Goal: Task Accomplishment & Management: Manage account settings

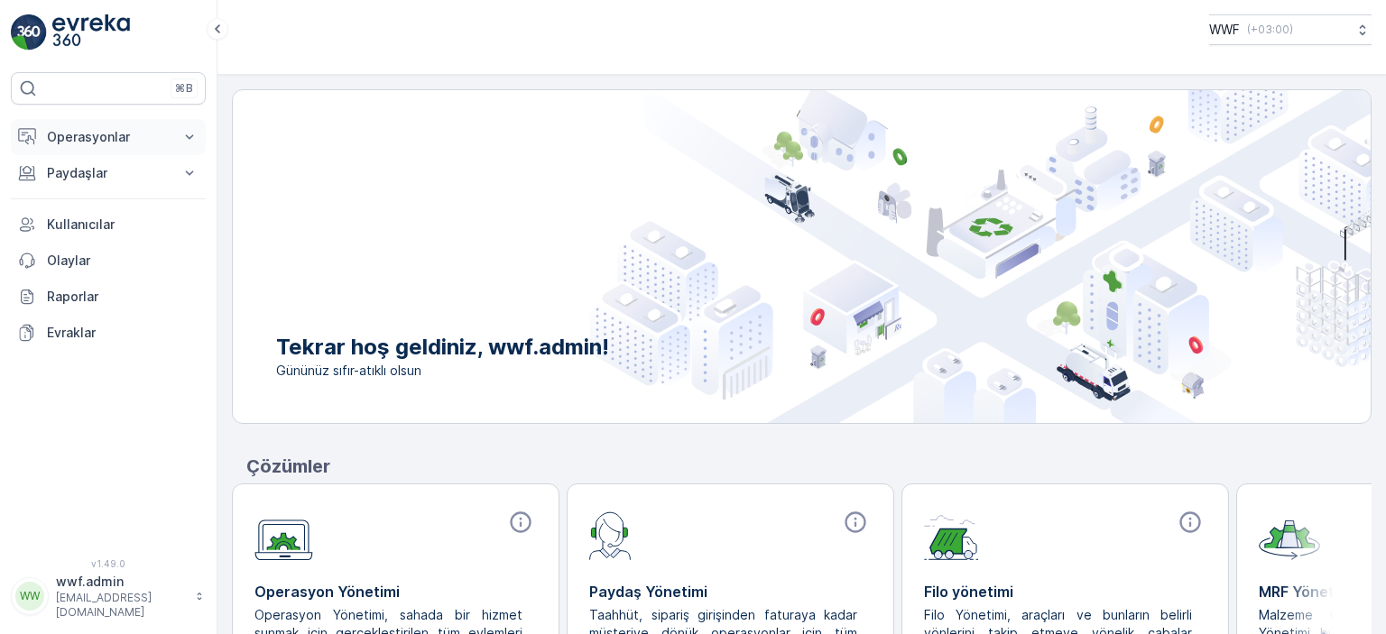
click at [128, 134] on p "Operasyonlar" at bounding box center [108, 137] width 123 height 18
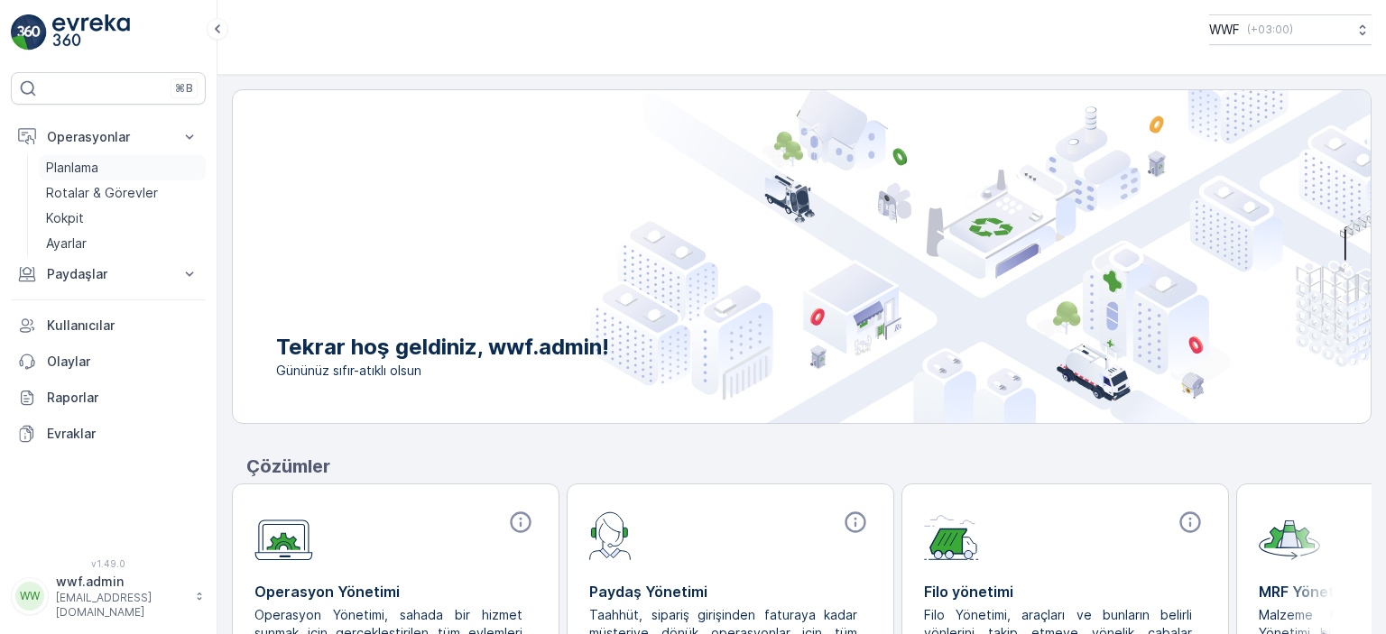
click at [74, 164] on p "Planlama" at bounding box center [72, 168] width 52 height 18
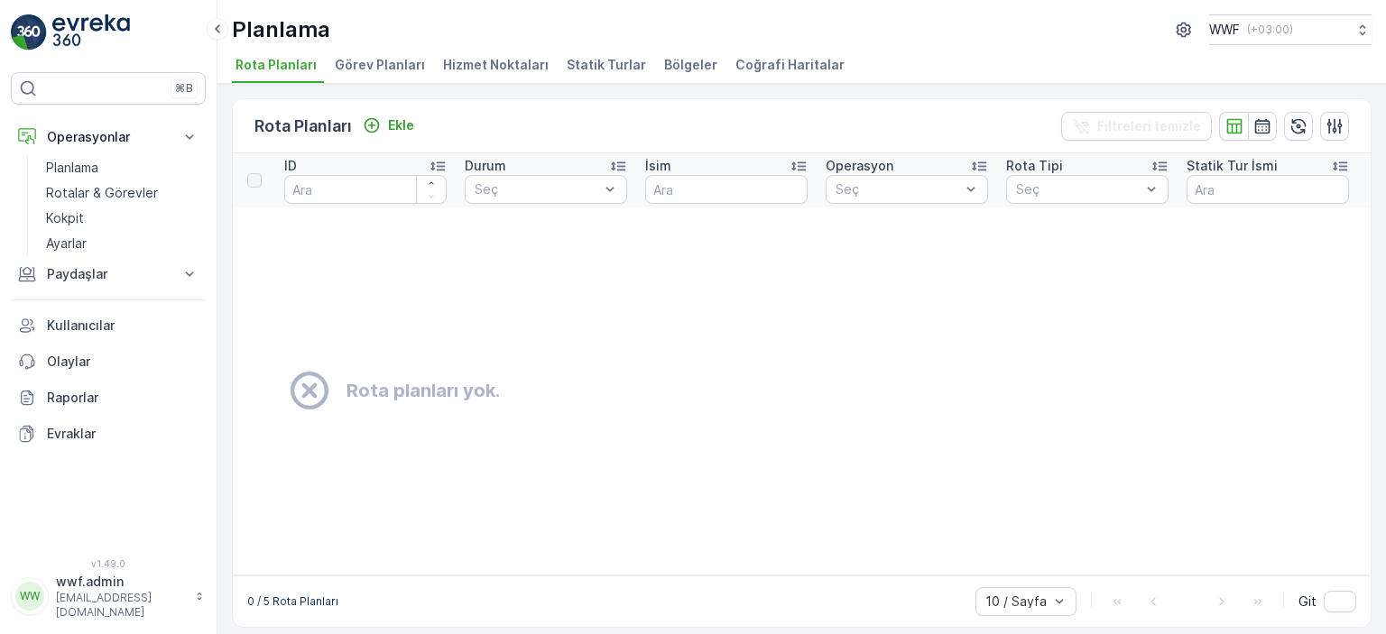
click at [377, 52] on li "Görev Planları" at bounding box center [381, 67] width 101 height 31
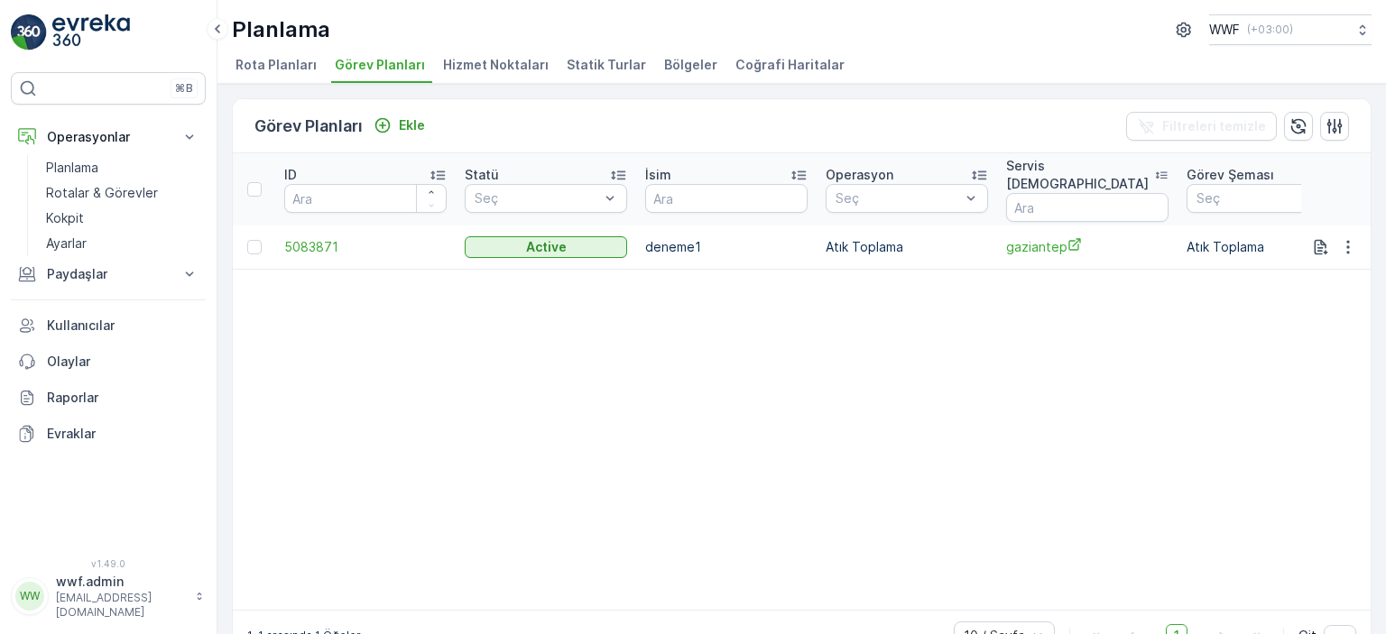
click at [483, 64] on span "Hizmet Noktaları" at bounding box center [496, 65] width 106 height 18
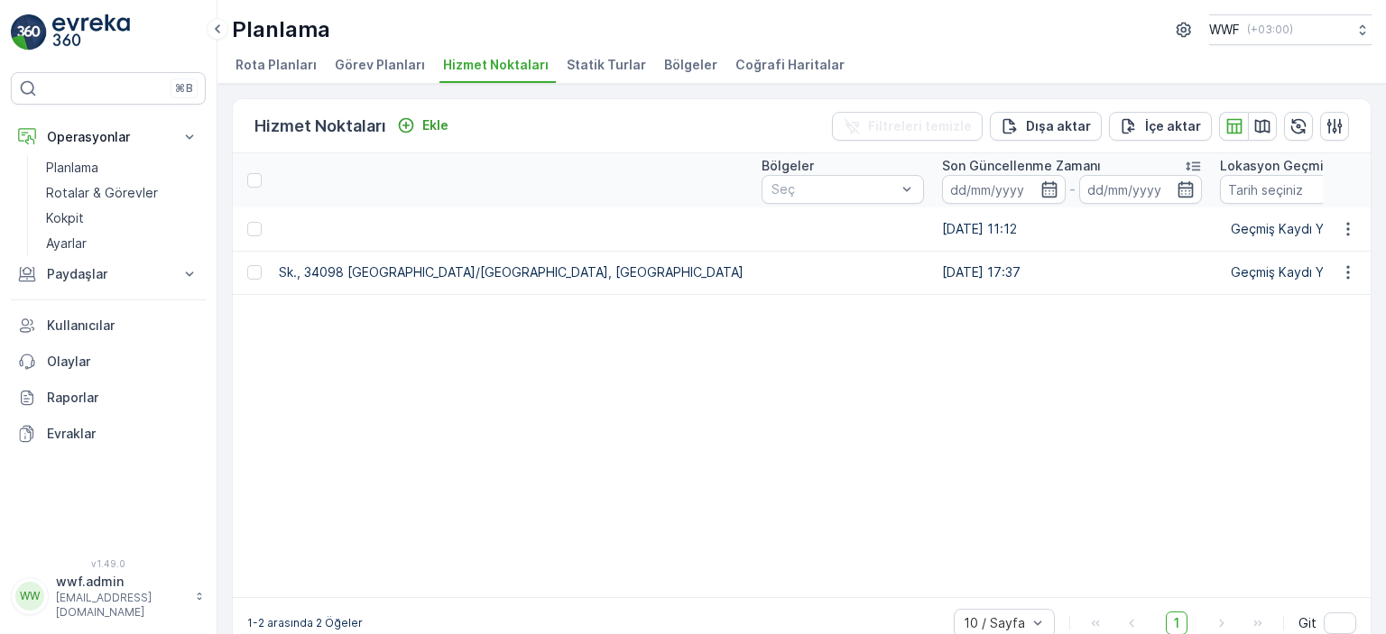
scroll to position [0, 1846]
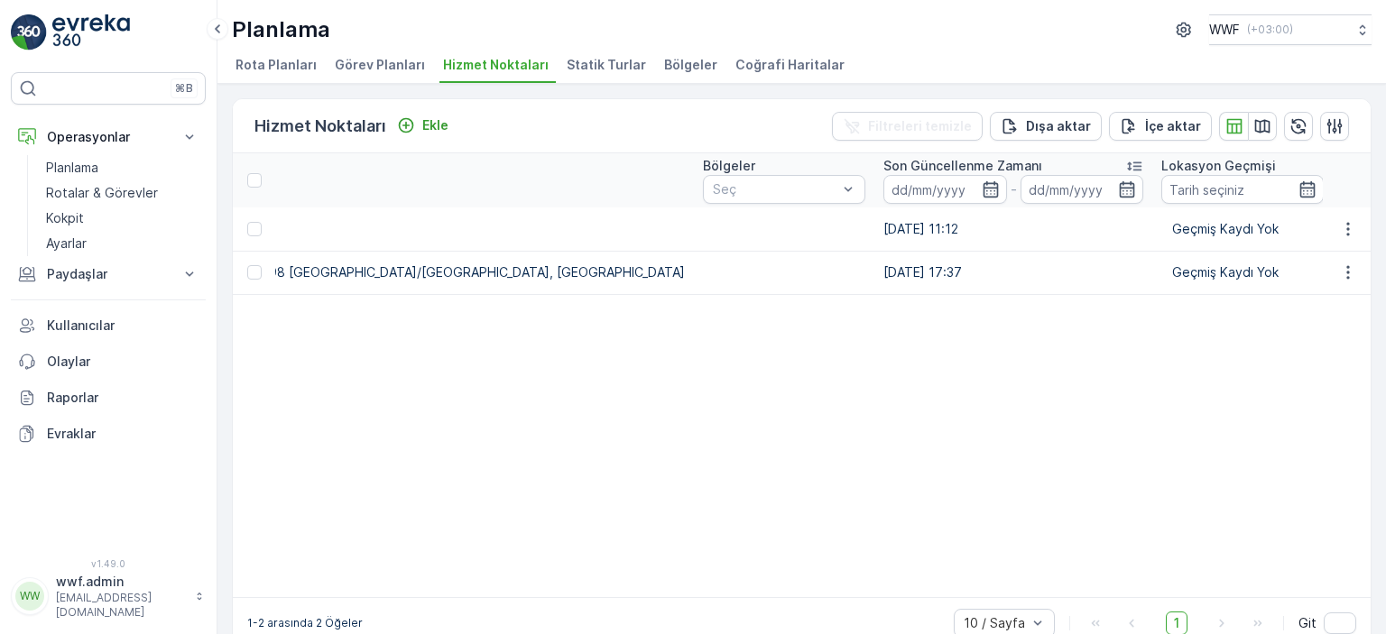
click at [1054, 341] on table "ID Durum Seç İsim Tip Seç Oluşturulma Zamanı - Operasyonlar Seç Koordinatlar Ad…" at bounding box center [65, 375] width 3356 height 444
drag, startPoint x: 1148, startPoint y: 606, endPoint x: 855, endPoint y: 609, distance: 293.3
click at [826, 609] on div "1-2 arasında 2 Öğeler 10 / Sayfa 1 Git" at bounding box center [802, 622] width 1138 height 51
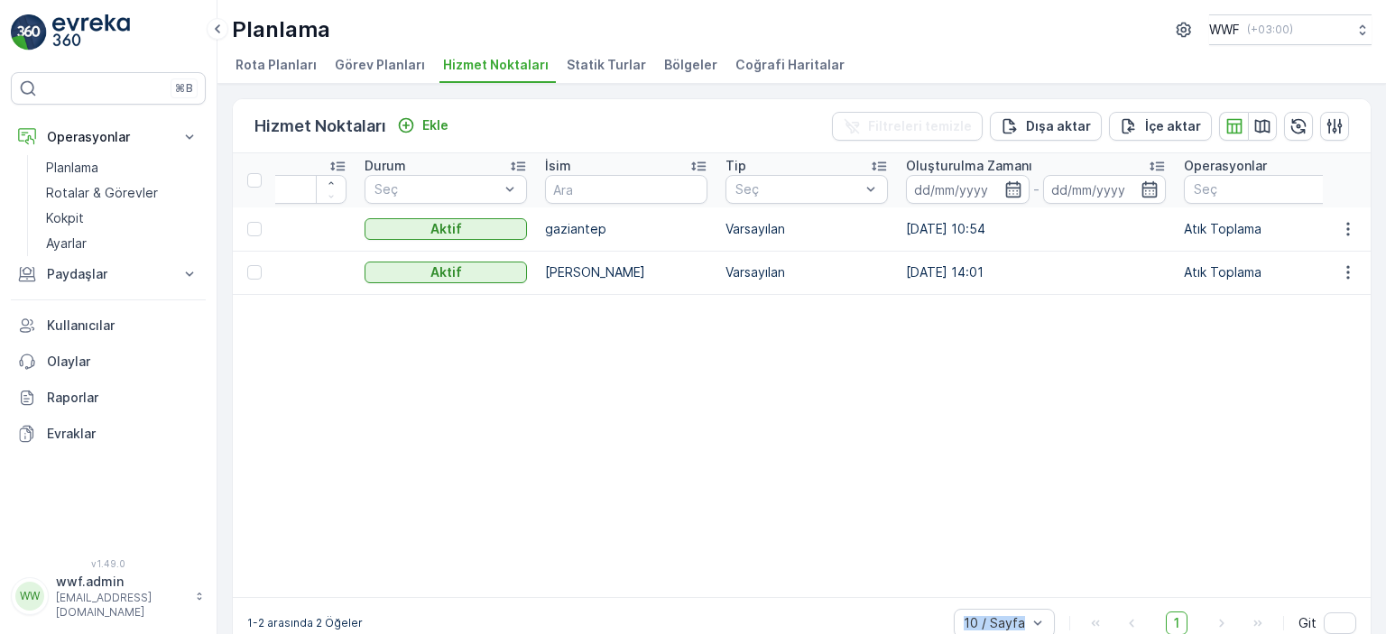
scroll to position [0, 0]
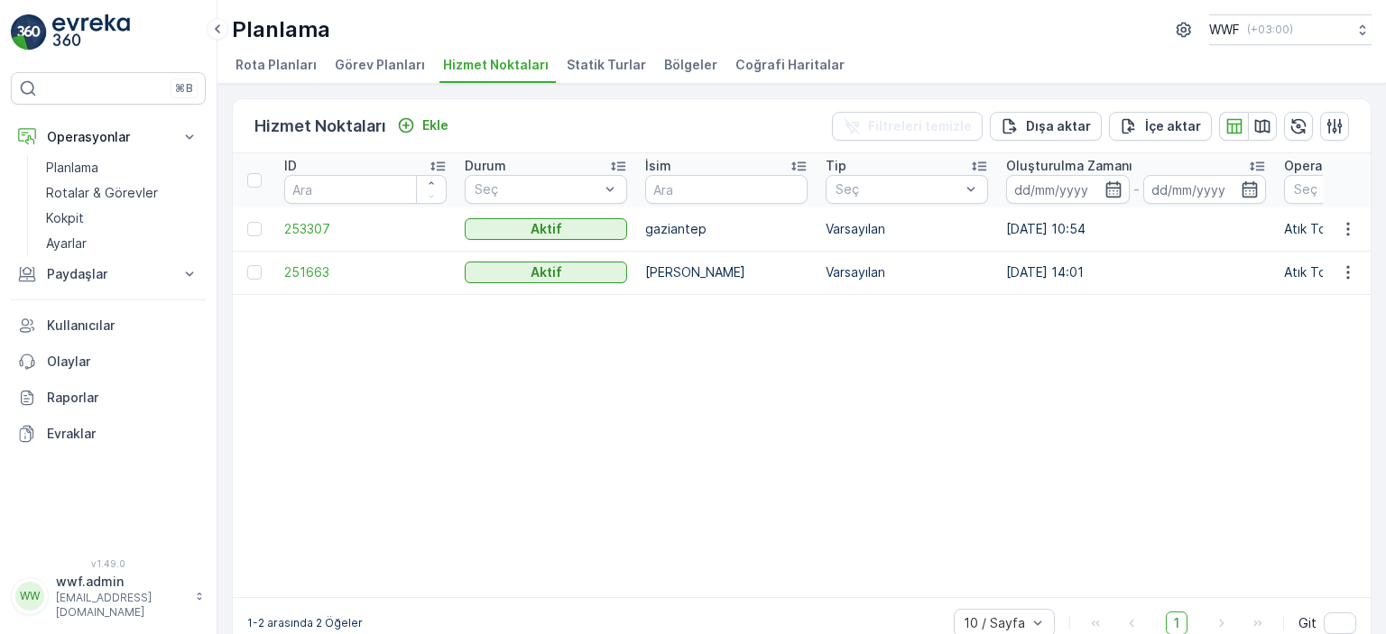
click at [584, 56] on span "Statik Turlar" at bounding box center [606, 65] width 79 height 18
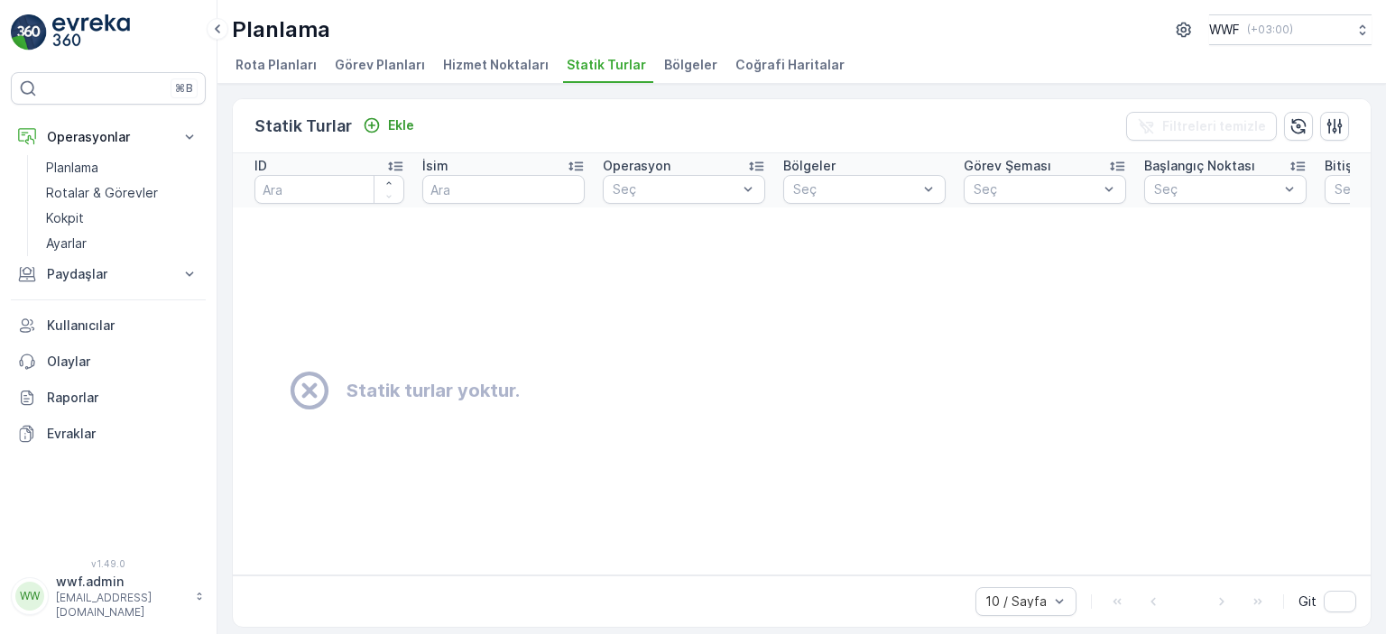
click at [637, 51] on div "Planlama WWF ( +03:00 ) Rota Planları Görev Planları Hizmet Noktaları Statik Tu…" at bounding box center [802, 42] width 1169 height 84
click at [664, 61] on span "Bölgeler" at bounding box center [690, 65] width 53 height 18
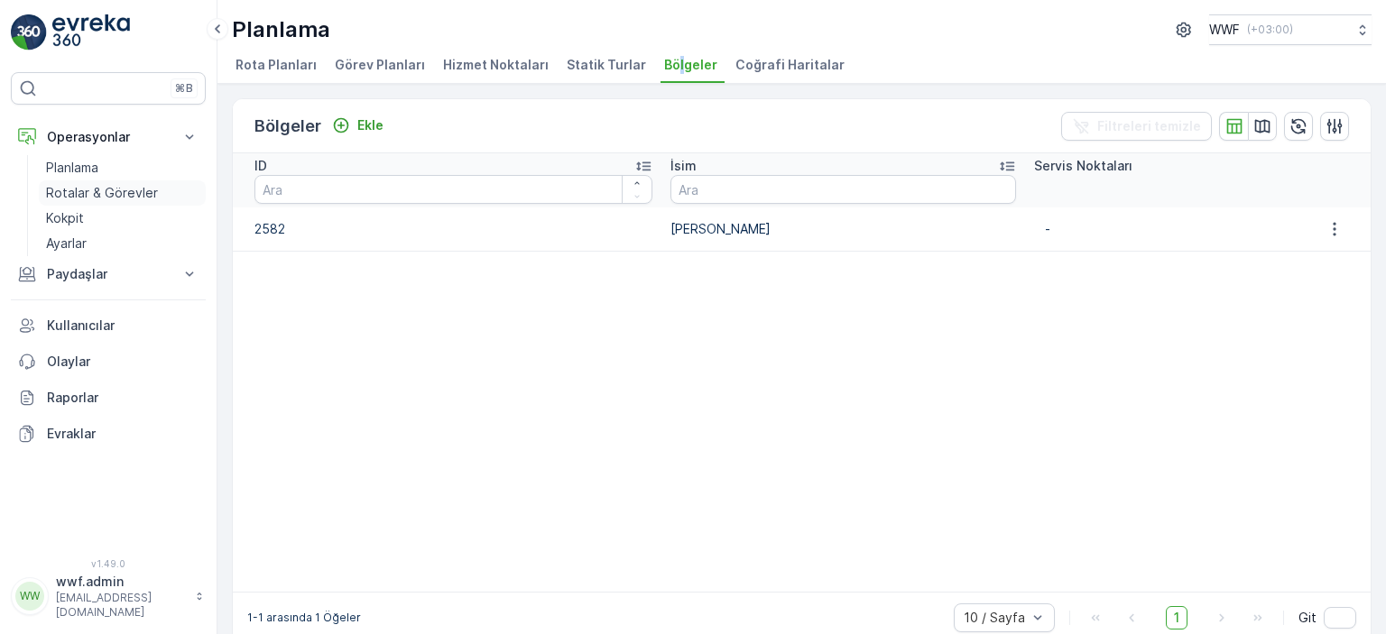
click at [93, 190] on p "Rotalar & Görevler" at bounding box center [102, 193] width 112 height 18
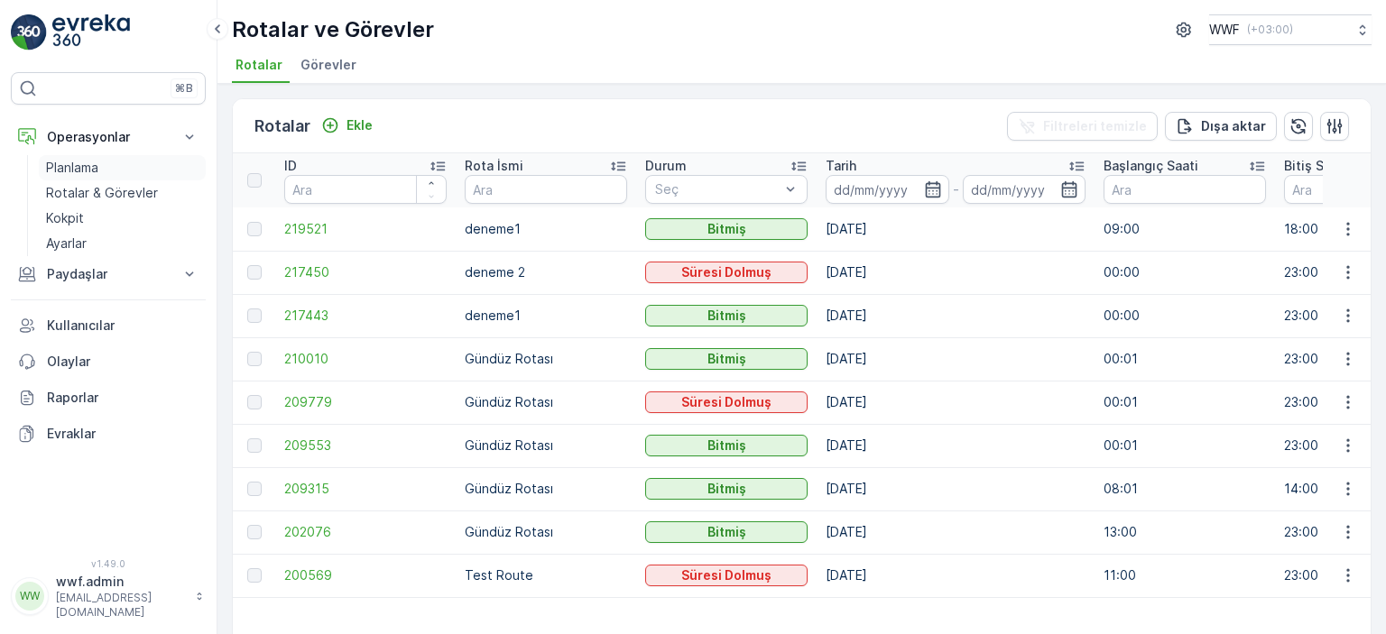
click at [93, 161] on p "Planlama" at bounding box center [72, 168] width 52 height 18
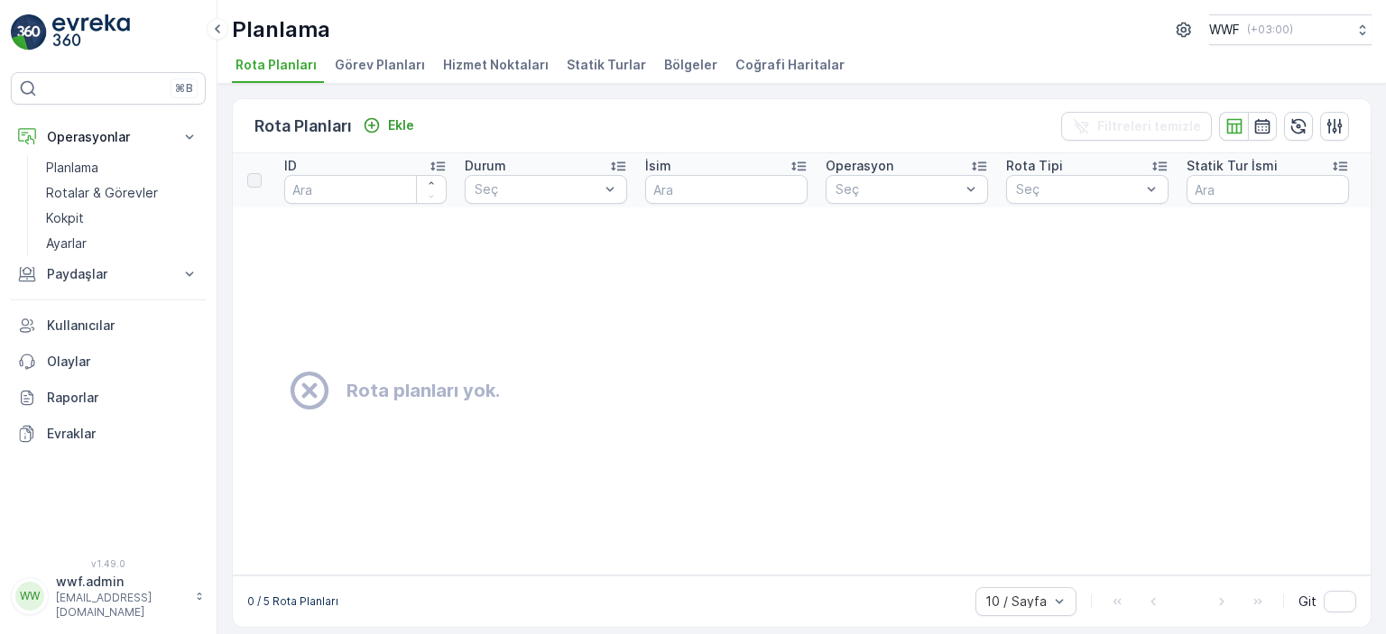
click at [686, 64] on span "Bölgeler" at bounding box center [690, 65] width 53 height 18
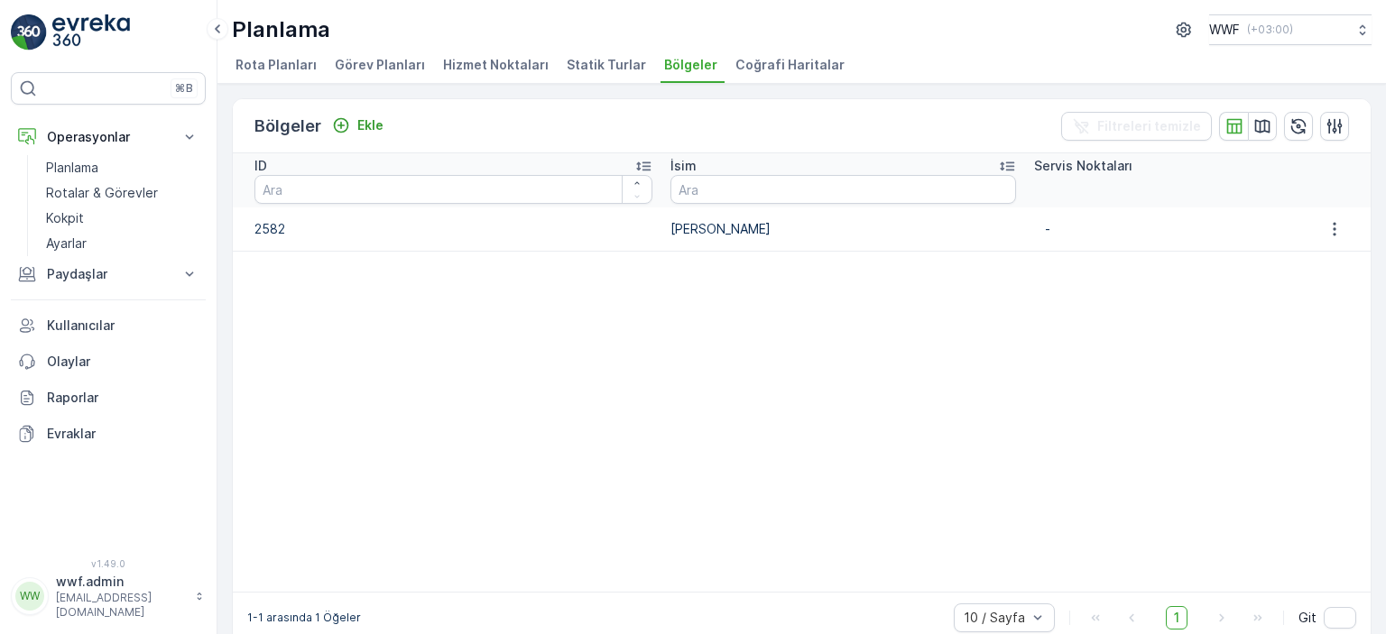
click at [680, 236] on td "[PERSON_NAME]" at bounding box center [844, 229] width 365 height 43
click at [1326, 226] on icon "button" at bounding box center [1335, 229] width 18 height 18
click at [1325, 253] on span "Bölgeyi düzenle" at bounding box center [1330, 254] width 97 height 18
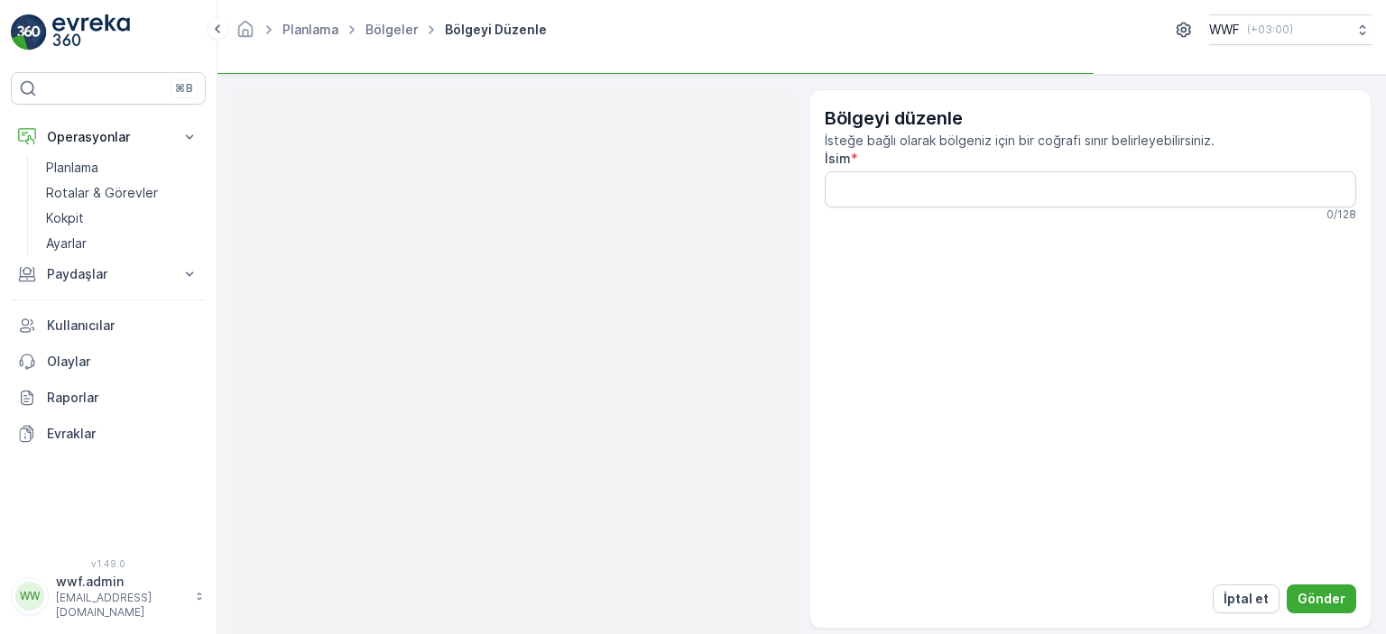
type input "[PERSON_NAME]"
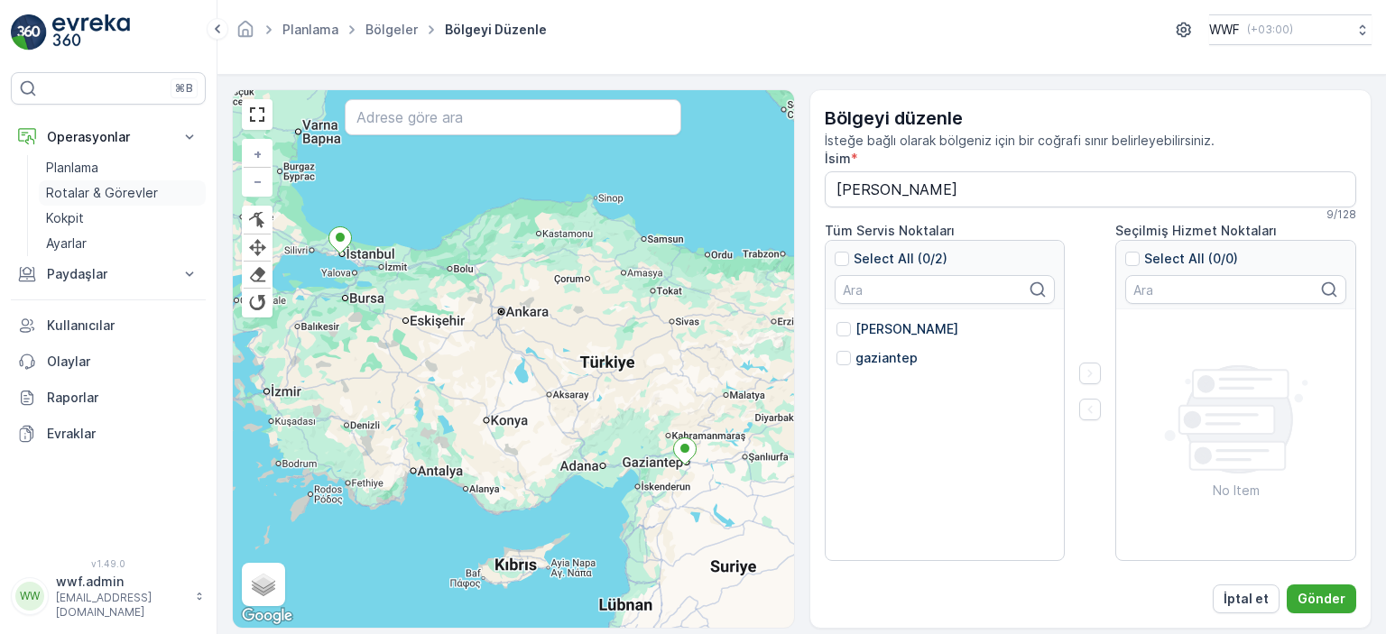
click at [91, 187] on p "Rotalar & Görevler" at bounding box center [102, 193] width 112 height 18
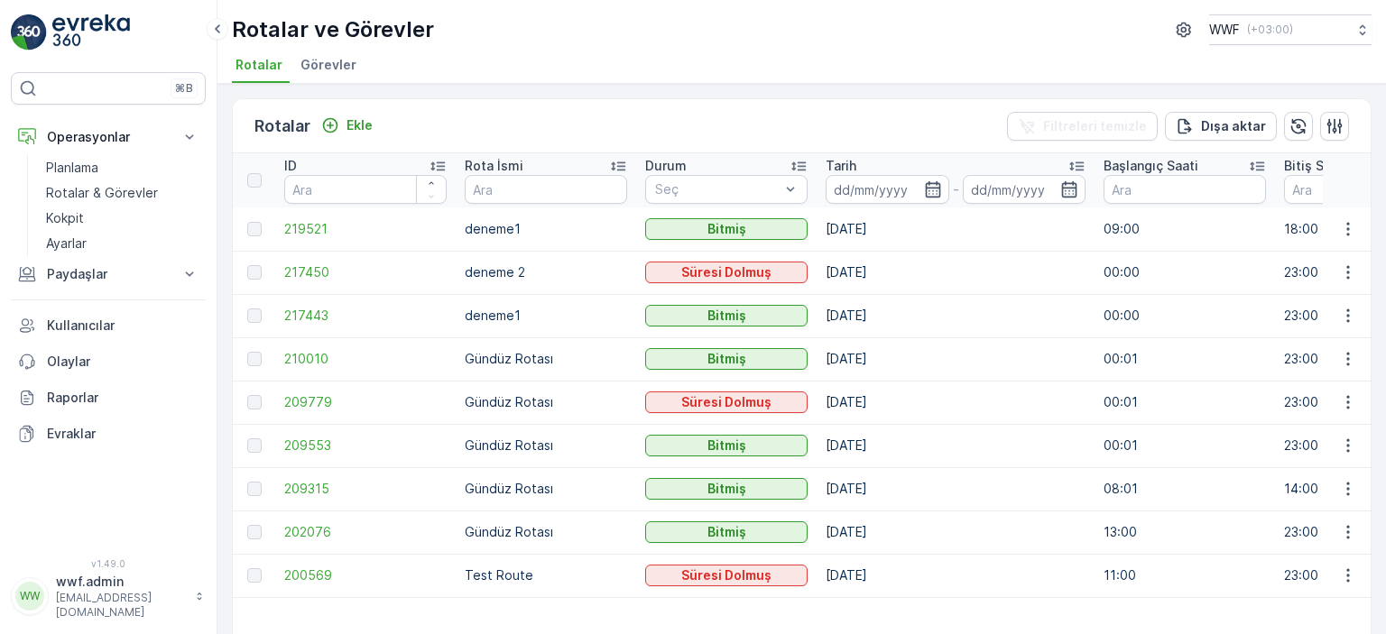
click at [65, 491] on div "⌘B Operasyonlar Planlama Rotalar & Görevler Kokpit Ayarlar Paydaşlar Birimler K…" at bounding box center [108, 304] width 195 height 465
click at [76, 217] on p "Kokpit" at bounding box center [65, 218] width 38 height 18
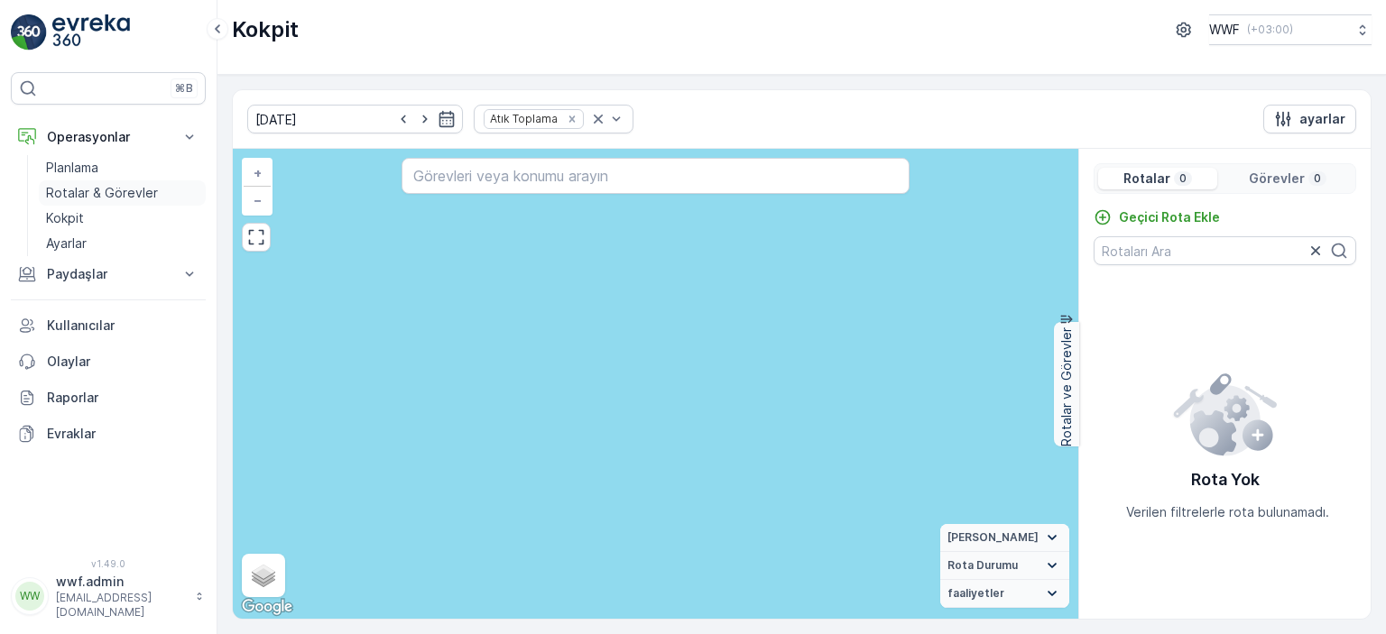
click at [87, 190] on p "Rotalar & Görevler" at bounding box center [102, 193] width 112 height 18
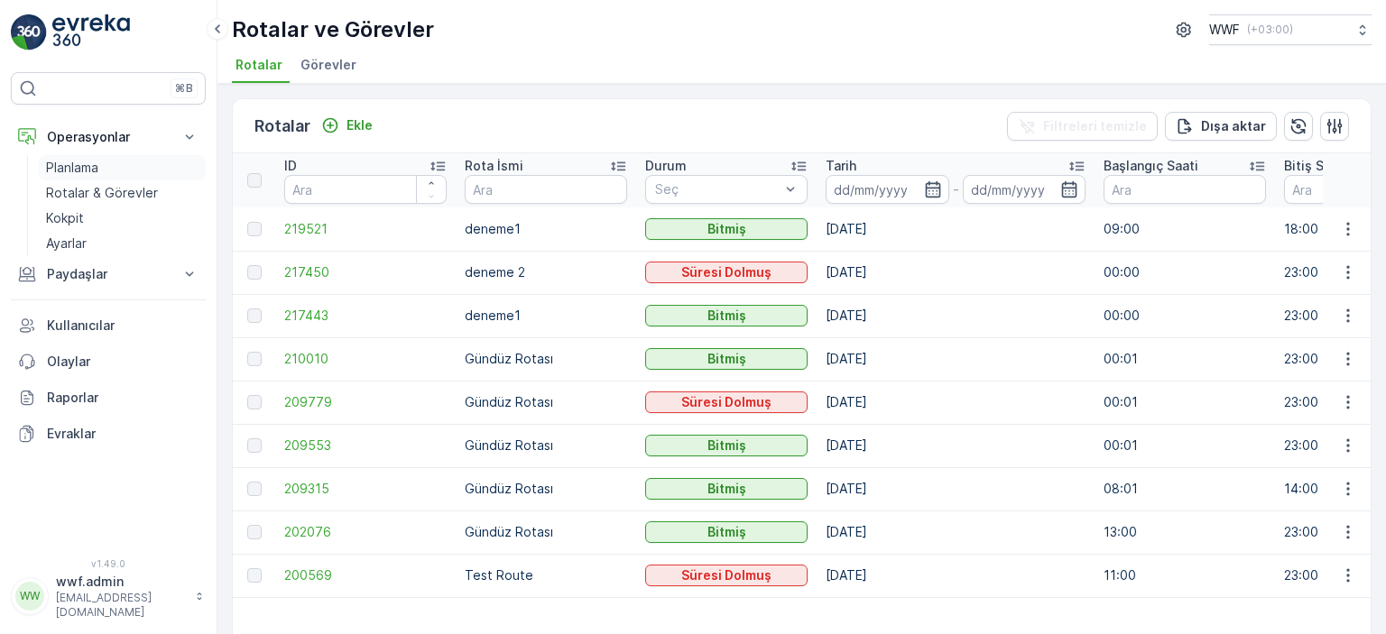
click at [87, 165] on p "Planlama" at bounding box center [72, 168] width 52 height 18
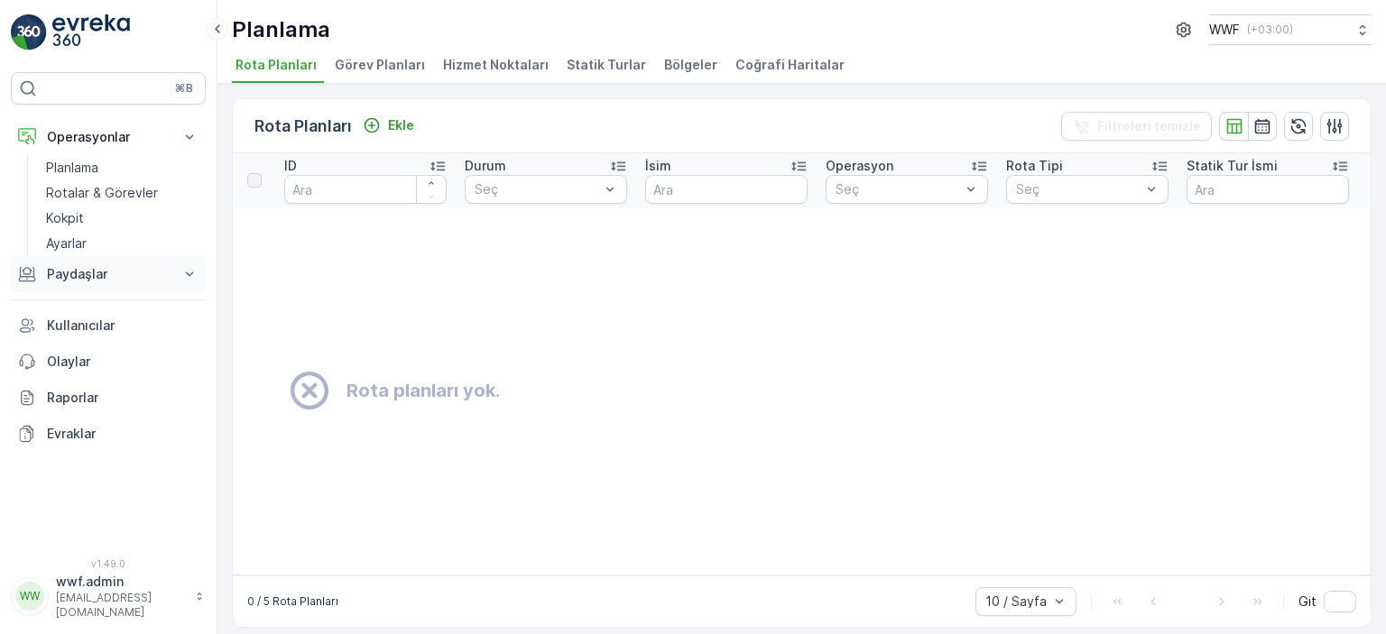
click at [92, 282] on button "Paydaşlar" at bounding box center [108, 274] width 195 height 36
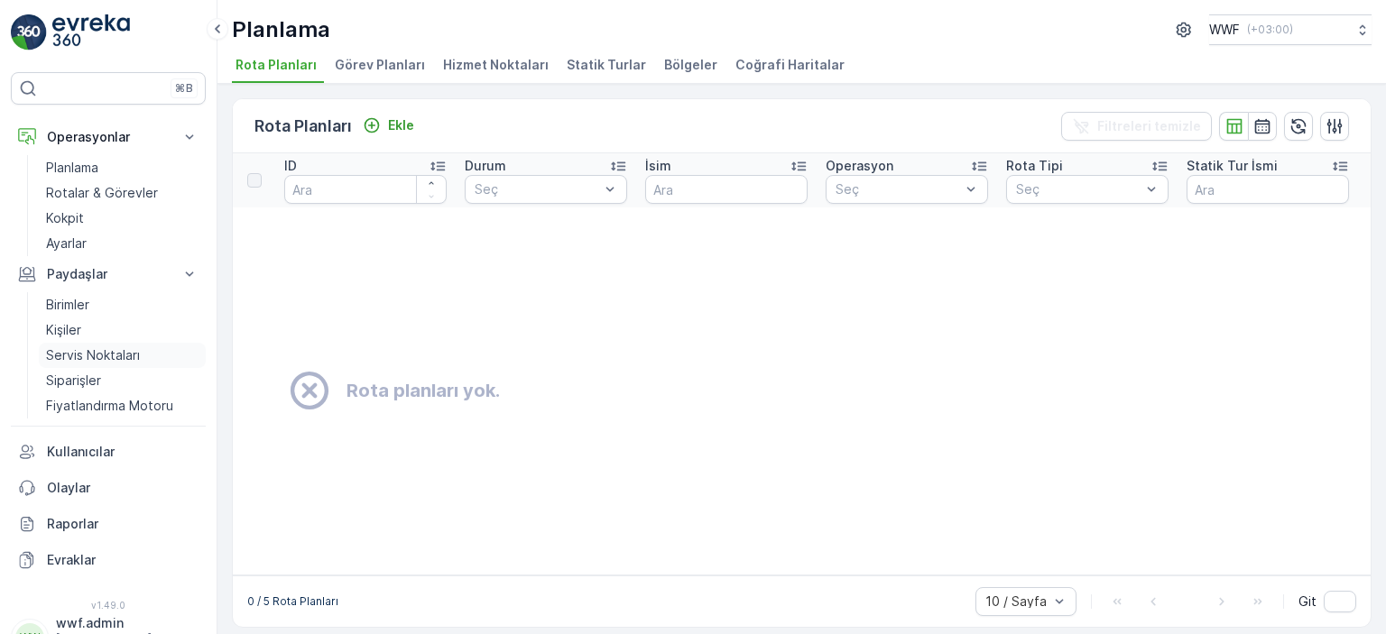
click at [87, 362] on p "Servis Noktaları" at bounding box center [93, 356] width 94 height 18
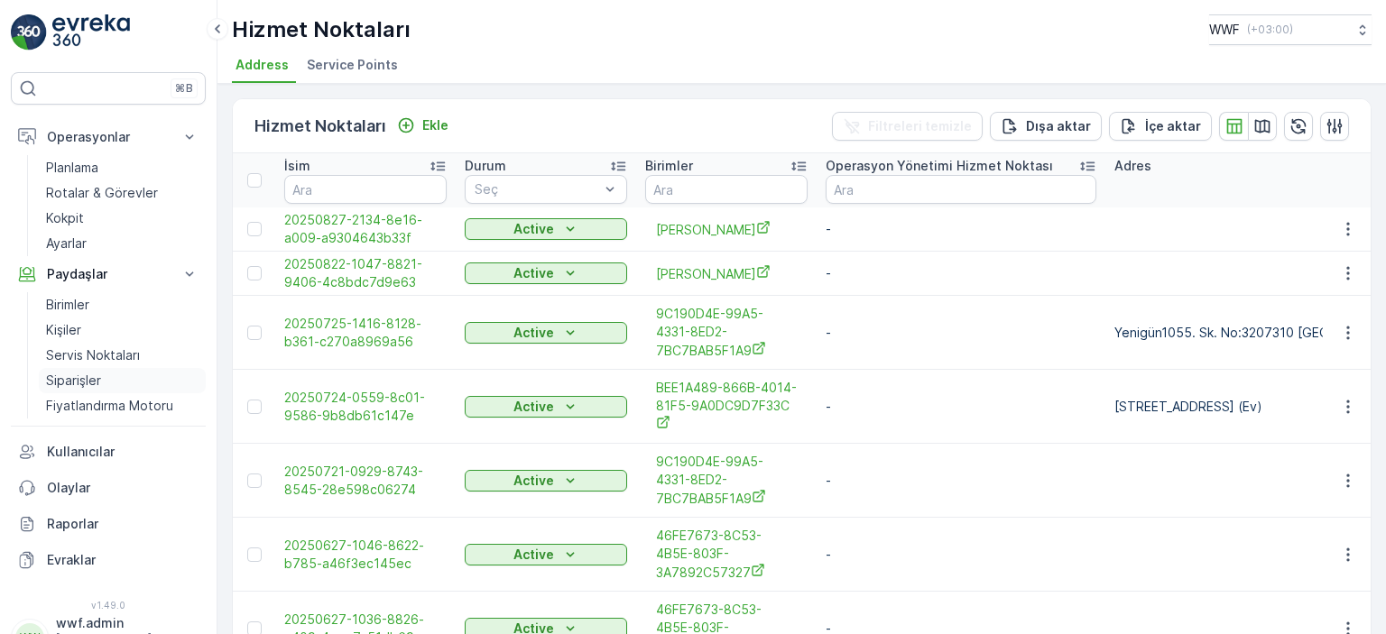
click at [74, 389] on link "Siparişler" at bounding box center [122, 380] width 167 height 25
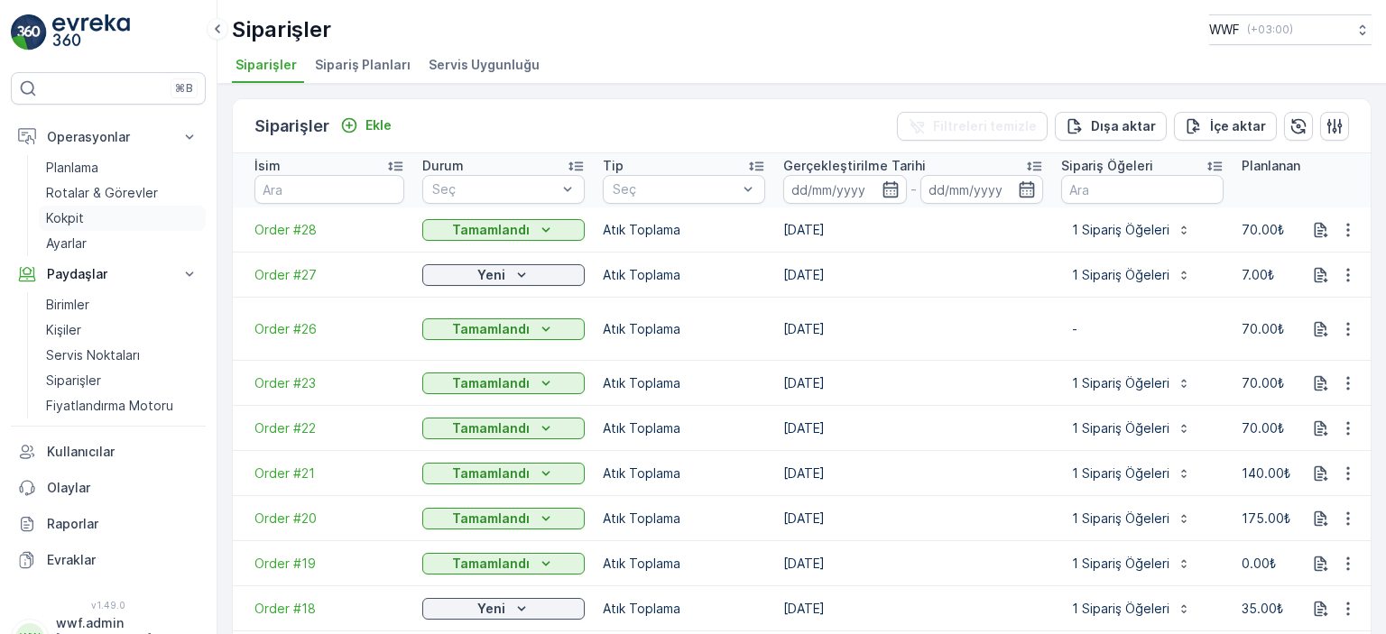
click at [88, 223] on link "Kokpit" at bounding box center [122, 218] width 167 height 25
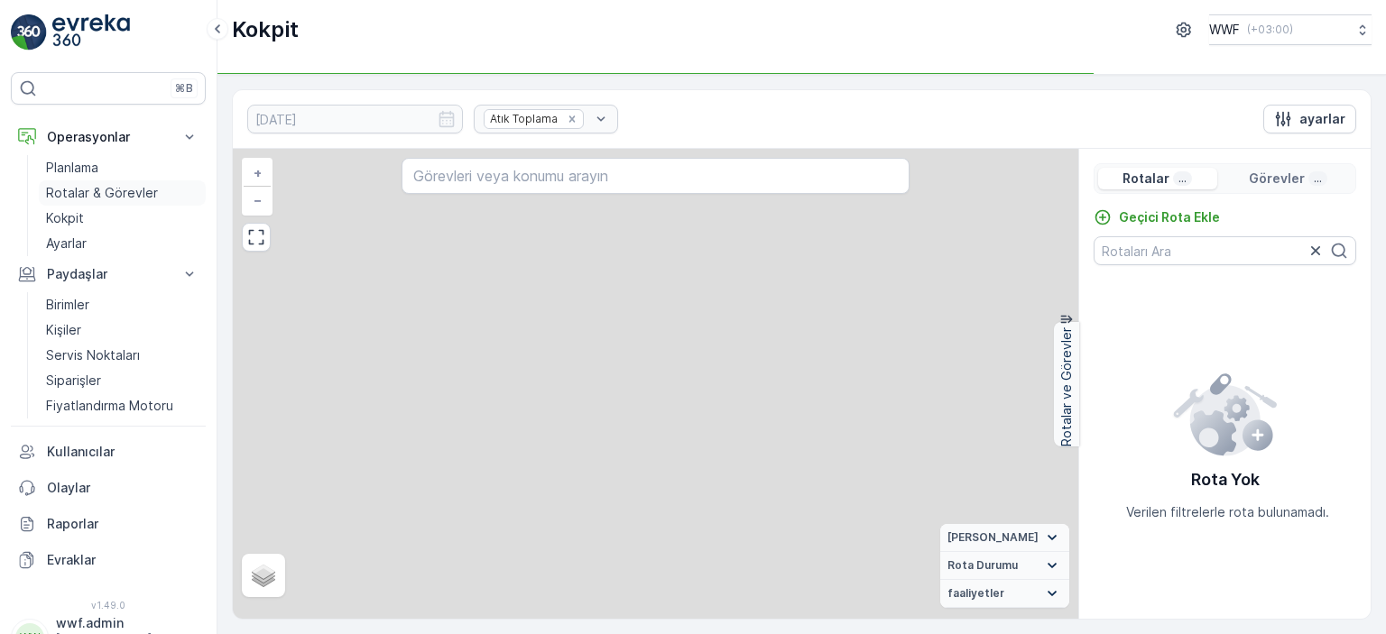
click at [91, 195] on p "Rotalar & Görevler" at bounding box center [102, 193] width 112 height 18
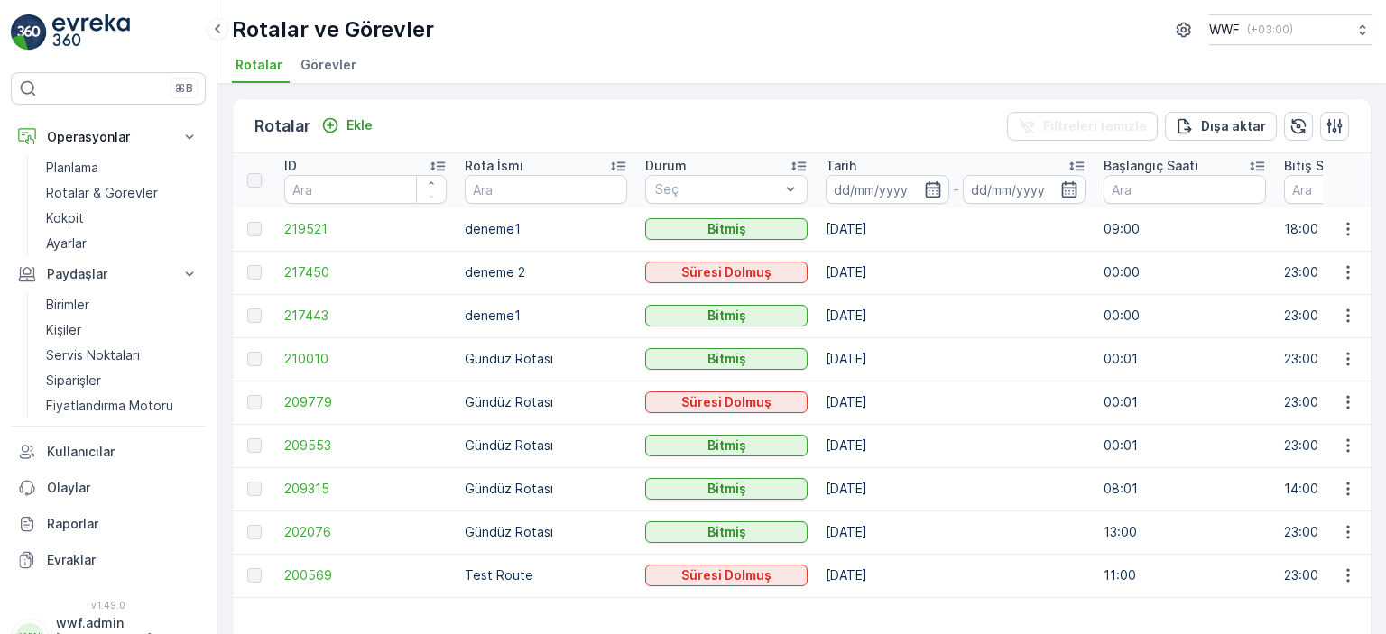
click at [319, 69] on span "Görevler" at bounding box center [329, 65] width 56 height 18
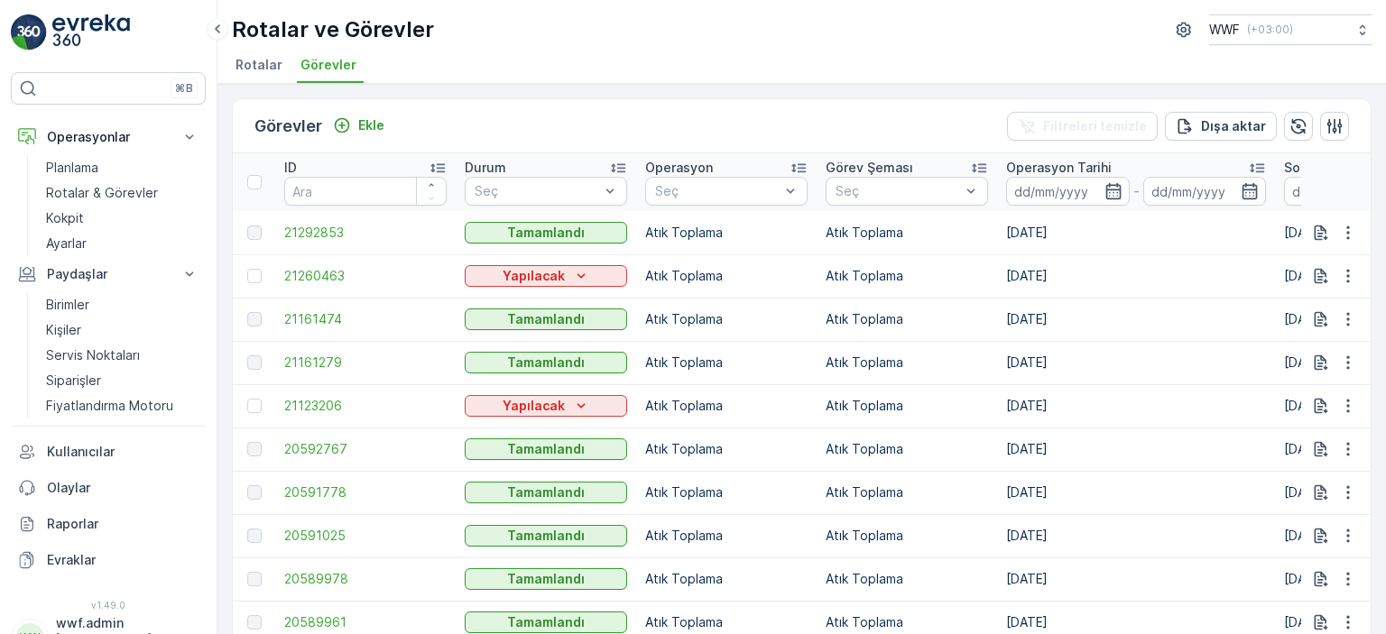
click at [245, 66] on span "Rotalar" at bounding box center [259, 65] width 47 height 18
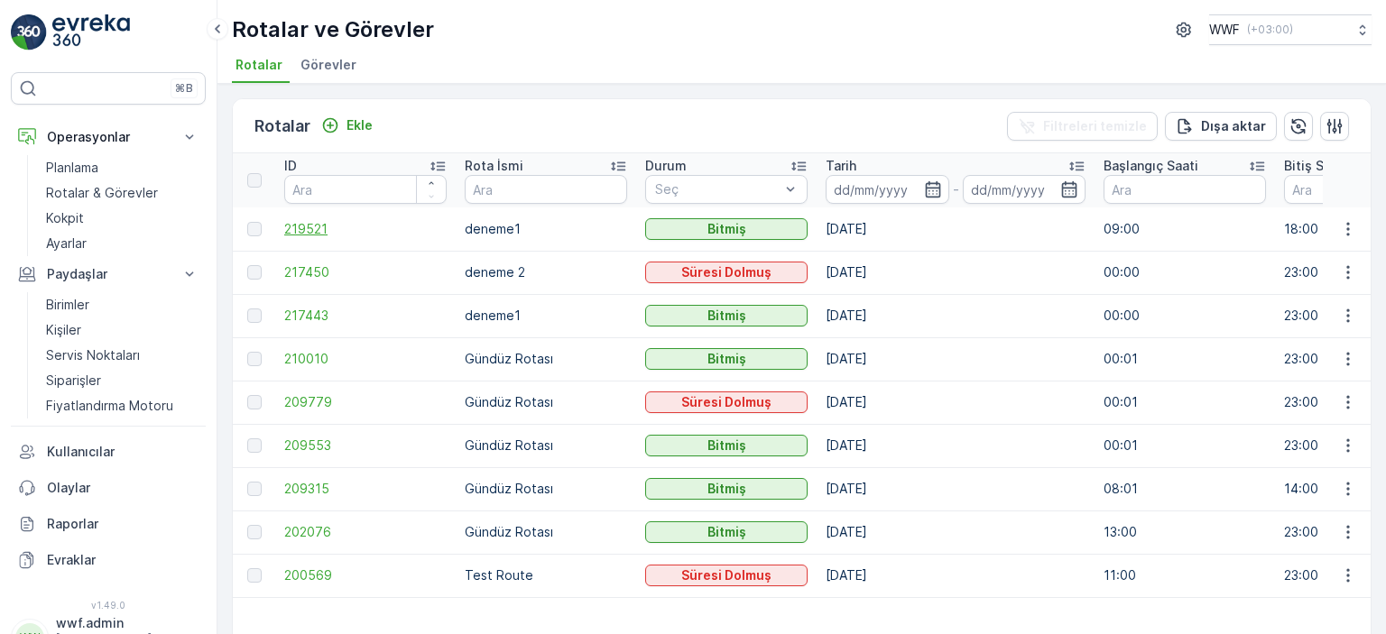
click at [307, 226] on span "219521" at bounding box center [365, 229] width 162 height 18
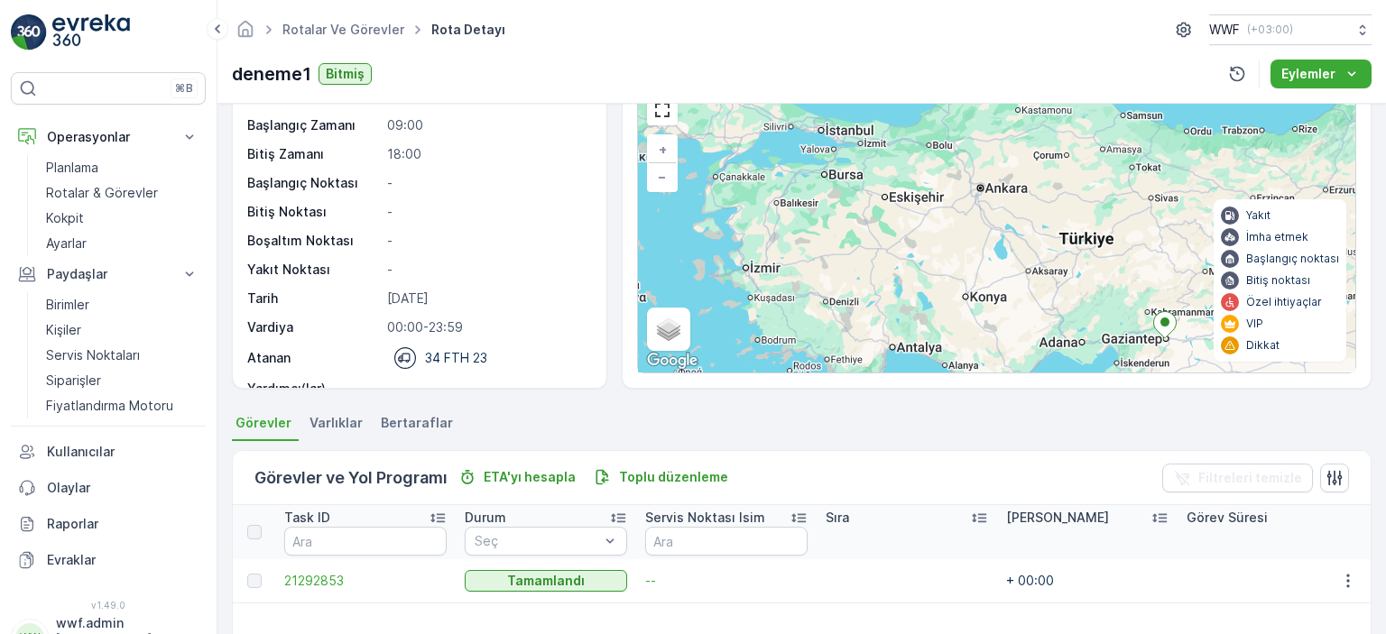
scroll to position [71, 0]
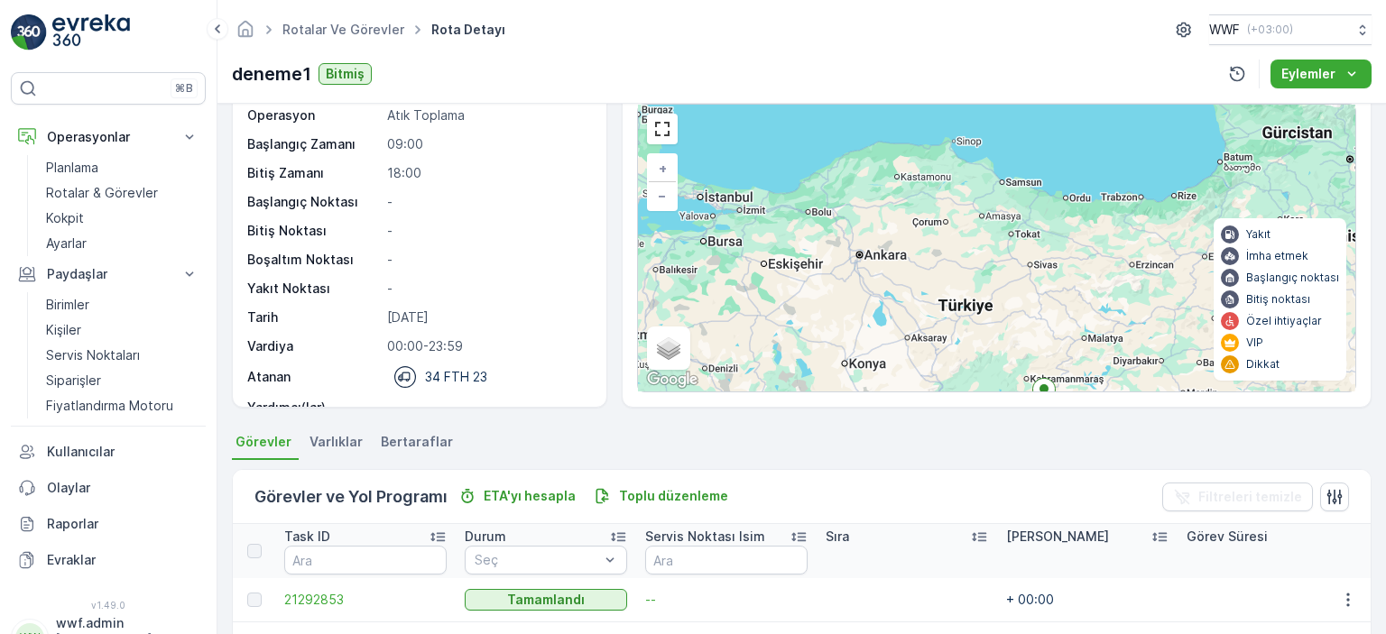
drag, startPoint x: 841, startPoint y: 213, endPoint x: 715, endPoint y: 208, distance: 126.4
click at [716, 245] on div "+ − Uydu Yol haritası Arazi Karışık Leaflet Klavye kısayolları Harita Verileri …" at bounding box center [996, 248] width 717 height 287
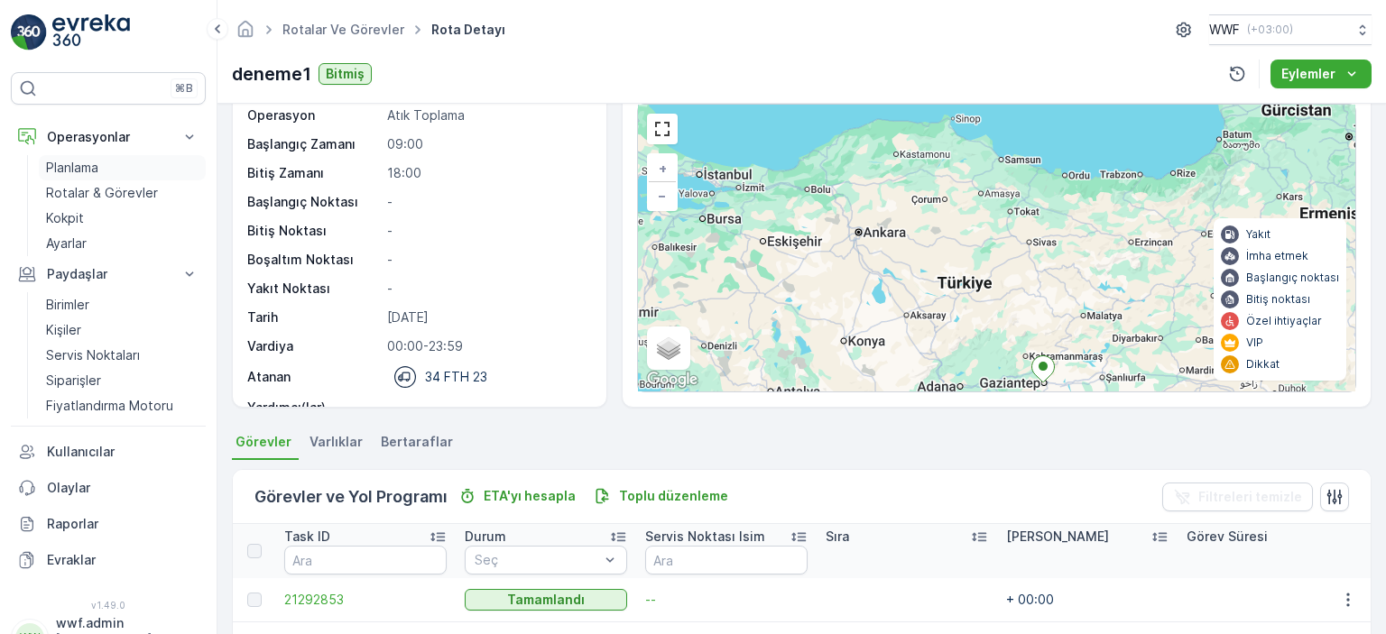
click at [77, 164] on p "Planlama" at bounding box center [72, 168] width 52 height 18
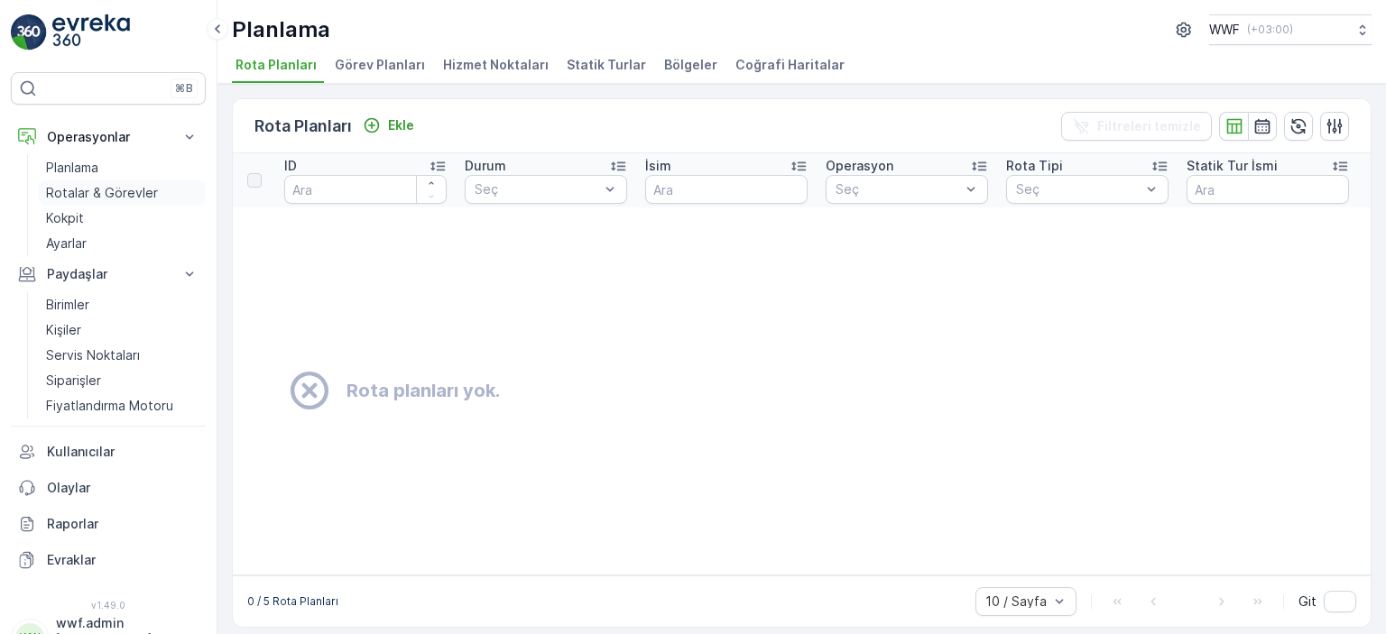
click at [102, 201] on link "Rotalar & Görevler" at bounding box center [122, 193] width 167 height 25
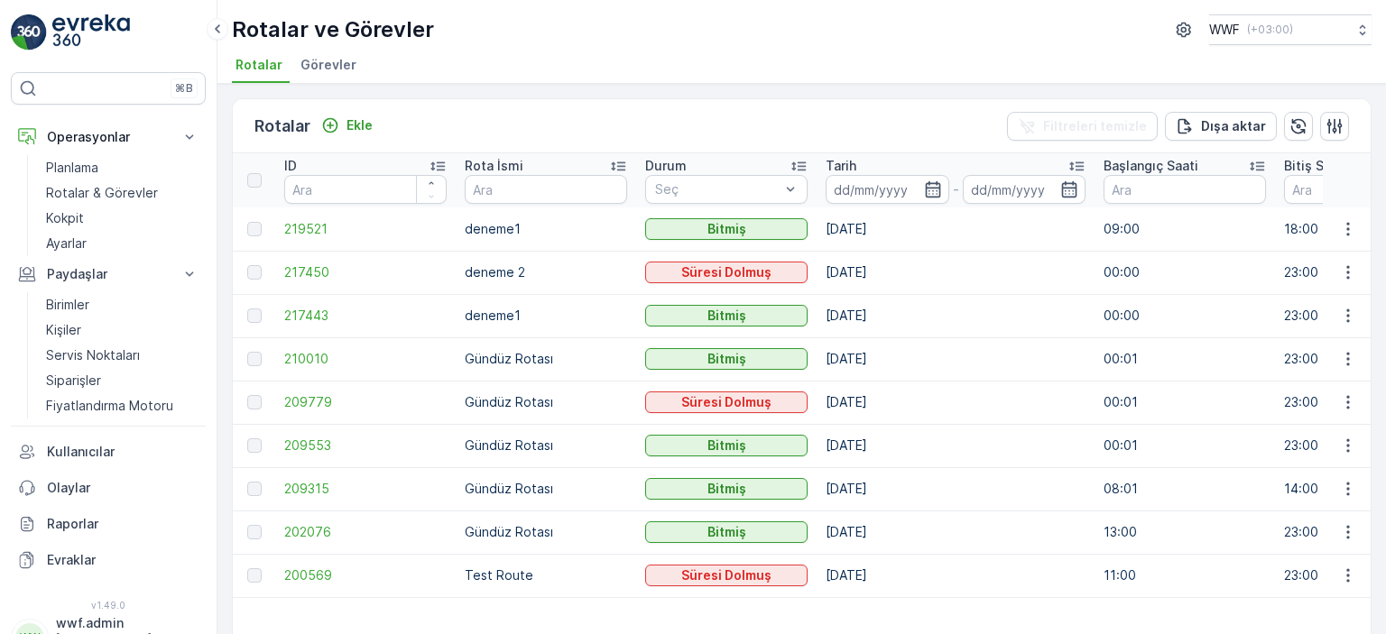
click at [337, 60] on span "Görevler" at bounding box center [329, 65] width 56 height 18
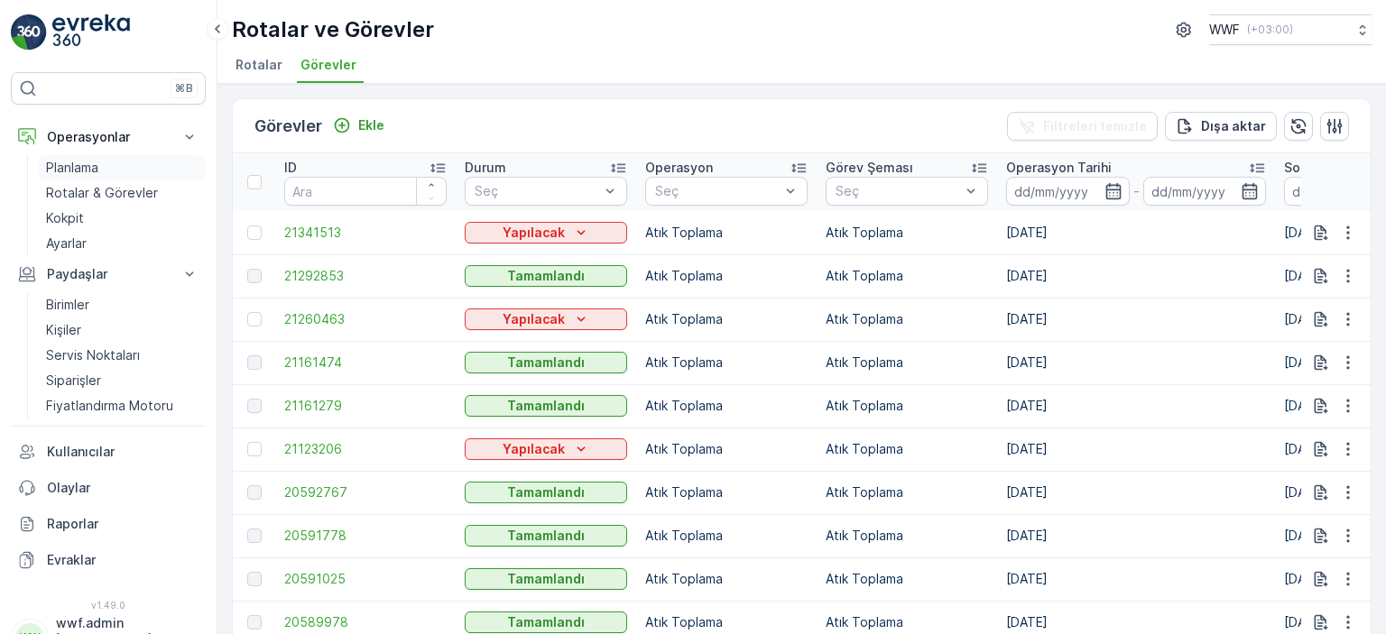
click at [90, 170] on p "Planlama" at bounding box center [72, 168] width 52 height 18
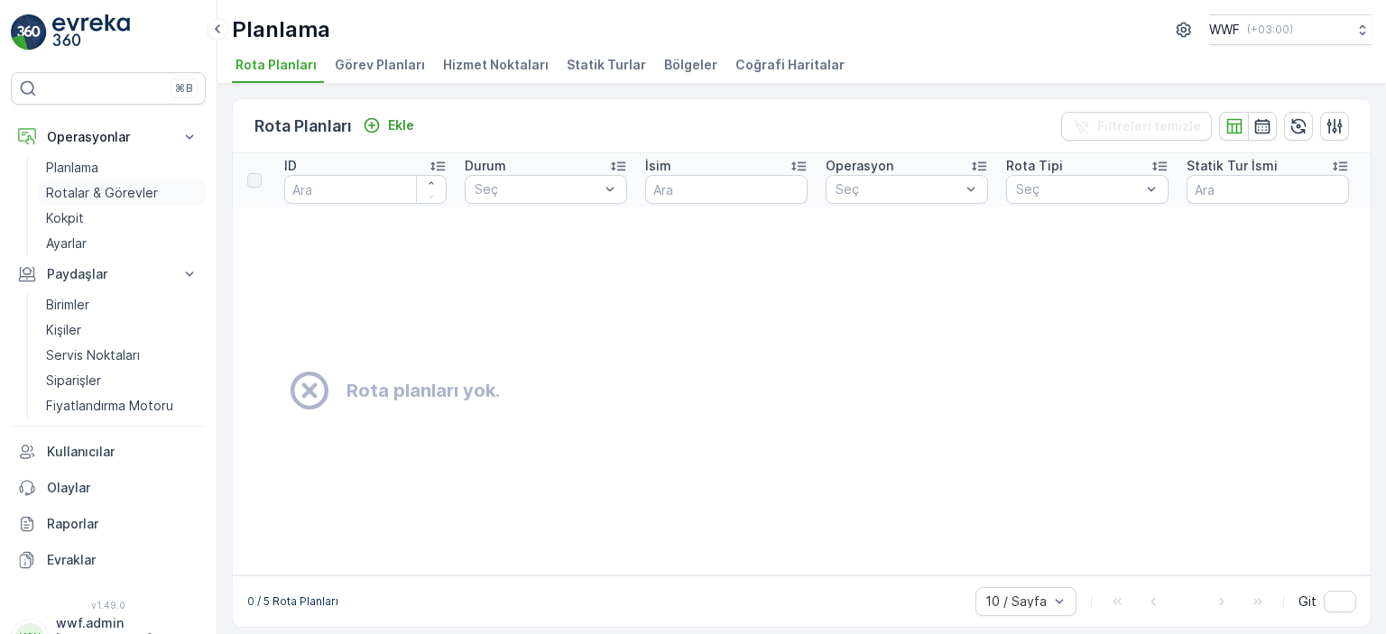
click at [92, 191] on p "Rotalar & Görevler" at bounding box center [102, 193] width 112 height 18
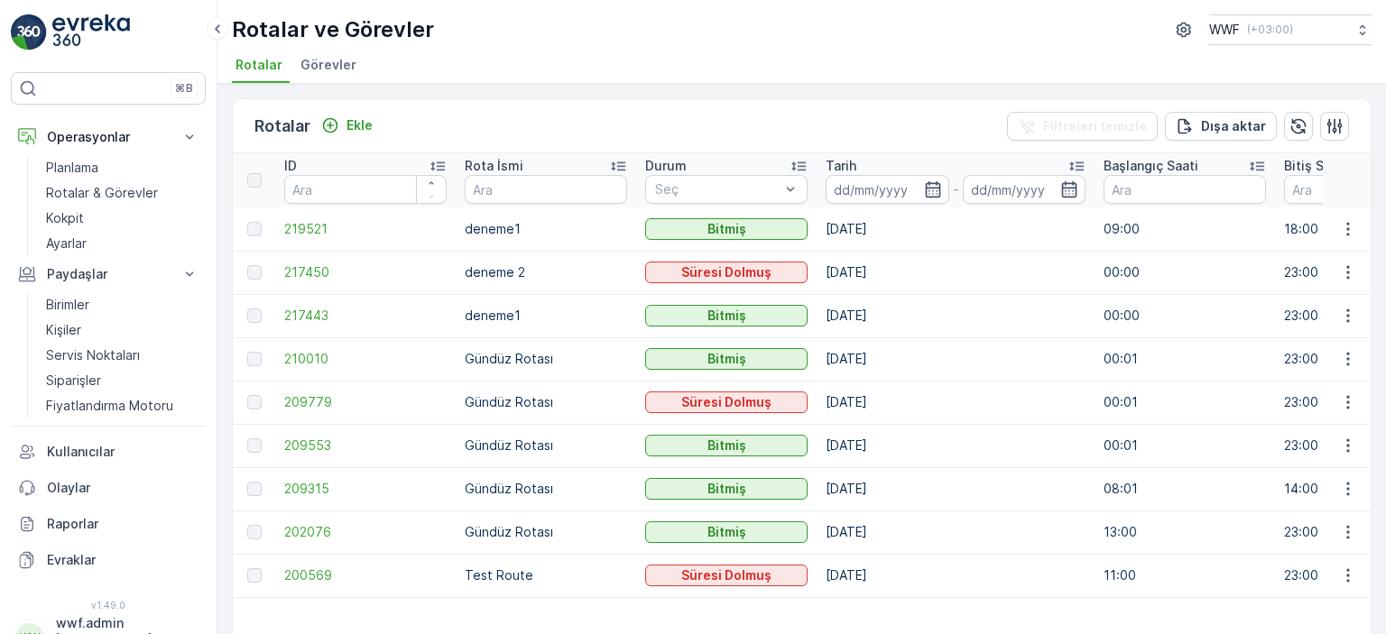
click at [325, 69] on span "Görevler" at bounding box center [329, 65] width 56 height 18
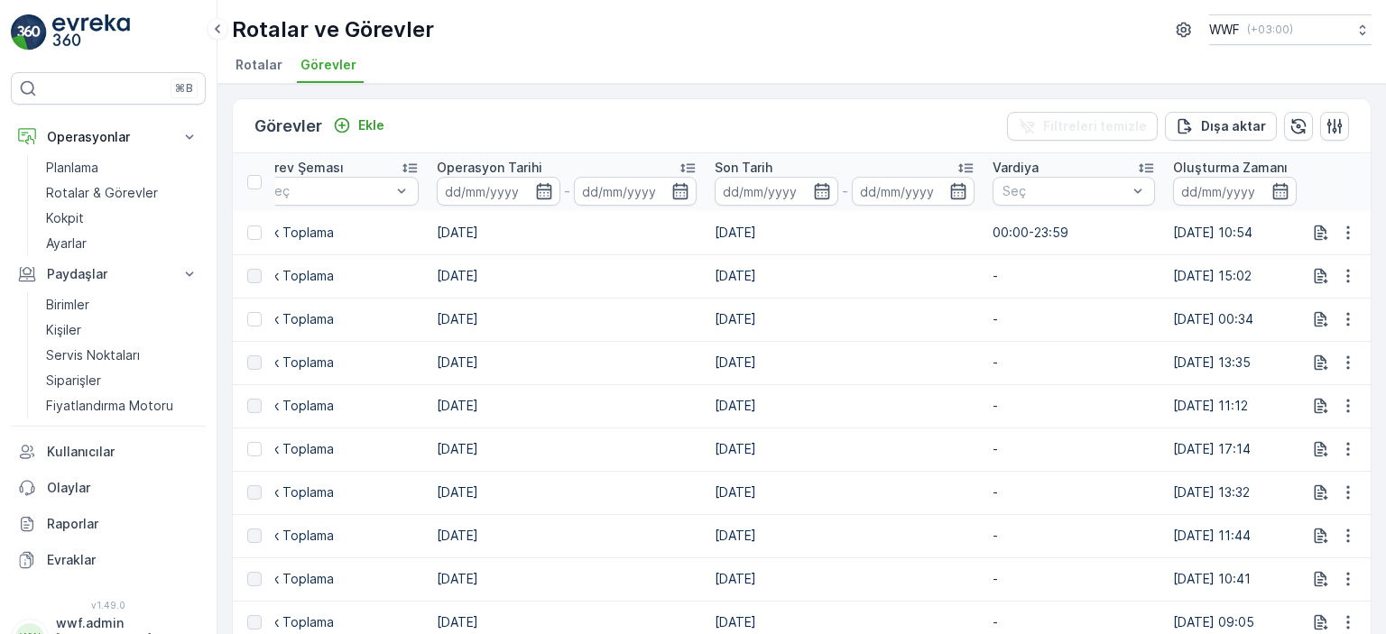
scroll to position [0, 949]
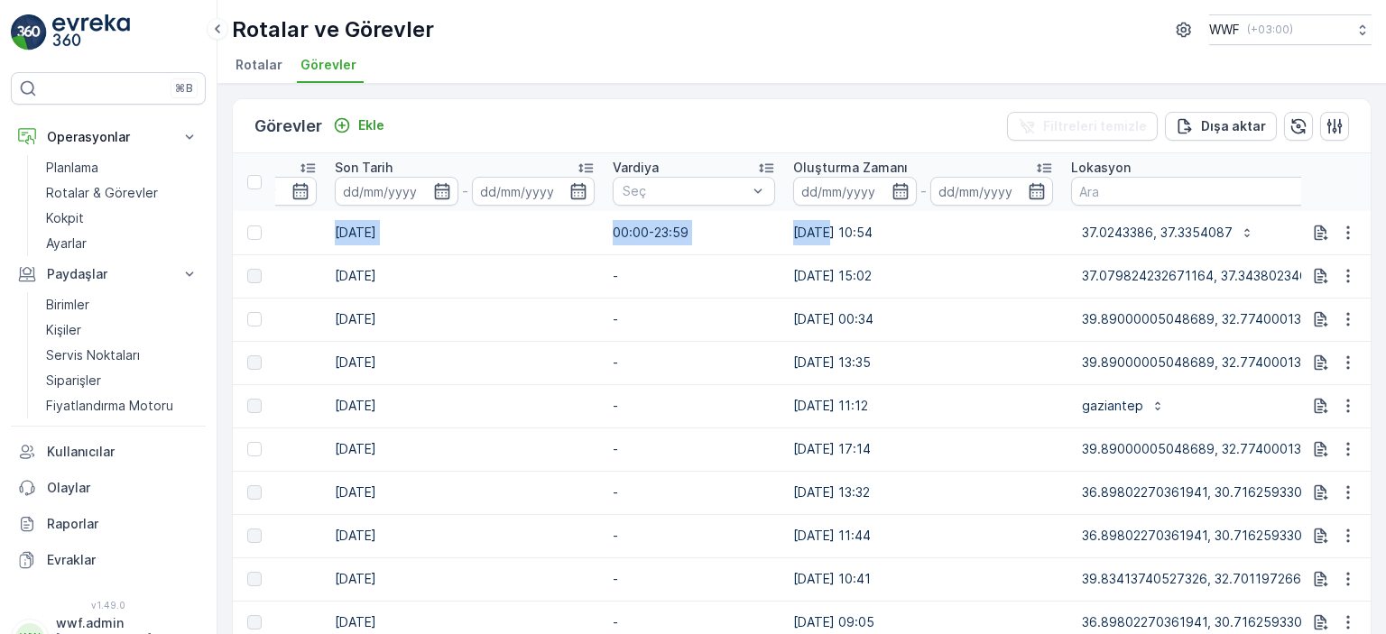
drag, startPoint x: 1038, startPoint y: 232, endPoint x: 825, endPoint y: 244, distance: 213.3
click at [825, 244] on tr "21341513 Yapılacak Atık Toplama Atık Toplama 01.09.2025 01.09.2025 00:00-23:59 …" at bounding box center [733, 232] width 2900 height 43
click at [737, 241] on td "00:00-23:59" at bounding box center [694, 232] width 181 height 43
drag, startPoint x: 710, startPoint y: 232, endPoint x: 614, endPoint y: 238, distance: 96.8
click at [614, 238] on td "00:00-23:59" at bounding box center [694, 232] width 181 height 43
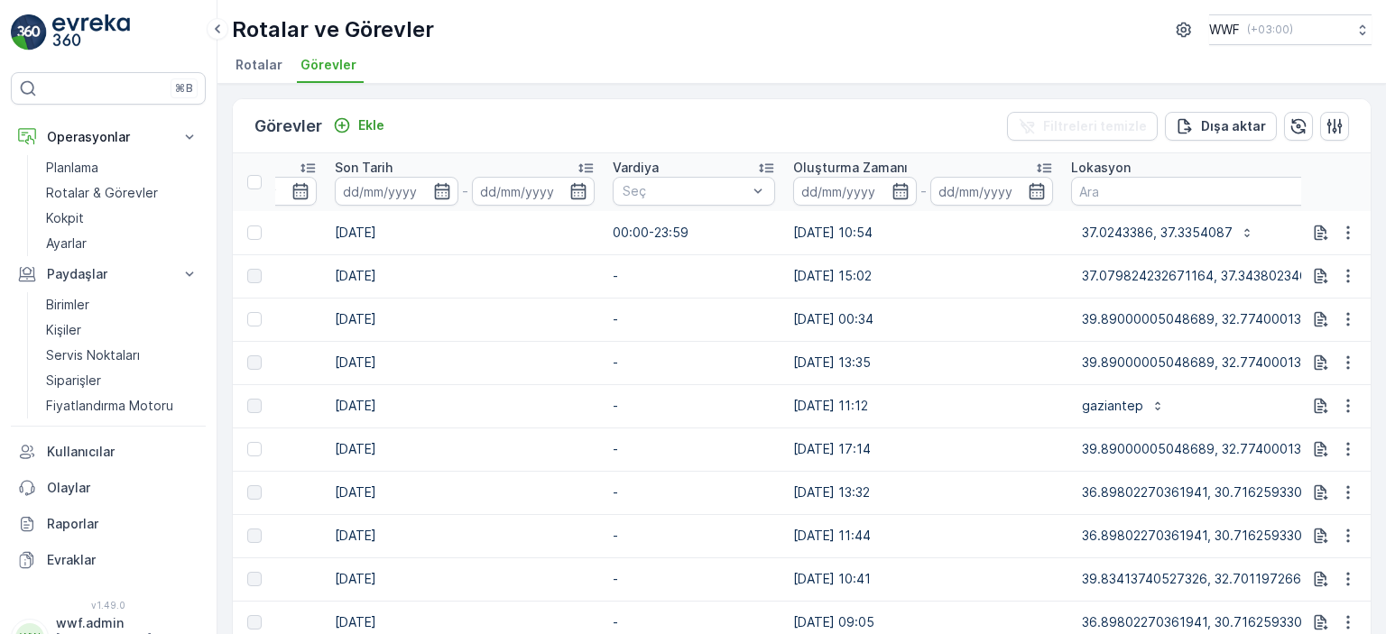
click at [838, 255] on td "[DATE] 15:02" at bounding box center [923, 276] width 278 height 43
drag, startPoint x: 904, startPoint y: 223, endPoint x: 867, endPoint y: 227, distance: 37.2
click at [867, 227] on td "[DATE] 10:54" at bounding box center [923, 232] width 278 height 43
drag, startPoint x: 1184, startPoint y: 226, endPoint x: 1202, endPoint y: 227, distance: 18.1
click at [1196, 226] on p "37.0243386, 37.3354087" at bounding box center [1157, 233] width 151 height 18
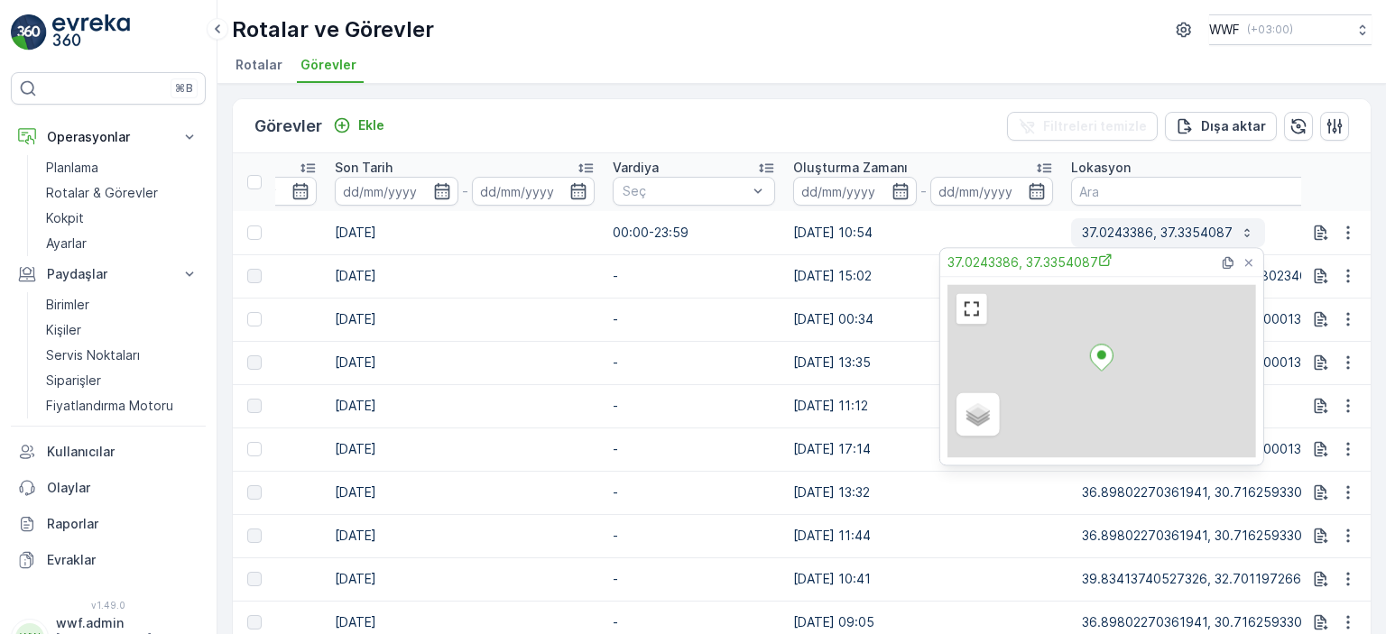
drag, startPoint x: 1202, startPoint y: 227, endPoint x: 1160, endPoint y: 234, distance: 43.0
click at [1199, 234] on p "37.0243386, 37.3354087" at bounding box center [1157, 233] width 151 height 18
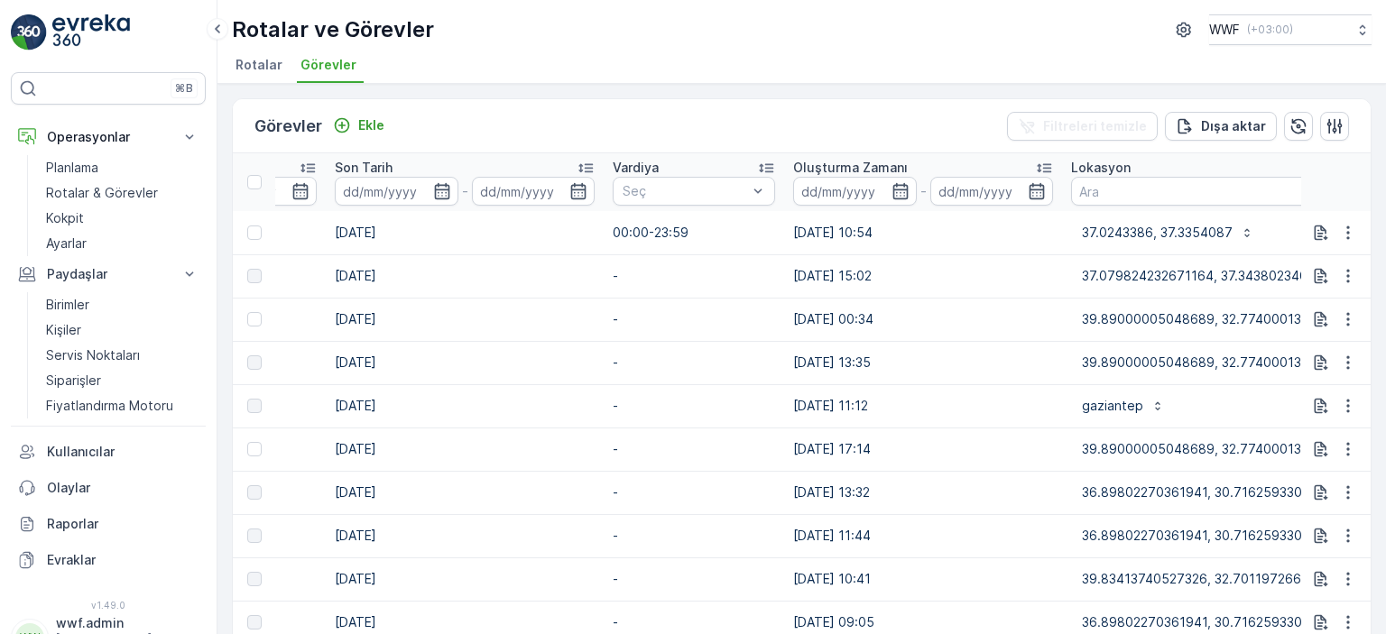
click at [1030, 231] on td "[DATE] 10:54" at bounding box center [923, 232] width 278 height 43
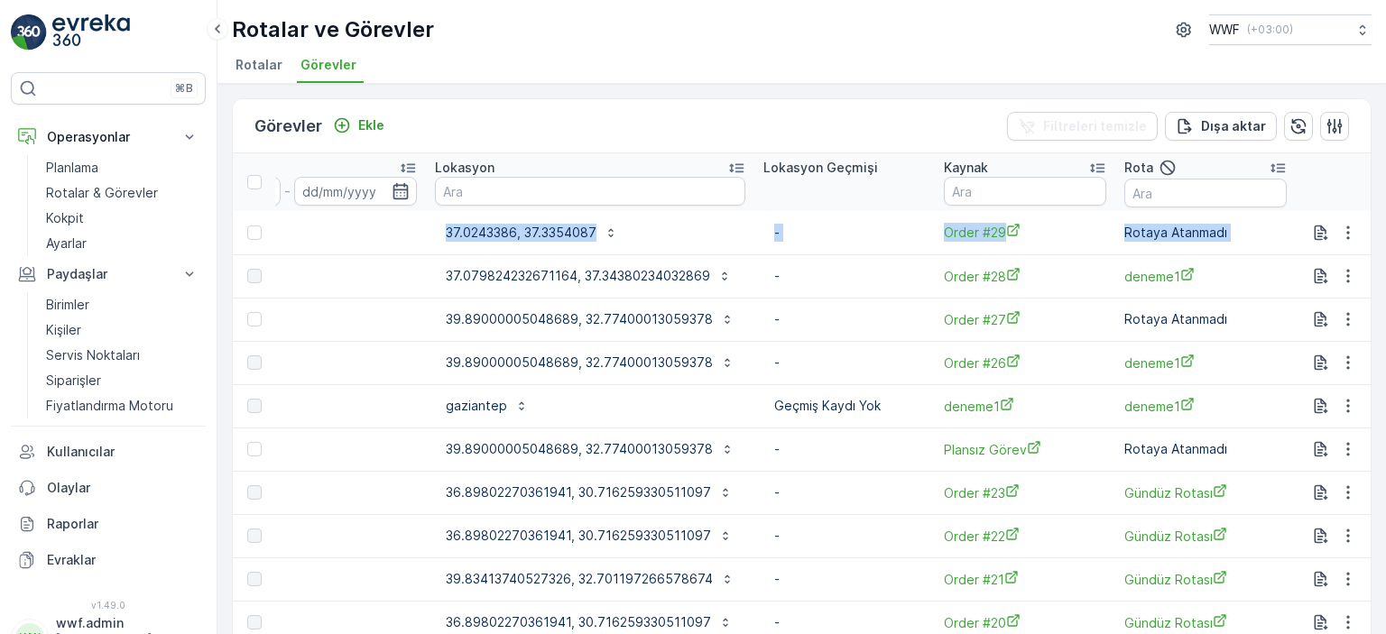
scroll to position [0, 1762]
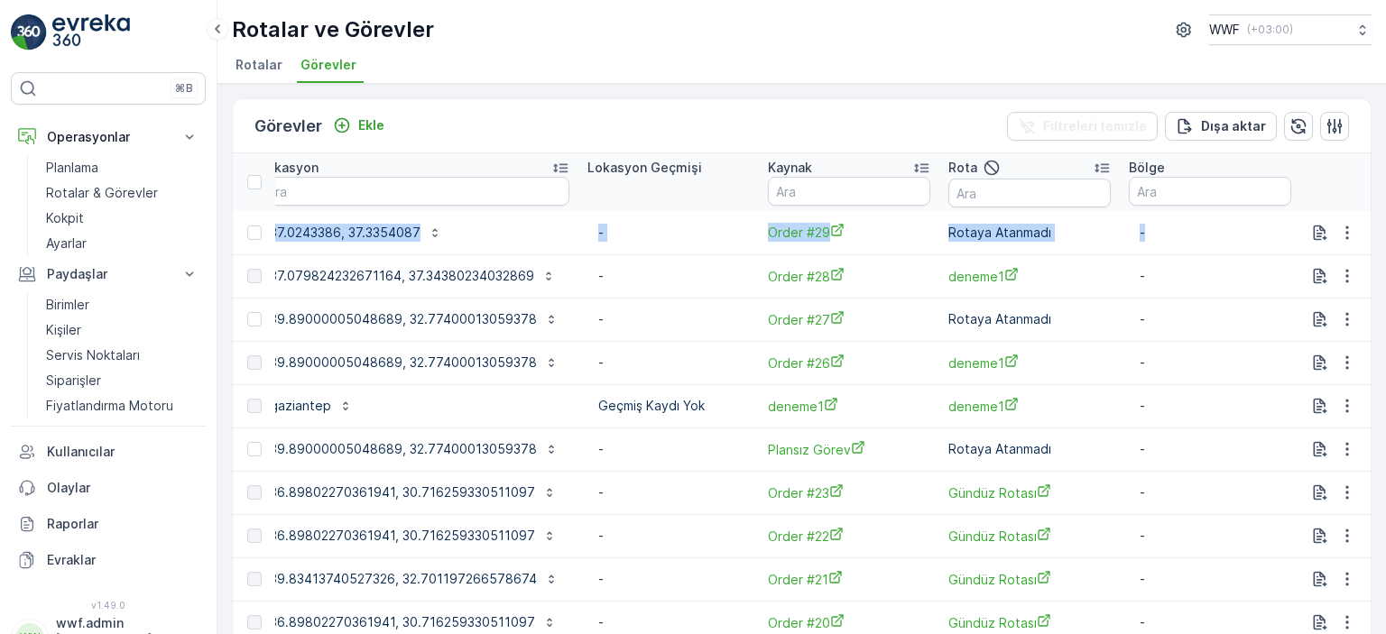
drag, startPoint x: 782, startPoint y: 230, endPoint x: 1143, endPoint y: 243, distance: 360.3
click at [1044, 267] on span "deneme1" at bounding box center [1030, 276] width 162 height 19
click at [1148, 231] on p "-" at bounding box center [1210, 233] width 141 height 18
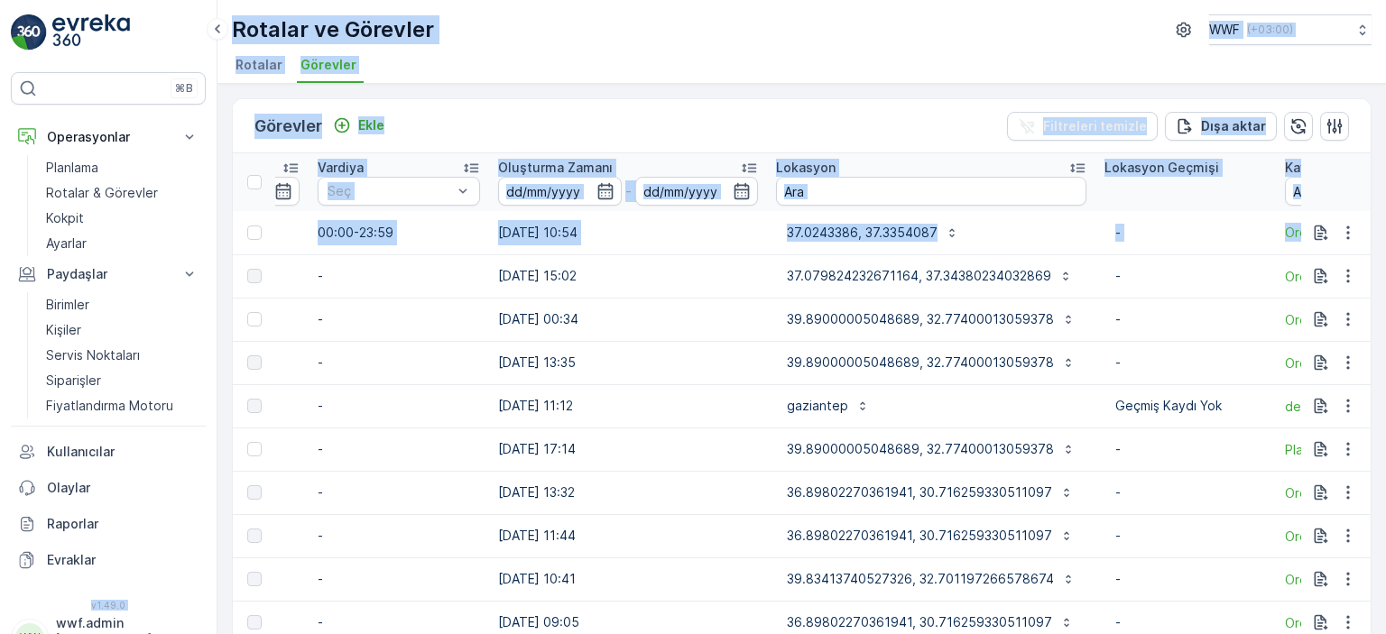
scroll to position [0, 1087]
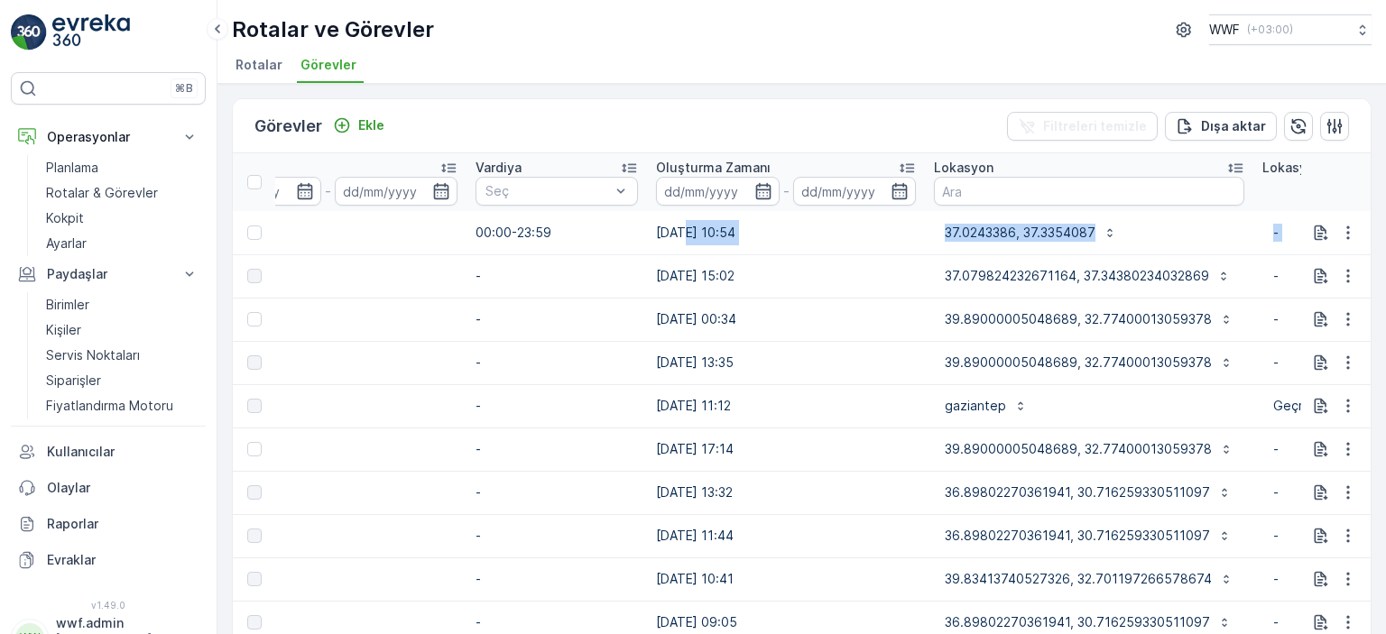
drag, startPoint x: 914, startPoint y: 231, endPoint x: 860, endPoint y: 263, distance: 62.7
click at [693, 223] on tr "21341513 Yapılacak Atık Toplama Atık Toplama 01.09.2025 01.09.2025 00:00-23:59 …" at bounding box center [596, 232] width 2900 height 43
click at [855, 241] on td "[DATE] 10:54" at bounding box center [786, 232] width 278 height 43
click at [975, 234] on p "37.0243386, 37.3354087" at bounding box center [1020, 233] width 151 height 18
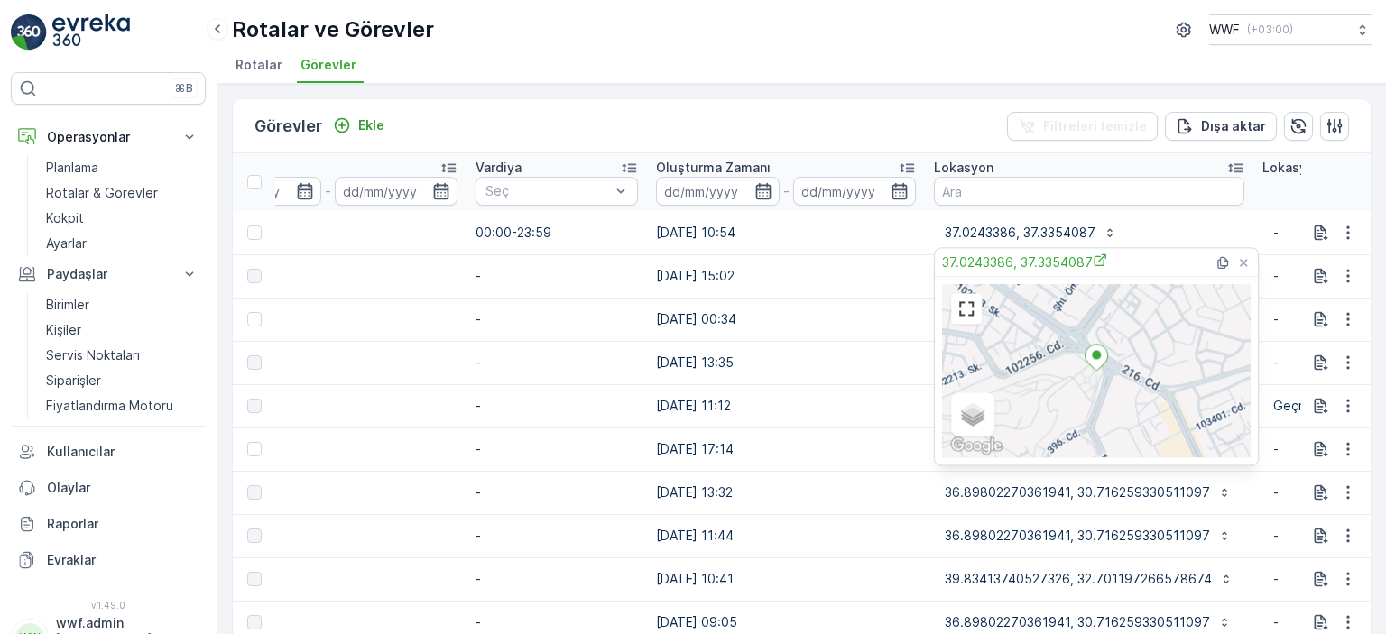
click at [773, 221] on td "[DATE] 10:54" at bounding box center [786, 232] width 278 height 43
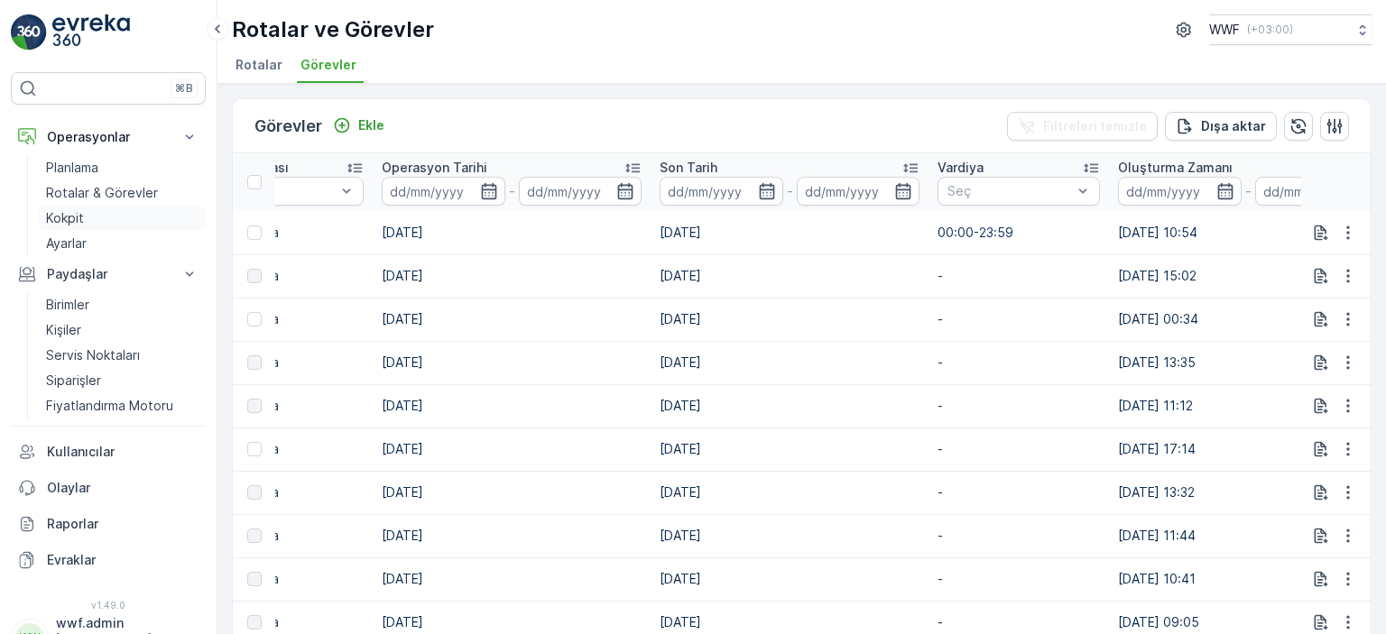
scroll to position [0, 0]
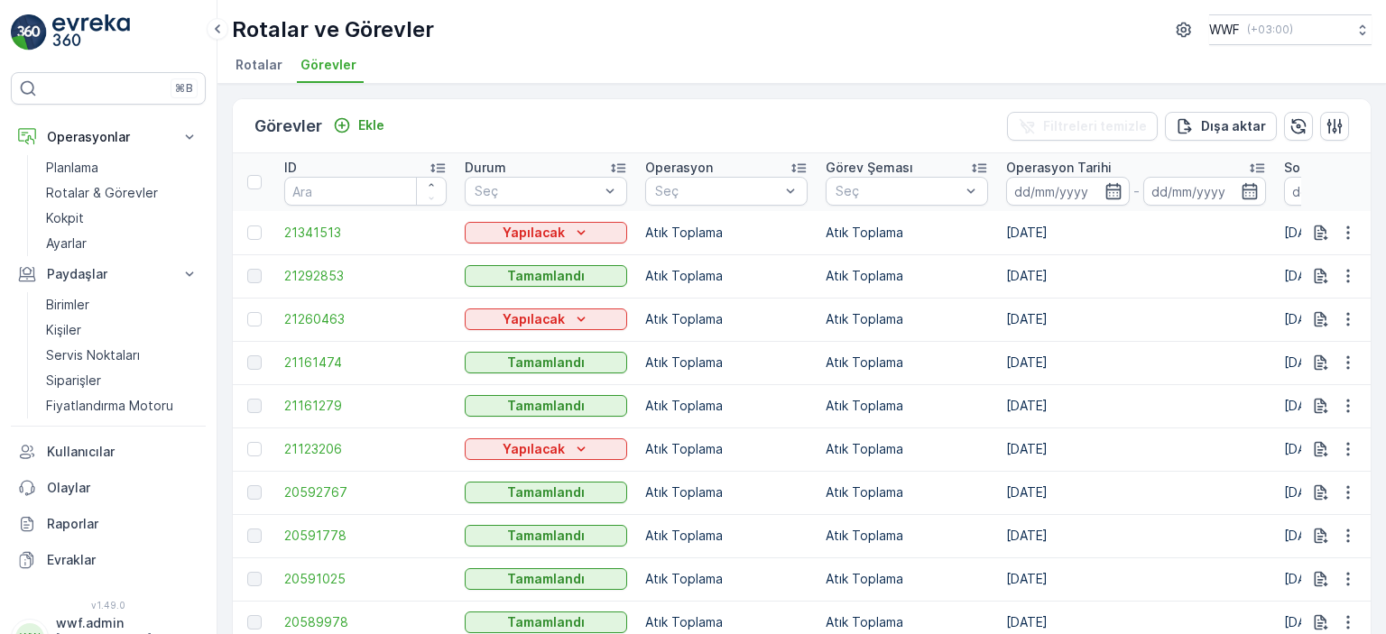
drag, startPoint x: 766, startPoint y: 226, endPoint x: 742, endPoint y: 246, distance: 32.0
click at [904, 234] on td "Atık Toplama" at bounding box center [907, 232] width 181 height 43
click at [347, 230] on span "21341513" at bounding box center [365, 233] width 162 height 18
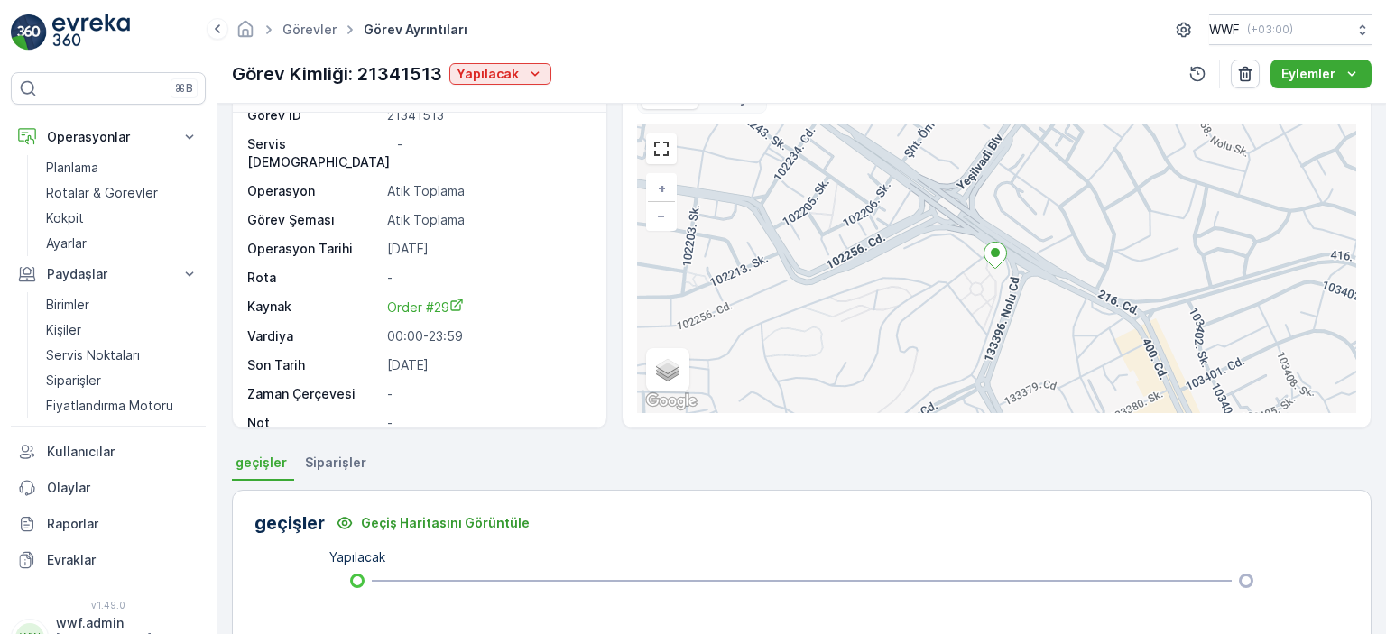
scroll to position [90, 0]
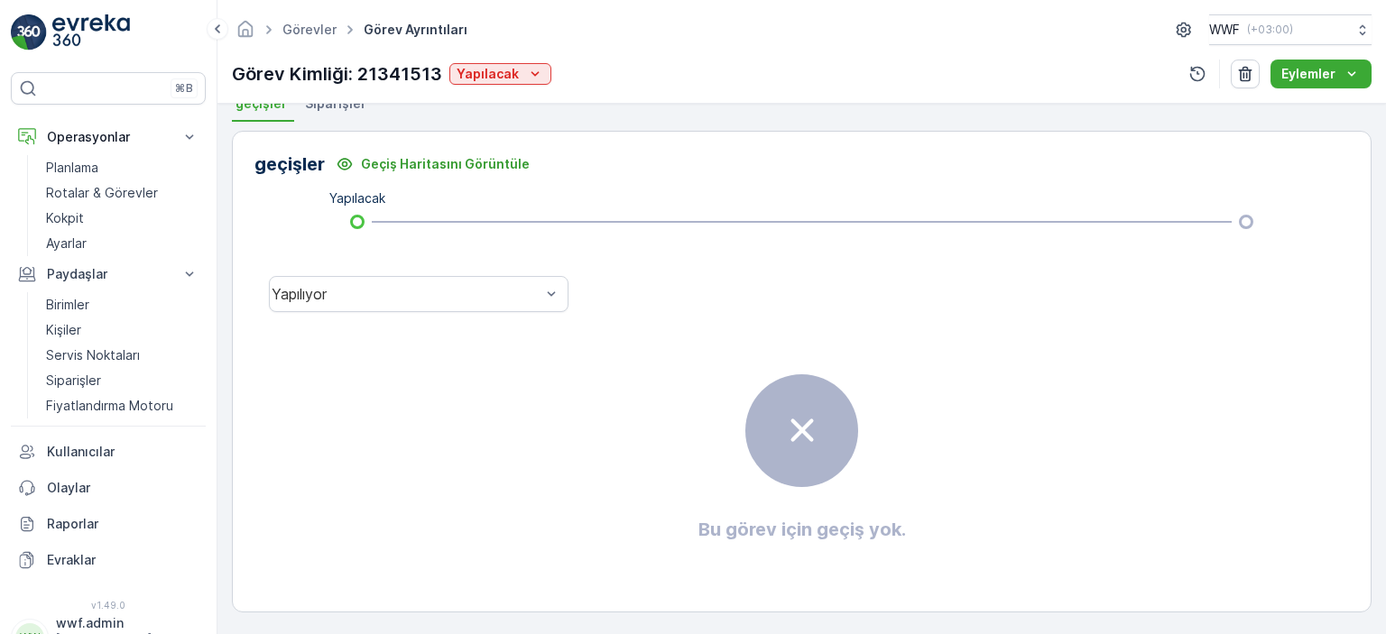
click at [347, 107] on span "Siparişler" at bounding box center [335, 104] width 61 height 18
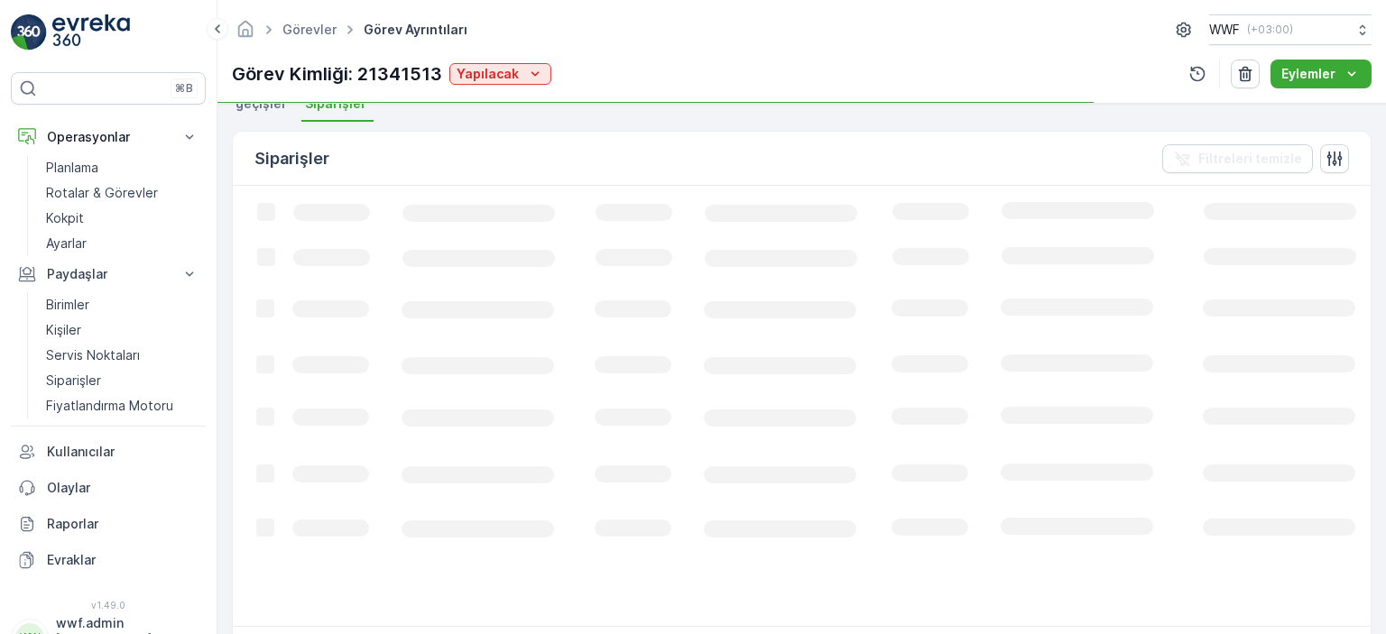
scroll to position [397, 0]
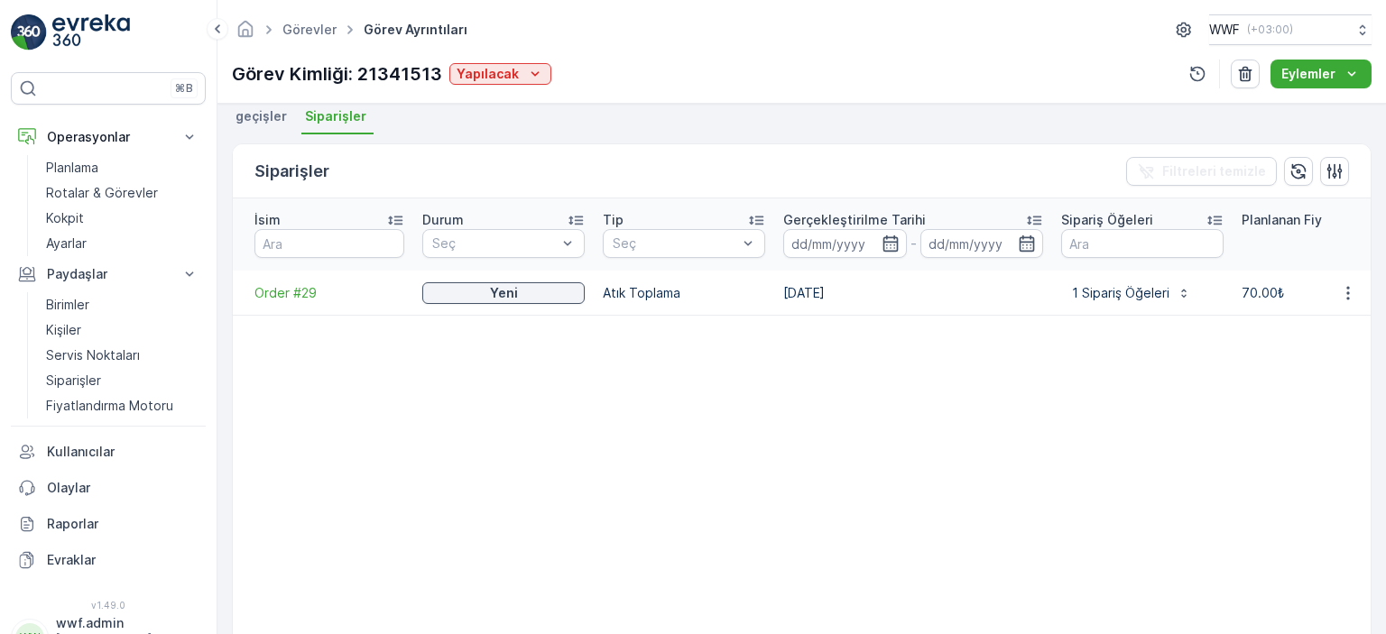
click at [978, 271] on td "[DATE]" at bounding box center [913, 293] width 278 height 45
click at [1098, 284] on p "1 Sipariş Öğeleri" at bounding box center [1120, 293] width 97 height 18
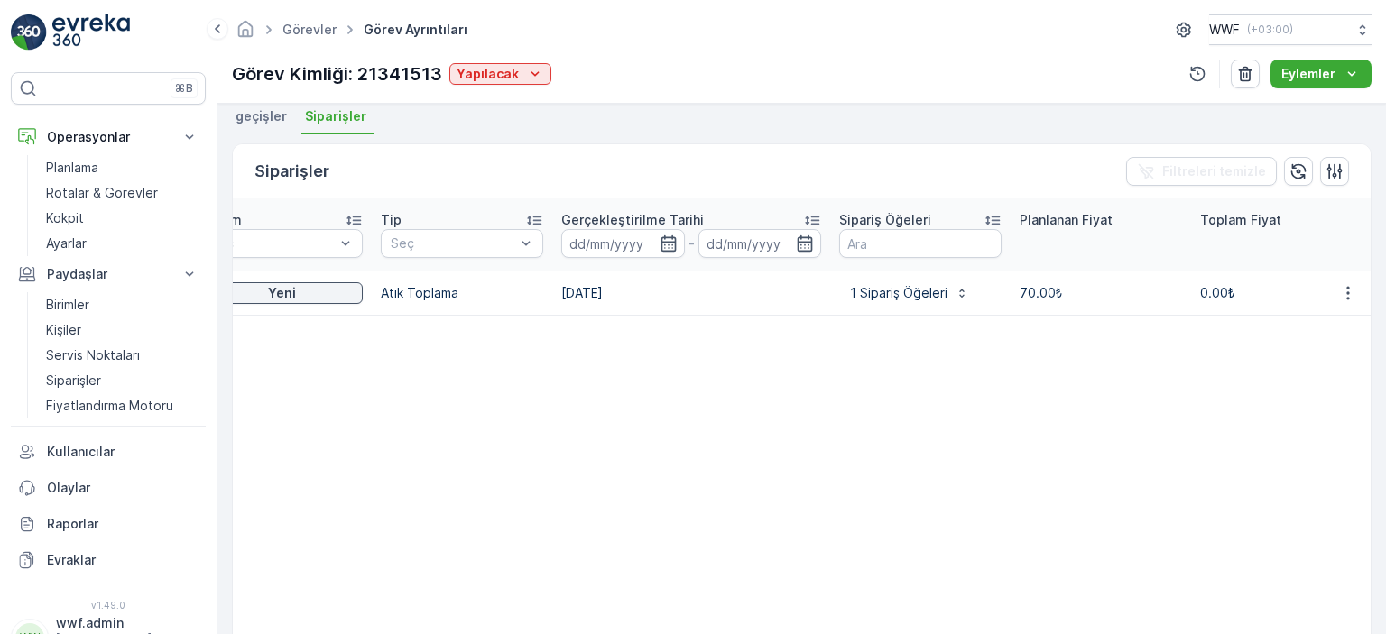
scroll to position [0, 508]
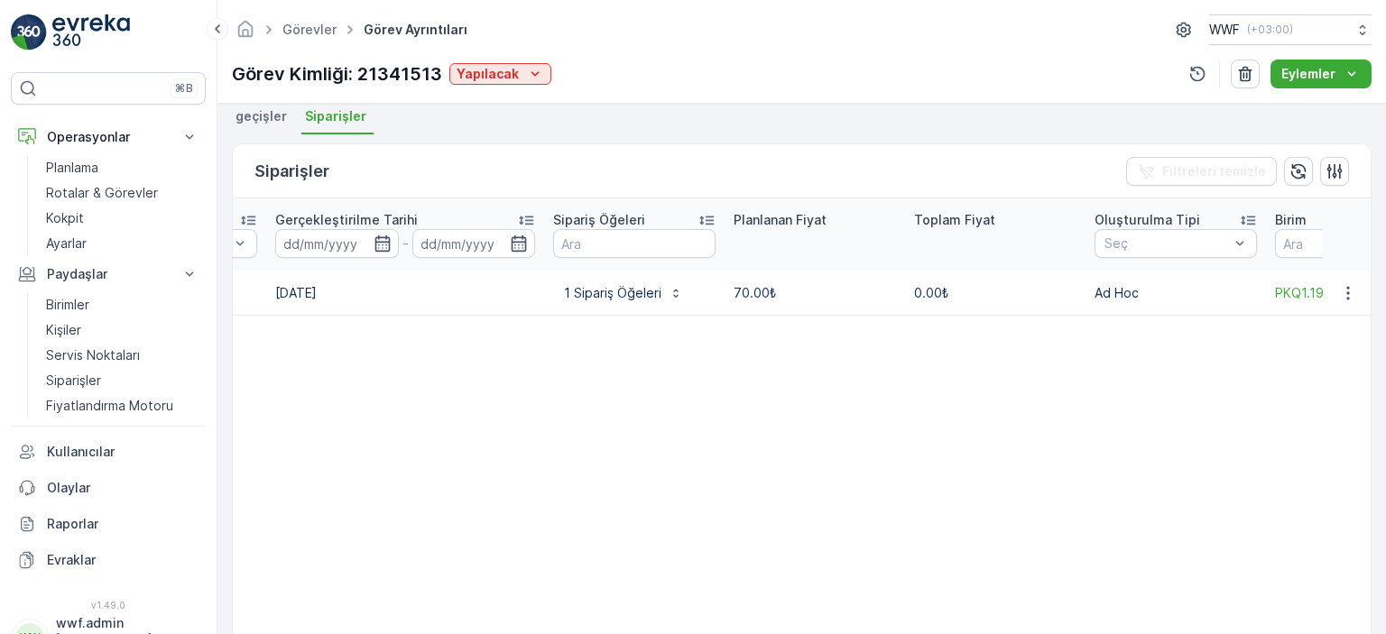
drag, startPoint x: 993, startPoint y: 282, endPoint x: 1126, endPoint y: 305, distance: 135.5
click at [1126, 305] on table "İsim Durum Seç Tip Seç Gerçekleştirilme Tarihi - Sipariş Öğeleri Planlanan Fiya…" at bounding box center [978, 428] width 2507 height 458
click at [869, 378] on table "İsim Durum Seç Tip Seç Gerçekleştirilme Tarihi - Sipariş Öğeleri Planlanan Fiya…" at bounding box center [978, 428] width 2507 height 458
drag, startPoint x: 782, startPoint y: 265, endPoint x: 730, endPoint y: 263, distance: 51.5
click at [730, 271] on td "70.00₺" at bounding box center [815, 293] width 181 height 45
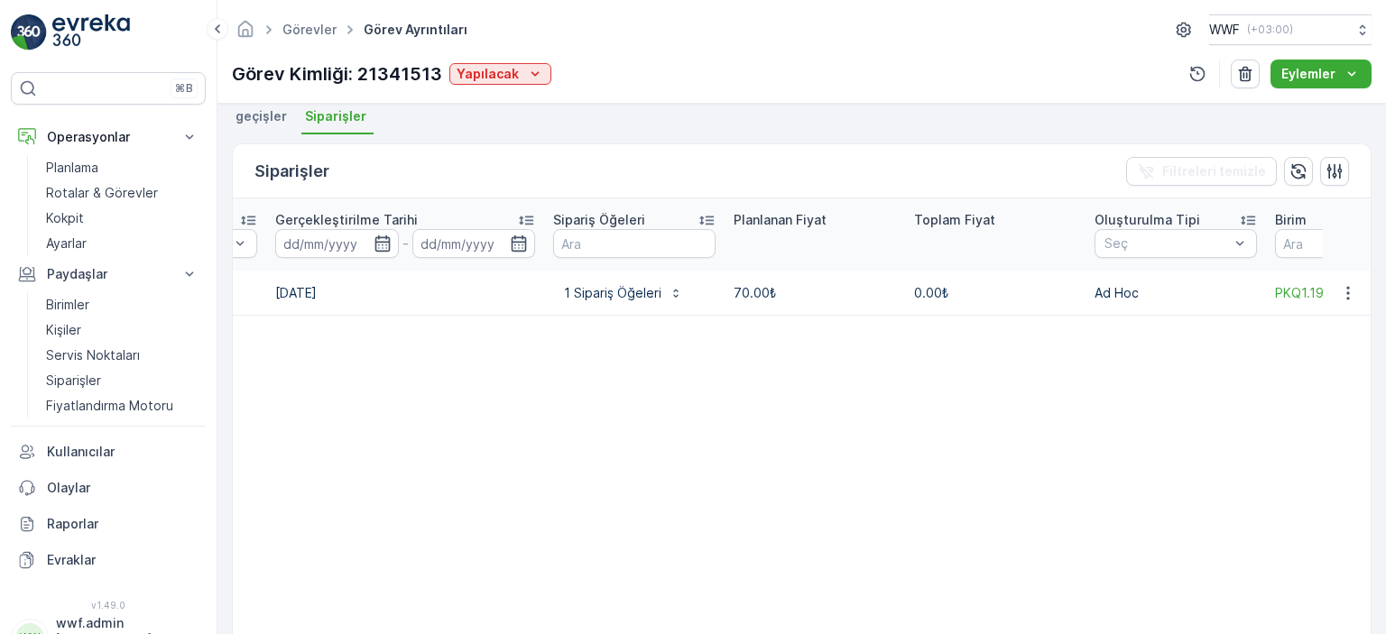
drag, startPoint x: 744, startPoint y: 322, endPoint x: 773, endPoint y: 316, distance: 29.6
click at [747, 322] on table "İsim Durum Seç Tip Seç Gerçekleştirilme Tarihi - Sipariş Öğeleri Planlanan Fiya…" at bounding box center [978, 428] width 2507 height 458
drag, startPoint x: 1030, startPoint y: 311, endPoint x: 1043, endPoint y: 299, distance: 18.5
click at [1032, 309] on table "İsim Durum Seç Tip Seç Gerçekleştirilme Tarihi - Sipariş Öğeleri Planlanan Fiya…" at bounding box center [978, 428] width 2507 height 458
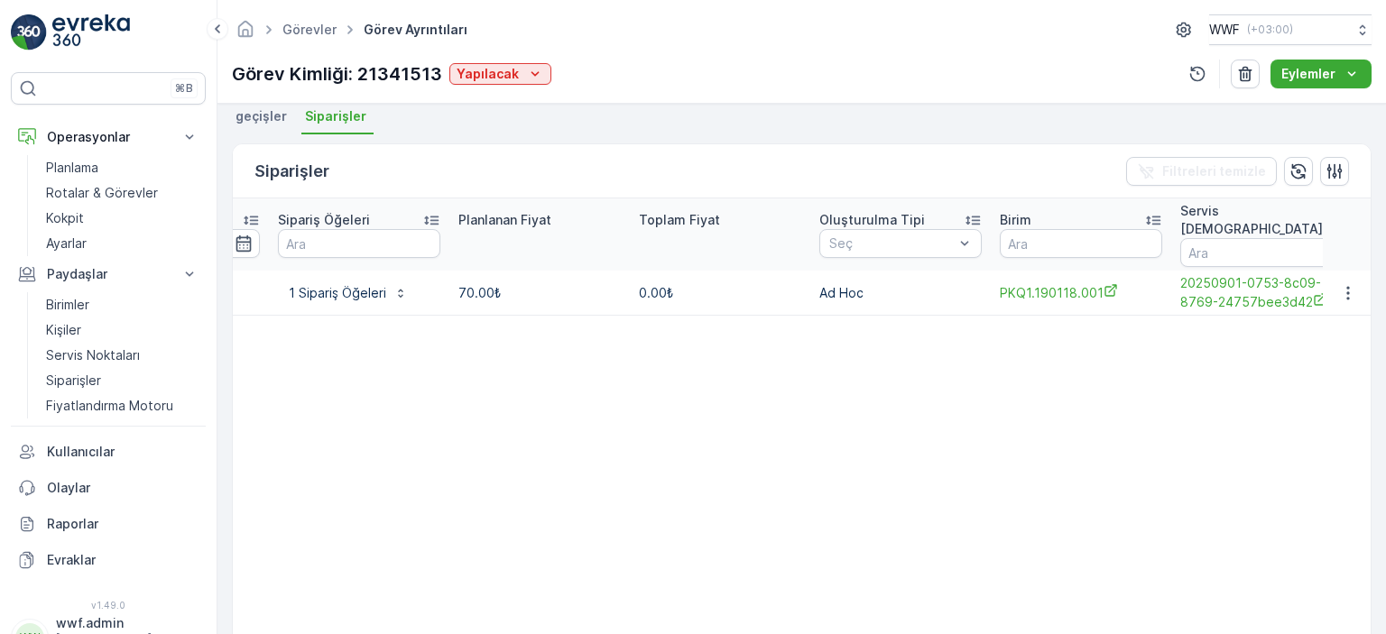
drag, startPoint x: 1069, startPoint y: 295, endPoint x: 1368, endPoint y: 273, distance: 300.4
click at [1378, 273] on div "Ayrıntılar Görev ID 21341513 Servis Noktası - Operasyon Atık Toplama Görev Şema…" at bounding box center [802, 369] width 1169 height 531
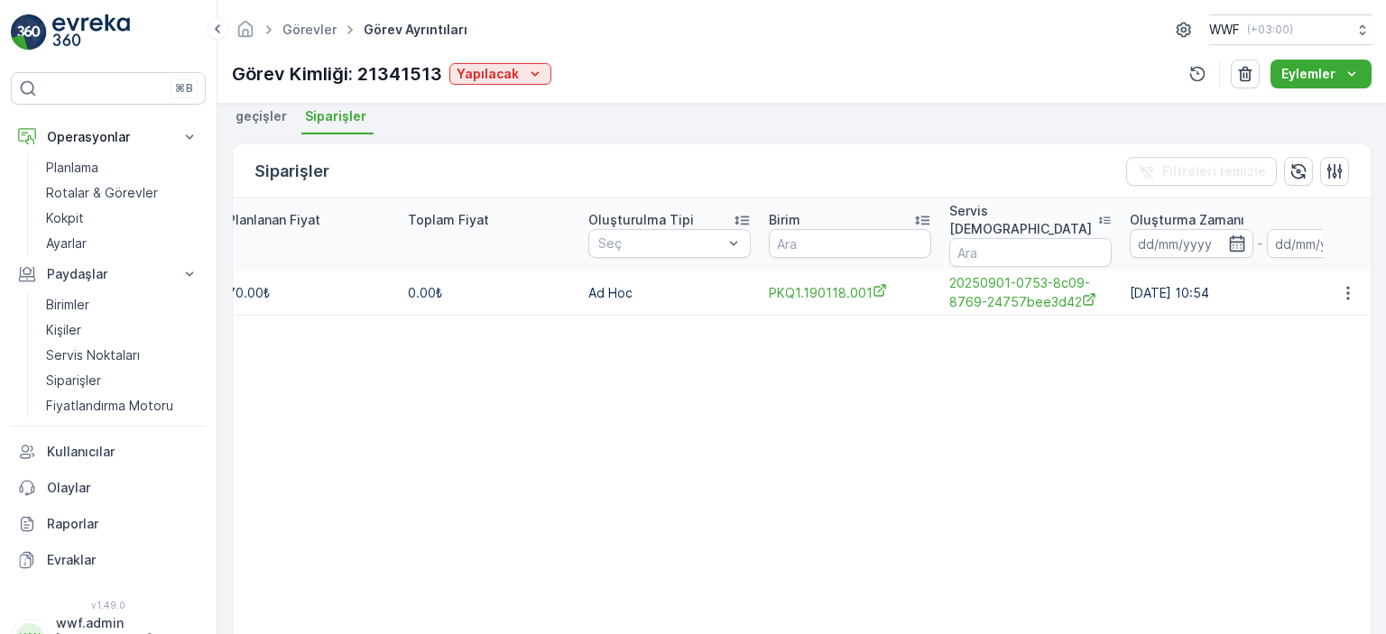
click at [969, 371] on table "İsim Durum Seç Tip Seç Gerçekleştirilme Tarihi - Sipariş Öğeleri Planlanan Fiya…" at bounding box center [471, 428] width 2507 height 458
click at [1315, 271] on td "[DATE] 10:54" at bounding box center [1260, 293] width 278 height 45
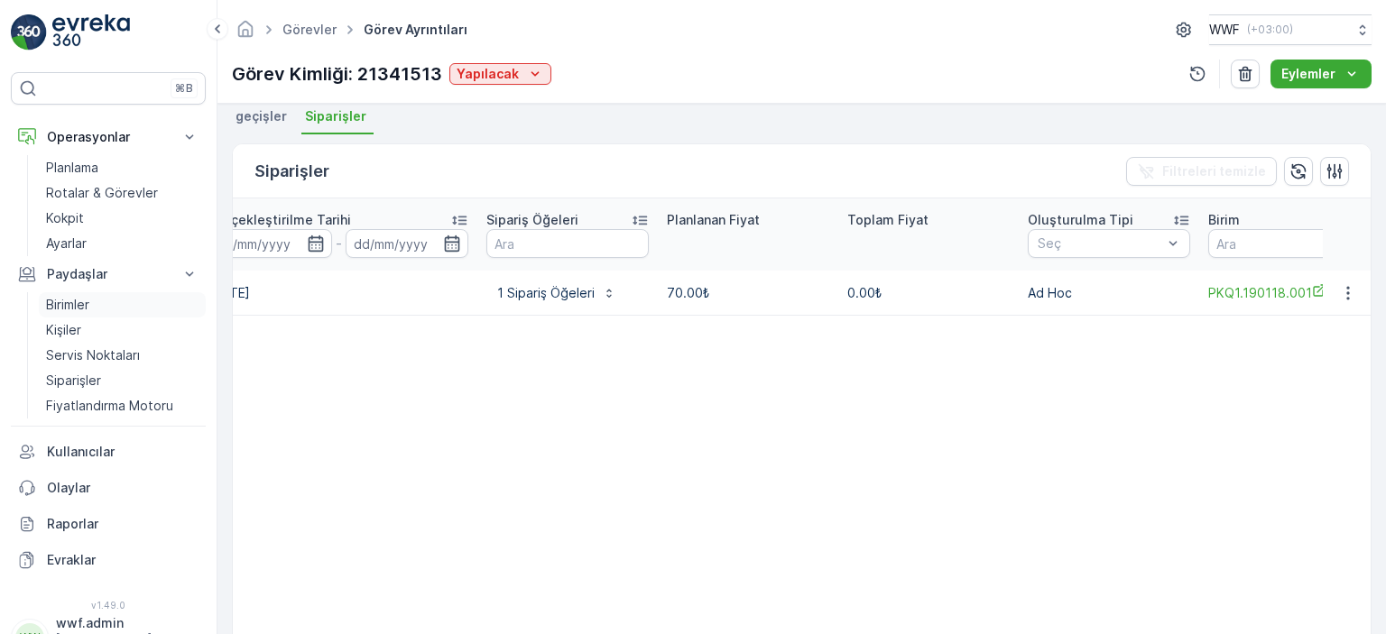
scroll to position [0, 0]
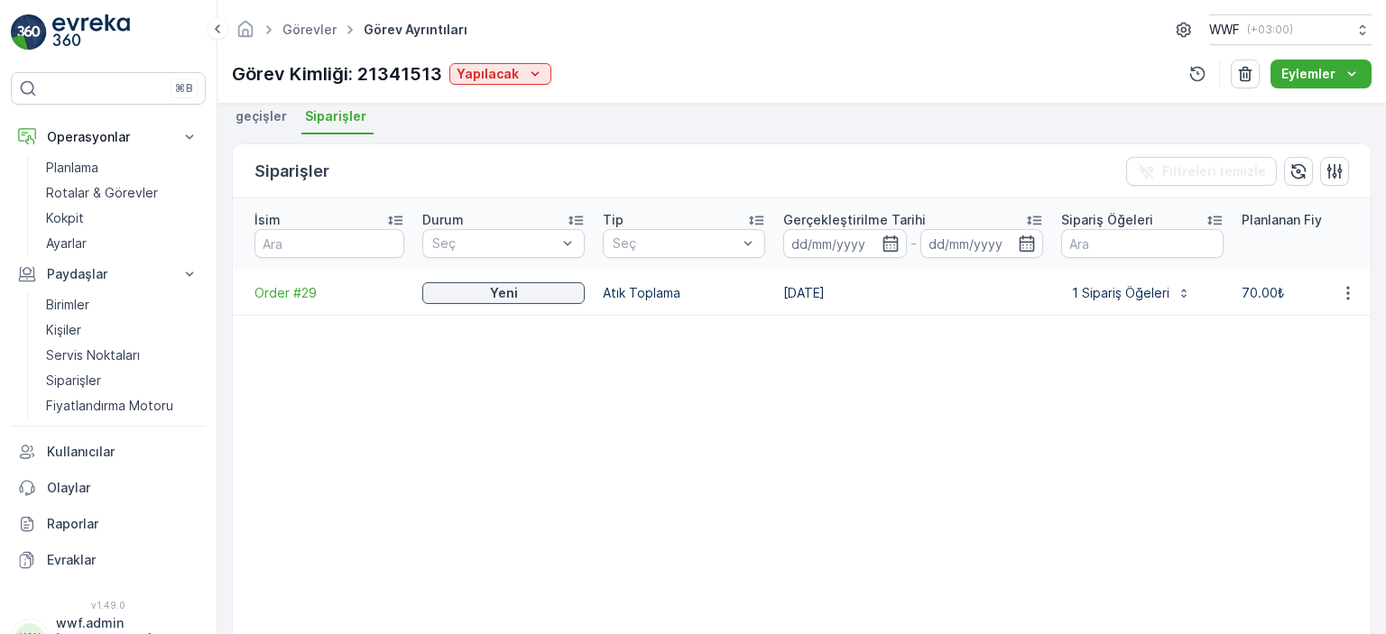
drag, startPoint x: 1274, startPoint y: 271, endPoint x: 448, endPoint y: 356, distance: 831.1
click at [88, 187] on p "Rotalar & Görevler" at bounding box center [102, 193] width 112 height 18
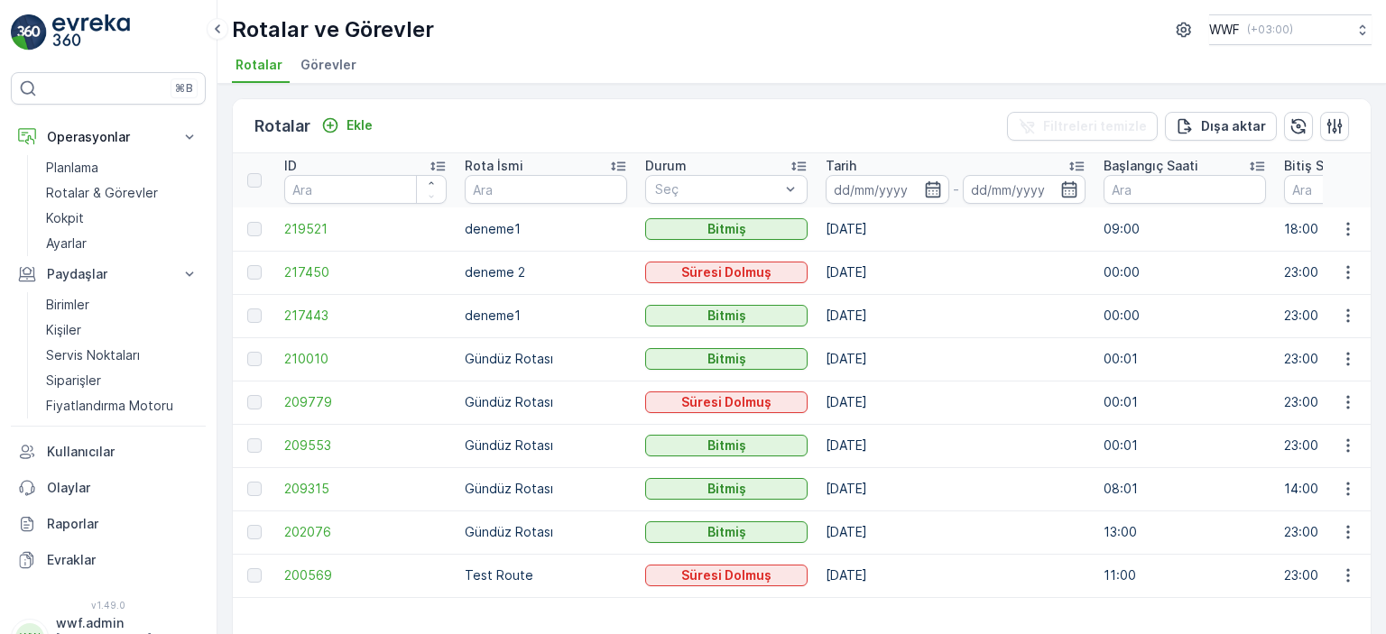
click at [332, 69] on span "Görevler" at bounding box center [329, 65] width 56 height 18
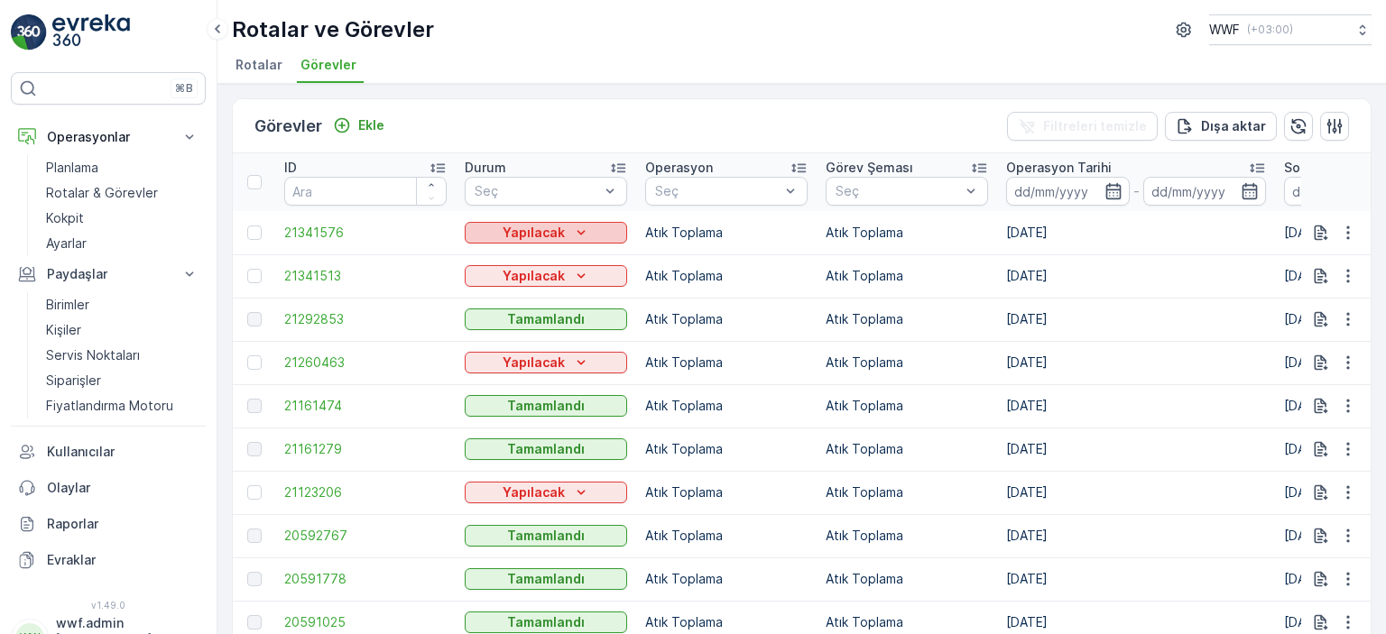
click at [560, 224] on p "Yapılacak" at bounding box center [534, 233] width 62 height 18
click at [520, 265] on span "Yapılıyor" at bounding box center [501, 258] width 51 height 18
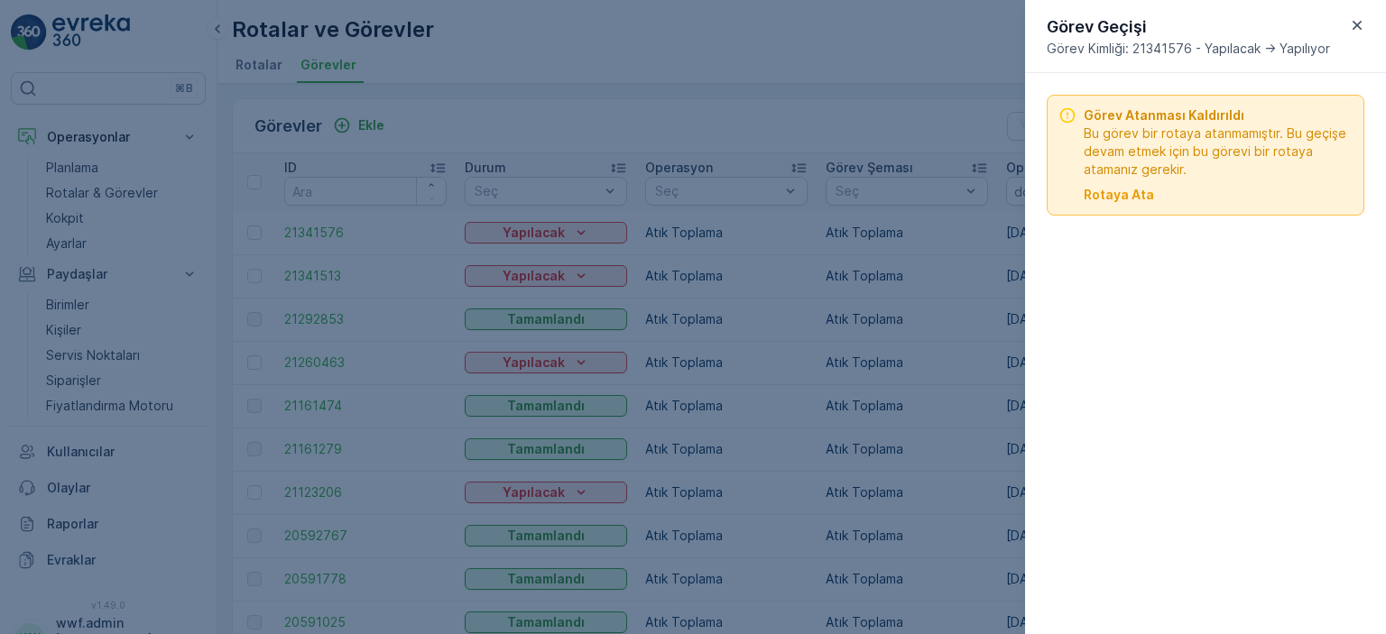
click at [826, 241] on div at bounding box center [693, 317] width 1386 height 634
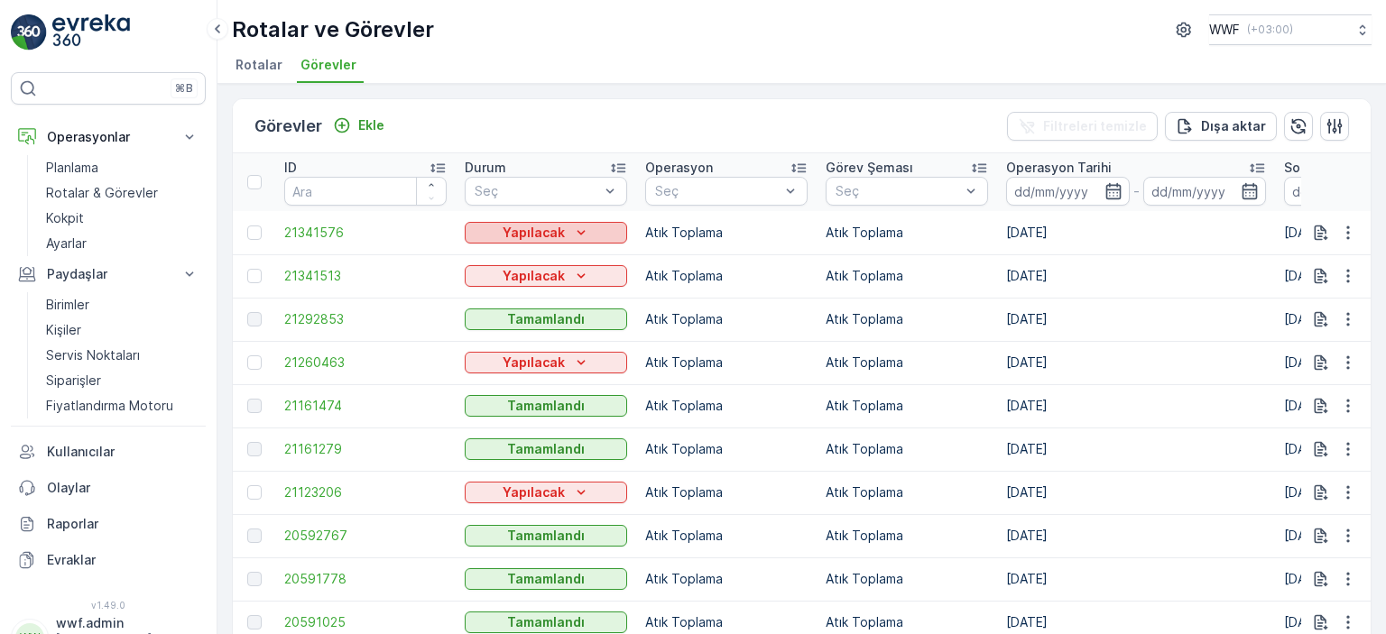
click at [508, 227] on p "Yapılacak" at bounding box center [534, 233] width 62 height 18
click at [819, 244] on td "Atık Toplama" at bounding box center [907, 232] width 181 height 43
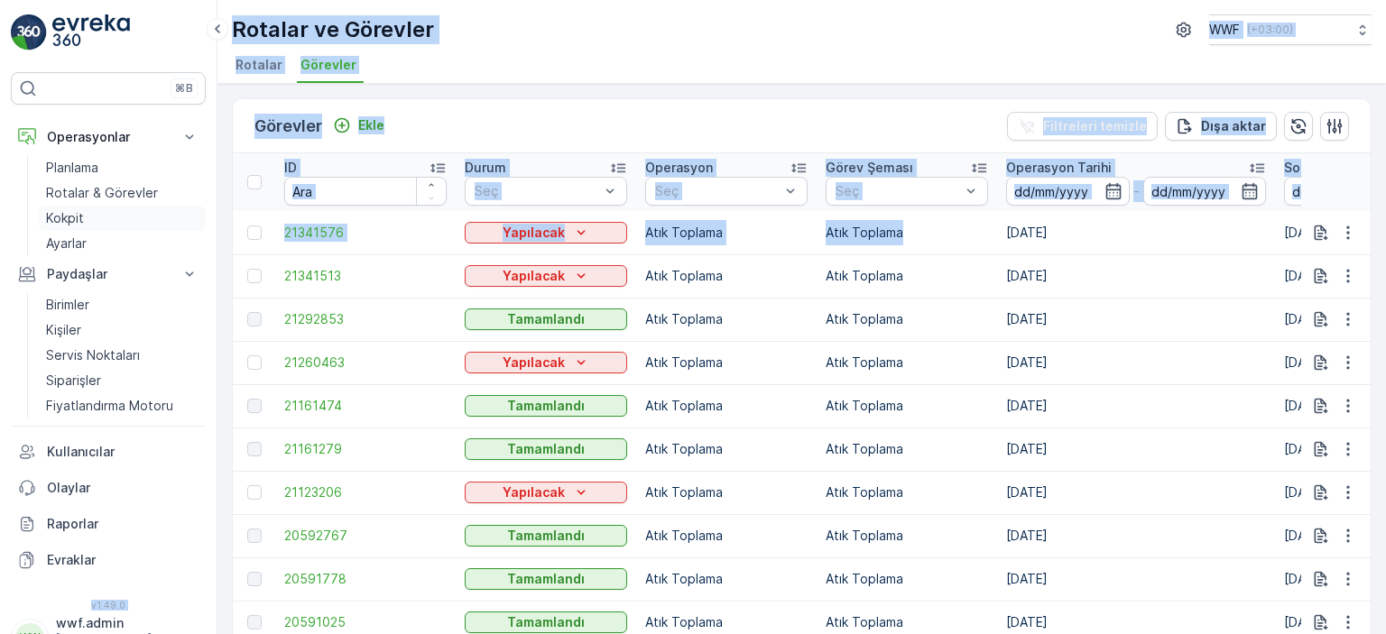
drag, startPoint x: 908, startPoint y: 228, endPoint x: 105, endPoint y: 222, distance: 803.3
click at [105, 222] on div "⌘B Operasyonlar Planlama Rotalar & Görevler Kokpit Ayarlar Paydaşlar Birimler K…" at bounding box center [693, 317] width 1386 height 634
click at [400, 230] on span "21341576" at bounding box center [365, 233] width 162 height 18
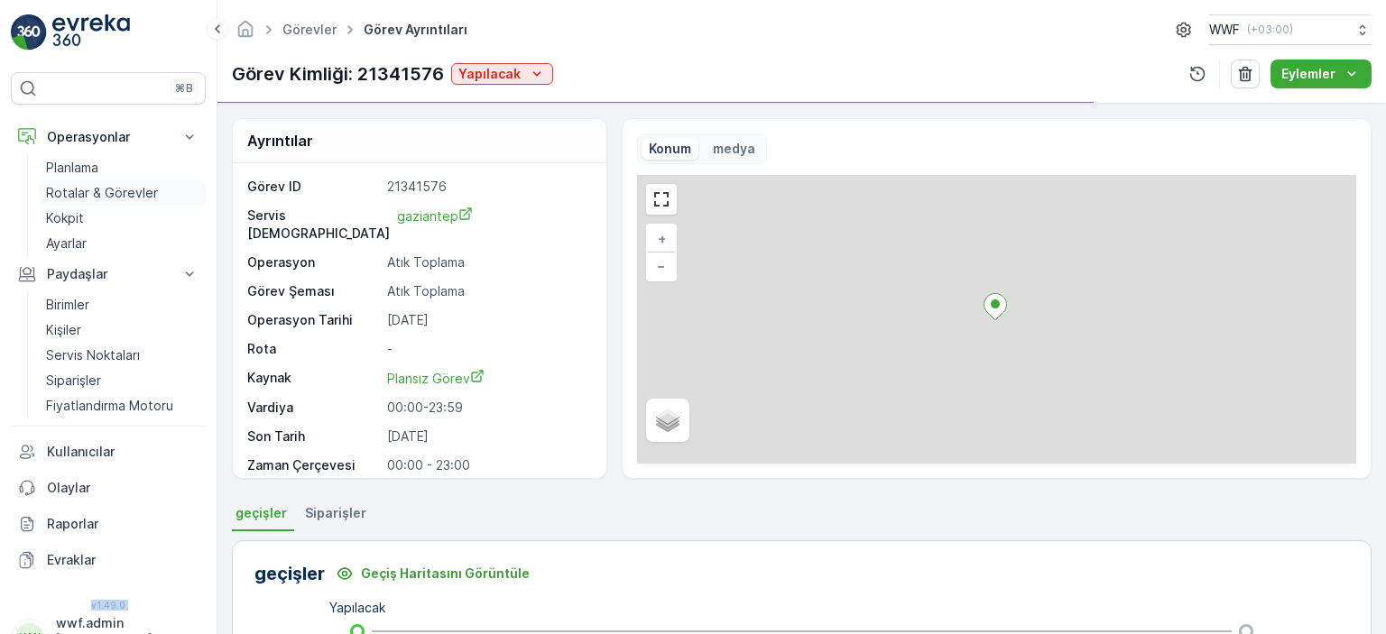
click at [94, 190] on p "Rotalar & Görevler" at bounding box center [102, 193] width 112 height 18
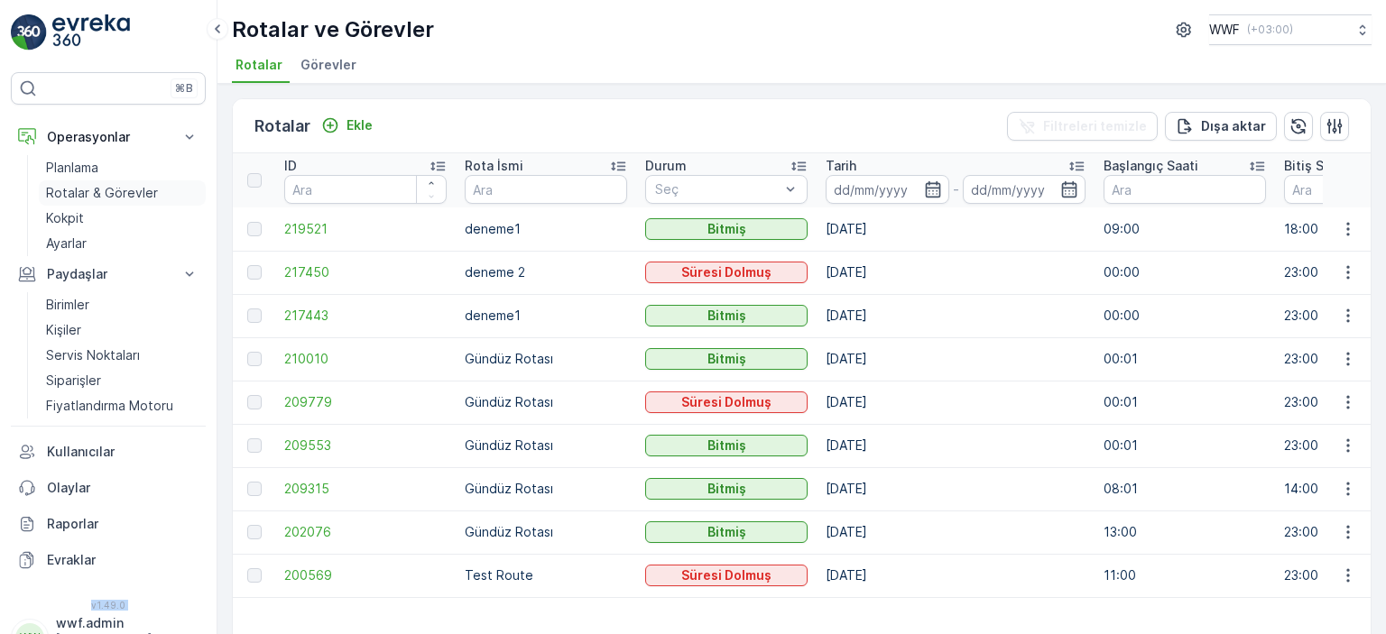
click at [106, 191] on p "Rotalar & Görevler" at bounding box center [102, 193] width 112 height 18
click at [332, 60] on span "Görevler" at bounding box center [329, 65] width 56 height 18
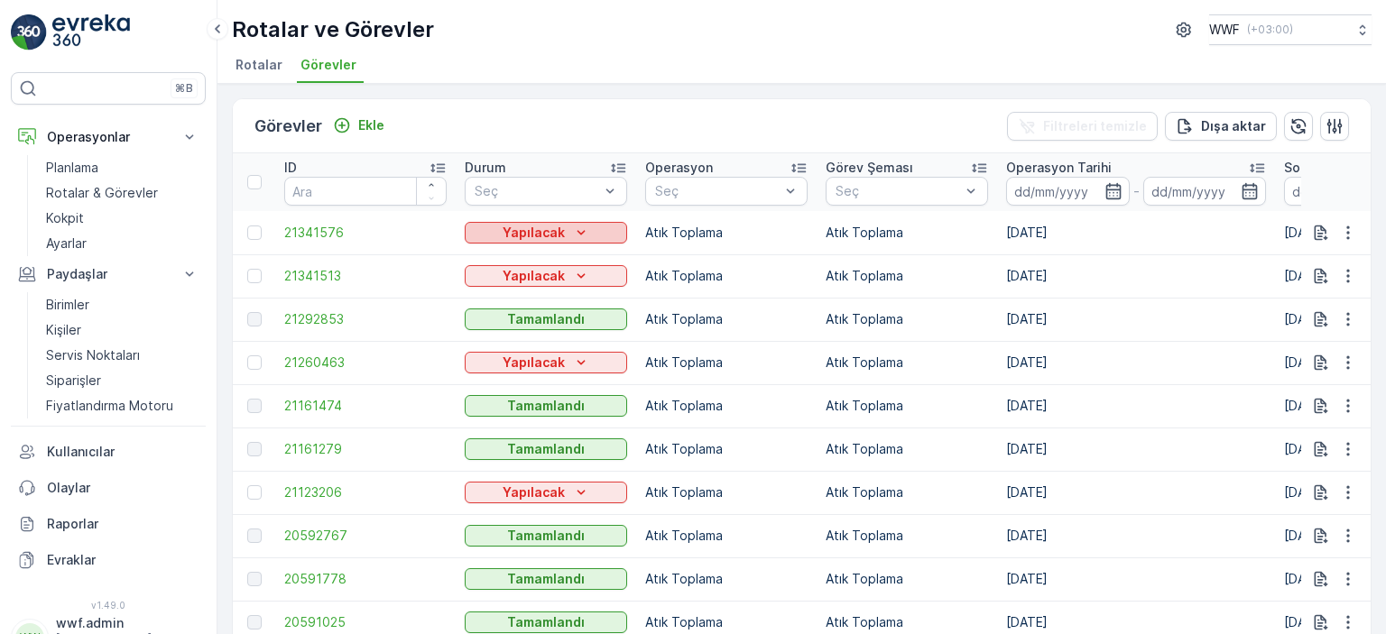
click at [577, 229] on icon "Yapılacak" at bounding box center [581, 233] width 18 height 18
click at [515, 253] on span "Yapılıyor" at bounding box center [501, 258] width 51 height 18
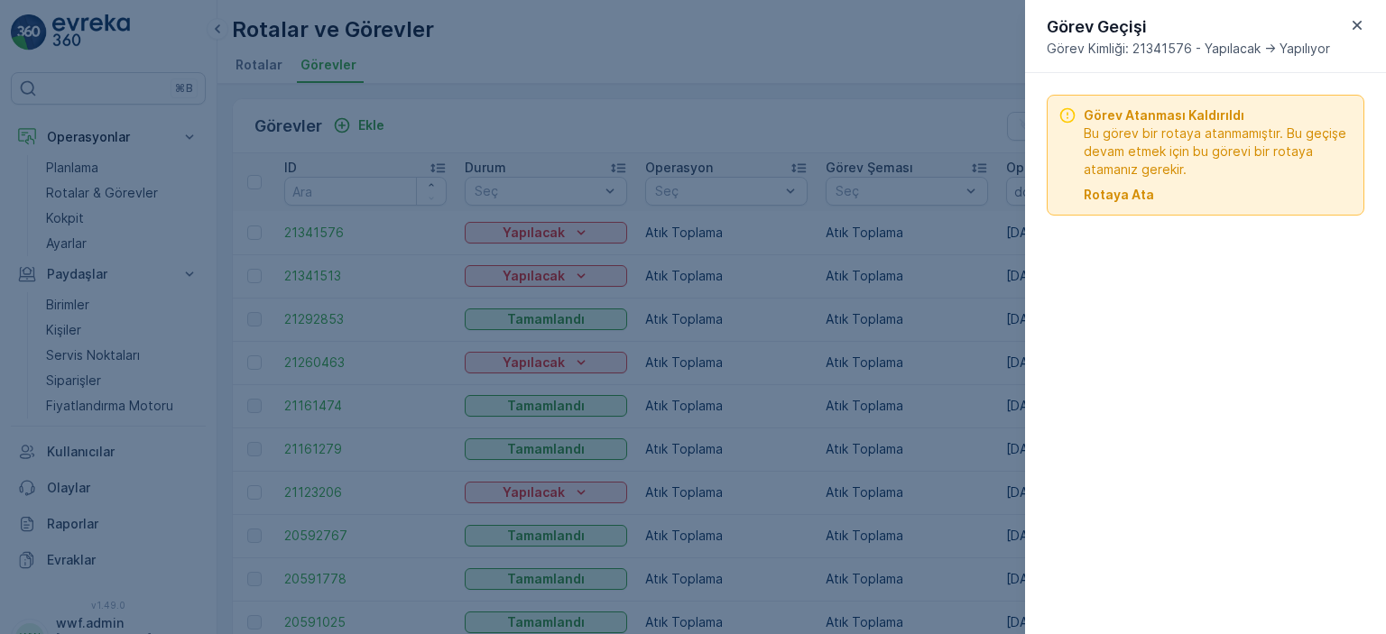
click at [1135, 197] on p "Rotaya Ata" at bounding box center [1119, 195] width 70 height 18
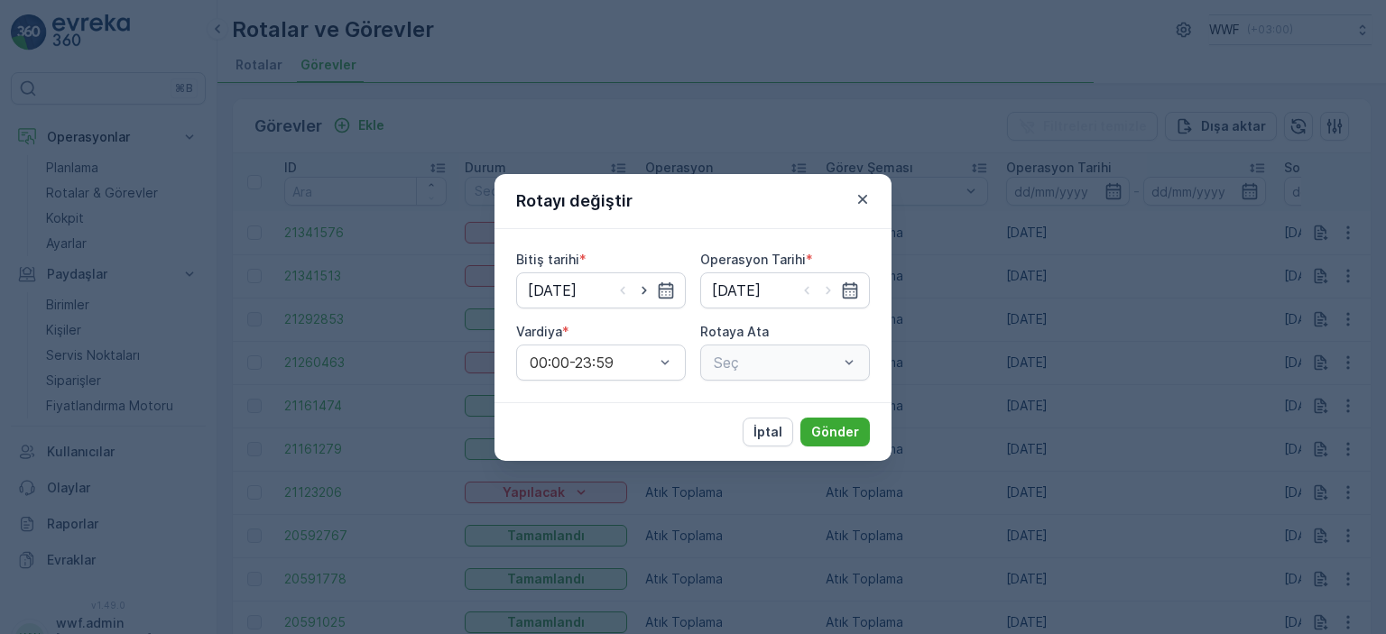
type input "[DATE]"
click at [733, 367] on div "Seç" at bounding box center [785, 363] width 170 height 36
click at [783, 361] on div at bounding box center [776, 363] width 128 height 16
click at [763, 402] on p "Hiç sonuç bulunamadı" at bounding box center [785, 408] width 148 height 18
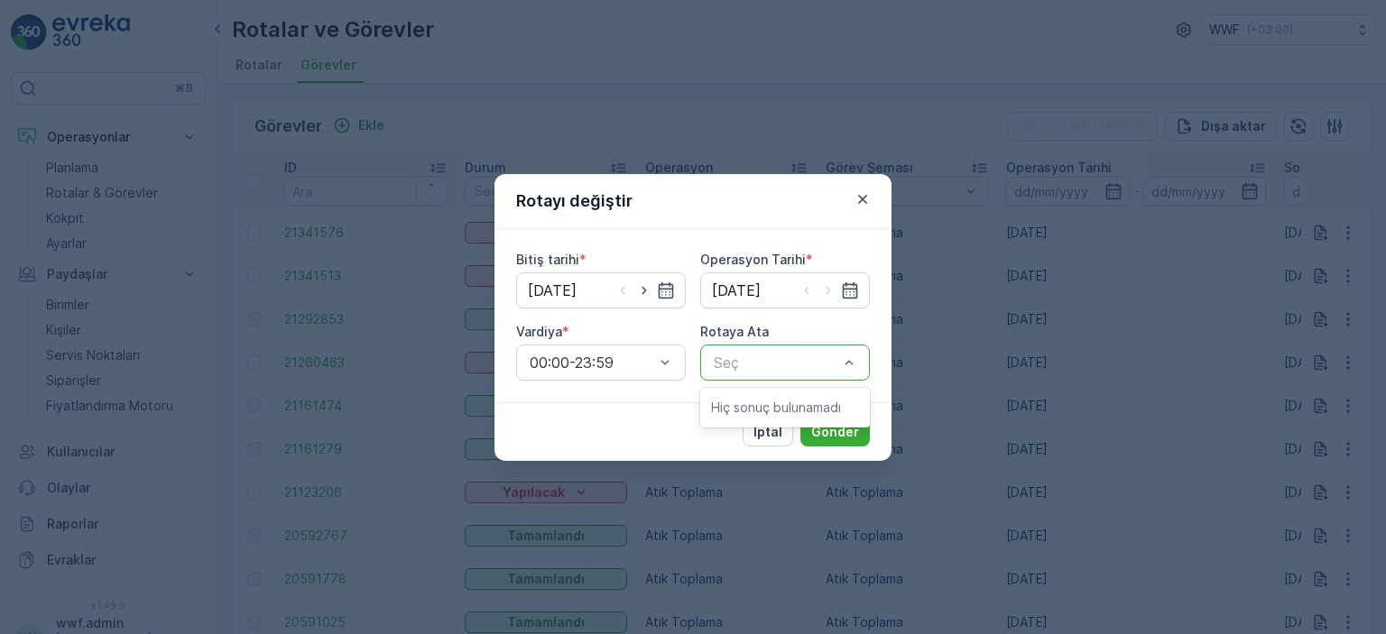
click at [628, 414] on div "İptal Gönder" at bounding box center [693, 432] width 397 height 59
drag, startPoint x: 829, startPoint y: 430, endPoint x: 608, endPoint y: 422, distance: 221.3
click at [608, 422] on div "İptal Gönder" at bounding box center [693, 432] width 397 height 59
click at [666, 403] on div "İptal Gönder" at bounding box center [693, 432] width 397 height 59
click at [830, 428] on p "Gönder" at bounding box center [835, 432] width 48 height 18
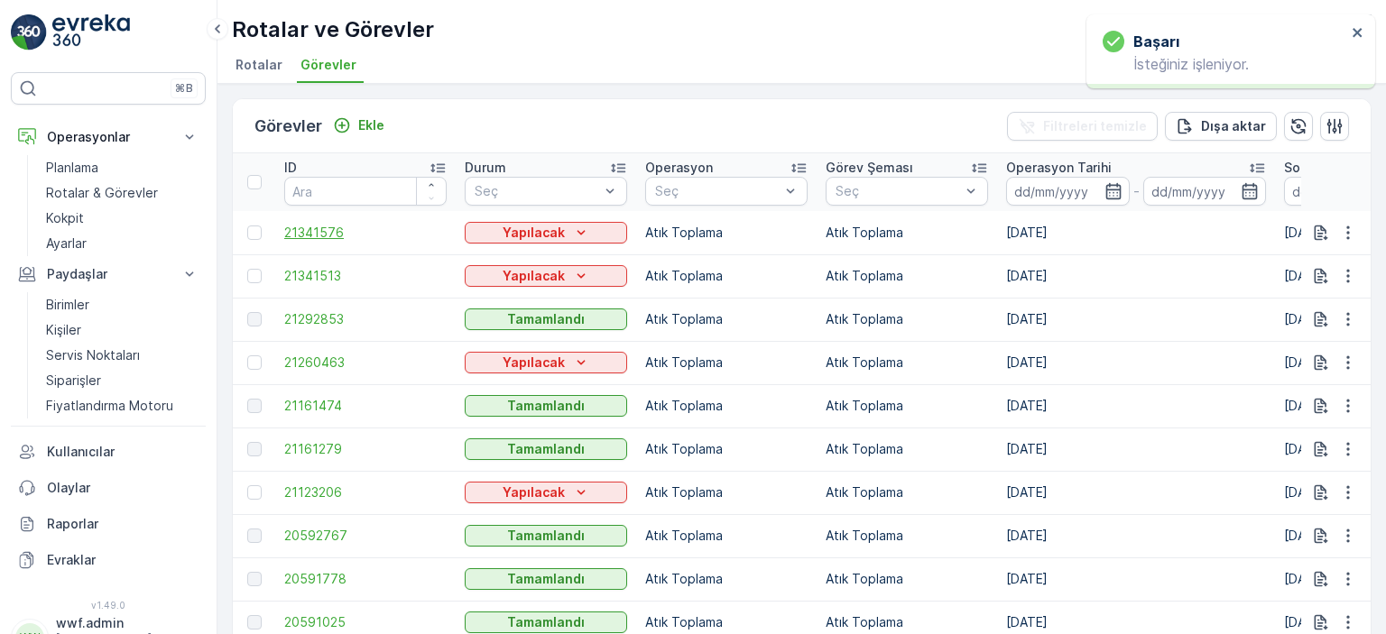
click at [341, 234] on span "21341576" at bounding box center [365, 233] width 162 height 18
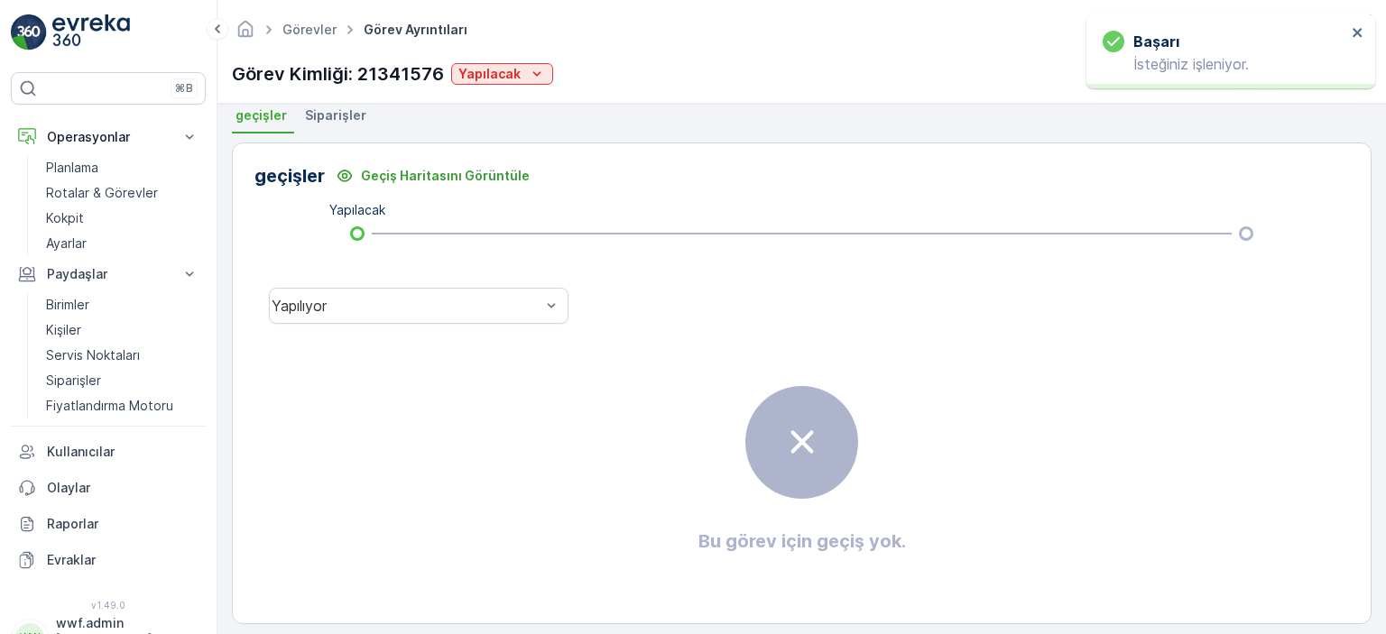
scroll to position [410, 0]
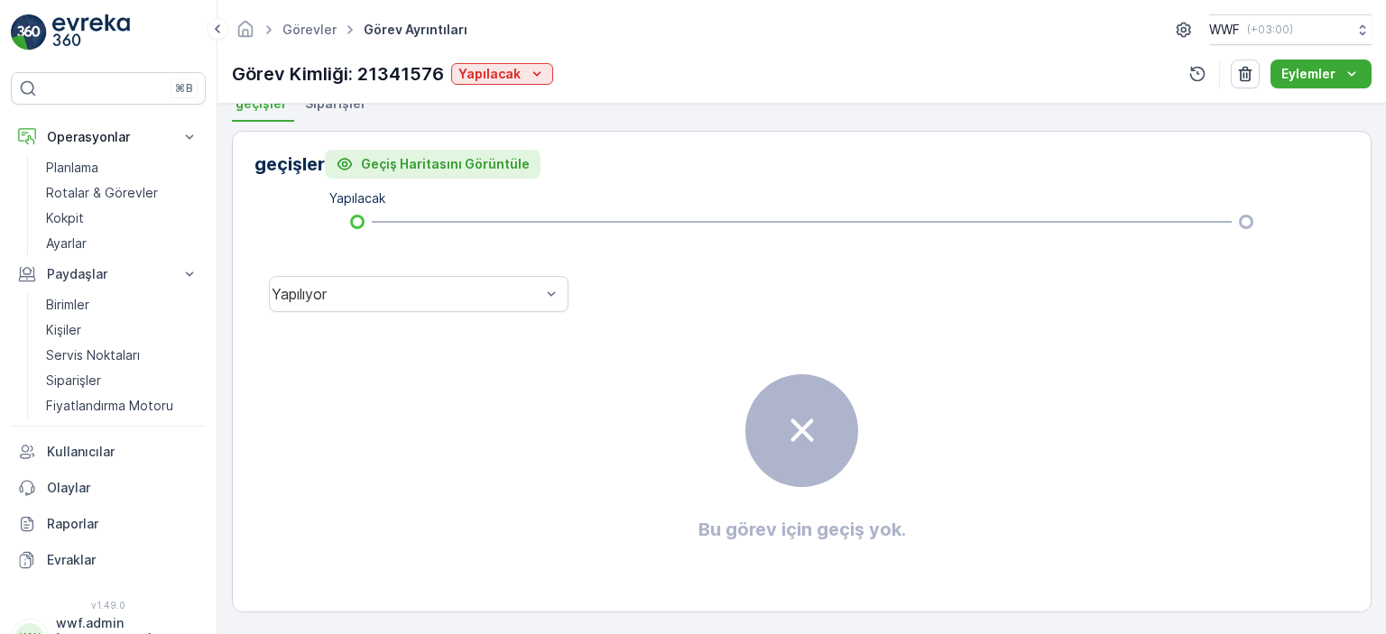
click at [414, 159] on p "Geçiş Haritasını Görüntüle" at bounding box center [445, 164] width 169 height 18
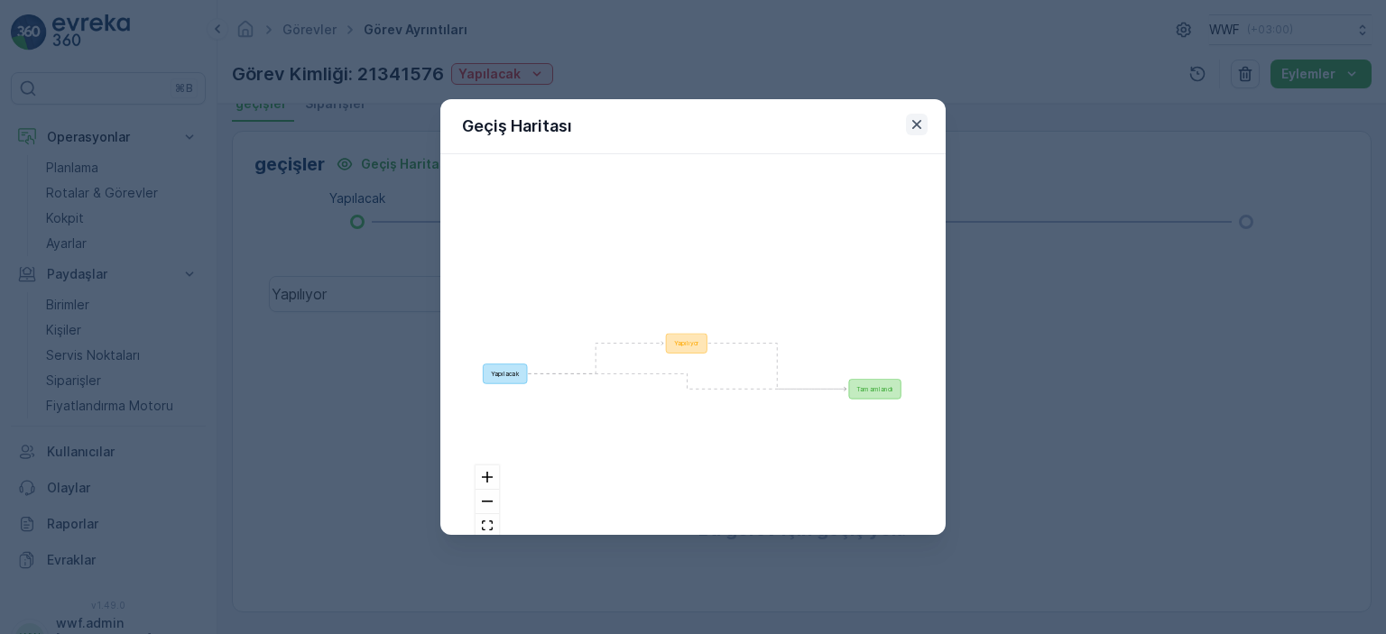
click at [915, 116] on icon "button" at bounding box center [917, 125] width 18 height 18
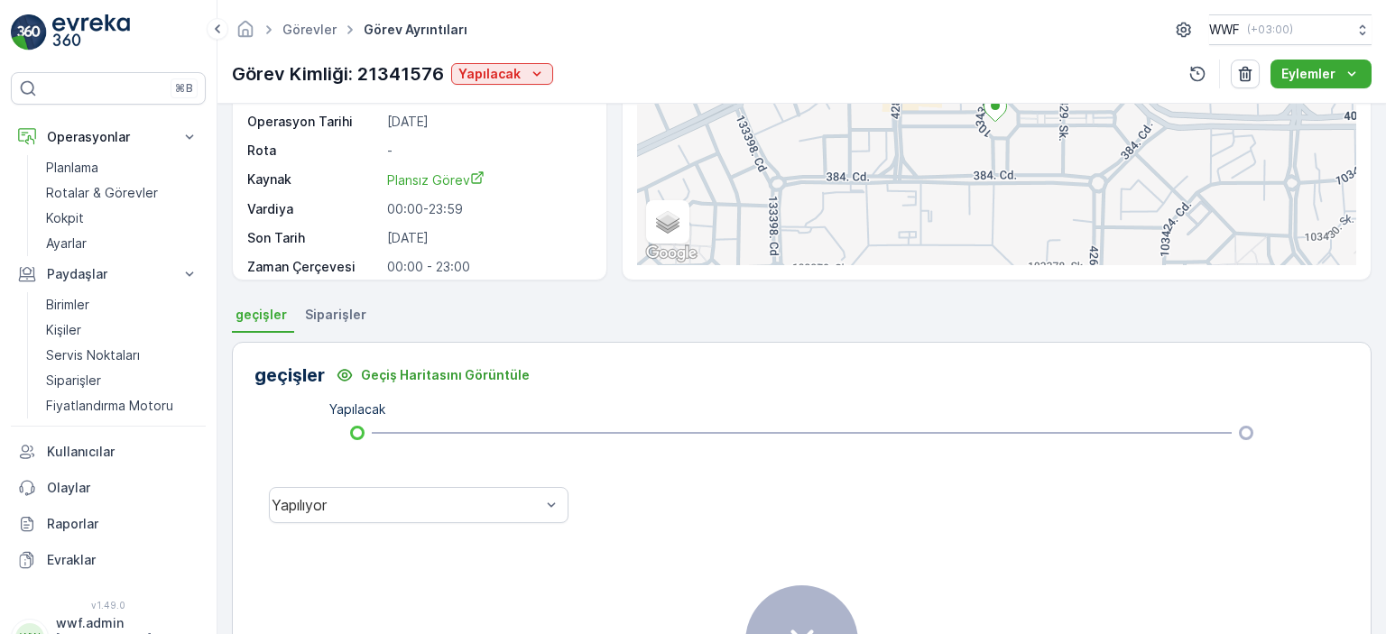
scroll to position [139, 0]
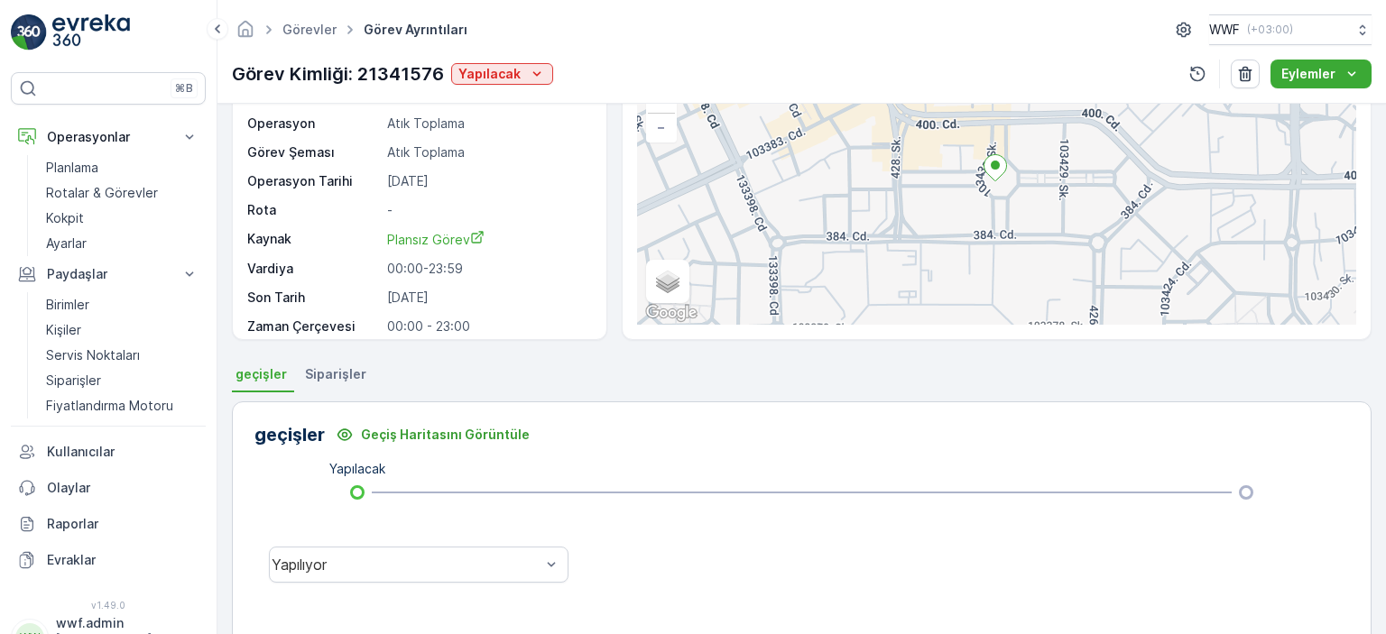
click at [335, 366] on span "Siparişler" at bounding box center [335, 375] width 61 height 18
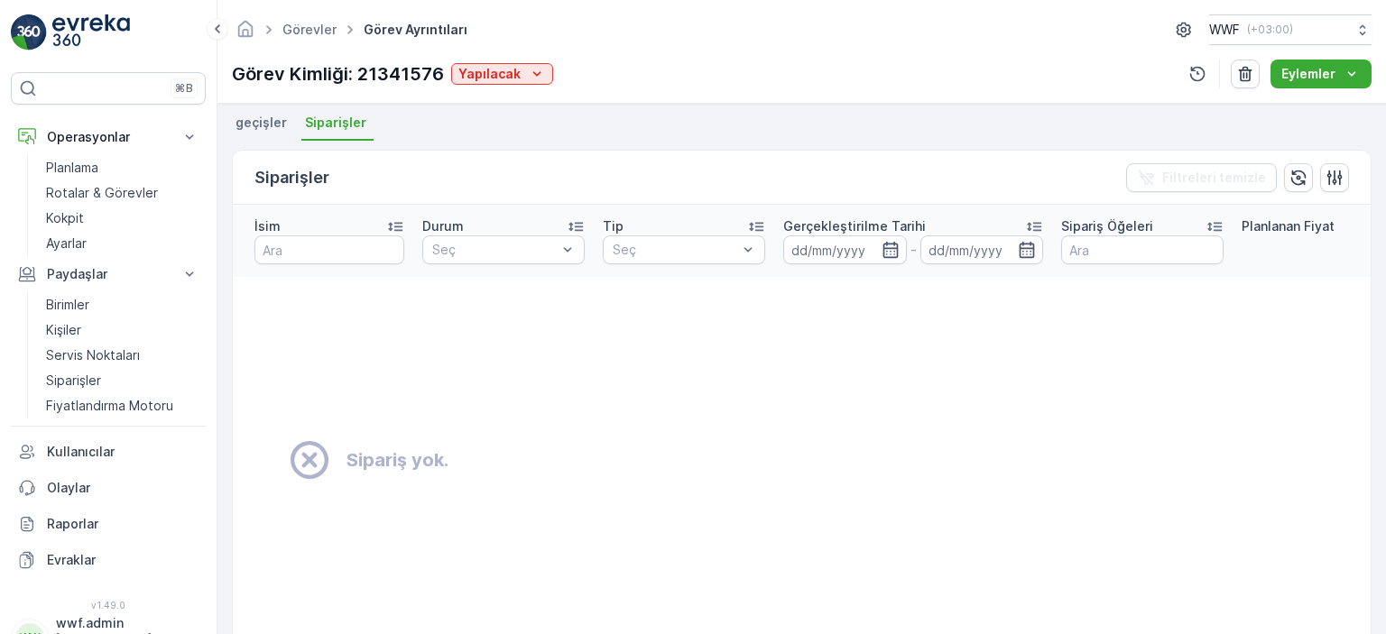
scroll to position [466, 0]
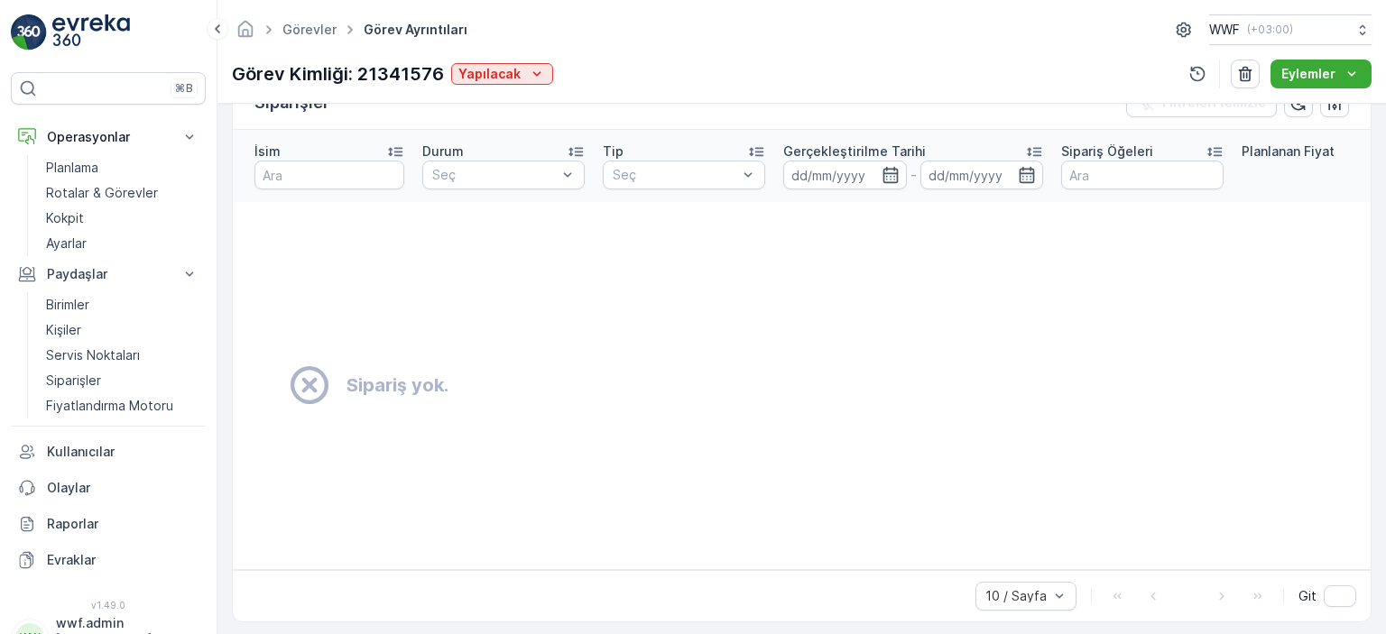
click at [804, 290] on td "Sipariş yok." at bounding box center [1003, 385] width 1541 height 367
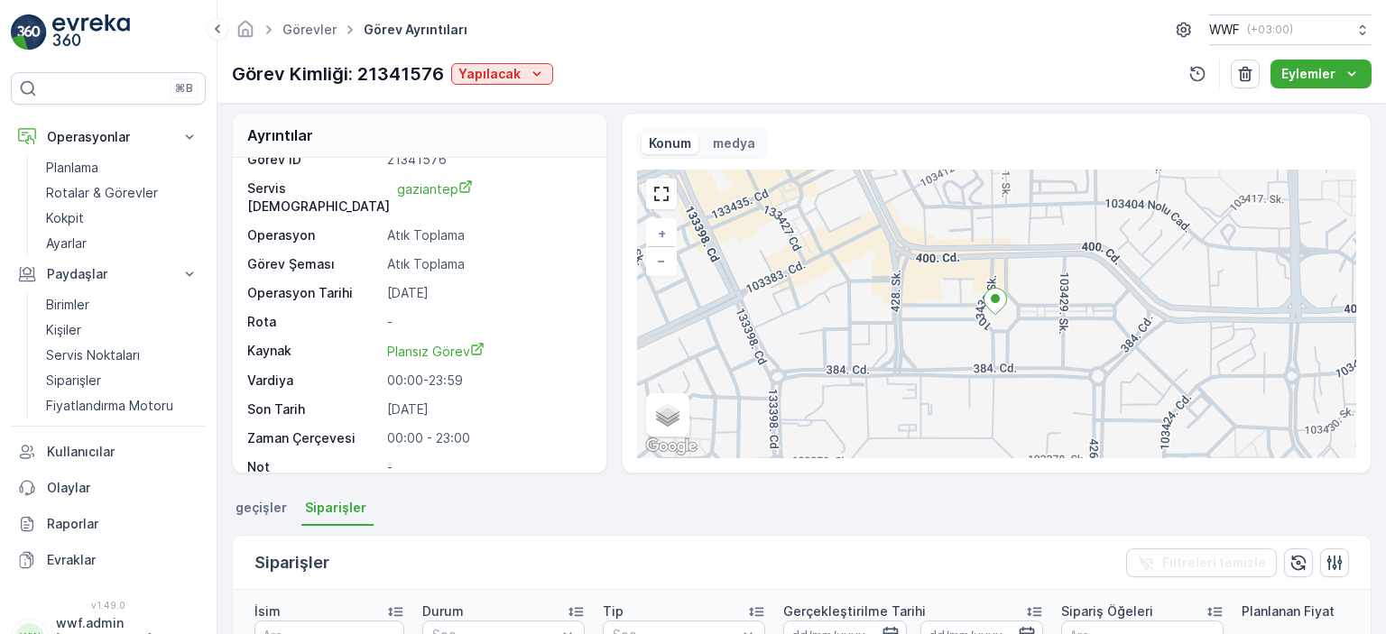
scroll to position [0, 0]
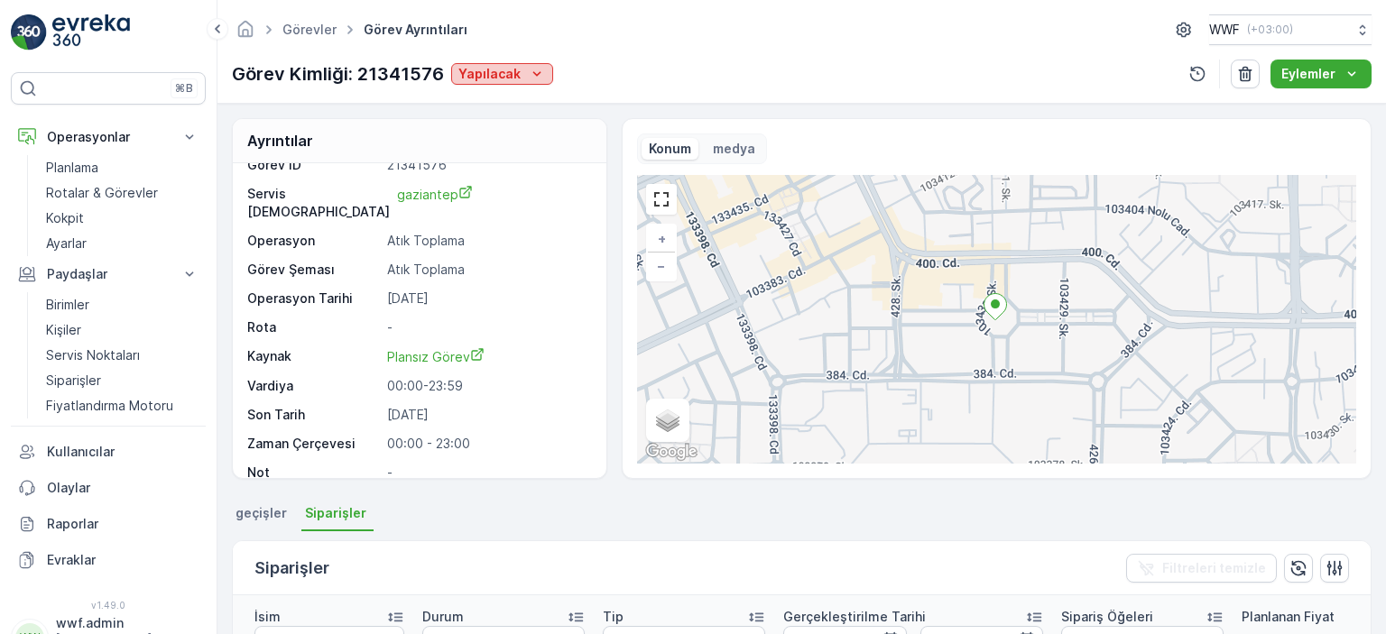
click at [528, 65] on icon "Yapılacak" at bounding box center [537, 74] width 18 height 18
click at [513, 105] on div "Yapılıyor" at bounding box center [496, 100] width 85 height 25
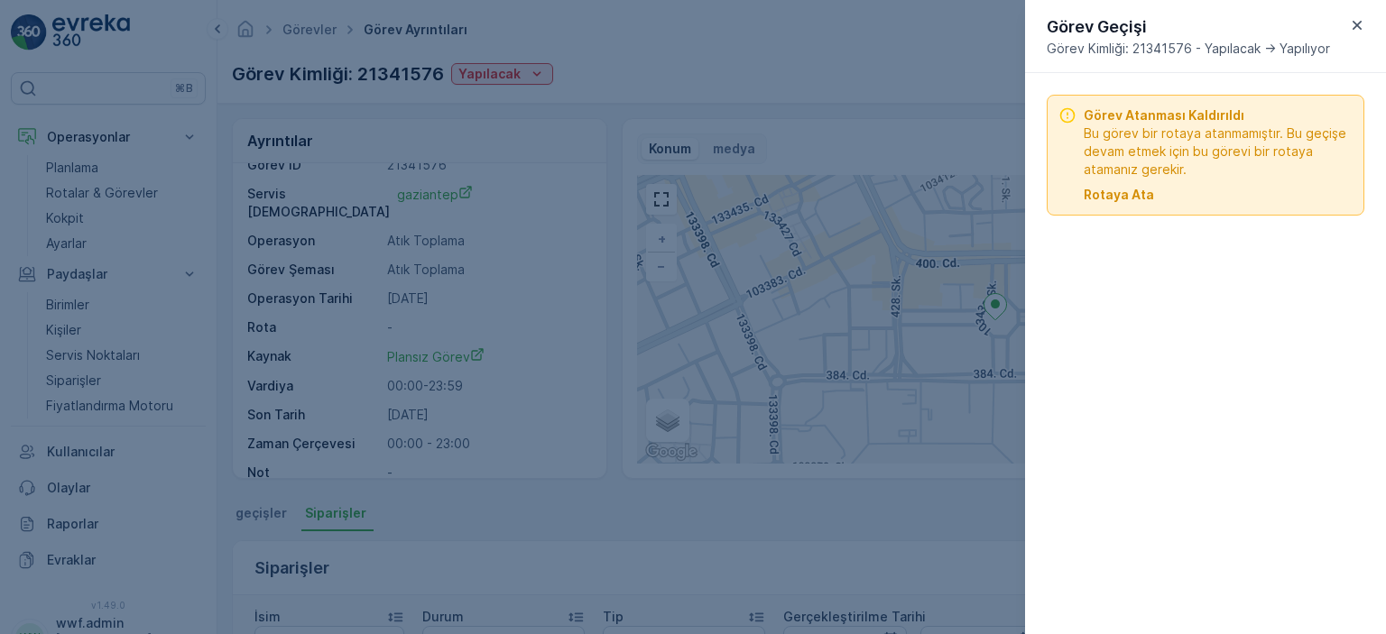
click at [1132, 199] on p "Rotaya Ata" at bounding box center [1119, 195] width 70 height 18
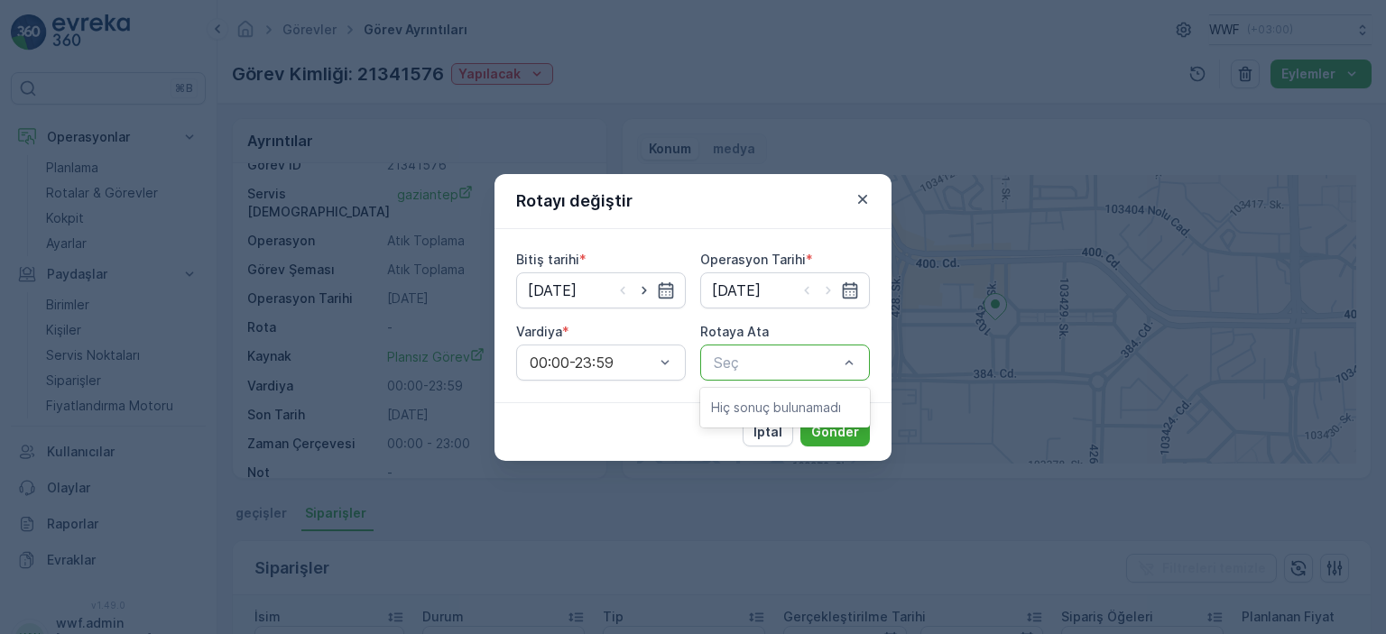
click at [788, 411] on p "Hiç sonuç bulunamadı" at bounding box center [785, 408] width 148 height 18
click at [843, 445] on button "Gönder" at bounding box center [835, 432] width 69 height 29
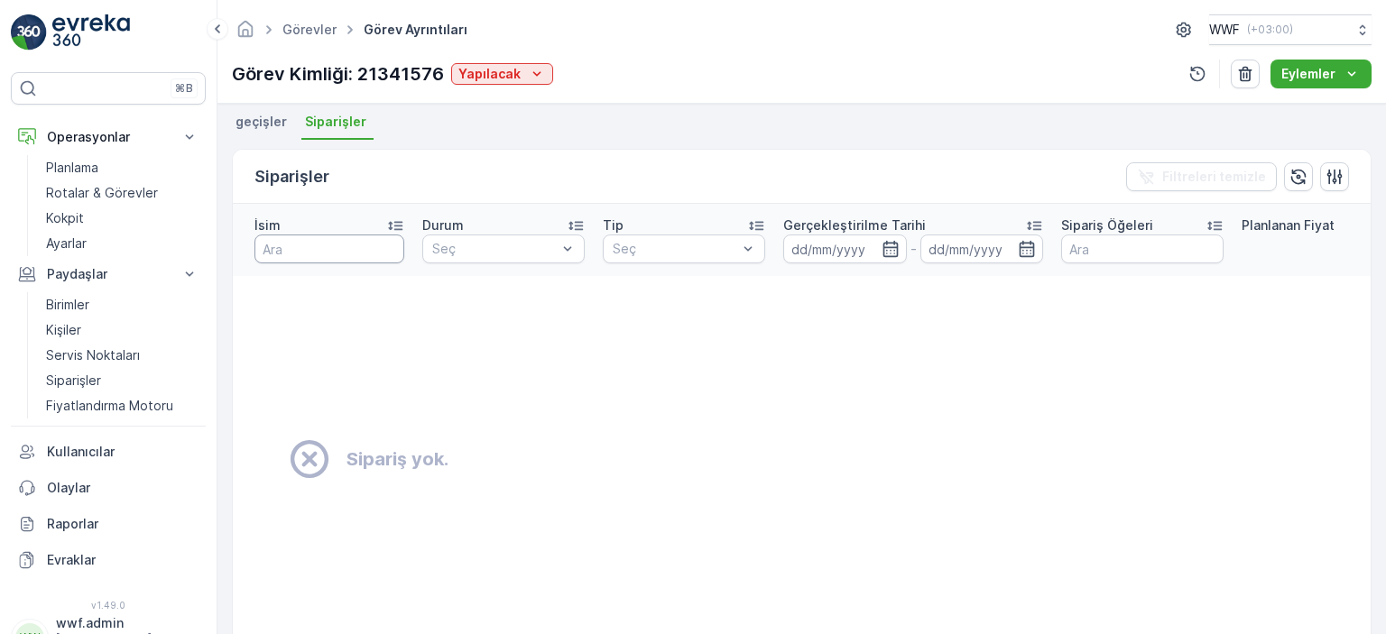
scroll to position [361, 0]
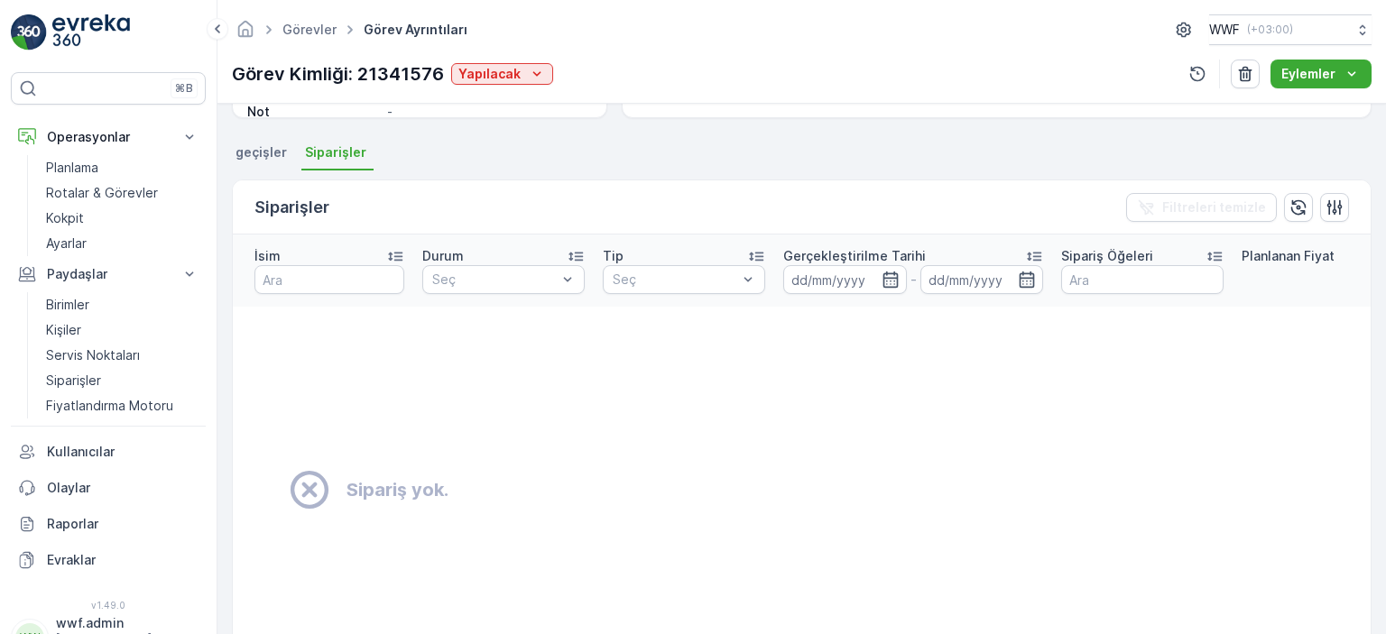
click at [273, 145] on span "geçişler" at bounding box center [261, 152] width 51 height 18
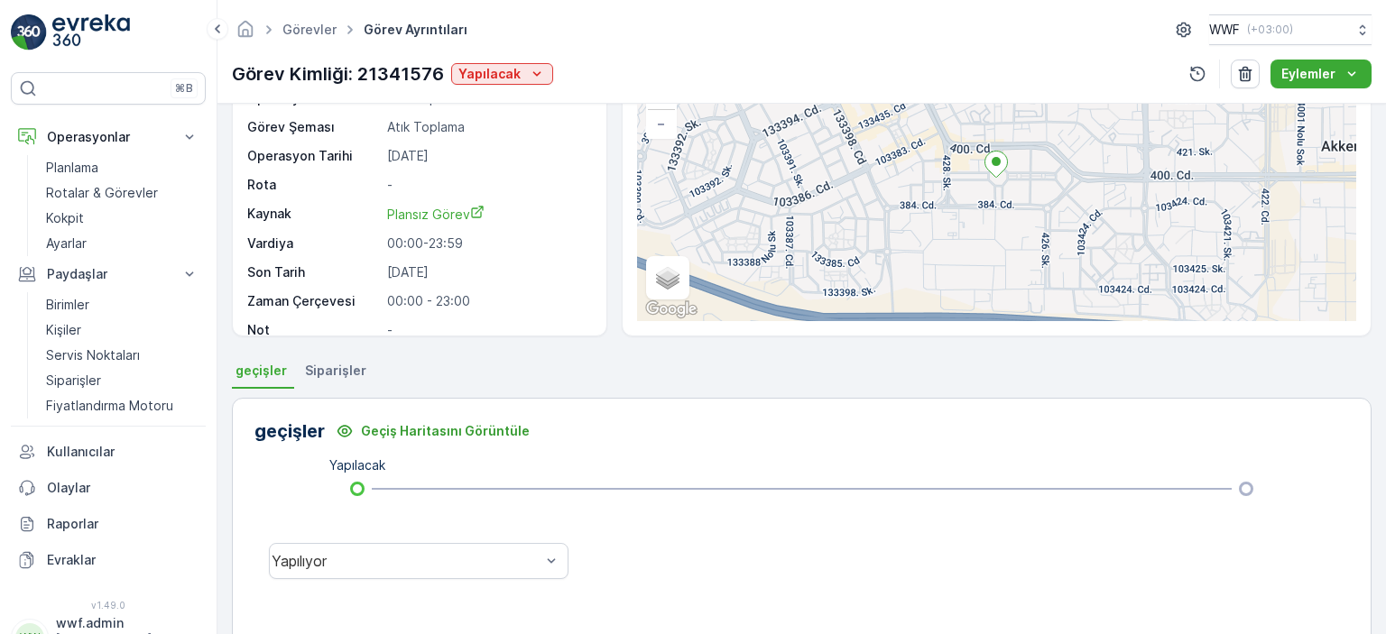
scroll to position [139, 0]
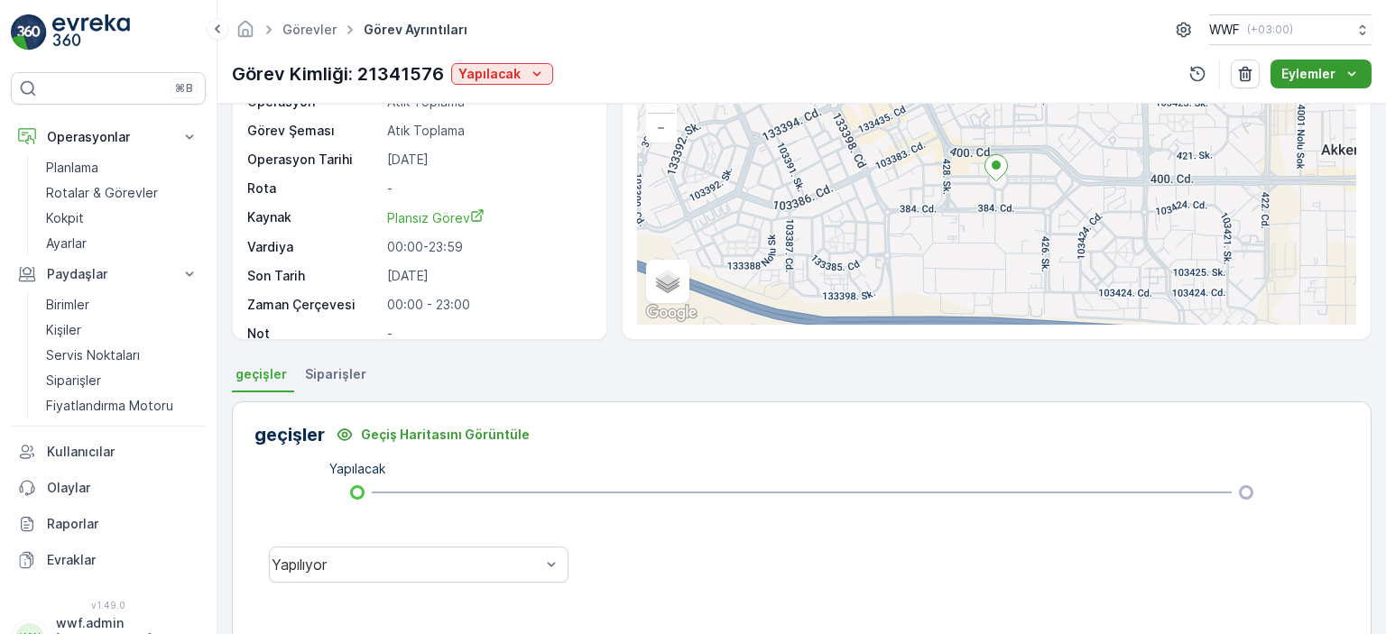
click at [1304, 80] on p "Eylemler" at bounding box center [1309, 74] width 54 height 18
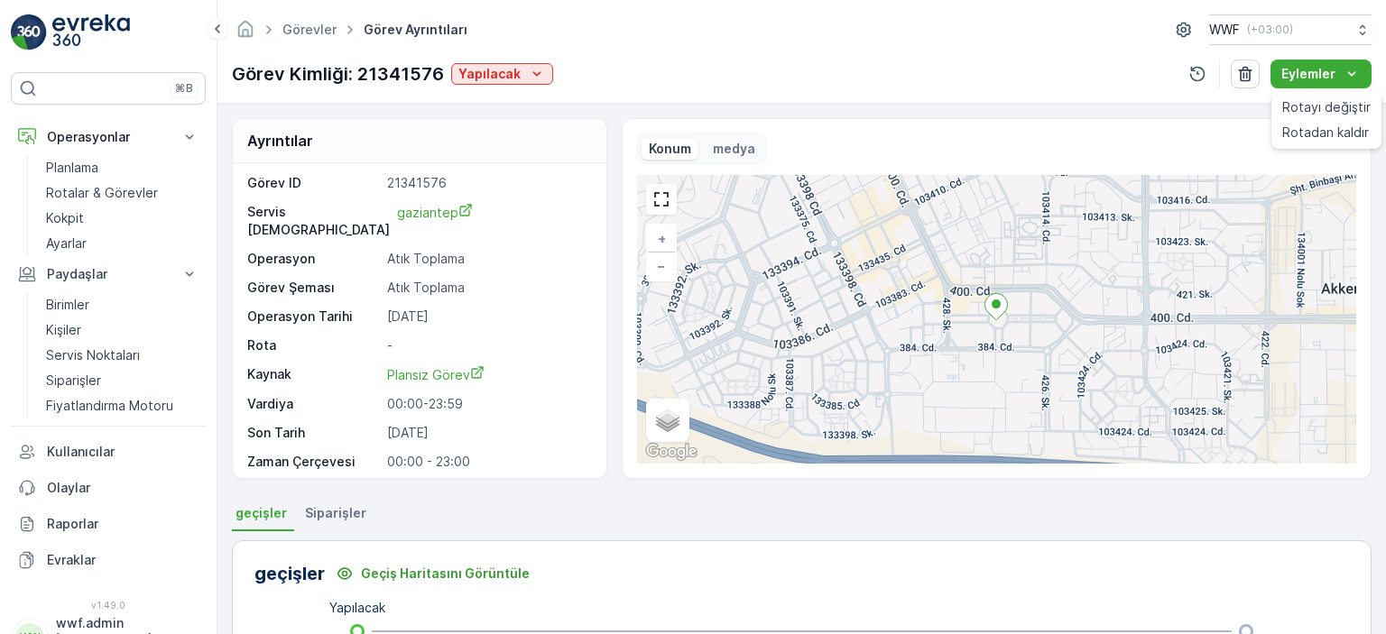
scroll to position [0, 0]
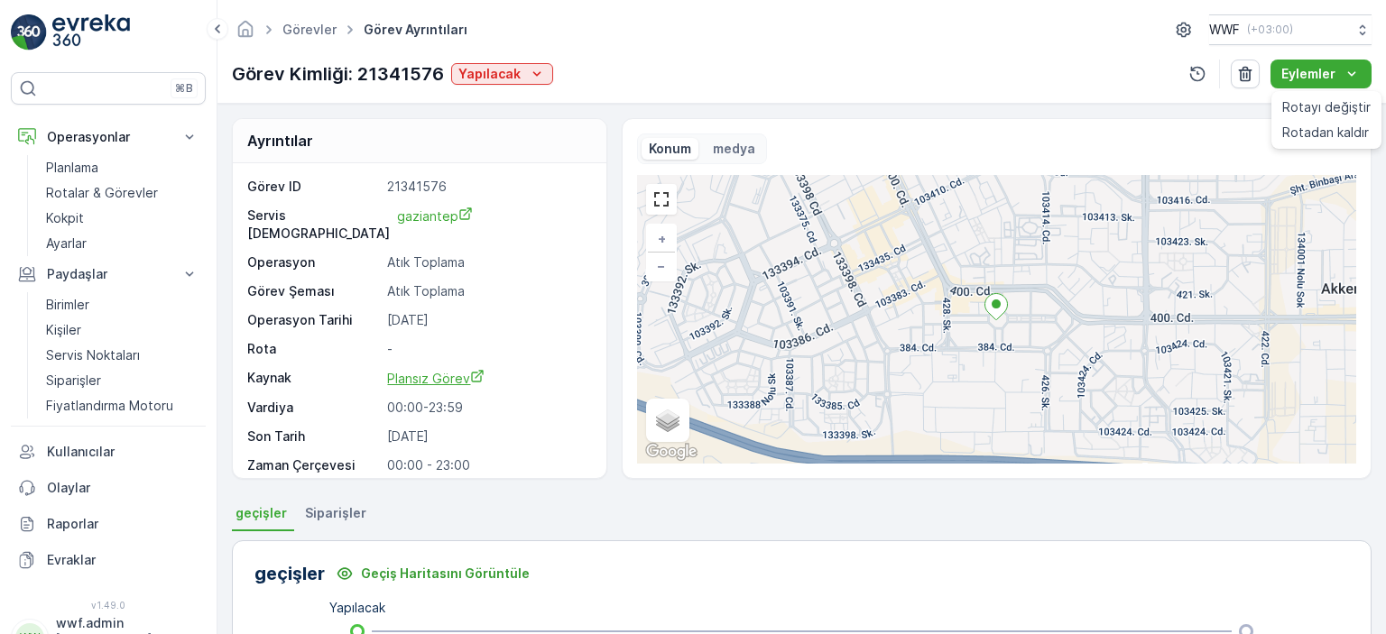
click at [442, 371] on span "Plansız Görev" at bounding box center [435, 378] width 97 height 15
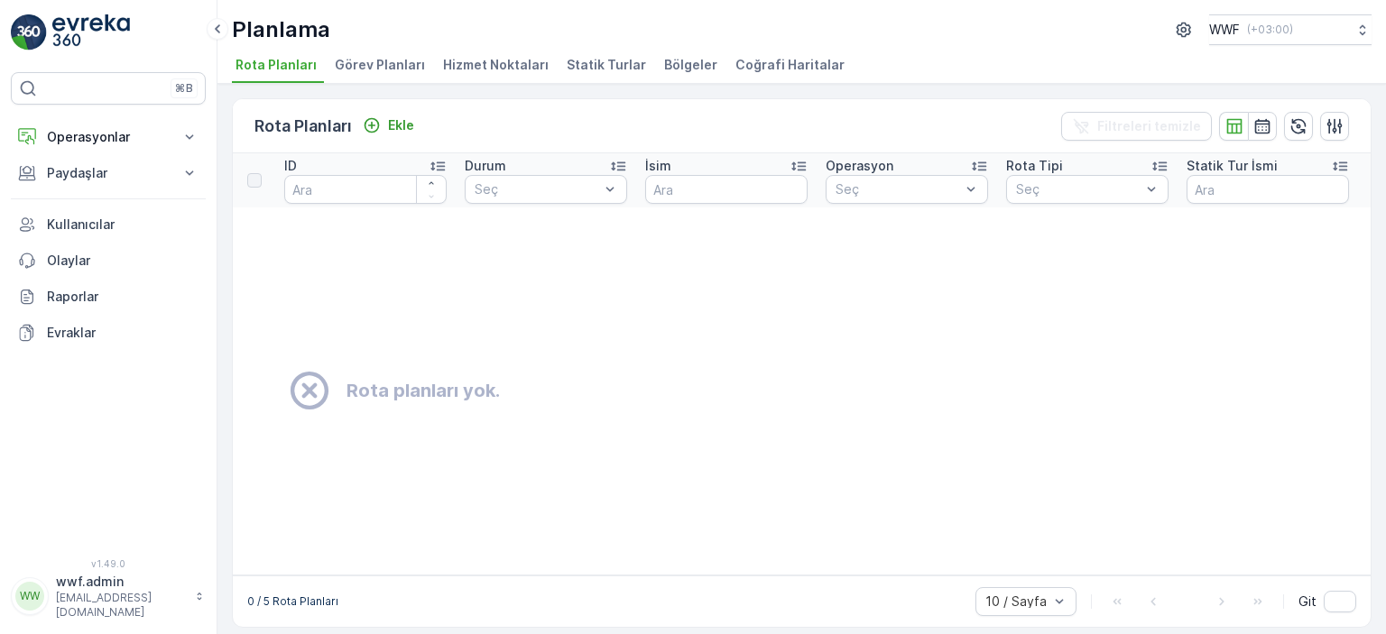
click at [359, 75] on li "Görev Planları" at bounding box center [381, 67] width 101 height 31
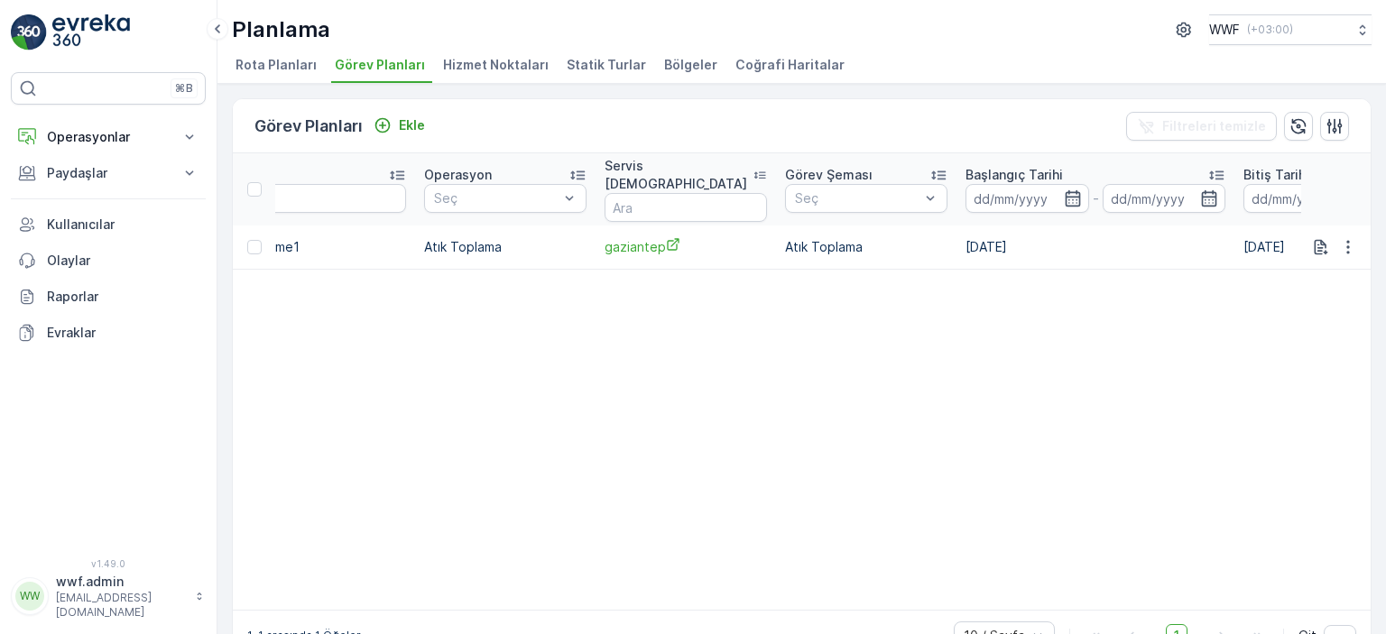
scroll to position [0, 424]
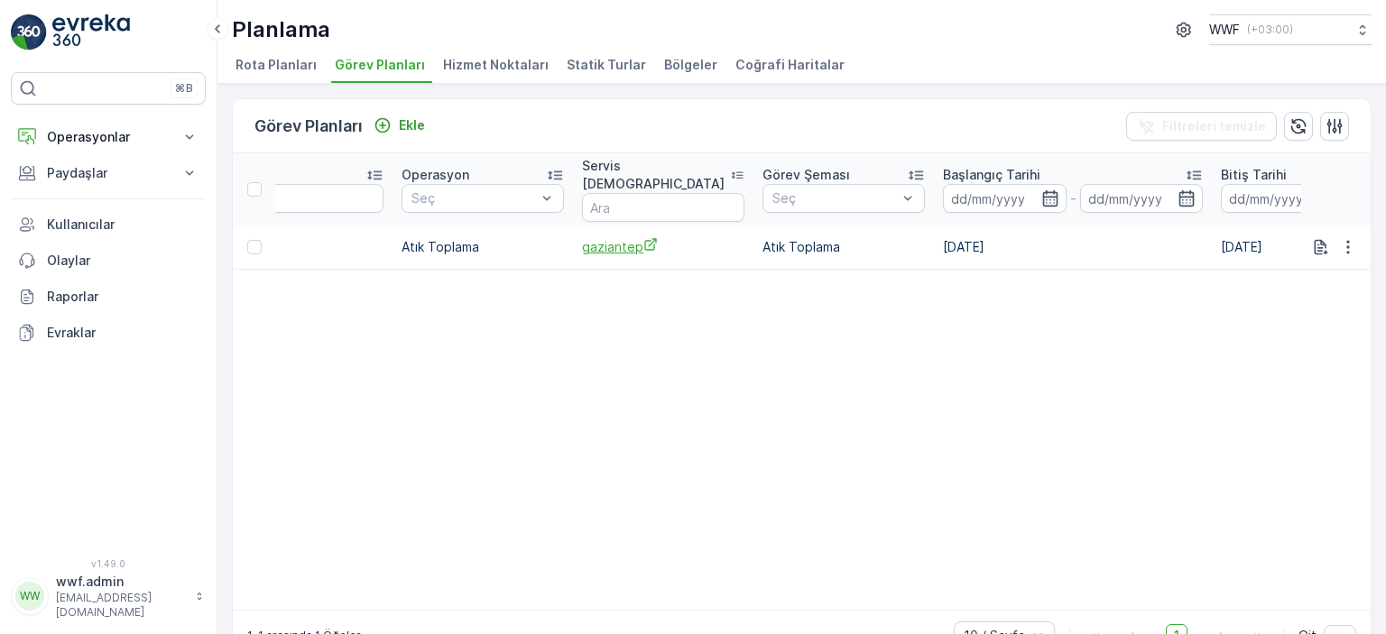
click at [620, 237] on span "gaziantep" at bounding box center [663, 246] width 162 height 19
click at [504, 68] on span "Hizmet Noktaları" at bounding box center [496, 65] width 106 height 18
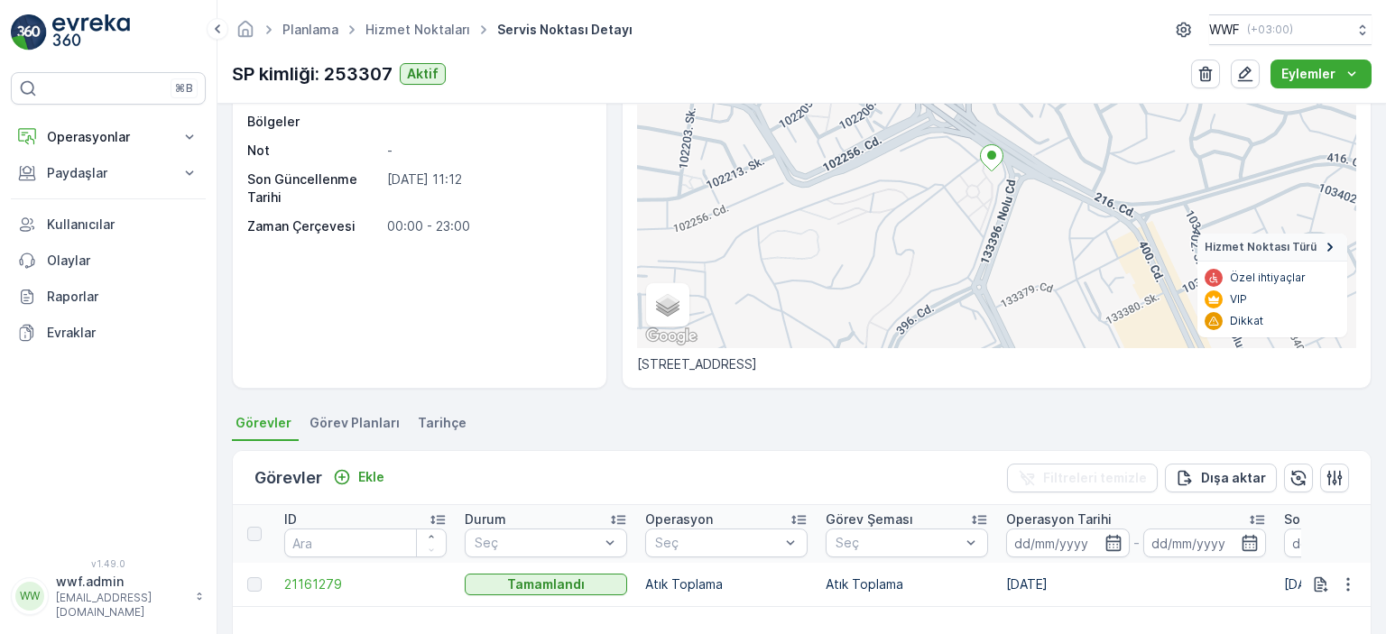
scroll to position [70, 0]
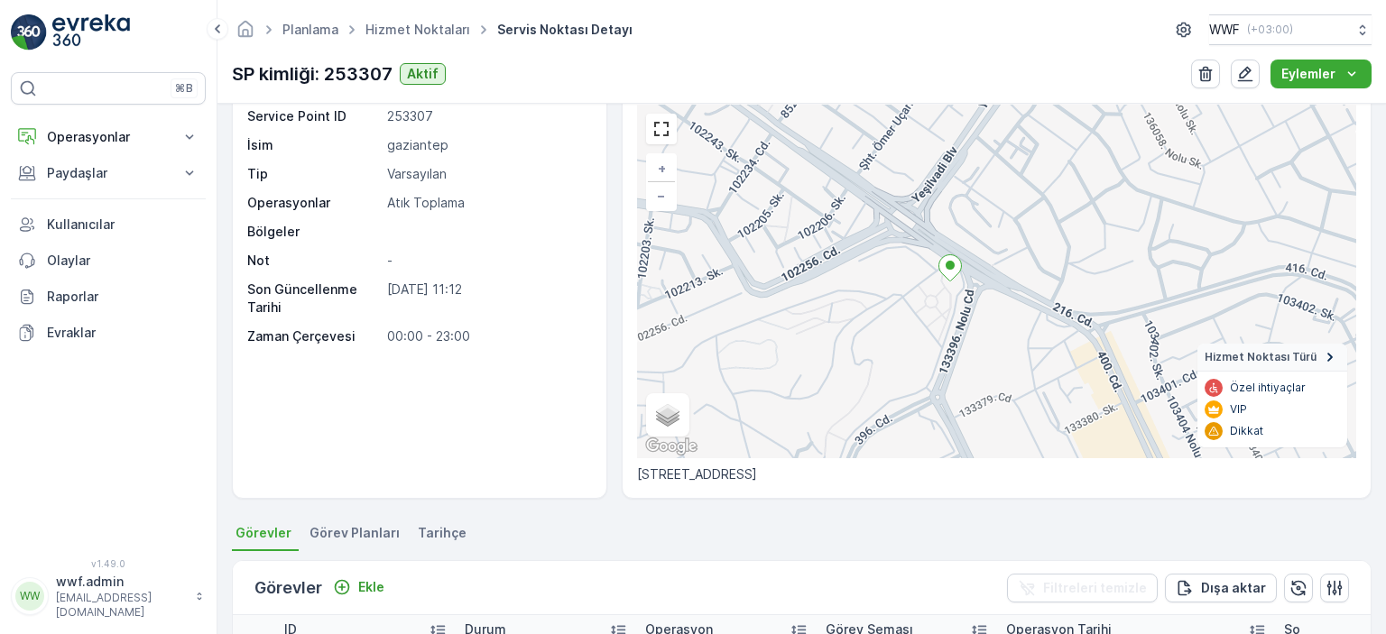
drag, startPoint x: 997, startPoint y: 216, endPoint x: 958, endPoint y: 241, distance: 46.3
click at [958, 241] on div "+ − Uydu Yol haritası Arazi Karışık Leaflet Klavye kısayolları Harita Verileri …" at bounding box center [996, 282] width 719 height 354
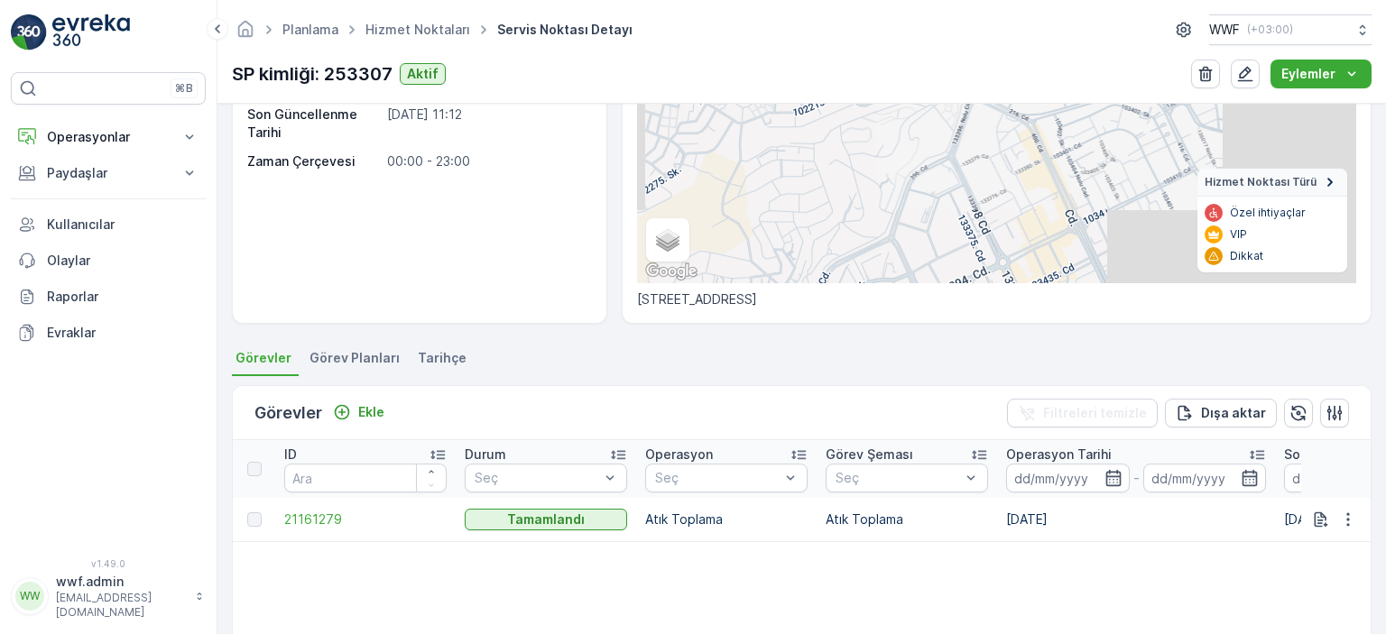
scroll to position [431, 0]
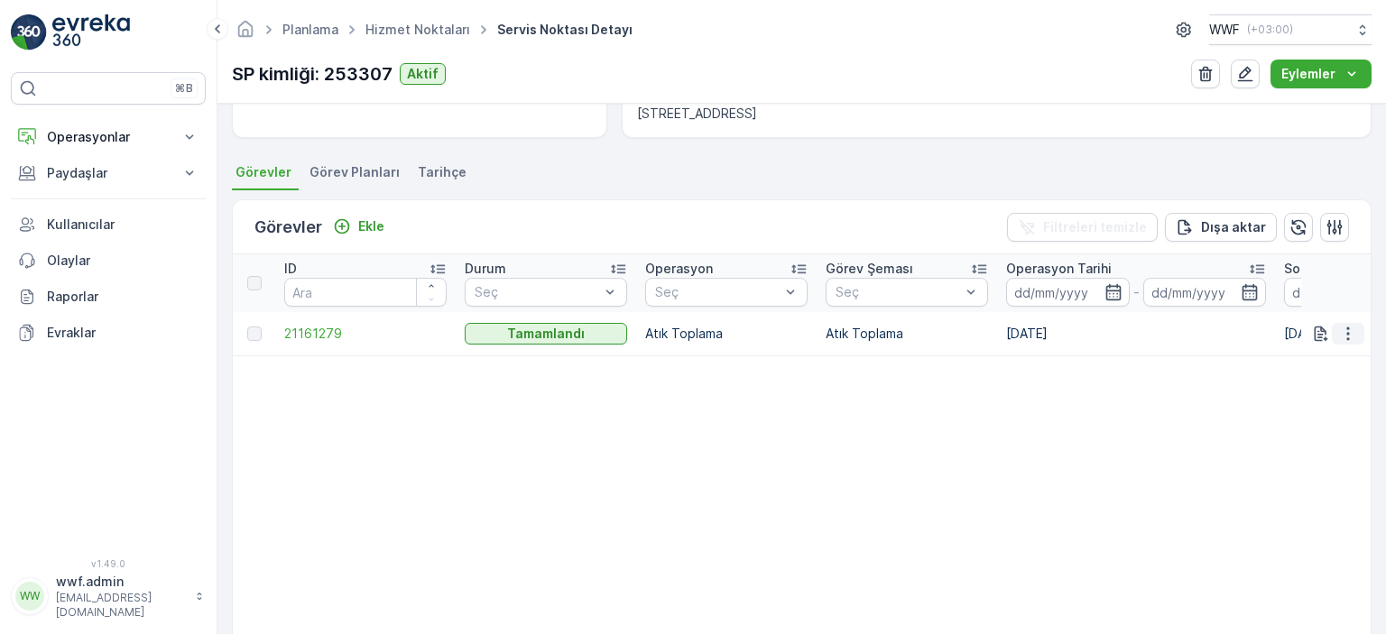
click at [1341, 330] on icon "button" at bounding box center [1348, 334] width 18 height 18
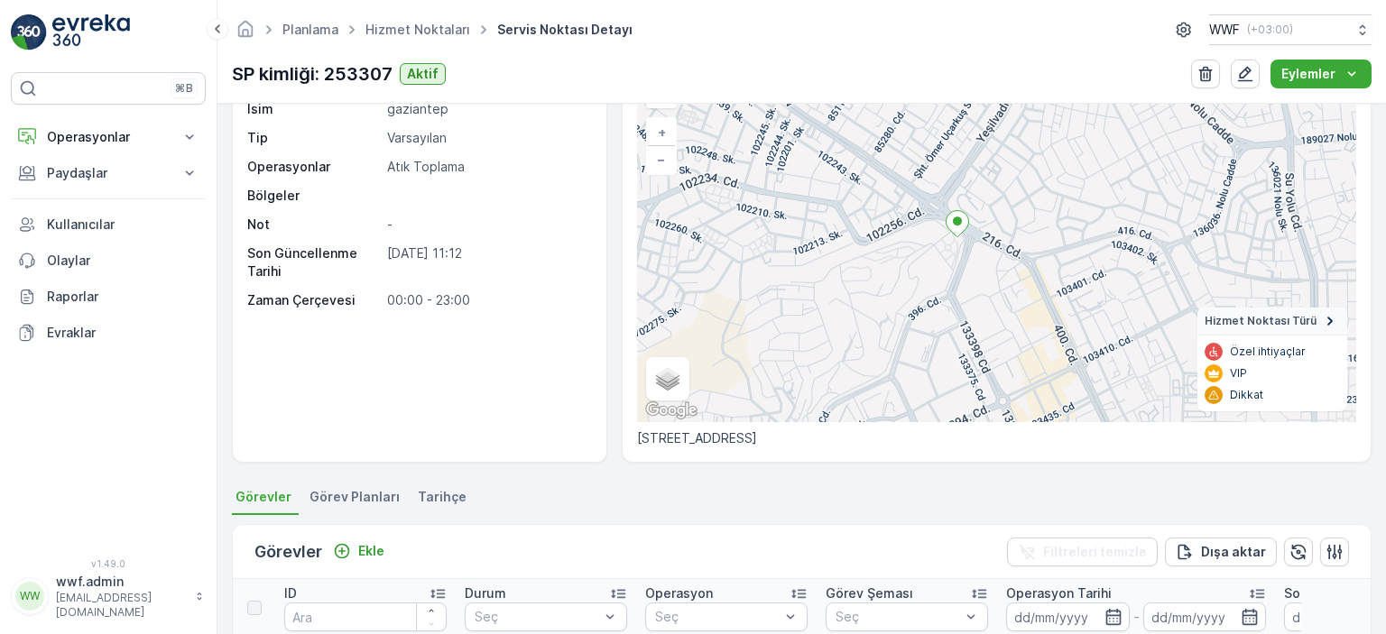
scroll to position [70, 0]
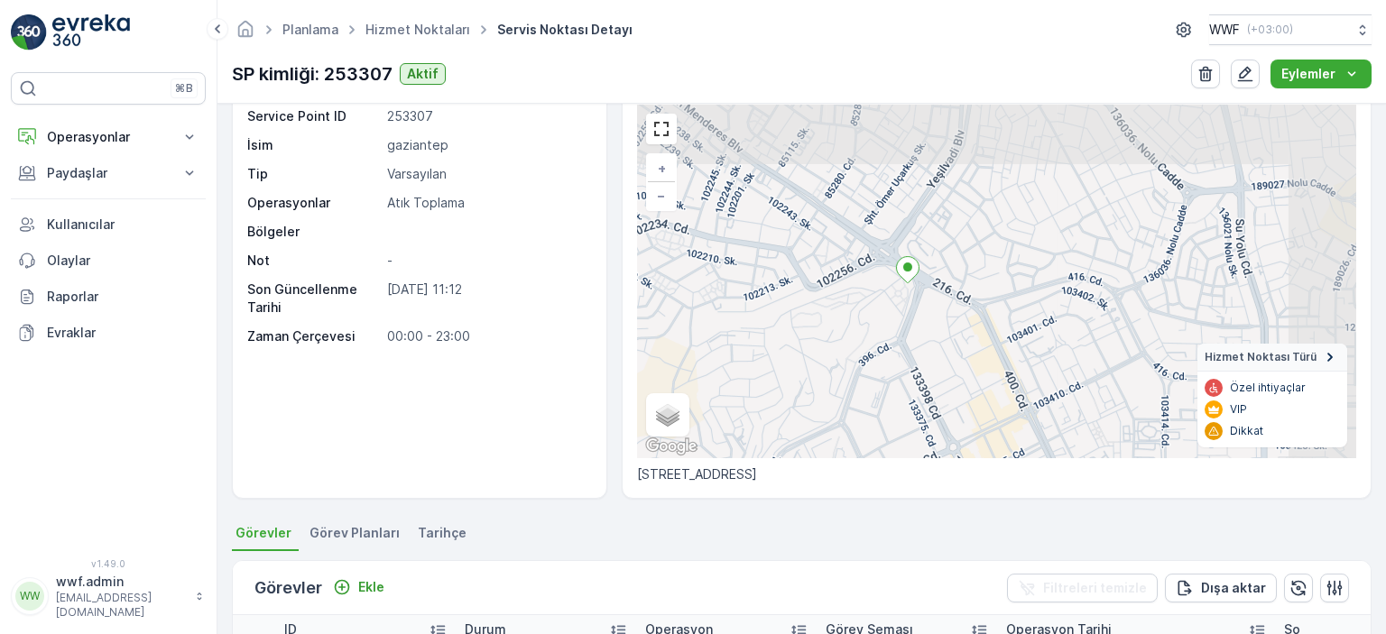
drag, startPoint x: 863, startPoint y: 273, endPoint x: 731, endPoint y: 338, distance: 146.9
click at [731, 338] on div "+ − Uydu Yol haritası Arazi Karışık Leaflet Klavye kısayolları Harita Verileri …" at bounding box center [996, 282] width 719 height 354
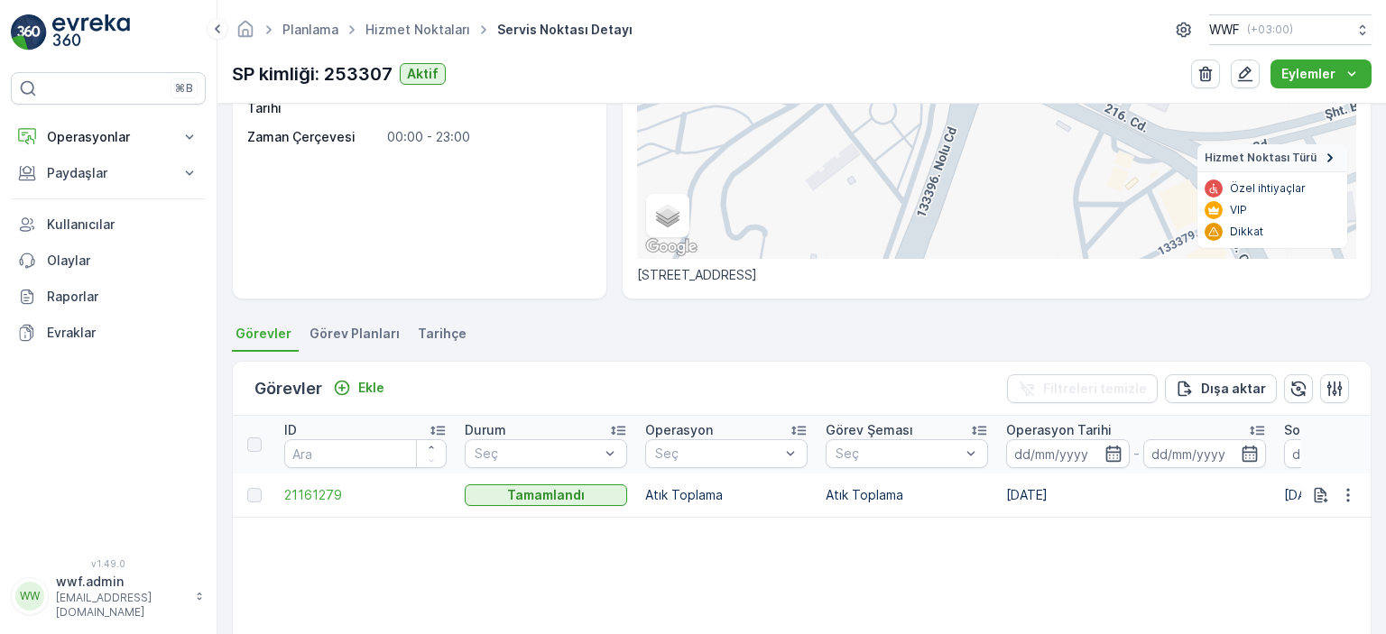
scroll to position [271, 0]
click at [1251, 81] on icon "button" at bounding box center [1245, 74] width 18 height 18
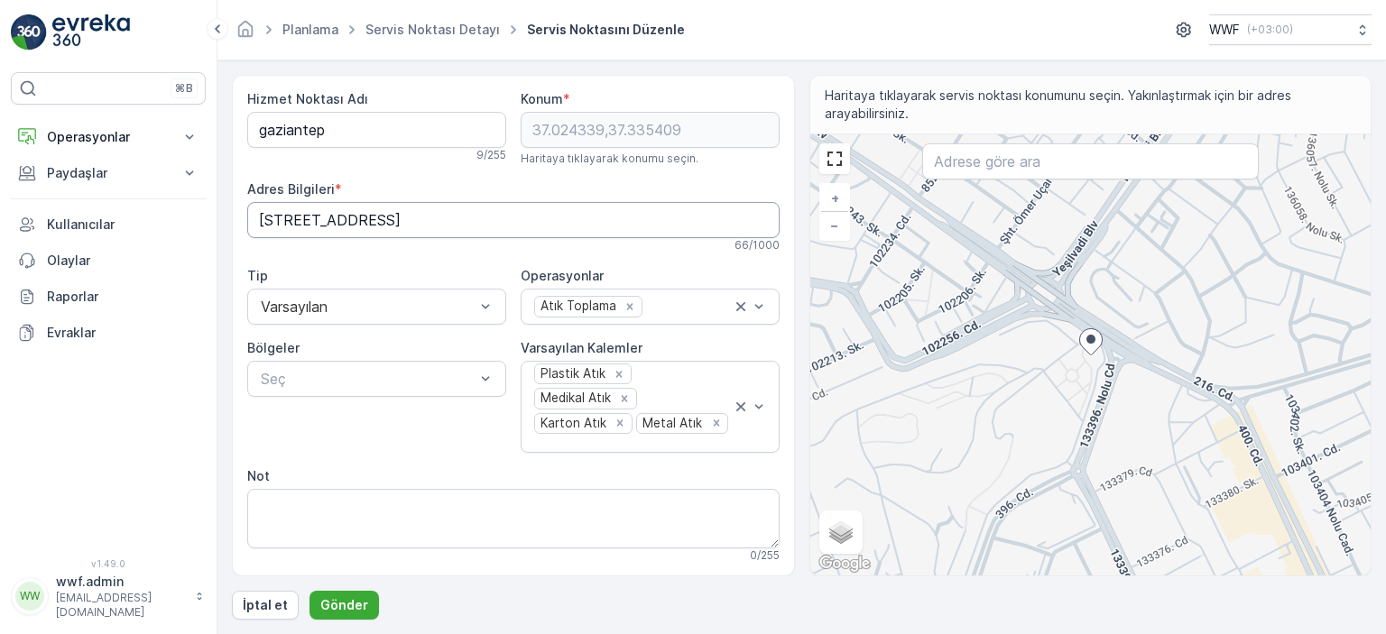
click at [599, 209] on Bilgileri "[STREET_ADDRESS]" at bounding box center [513, 220] width 532 height 36
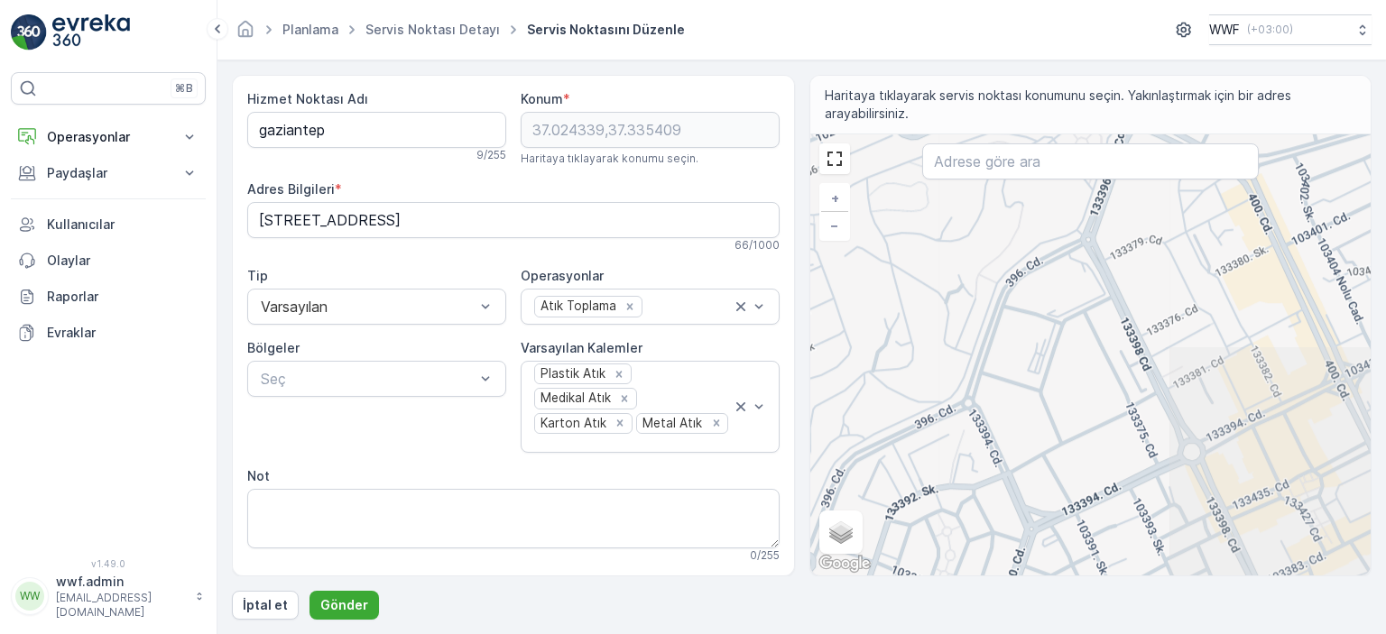
drag, startPoint x: 1044, startPoint y: 458, endPoint x: 1057, endPoint y: 225, distance: 233.2
click at [1057, 225] on div "+ − Uydu Yol haritası Arazi Karışık Leaflet Klavye kısayolları Harita Verileri …" at bounding box center [1090, 354] width 561 height 441
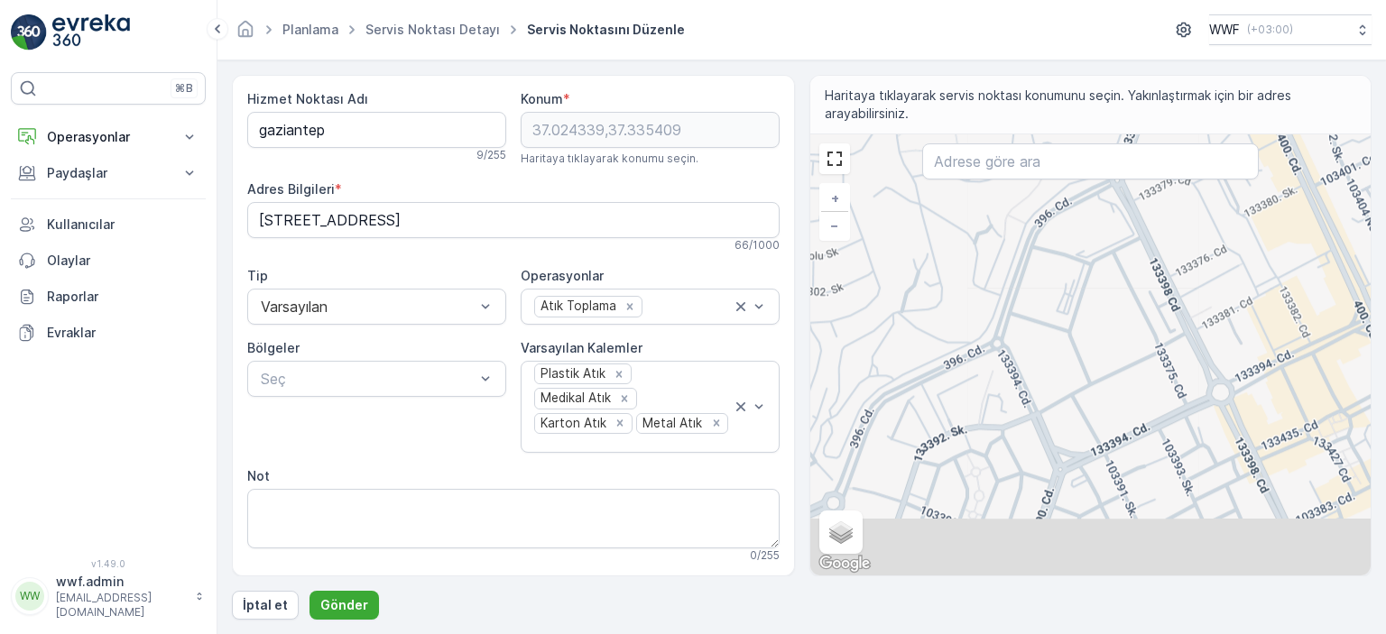
drag, startPoint x: 931, startPoint y: 398, endPoint x: 1026, endPoint y: 224, distance: 198.3
click at [1025, 225] on div "+ − Uydu Yol haritası Arazi Karışık Leaflet Klavye kısayolları Harita Verileri …" at bounding box center [1090, 354] width 561 height 441
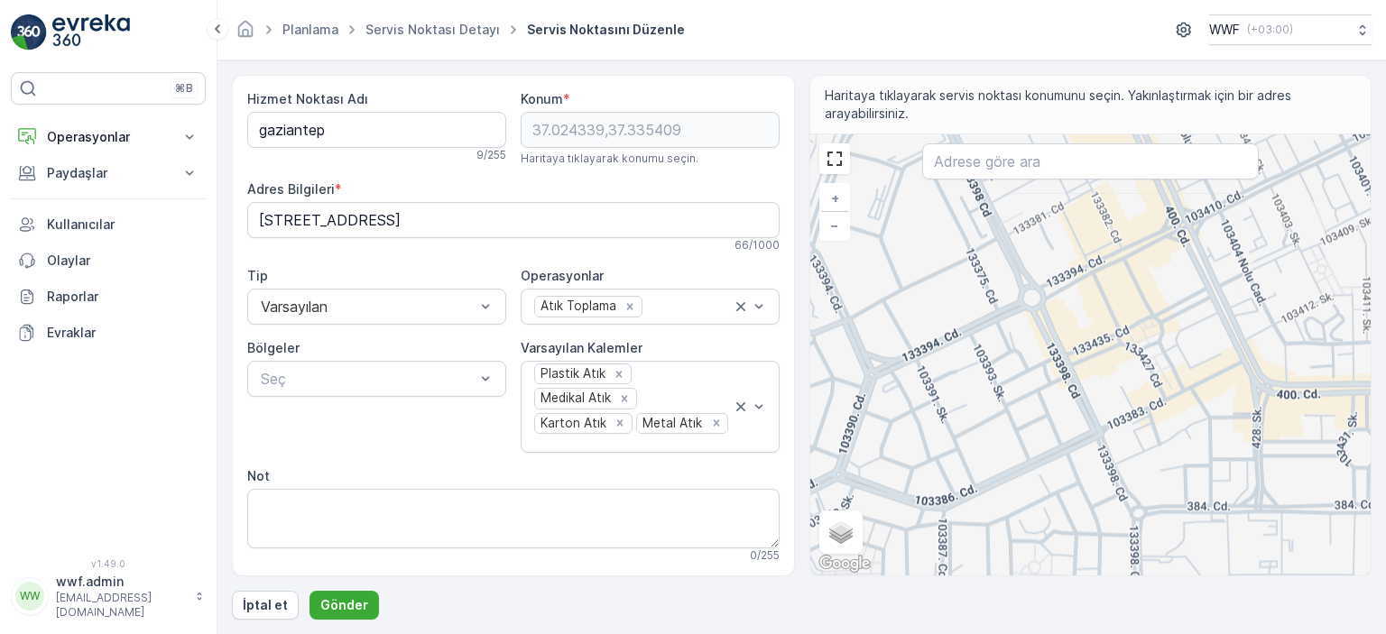
drag, startPoint x: 1096, startPoint y: 329, endPoint x: 826, endPoint y: 371, distance: 273.0
click at [826, 371] on div "+ − Uydu Yol haritası Arazi Karışık Leaflet Klavye kısayolları Harita Verileri …" at bounding box center [1090, 354] width 561 height 441
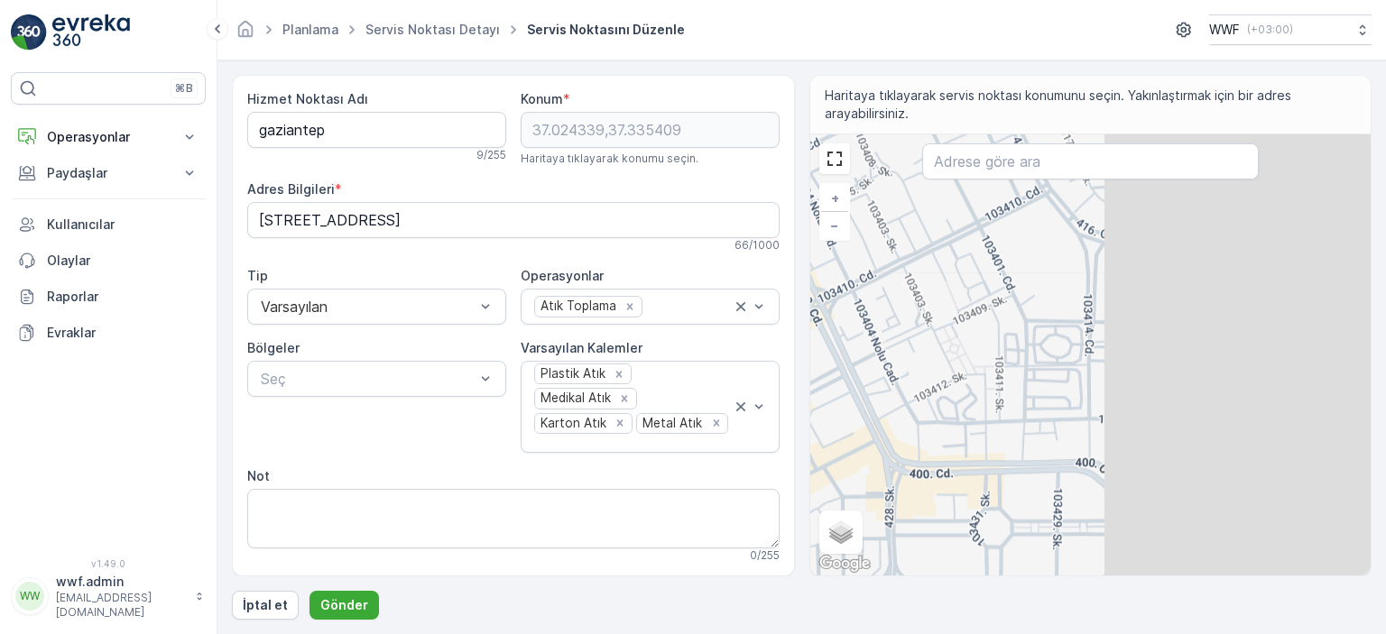
drag, startPoint x: 1177, startPoint y: 329, endPoint x: 887, endPoint y: 385, distance: 295.1
click at [887, 385] on div "+ − Uydu Yol haritası Arazi Karışık Leaflet Klavye kısayolları Harita Verileri …" at bounding box center [1090, 354] width 561 height 441
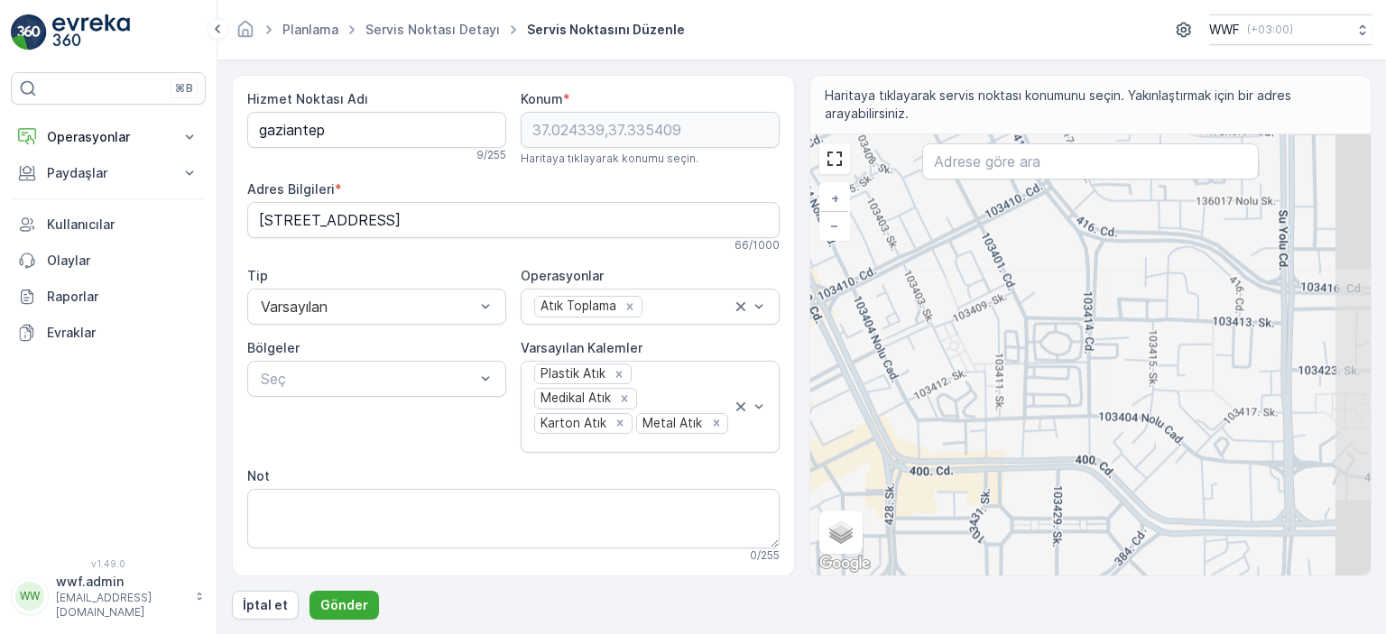
drag, startPoint x: 952, startPoint y: 436, endPoint x: 930, endPoint y: 315, distance: 123.0
click at [931, 319] on div "+ − Uydu Yol haritası Arazi Karışık Leaflet Klavye kısayolları Harita Verileri …" at bounding box center [1090, 354] width 561 height 441
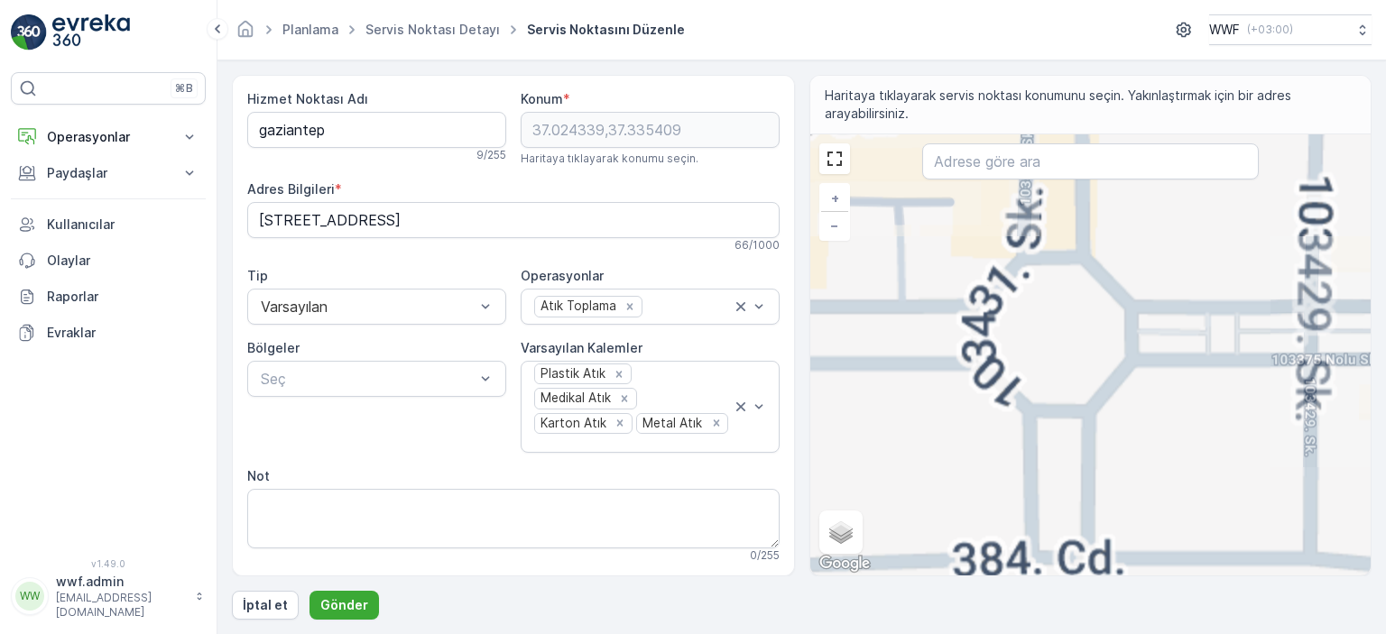
drag, startPoint x: 1023, startPoint y: 428, endPoint x: 963, endPoint y: 100, distance: 333.0
click at [963, 100] on div "Haritaya tıklayarak servis noktası konumunu seçin. Yakınlaştırmak için bir adre…" at bounding box center [1091, 326] width 563 height 502
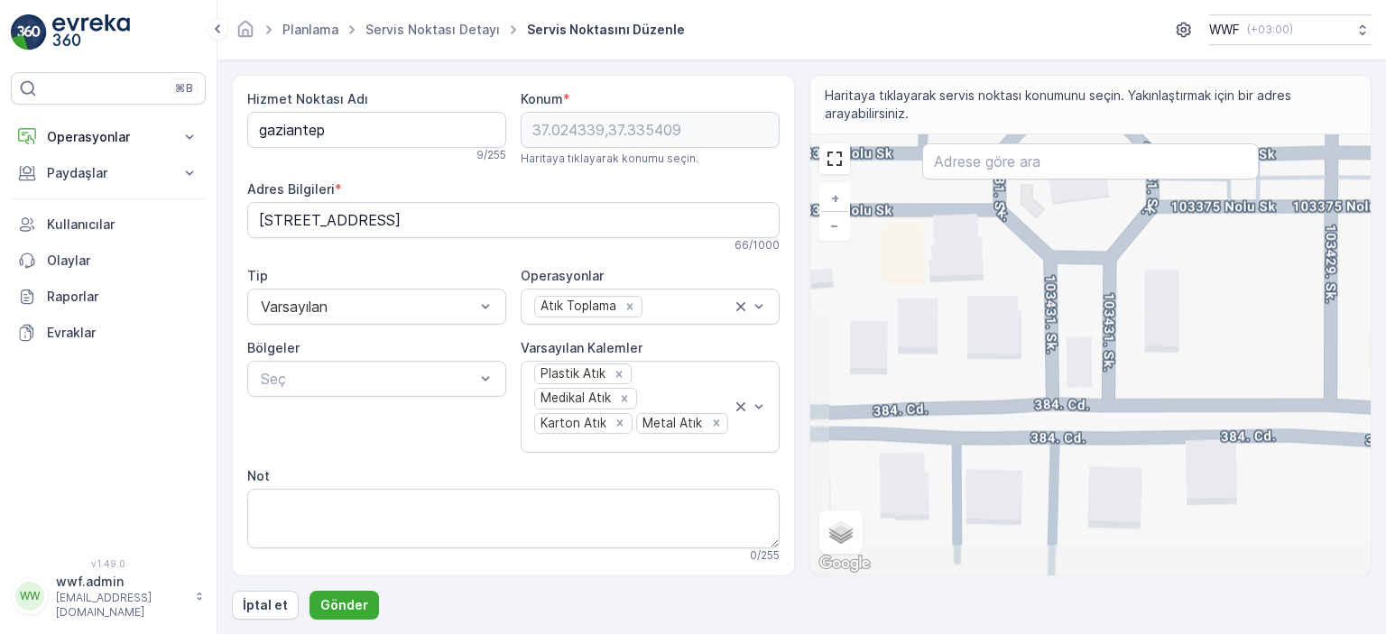
drag, startPoint x: 976, startPoint y: 408, endPoint x: 996, endPoint y: 253, distance: 156.6
click at [996, 253] on div "+ − Uydu Yol haritası Arazi Karışık Leaflet Klavye kısayolları Harita Verileri …" at bounding box center [1090, 354] width 561 height 441
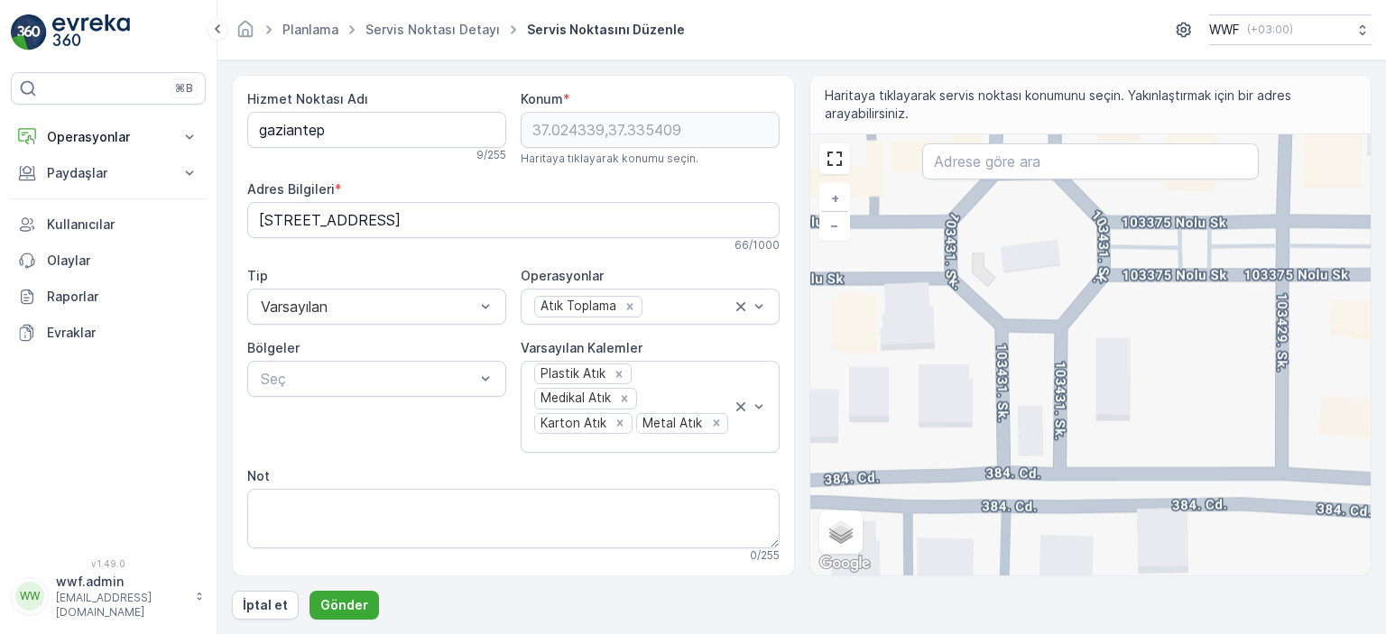
click at [955, 340] on div "+ − Uydu Yol haritası Arazi Karışık Leaflet Klavye kısayolları Harita Verileri …" at bounding box center [1090, 354] width 561 height 441
click at [1013, 259] on div "+ − Uydu Yol haritası Arazi Karışık Leaflet Klavye kısayolları Harita Verileri …" at bounding box center [1090, 354] width 561 height 441
type input "37.0151999024853,37.34528526728457"
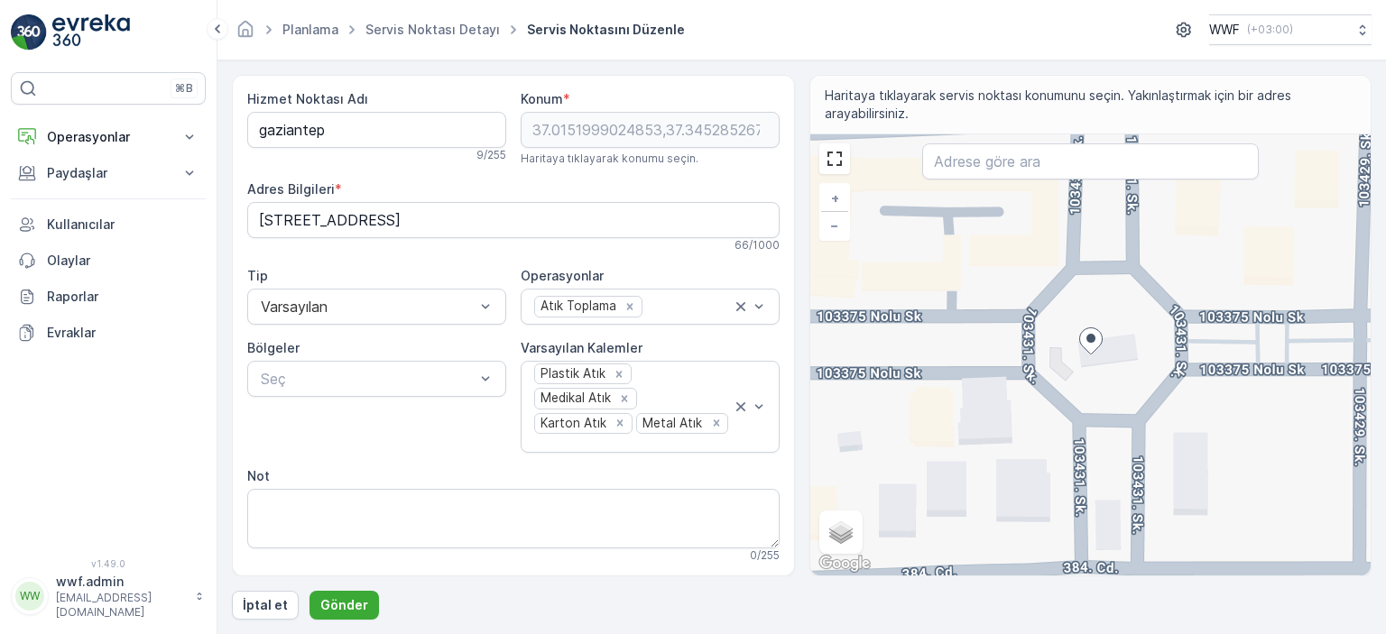
drag, startPoint x: 343, startPoint y: 606, endPoint x: 401, endPoint y: 416, distance: 198.1
click at [401, 421] on div "Hizmet Noktası Adı gaziantep 9 / 255 Konum * 37.0151999024853,37.34528526728457…" at bounding box center [802, 347] width 1140 height 545
click at [367, 429] on div "[PERSON_NAME]" at bounding box center [376, 423] width 237 height 16
click at [350, 612] on p "Gönder" at bounding box center [344, 606] width 48 height 18
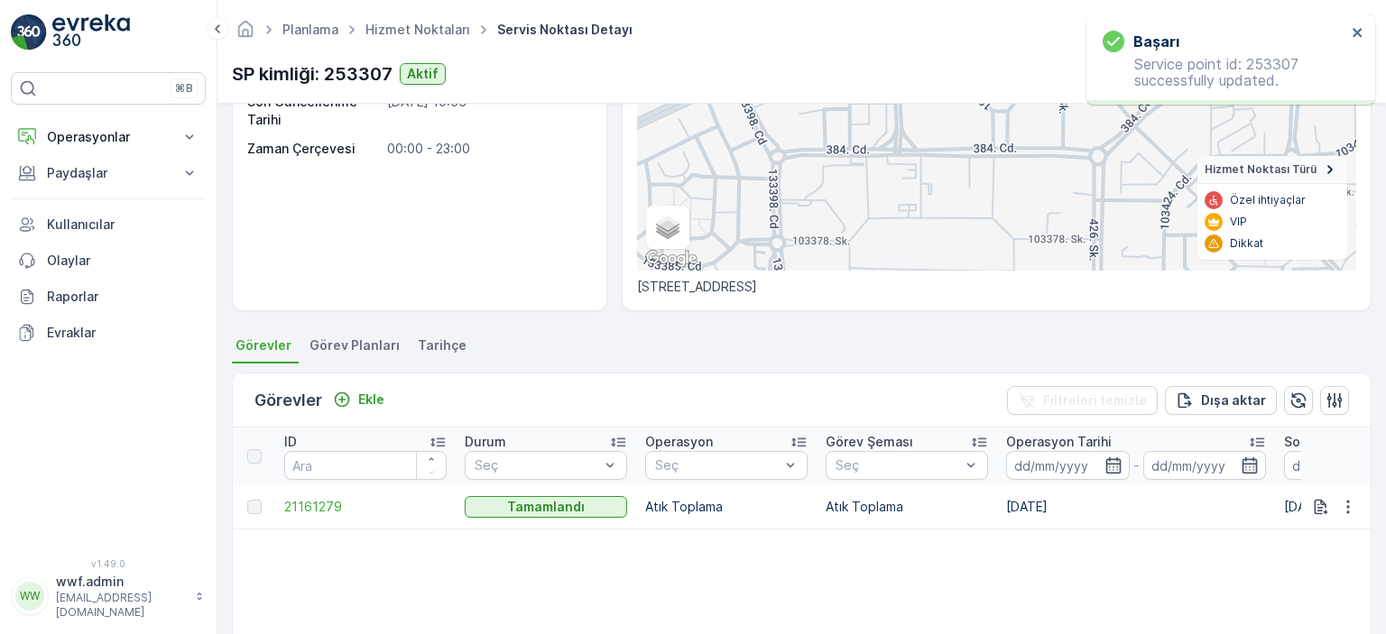
scroll to position [271, 0]
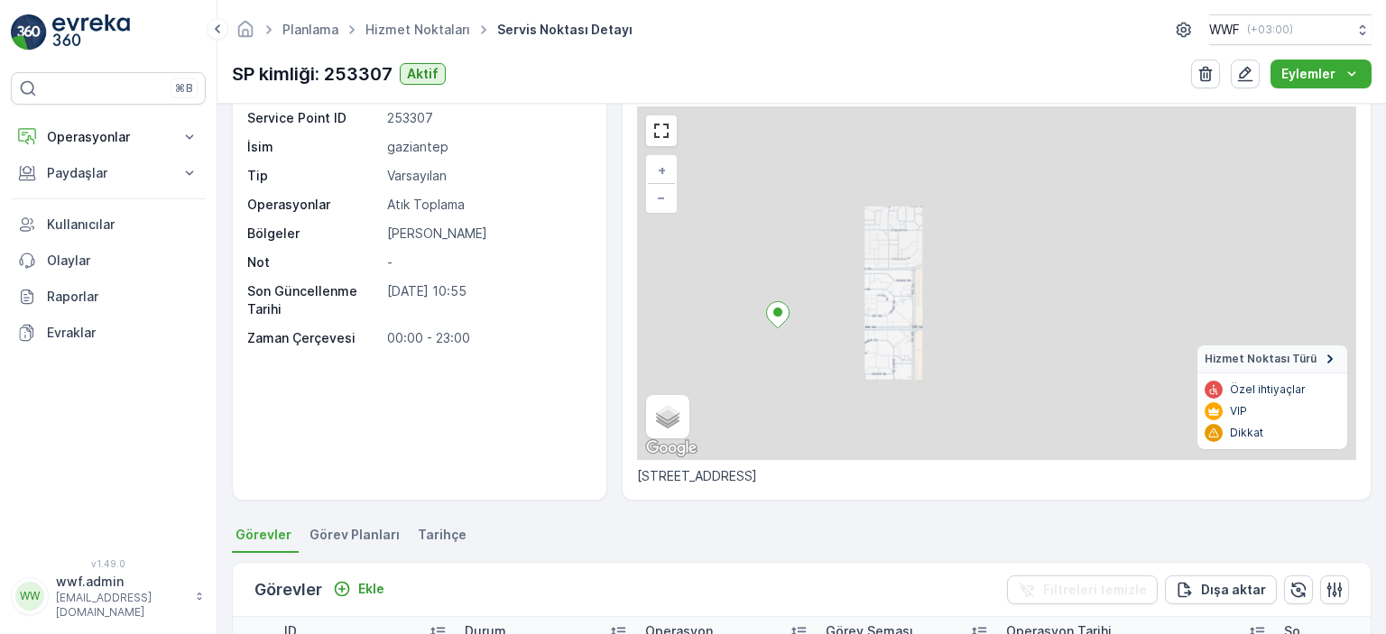
scroll to position [271, 0]
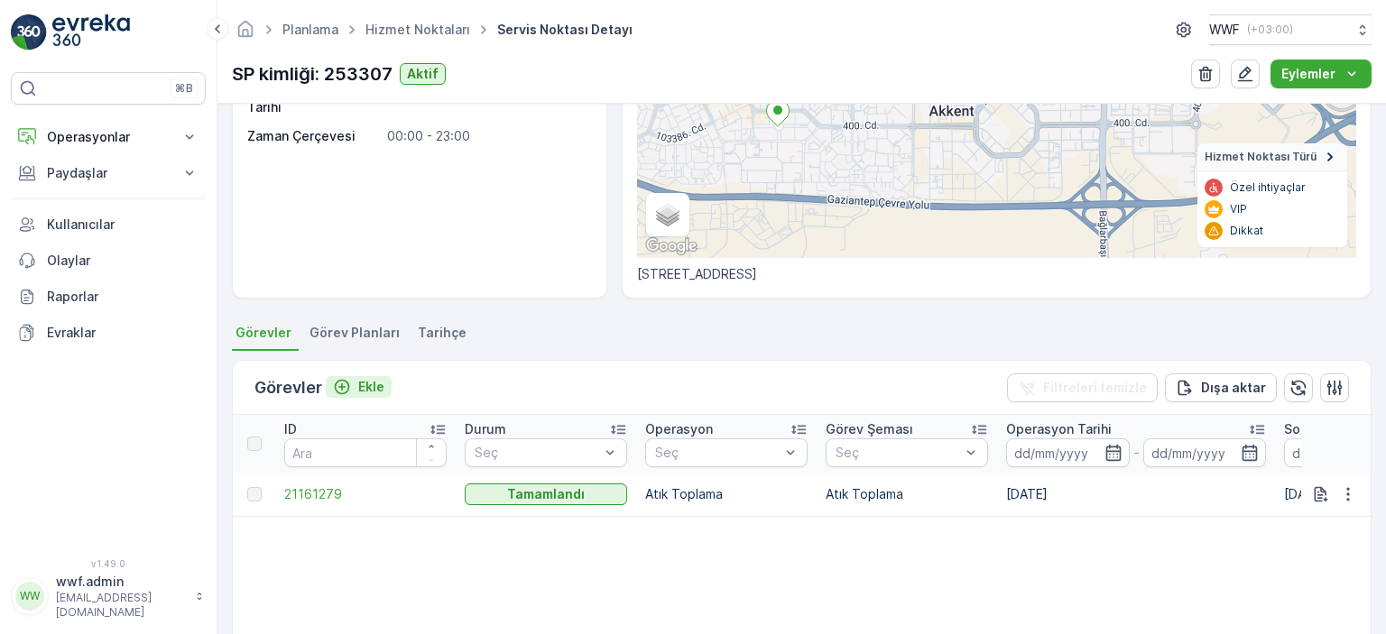
click at [360, 381] on p "Ekle" at bounding box center [371, 387] width 26 height 18
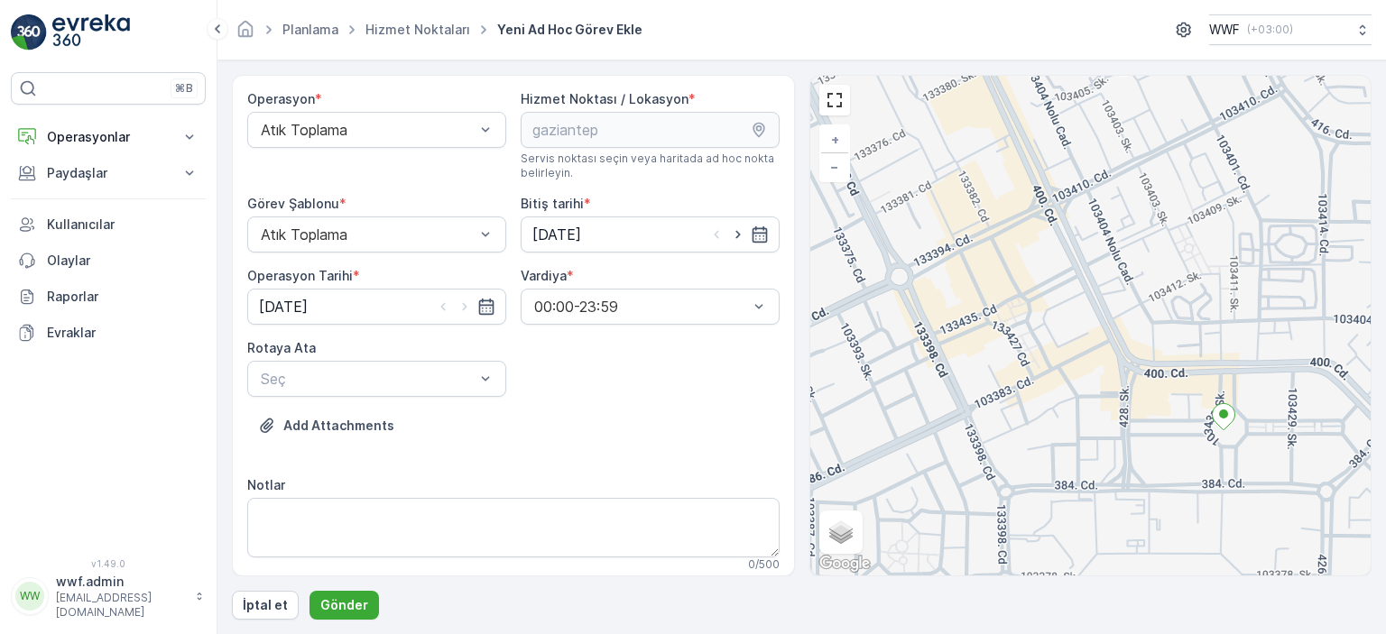
drag, startPoint x: 933, startPoint y: 315, endPoint x: 1064, endPoint y: 420, distance: 167.6
click at [1064, 420] on div "+ − Uydu Yol haritası Arazi Karışık Leaflet Klavye kısayolları Harita Verileri …" at bounding box center [1090, 326] width 561 height 500
click at [406, 392] on div "Seç" at bounding box center [376, 379] width 259 height 36
click at [383, 428] on p "Hiç sonuç bulunamadı" at bounding box center [376, 424] width 237 height 18
click at [682, 375] on div "Operasyon * Atık Toplama Hizmet Noktası / Lokasyon * Servis noktası seçin veya …" at bounding box center [513, 462] width 532 height 744
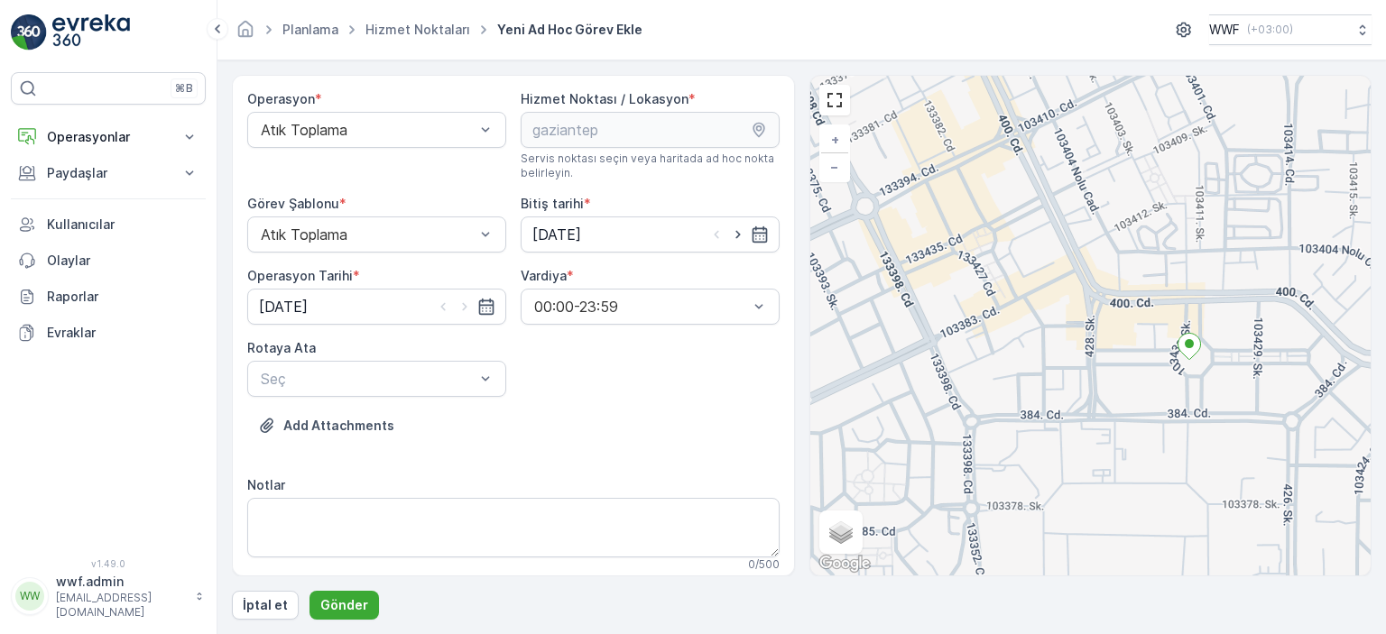
drag, startPoint x: 1070, startPoint y: 407, endPoint x: 1005, endPoint y: 322, distance: 106.9
click at [1006, 325] on div "+ − Uydu Yol haritası Arazi Karışık Leaflet Klavye kısayolları Harita Verileri …" at bounding box center [1090, 326] width 561 height 500
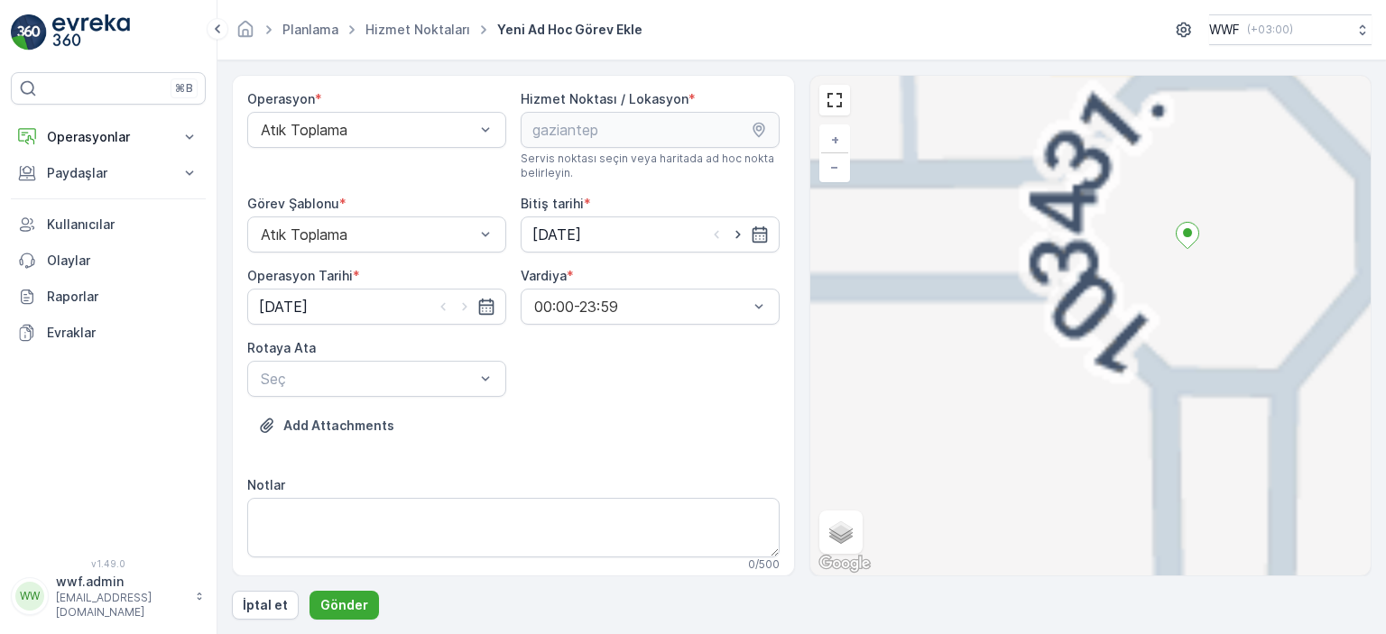
drag, startPoint x: 1184, startPoint y: 199, endPoint x: 1166, endPoint y: 372, distance: 174.2
click at [1166, 372] on div "+ − Uydu Yol haritası Arazi Karışık Leaflet Klavye kısayolları Harita Verileri …" at bounding box center [1090, 326] width 561 height 500
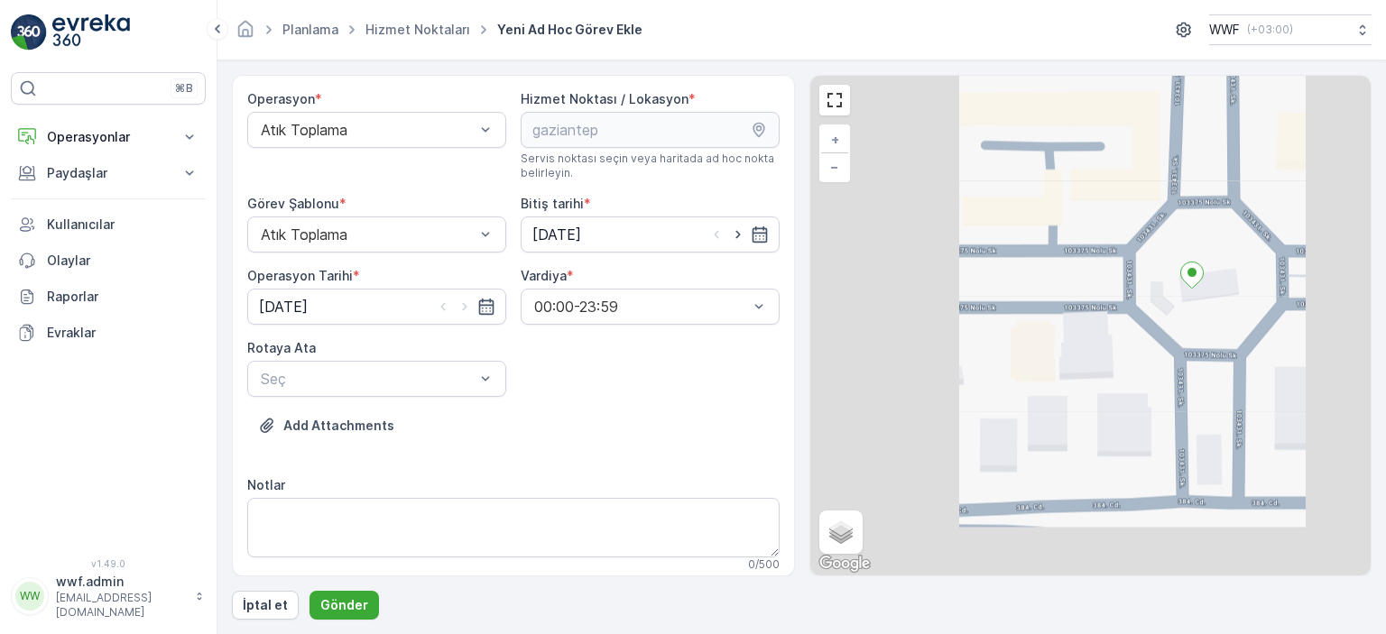
drag, startPoint x: 928, startPoint y: 295, endPoint x: 1024, endPoint y: 282, distance: 97.5
click at [1024, 283] on div "gaziantep + − Uydu Yol haritası Arazi Karışık Leaflet Klavye kısayolları Harita…" at bounding box center [1090, 326] width 561 height 500
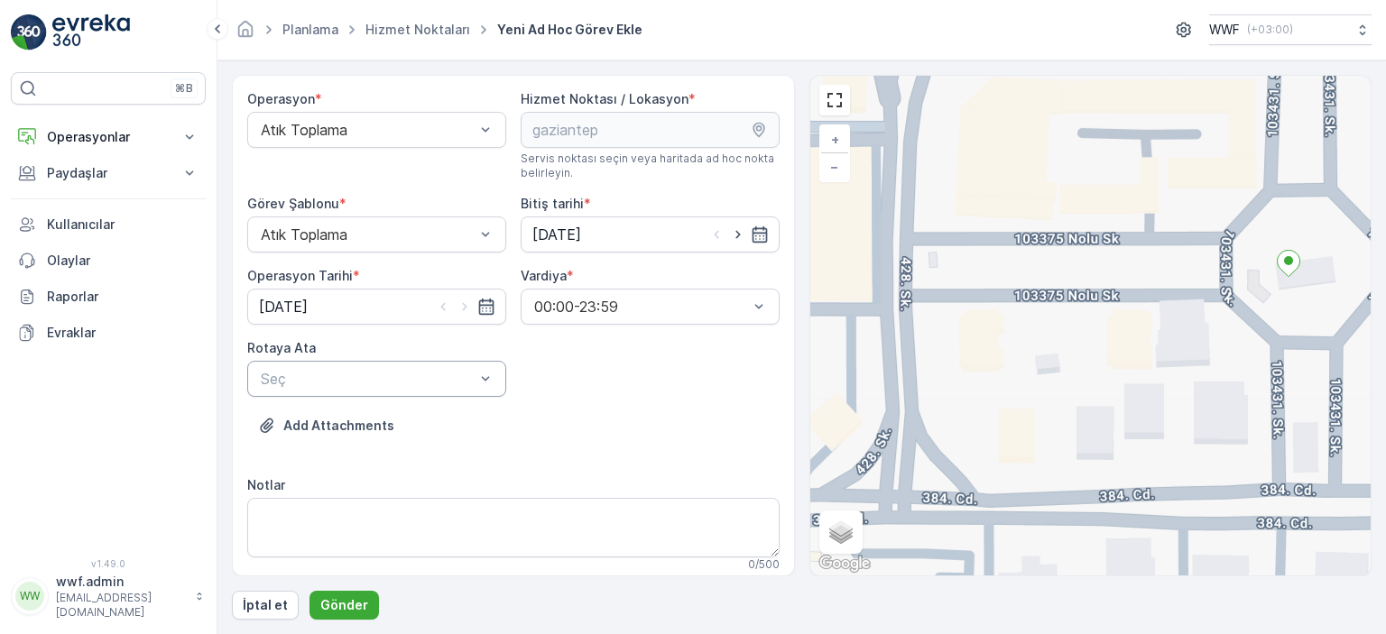
drag, startPoint x: 556, startPoint y: 384, endPoint x: 563, endPoint y: 361, distance: 24.6
click at [558, 384] on div "Operasyon * Atık Toplama Hizmet Noktası / Lokasyon * Servis noktası seçin veya …" at bounding box center [513, 462] width 532 height 744
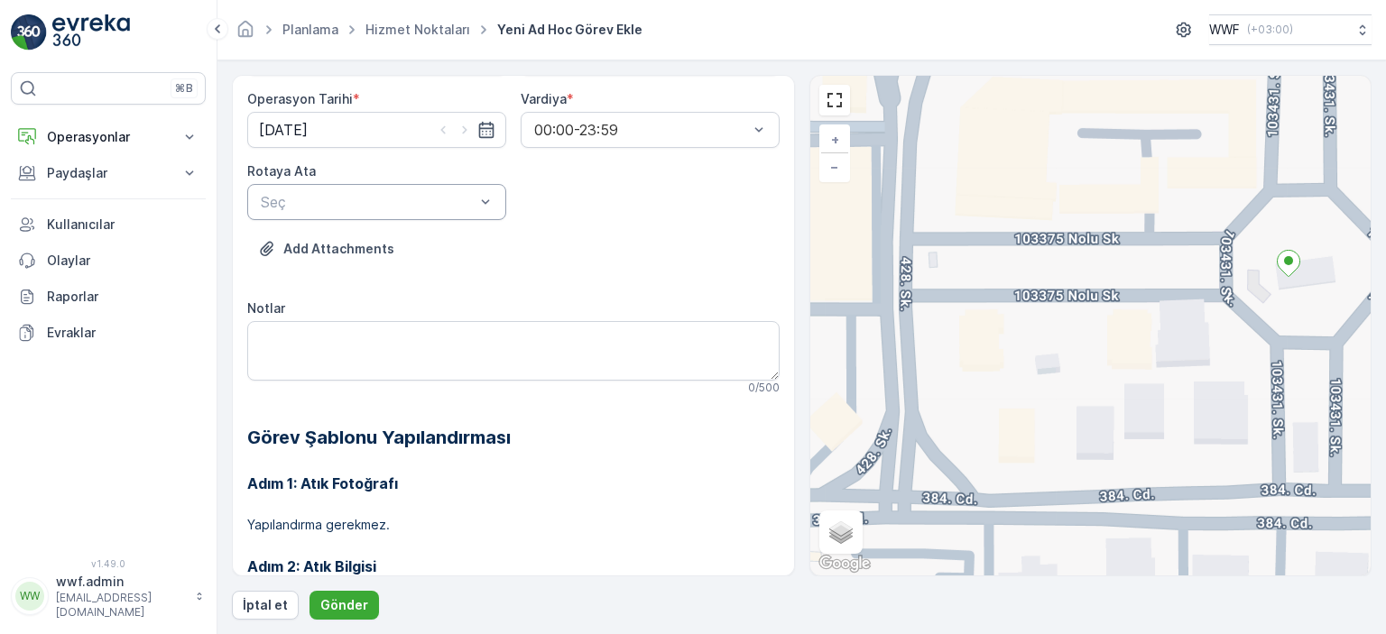
scroll to position [181, 0]
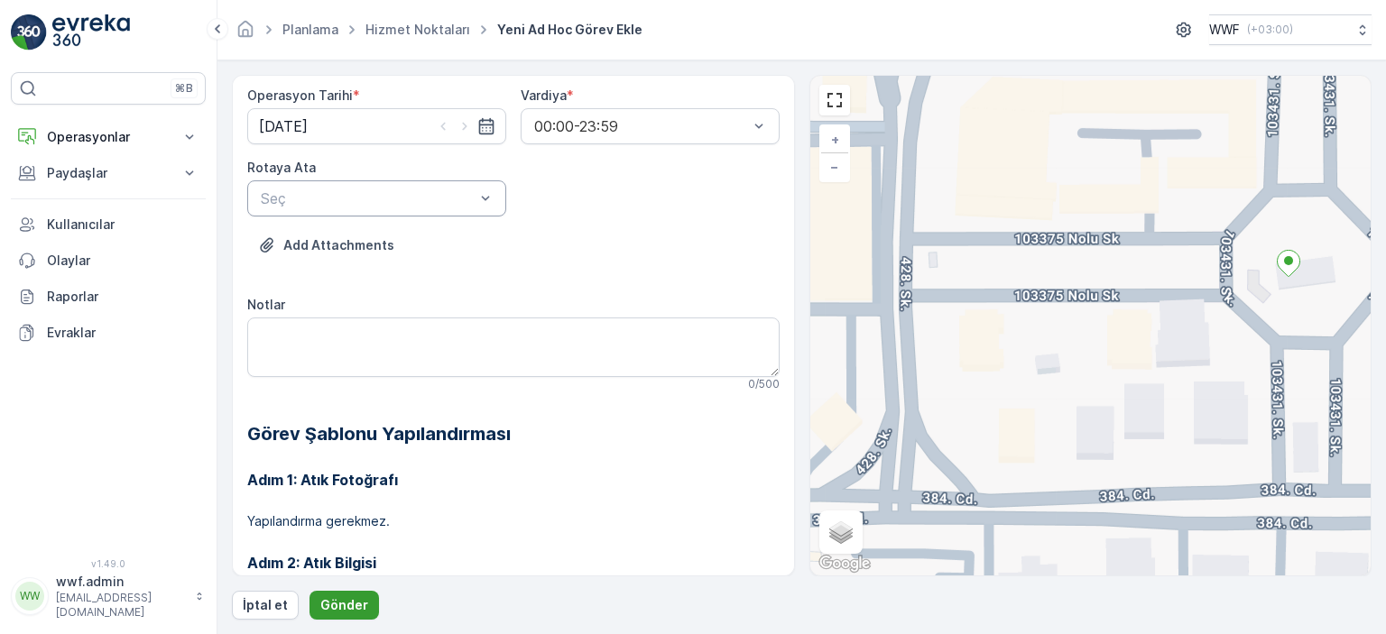
click at [336, 606] on p "Gönder" at bounding box center [344, 606] width 48 height 18
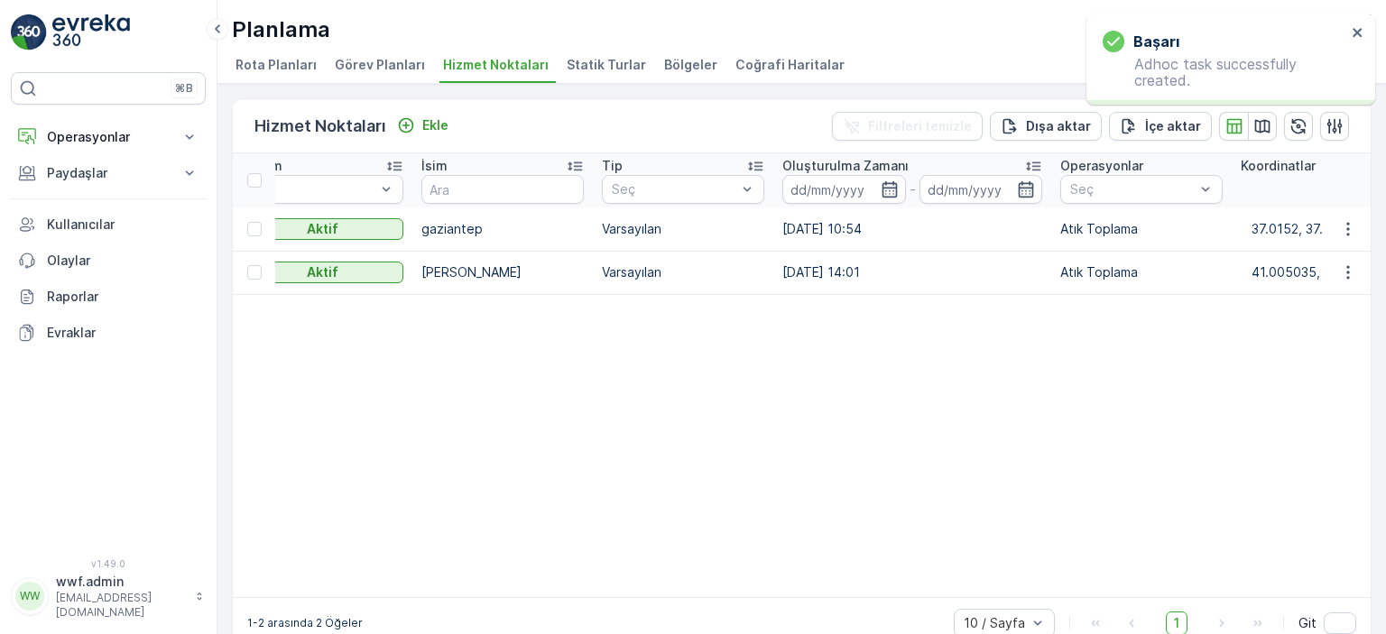
scroll to position [0, 231]
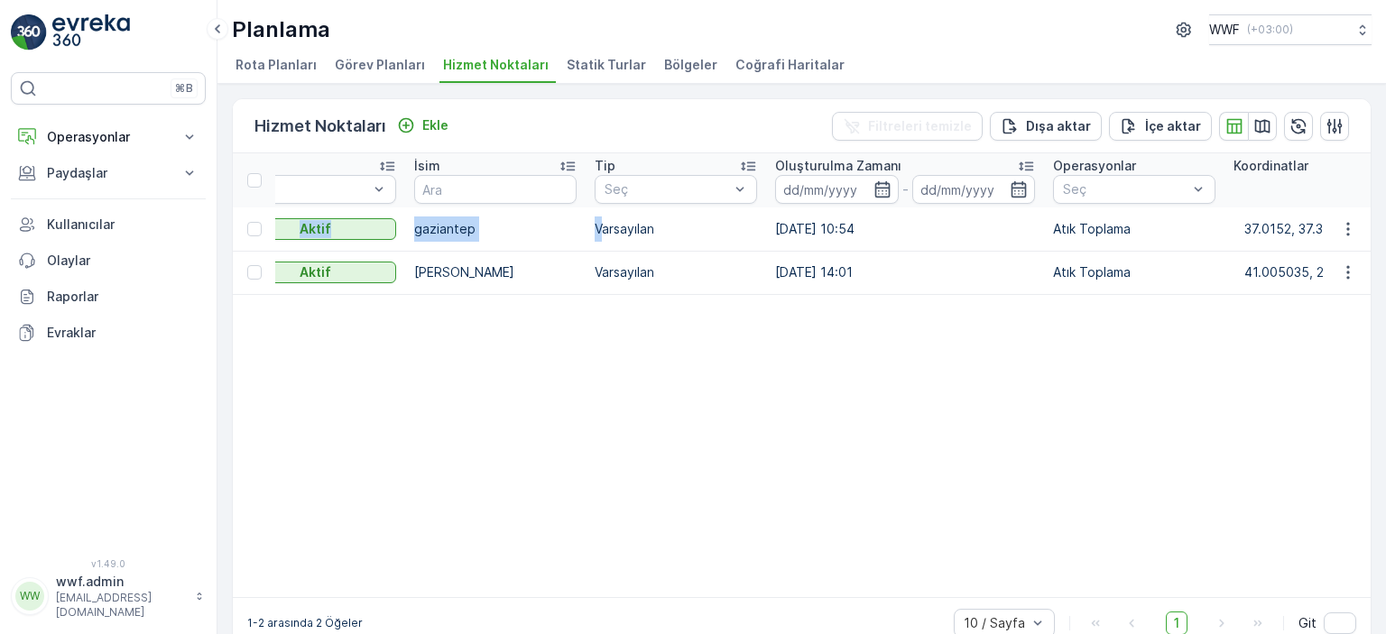
scroll to position [0, 0]
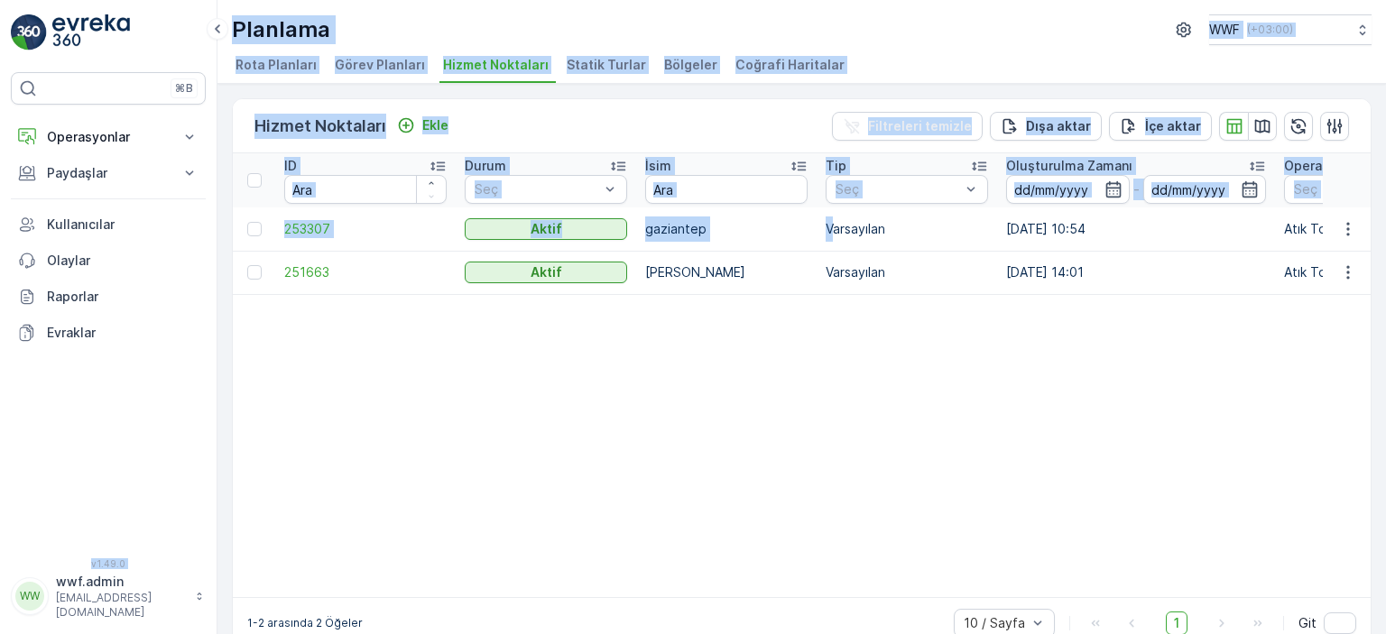
drag, startPoint x: 602, startPoint y: 230, endPoint x: 208, endPoint y: 238, distance: 393.6
click at [208, 238] on div "⌘B Operasyonlar Planlama Rotalar & Görevler Kokpit Ayarlar Paydaşlar Birimler K…" at bounding box center [693, 317] width 1386 height 634
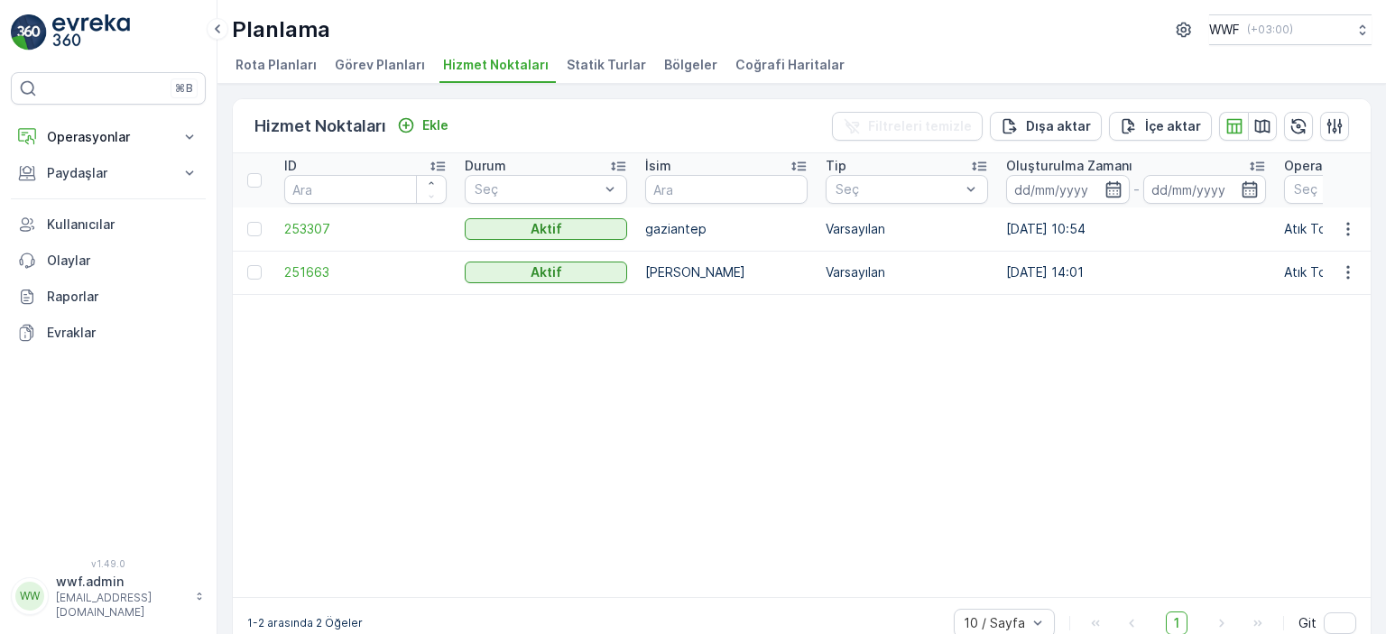
click at [326, 234] on span "253307" at bounding box center [365, 229] width 162 height 18
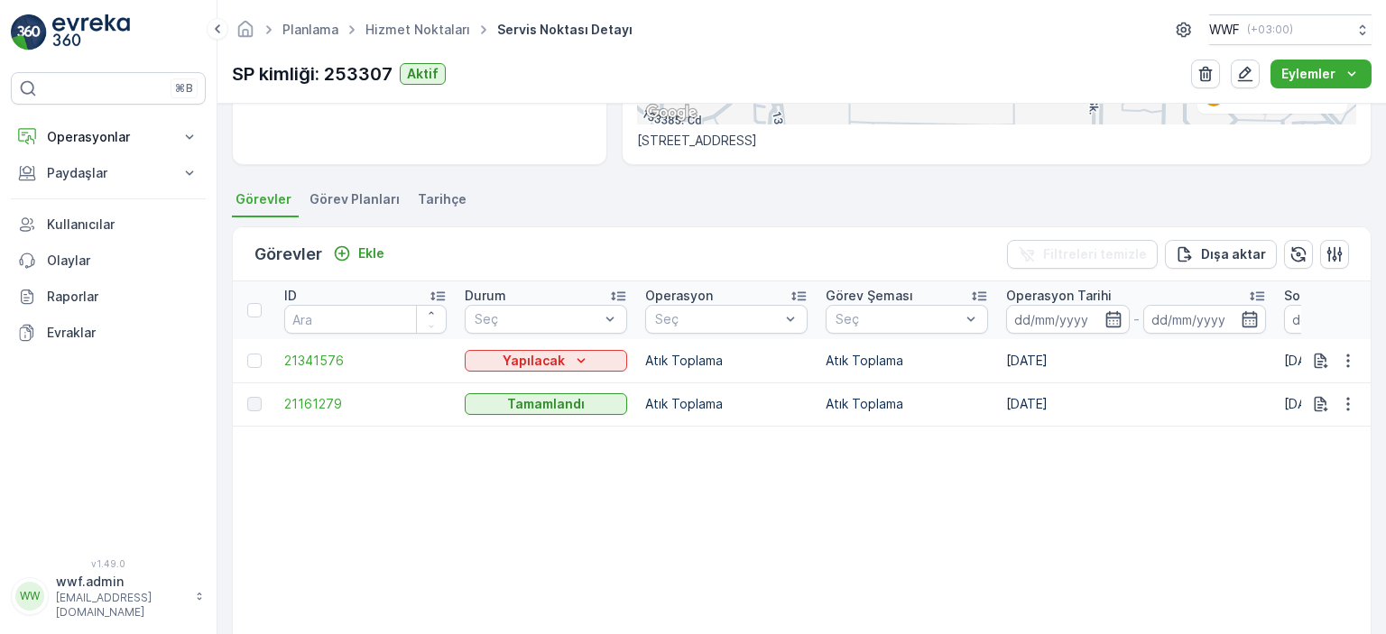
scroll to position [401, 0]
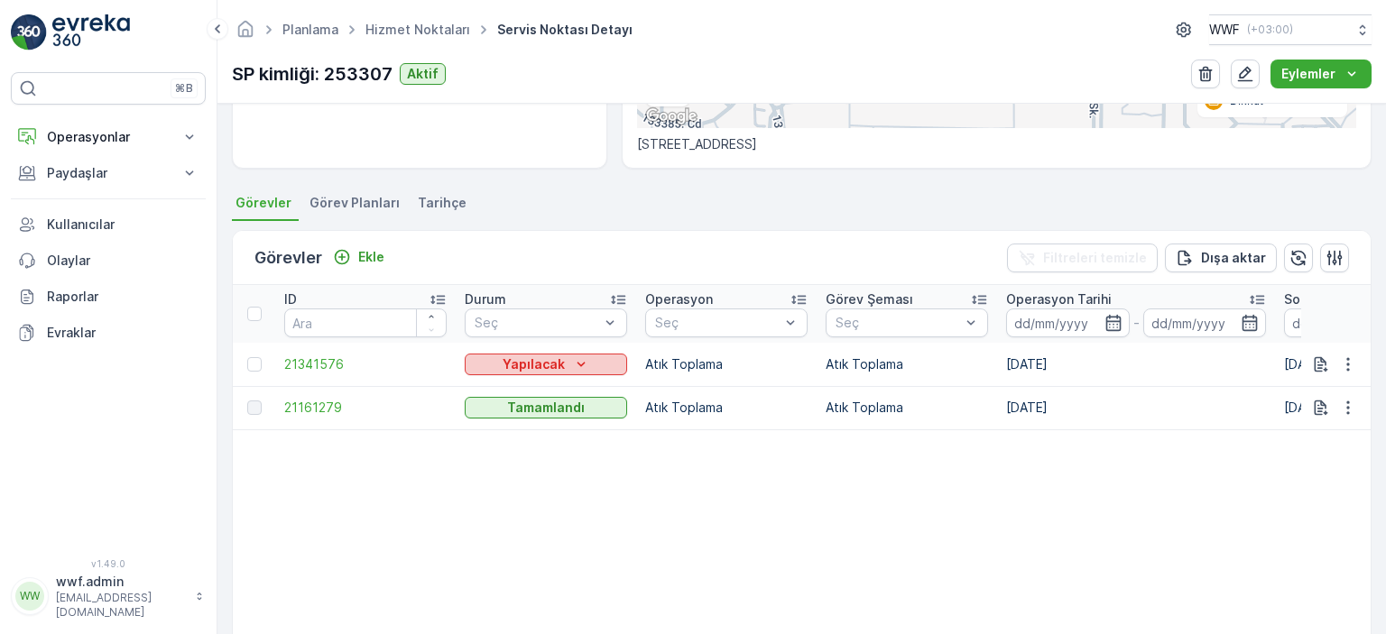
click at [576, 372] on button "Yapılacak" at bounding box center [546, 365] width 162 height 22
click at [521, 383] on span "Yapılıyor" at bounding box center [501, 389] width 51 height 18
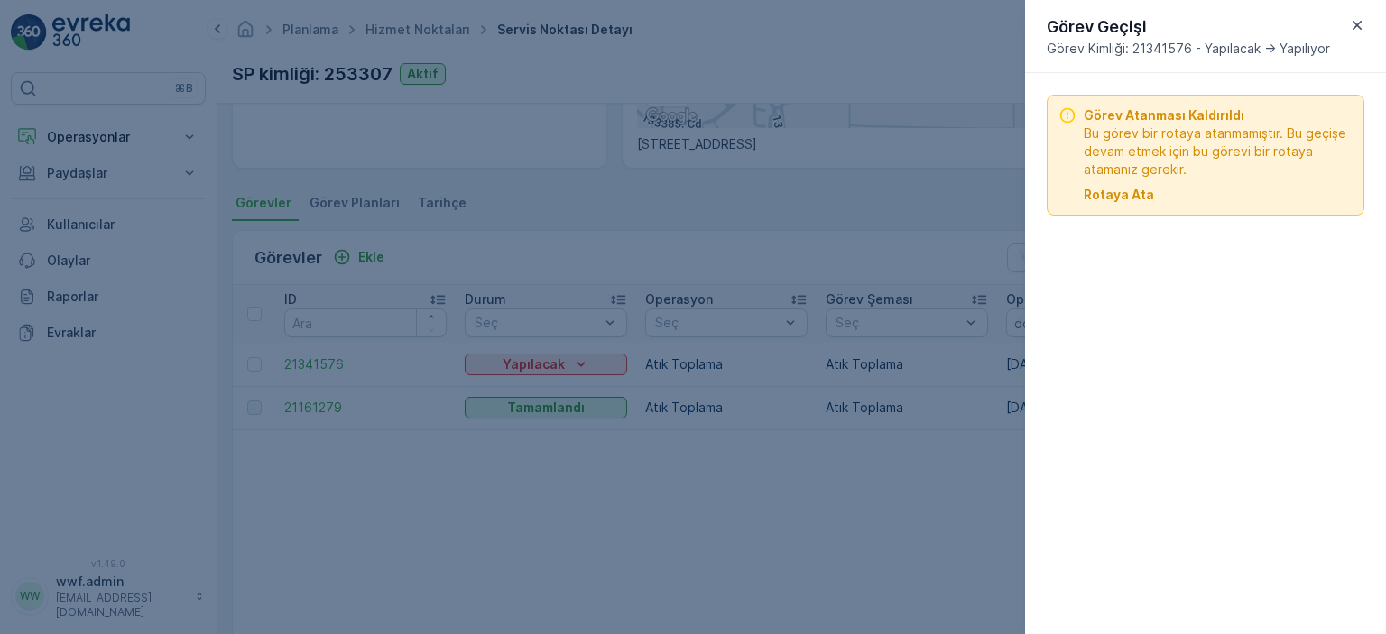
click at [1120, 193] on p "Rotaya Ata" at bounding box center [1119, 195] width 70 height 18
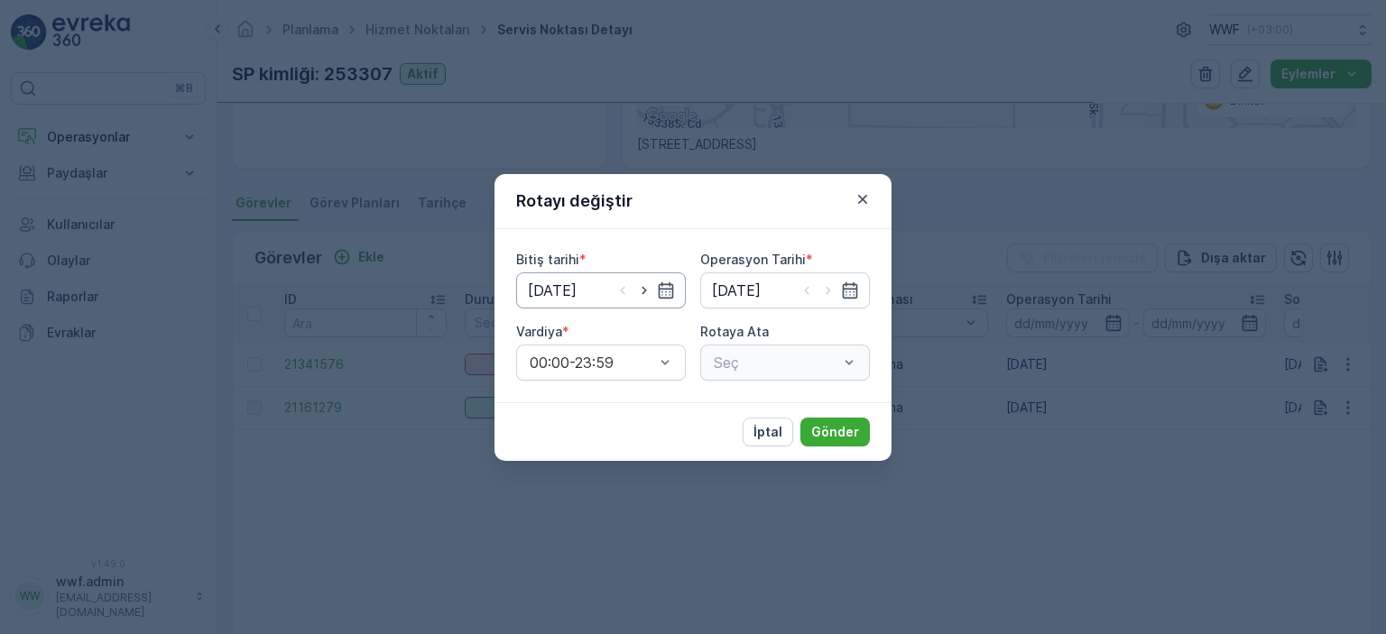
type input "[DATE]"
click at [763, 366] on div "Seç" at bounding box center [785, 363] width 170 height 36
click at [809, 382] on div "Bitiş tarihi * 01.09.2025 Operasyon Tarihi * 01.09.2025 Vardiya * 00:00-23:59 R…" at bounding box center [693, 315] width 397 height 173
click at [805, 368] on div at bounding box center [776, 363] width 128 height 16
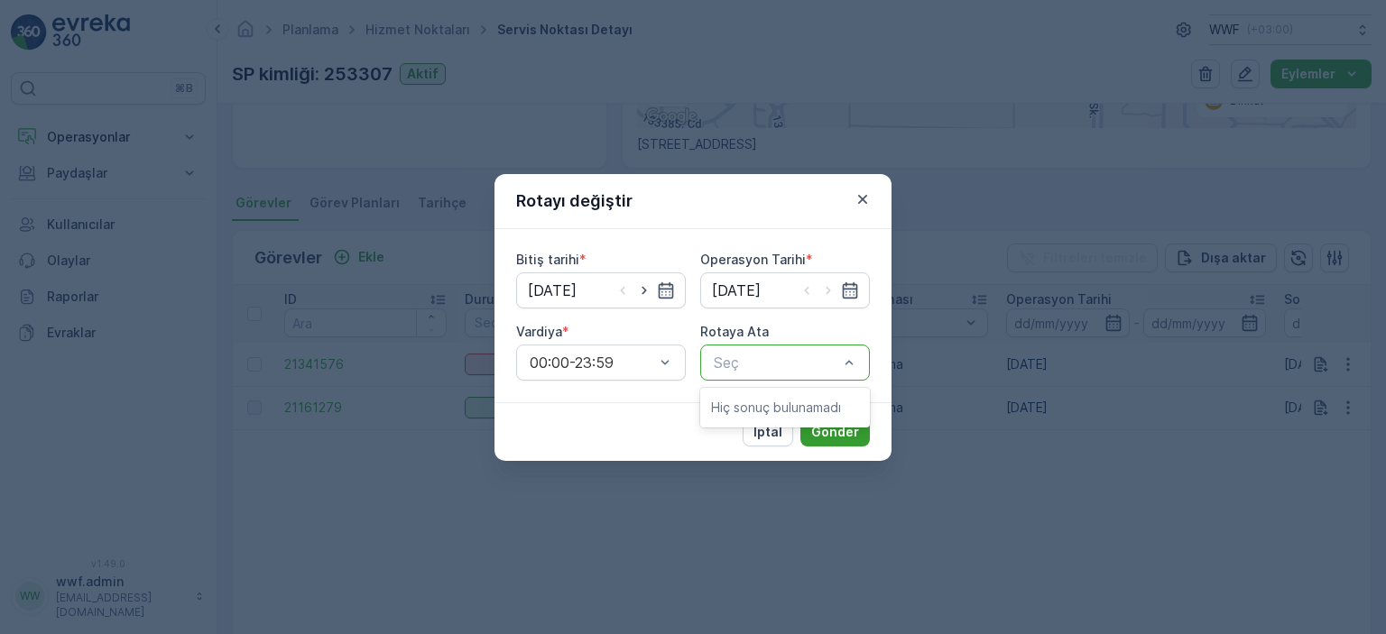
click at [856, 441] on button "Gönder" at bounding box center [835, 432] width 69 height 29
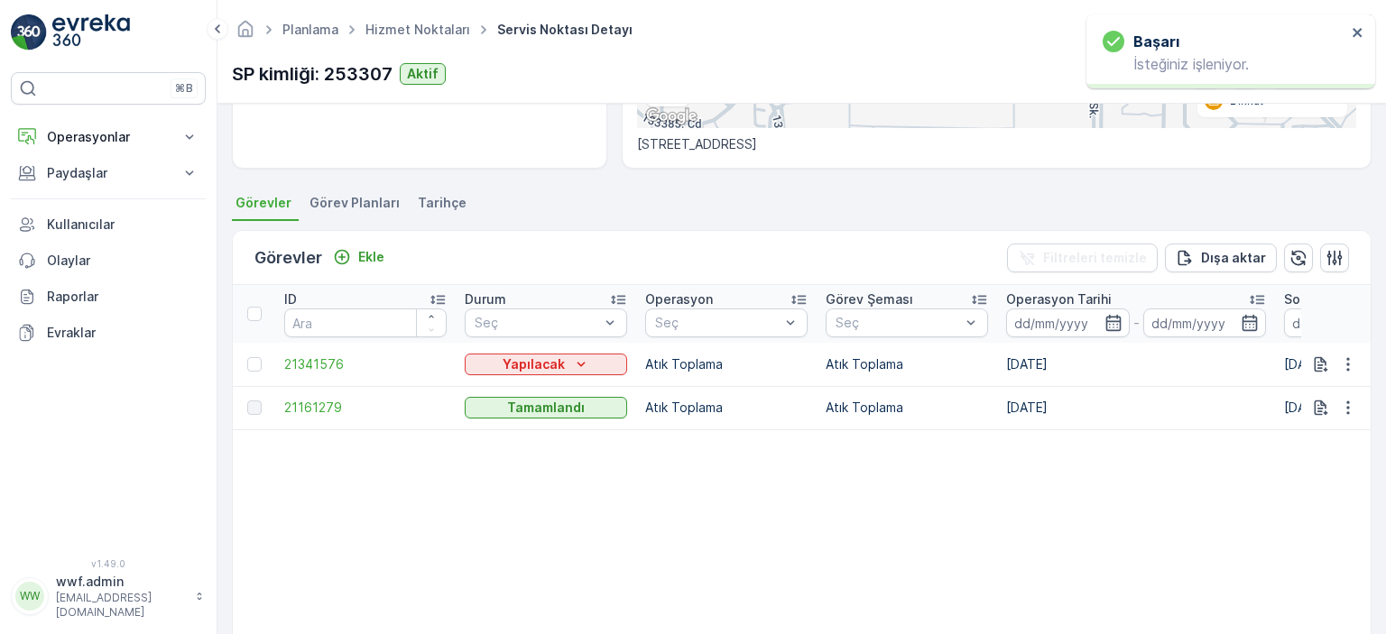
click at [577, 375] on td "Yapılacak" at bounding box center [546, 364] width 181 height 43
click at [577, 366] on icon "Yapılacak" at bounding box center [581, 365] width 18 height 18
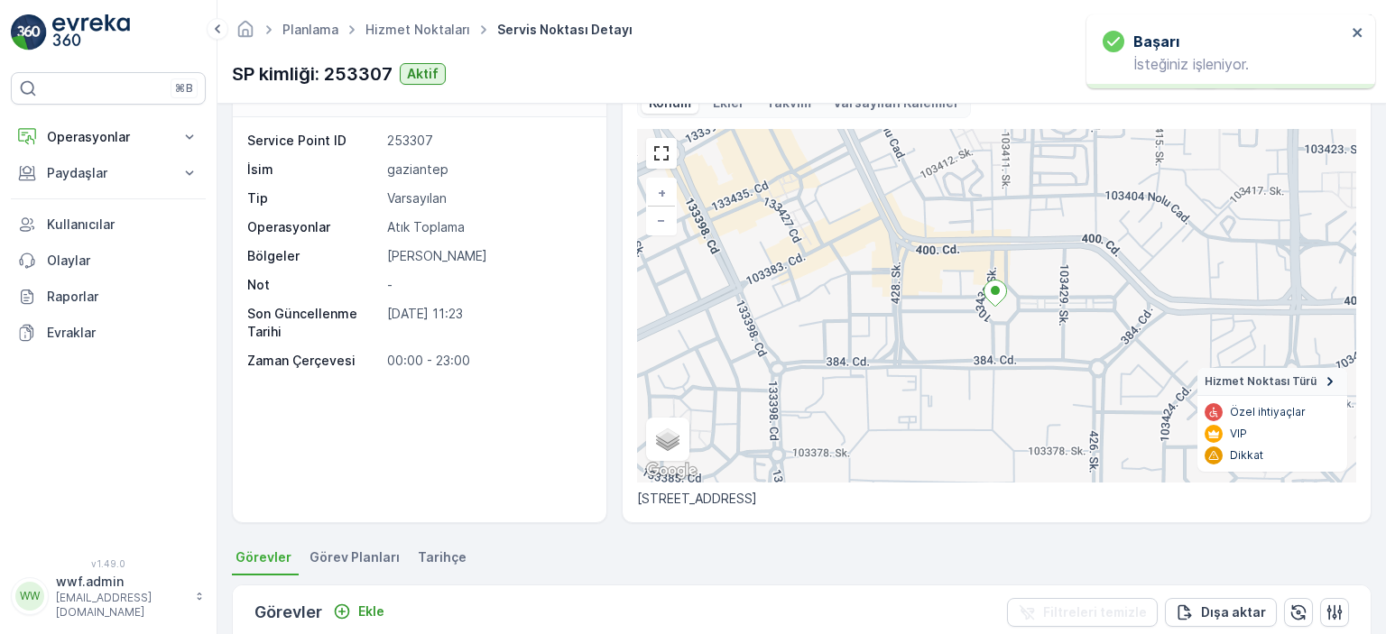
scroll to position [40, 0]
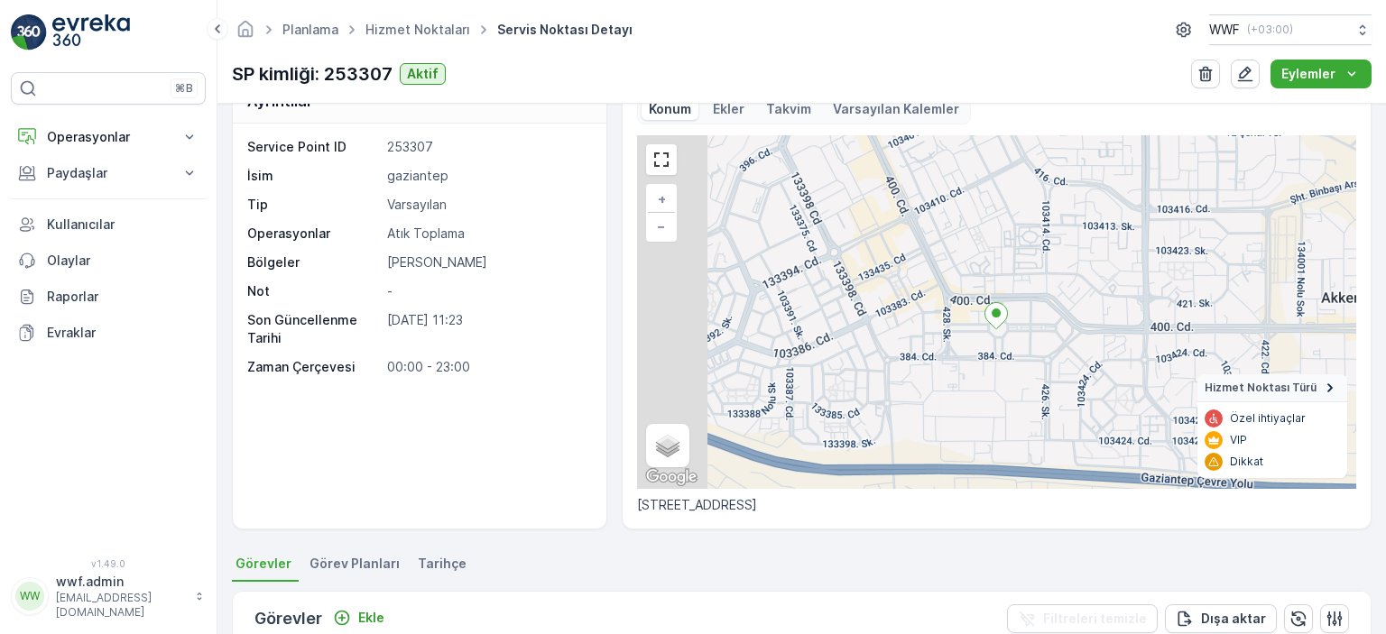
drag, startPoint x: 889, startPoint y: 350, endPoint x: 977, endPoint y: 372, distance: 90.2
click at [977, 372] on div "+ − Uydu Yol haritası Arazi Karışık Leaflet Klavye kısayolları Harita Verileri …" at bounding box center [996, 312] width 719 height 354
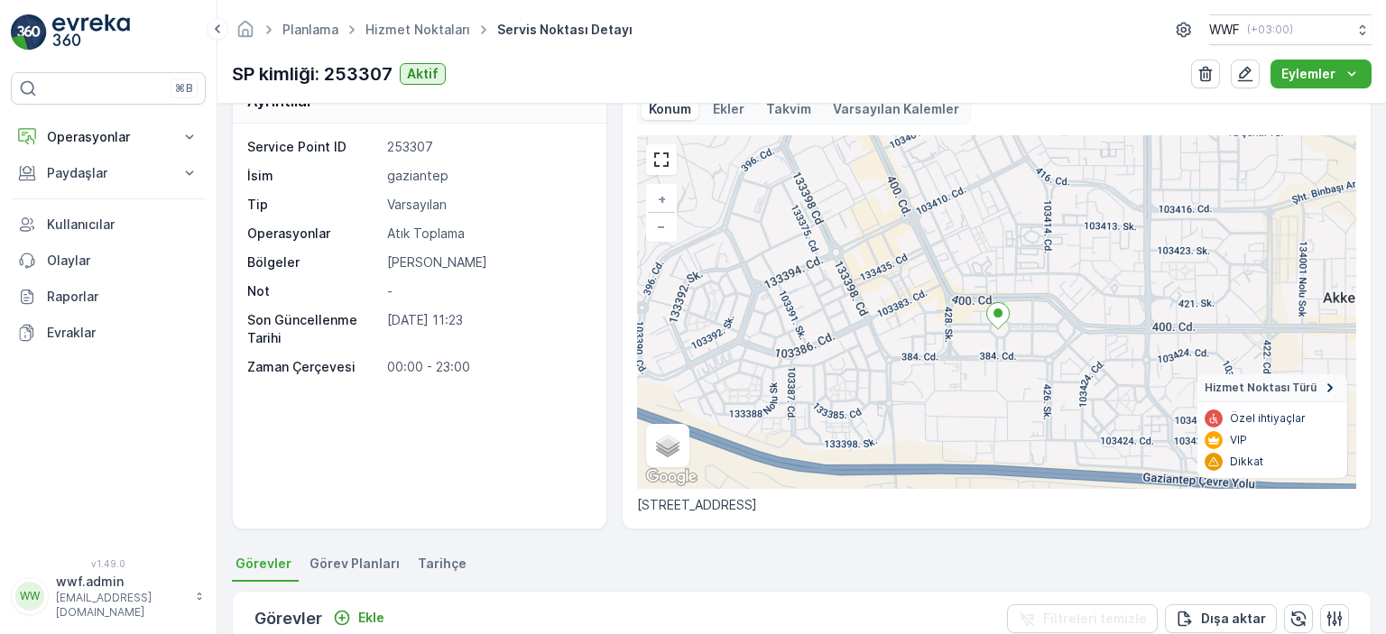
click at [532, 353] on div "Service Point ID 253307 İsim gaziantep Tip Varsayılan Operasyonlar Atık Toplama…" at bounding box center [417, 257] width 340 height 238
click at [90, 119] on button "Operasyonlar" at bounding box center [108, 137] width 195 height 36
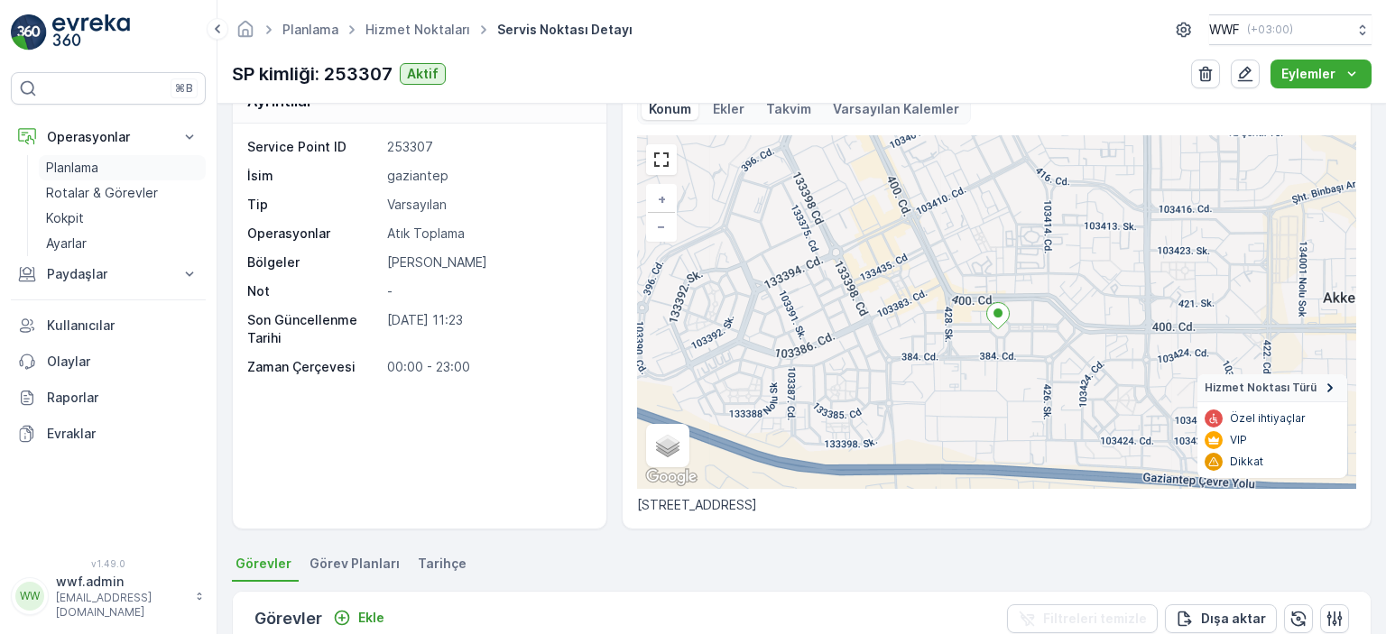
click at [98, 171] on p "Planlama" at bounding box center [72, 168] width 52 height 18
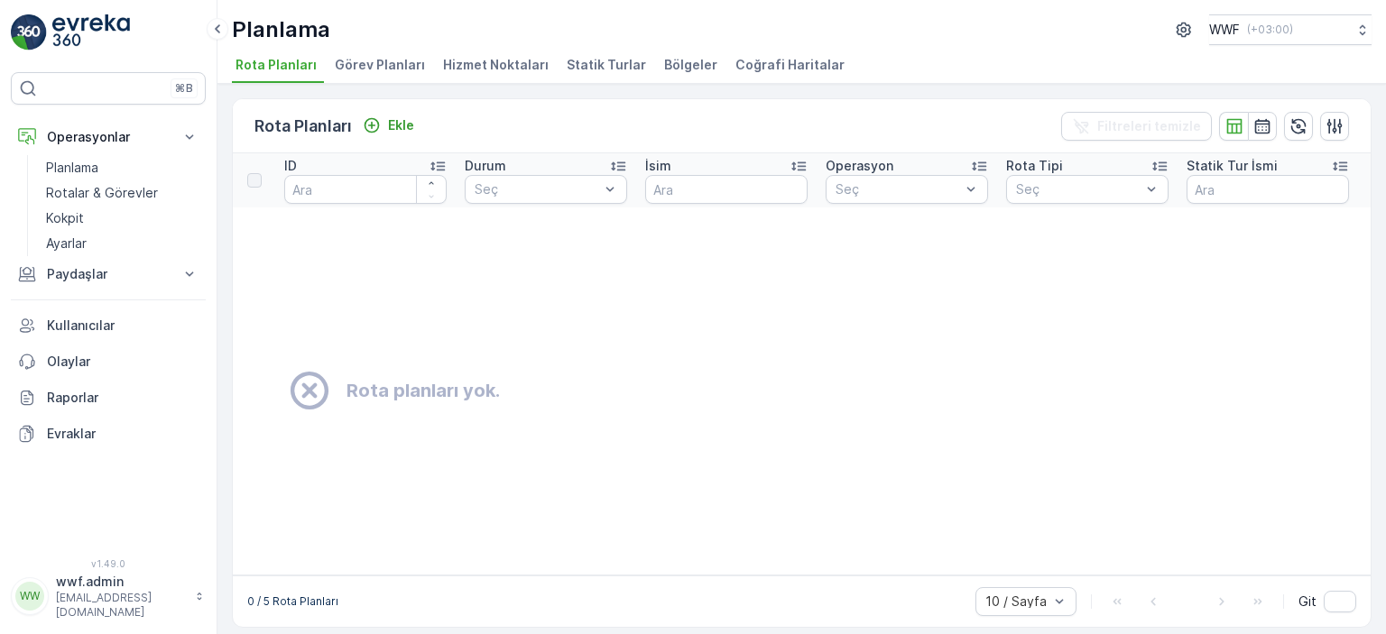
click at [378, 66] on span "Görev Planları" at bounding box center [380, 65] width 90 height 18
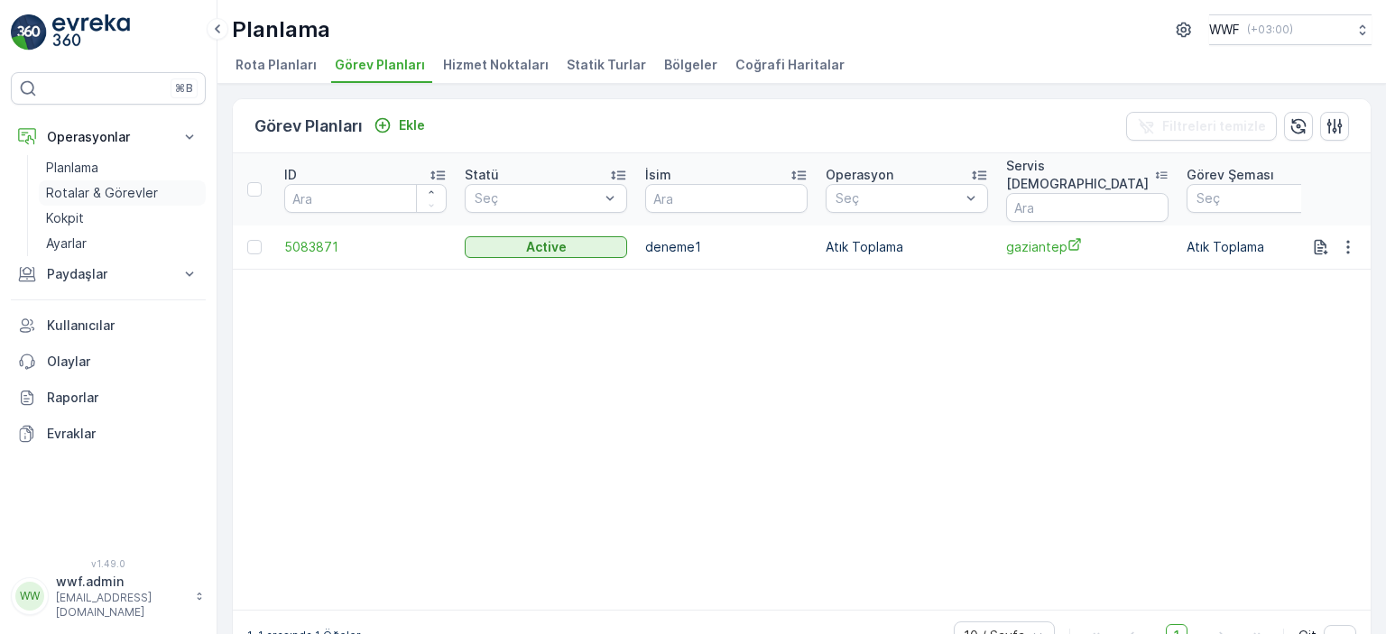
click at [87, 192] on p "Rotalar & Görevler" at bounding box center [102, 193] width 112 height 18
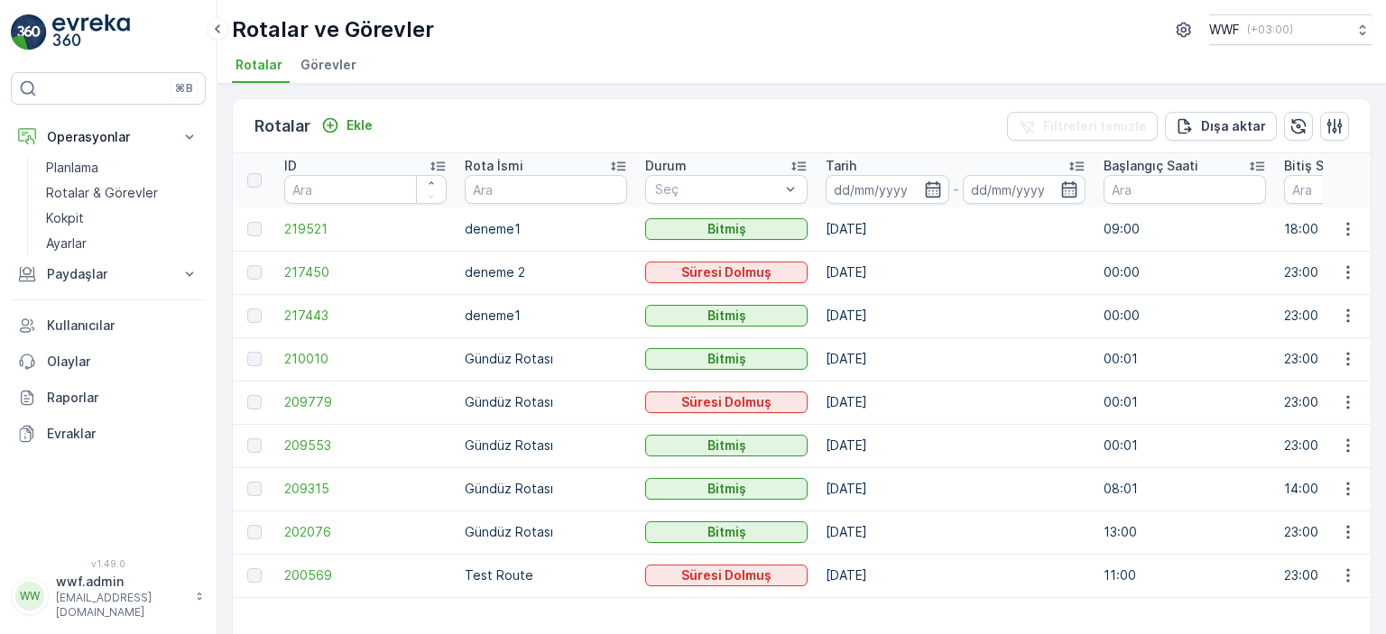
drag, startPoint x: 469, startPoint y: 310, endPoint x: 892, endPoint y: 312, distance: 422.4
click at [949, 297] on td "22.08.2025" at bounding box center [956, 315] width 278 height 43
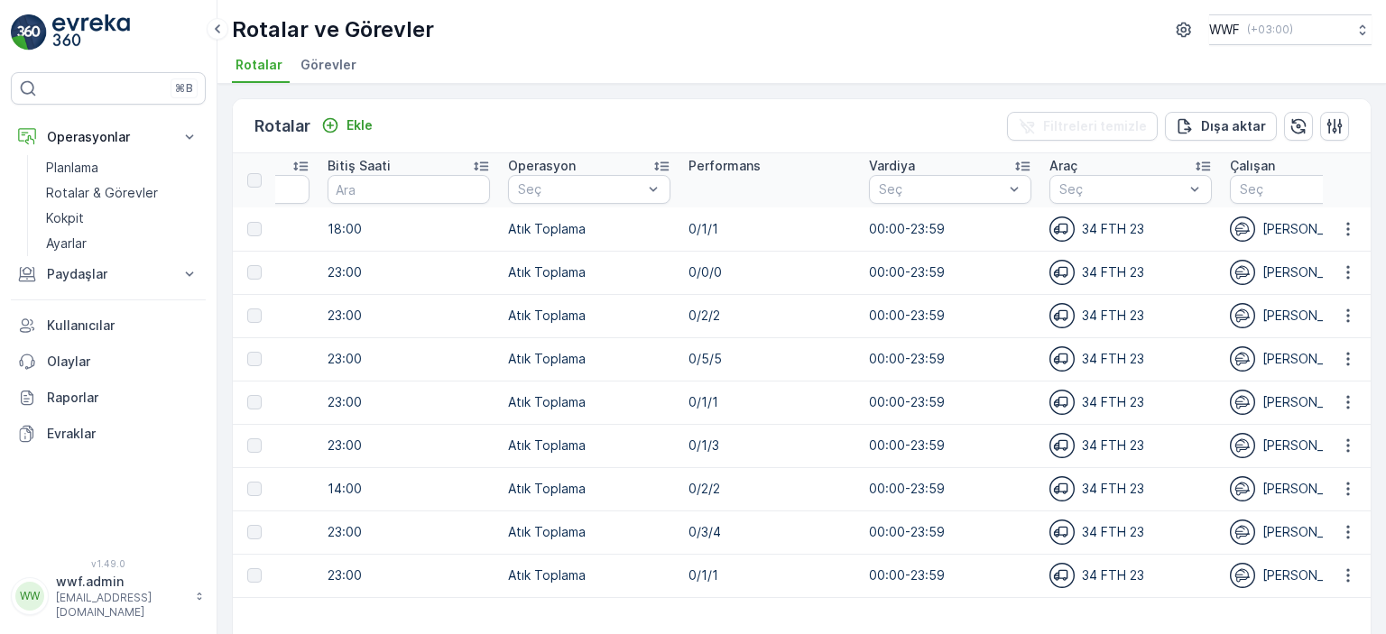
drag, startPoint x: 1061, startPoint y: 227, endPoint x: 1385, endPoint y: 218, distance: 324.1
click at [1385, 218] on div "Rotalar Ekle Filtreleri temizle Dışa aktar ID Rota İsmi Durum Seç Tarih - Başla…" at bounding box center [802, 359] width 1169 height 551
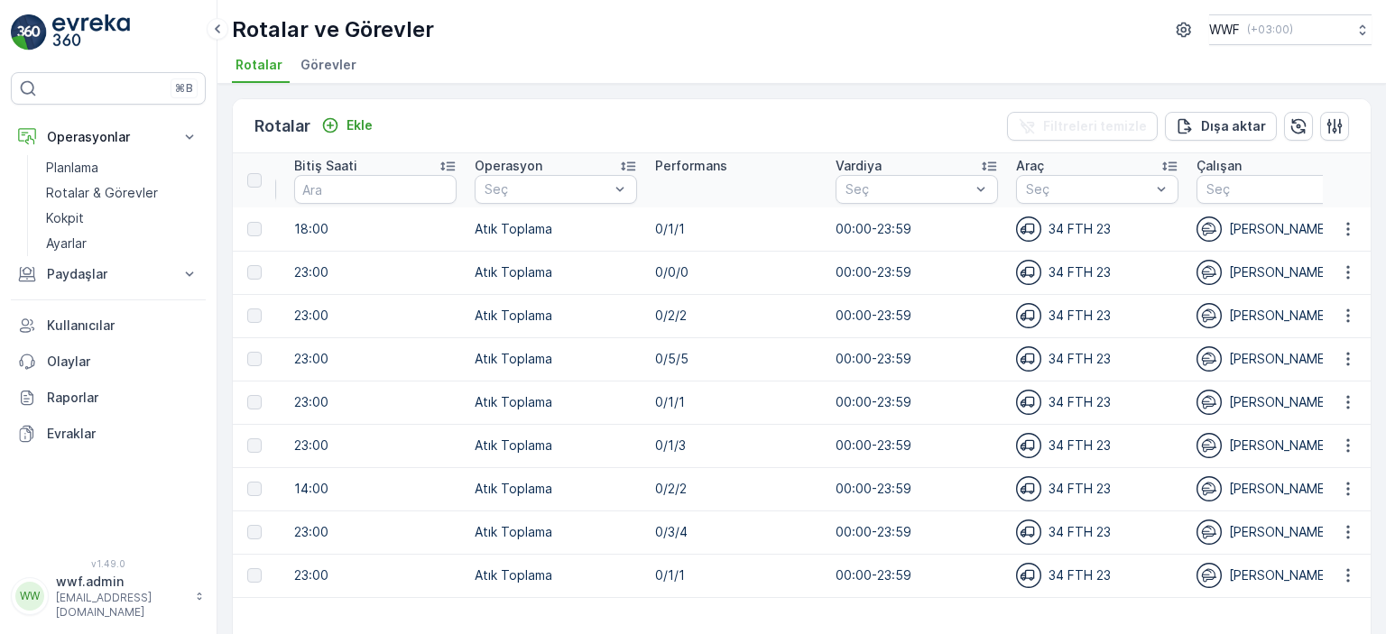
click at [939, 243] on td "00:00-23:59" at bounding box center [917, 229] width 181 height 43
drag, startPoint x: 1282, startPoint y: 227, endPoint x: 1180, endPoint y: 227, distance: 101.1
click at [1248, 227] on div "[PERSON_NAME]" at bounding box center [1278, 229] width 162 height 25
click at [1079, 238] on div "34 FTH 23" at bounding box center [1097, 229] width 162 height 25
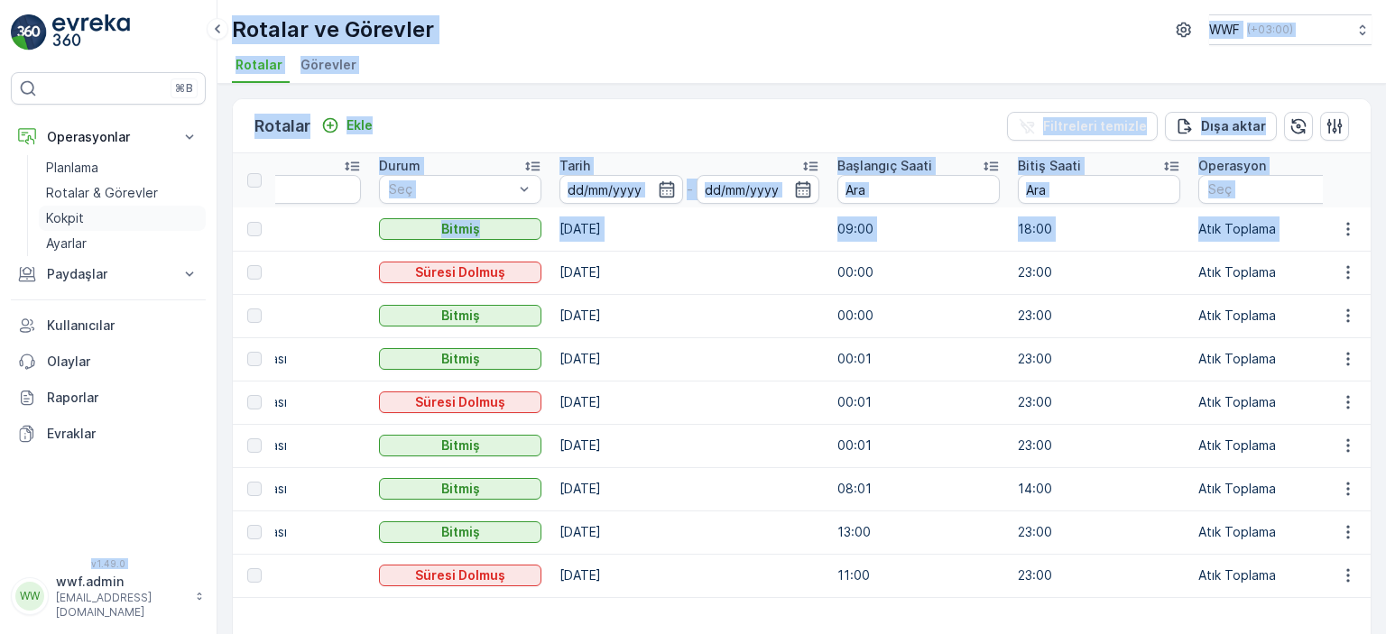
scroll to position [0, 0]
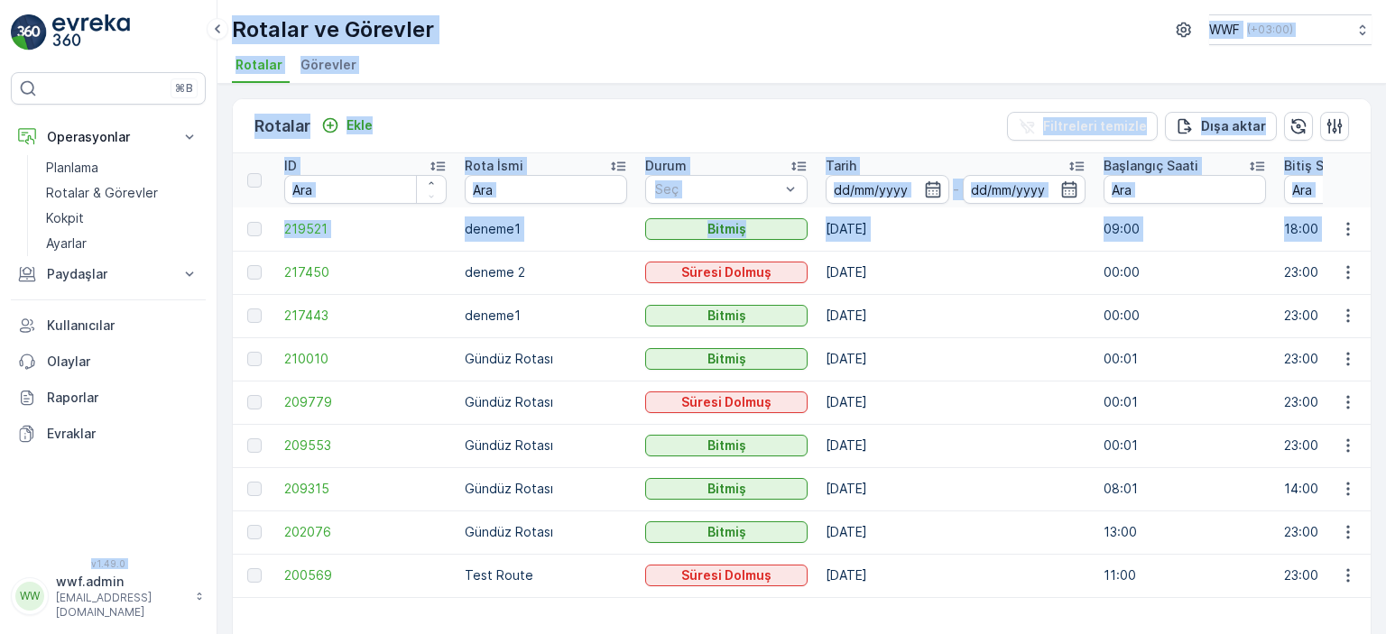
drag, startPoint x: 829, startPoint y: 234, endPoint x: 418, endPoint y: 252, distance: 411.9
click at [218, 223] on div "Rotalar Ekle Filtreleri temizle Dışa aktar ID Rota İsmi Durum Seç Tarih - Başla…" at bounding box center [802, 359] width 1169 height 551
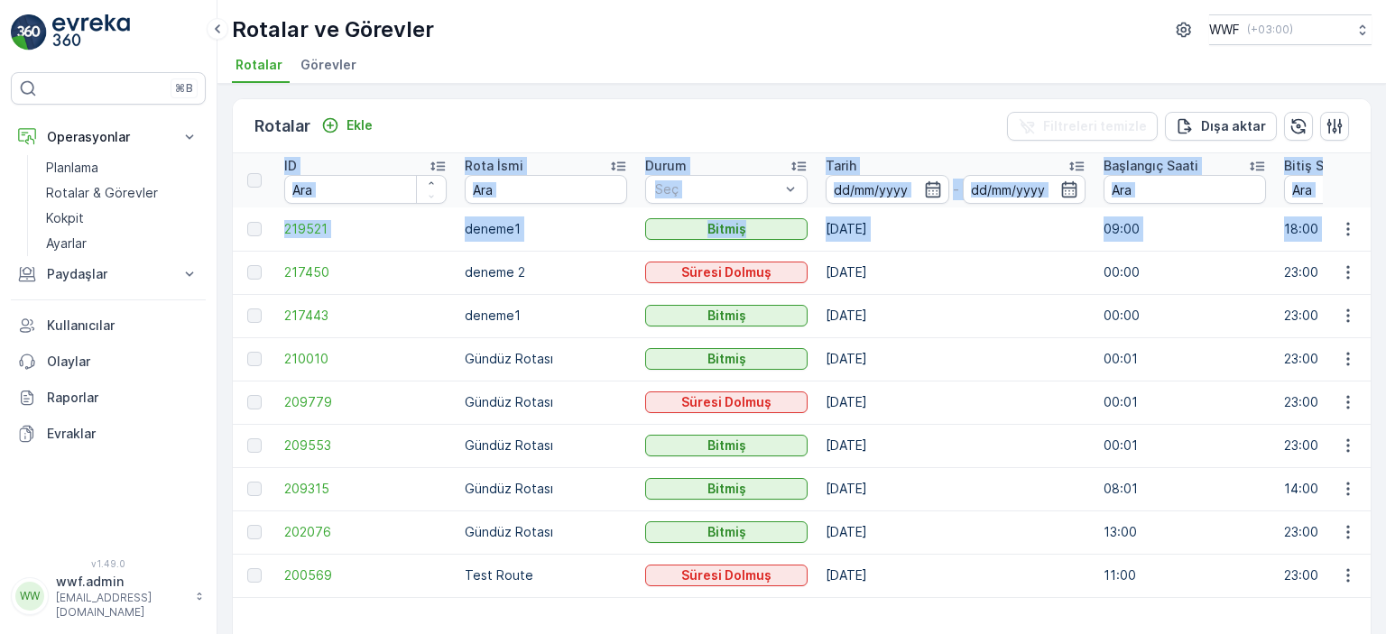
click at [456, 238] on td "deneme1" at bounding box center [546, 229] width 181 height 43
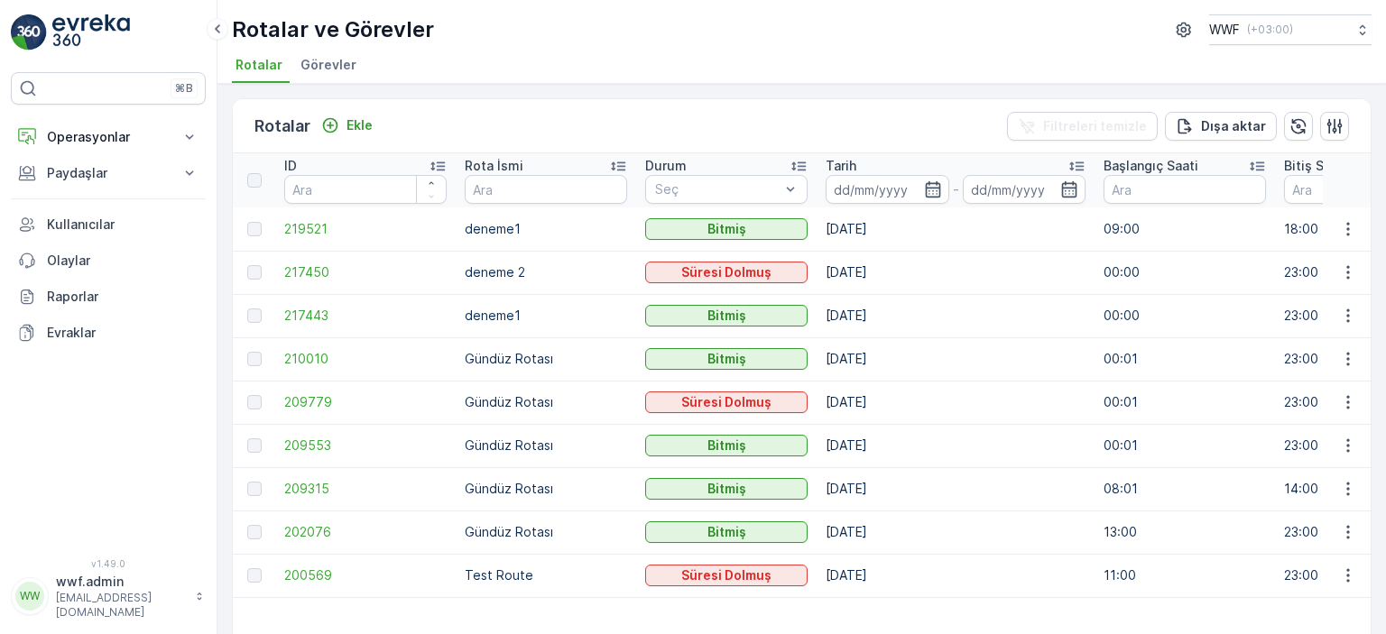
click at [323, 68] on span "Görevler" at bounding box center [329, 65] width 56 height 18
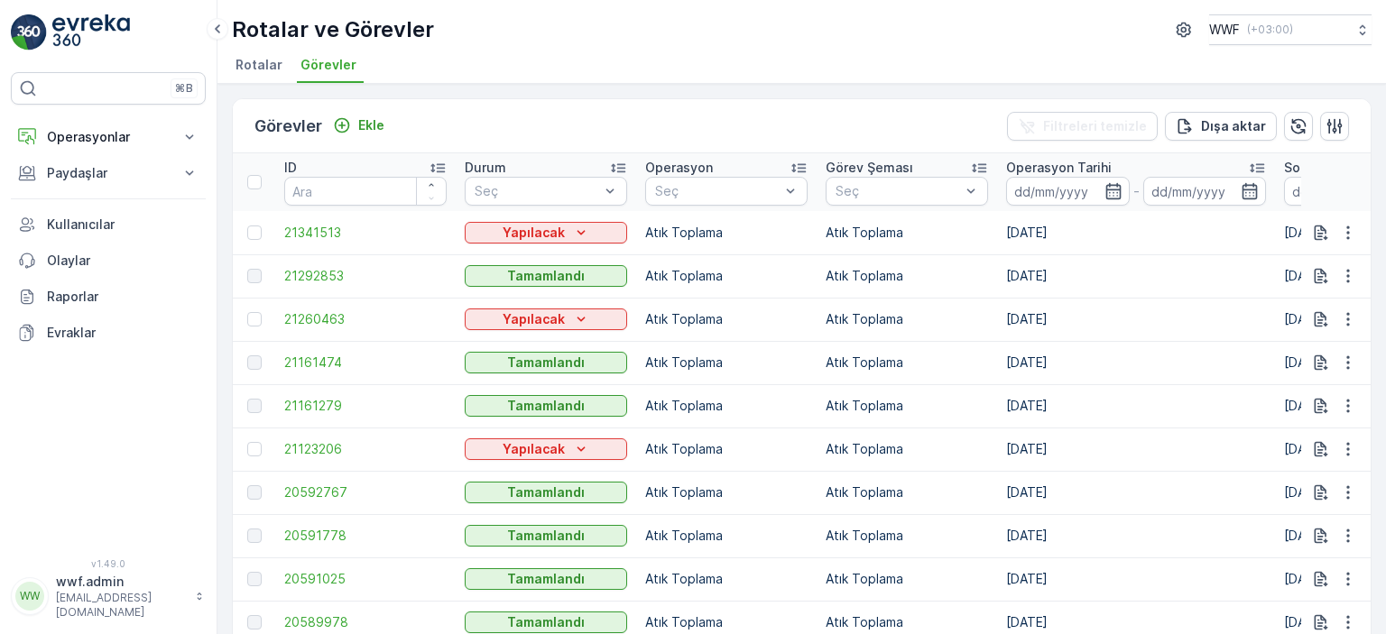
click at [253, 64] on span "Rotalar" at bounding box center [259, 65] width 47 height 18
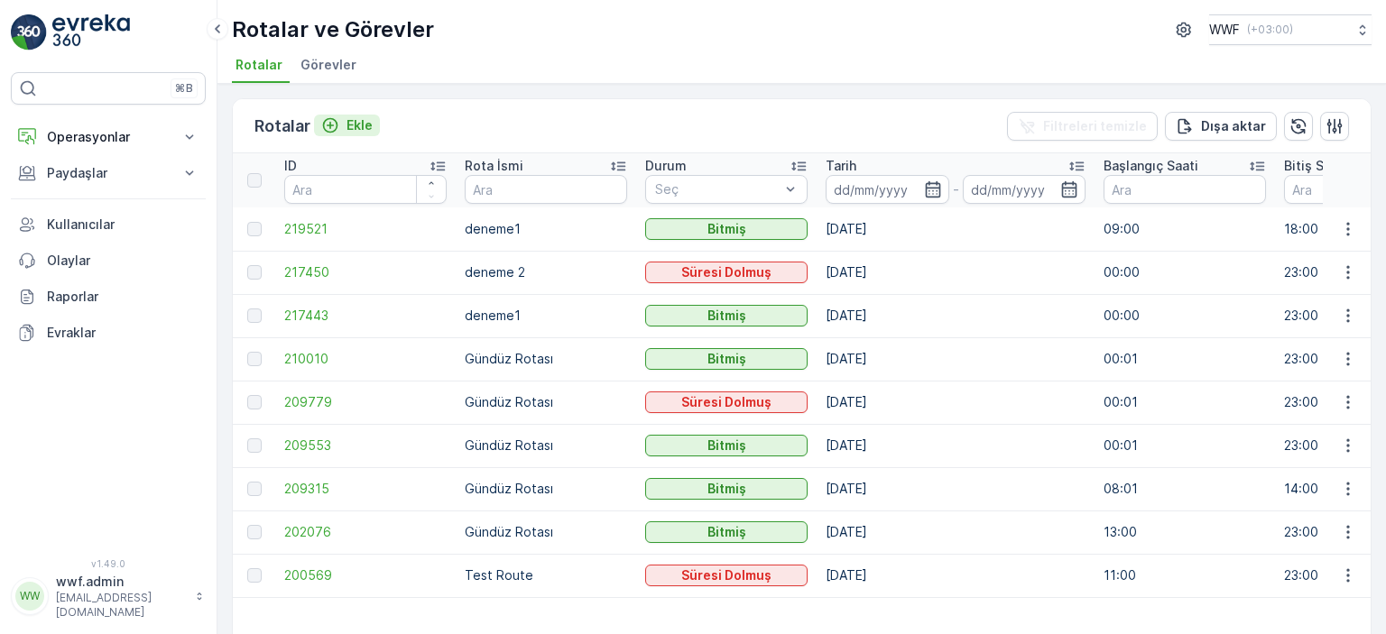
click at [332, 125] on icon "Ekle" at bounding box center [330, 125] width 18 height 18
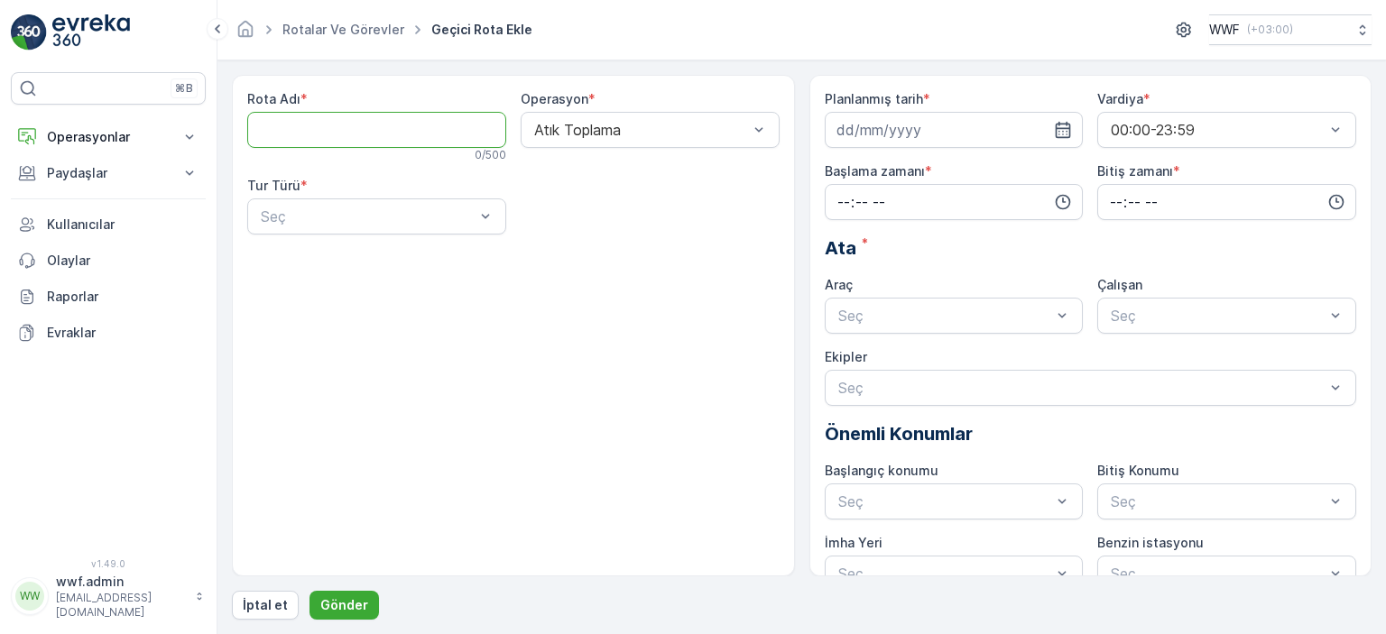
click at [364, 124] on Adı "Rota Adı" at bounding box center [376, 130] width 259 height 36
type Adı "deneme2"
click at [347, 220] on div at bounding box center [368, 216] width 218 height 16
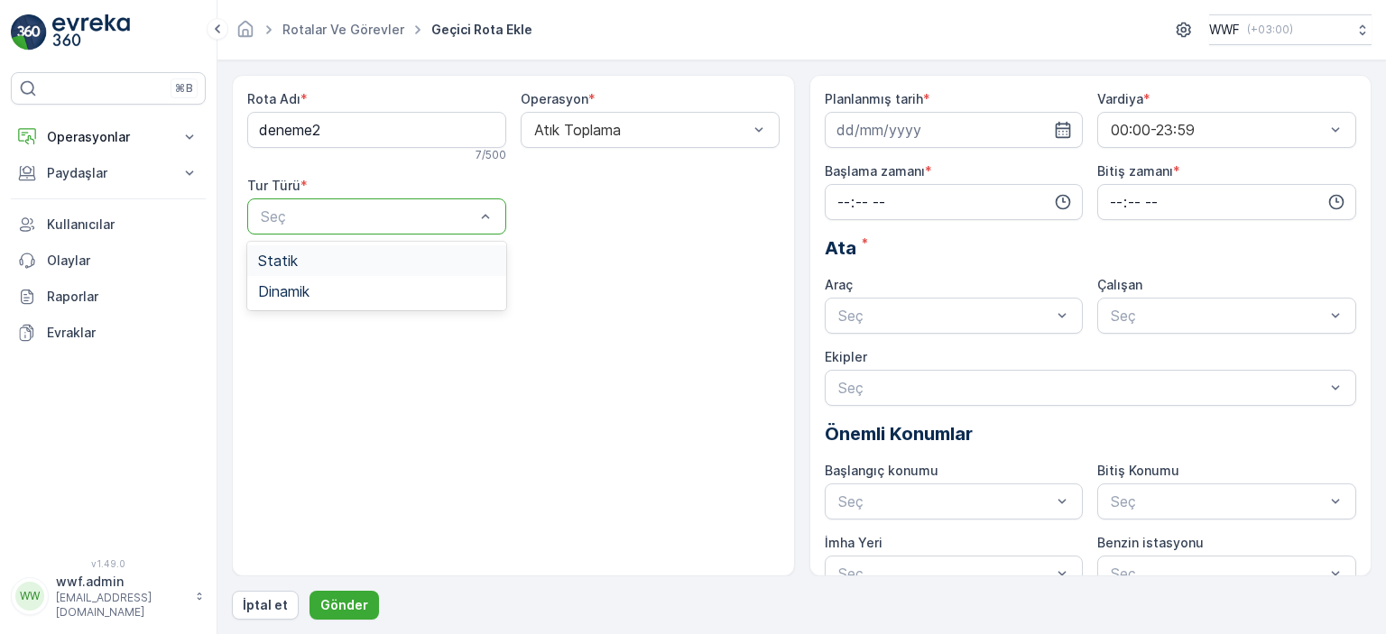
click at [341, 272] on div "Statik" at bounding box center [376, 260] width 259 height 31
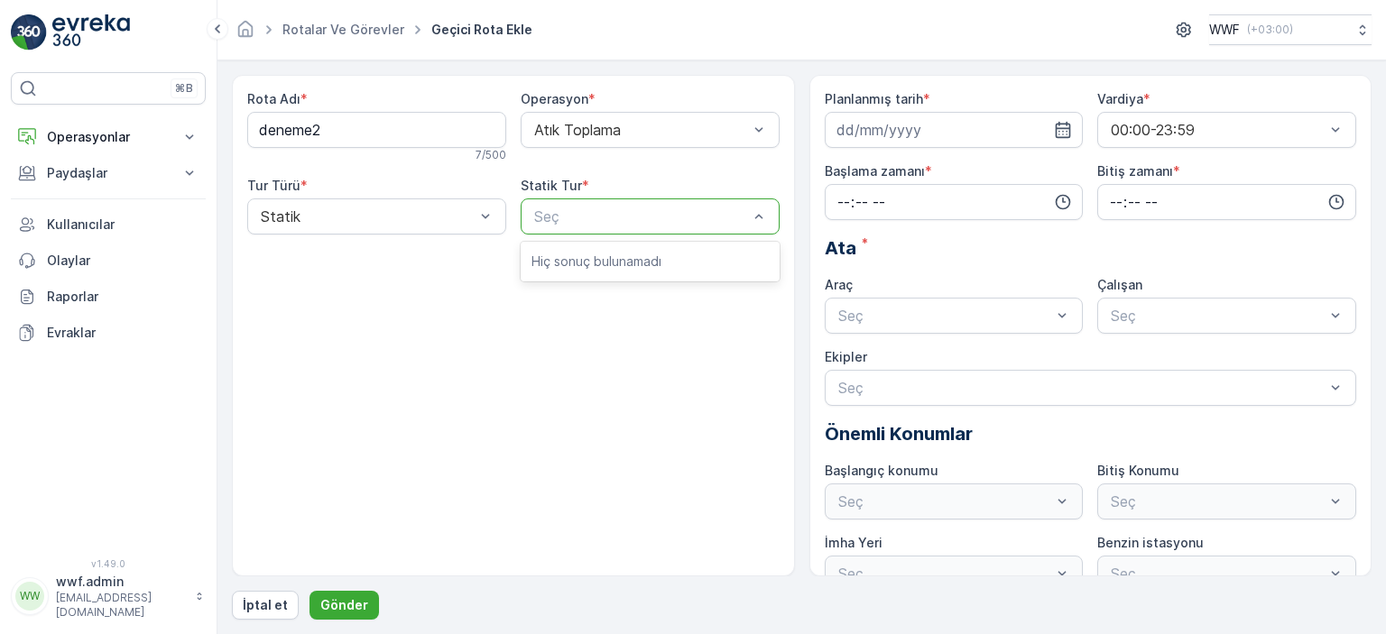
click at [451, 308] on div "Rota Adı * deneme2 7 / 500 Operasyon * Atık Toplama Tur Türü * Statik Statik Tu…" at bounding box center [513, 326] width 563 height 502
click at [406, 234] on div "Rota Adı * deneme2 7 / 500 Operasyon * Atık Toplama Tur Türü * Statik Statik Tu…" at bounding box center [513, 169] width 532 height 159
click at [395, 226] on div "Statik" at bounding box center [376, 217] width 259 height 36
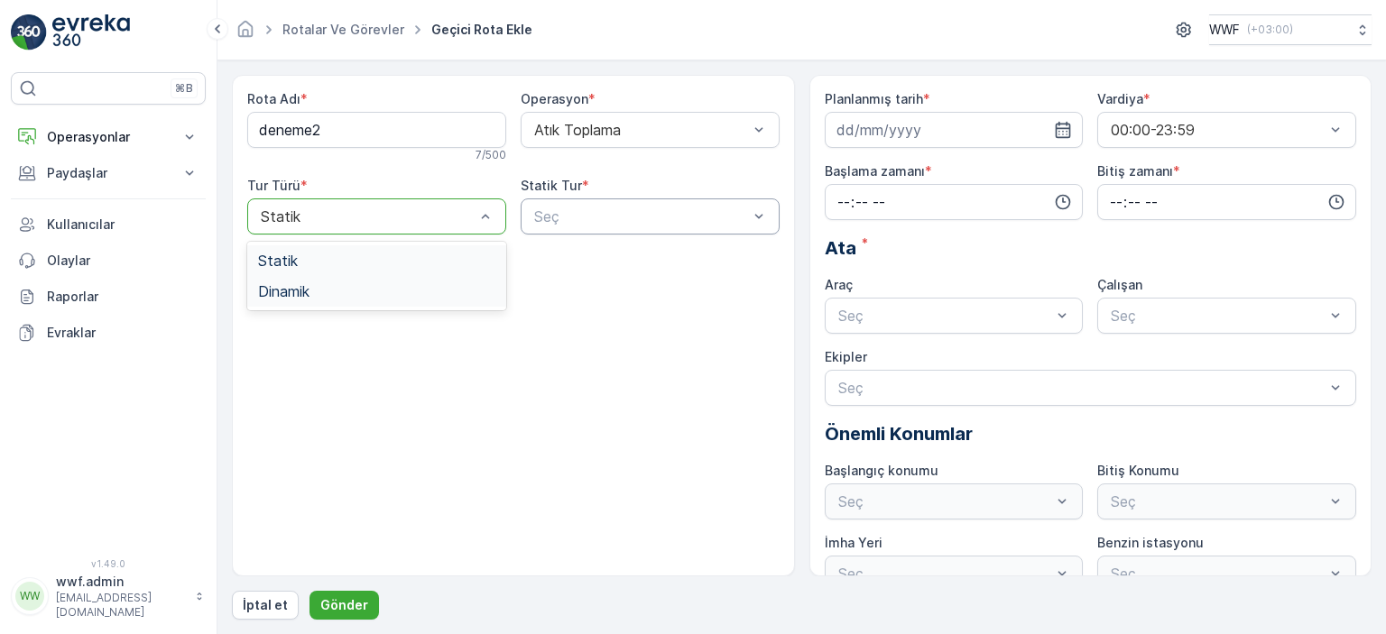
click at [350, 290] on div "Dinamik" at bounding box center [376, 291] width 237 height 16
click at [616, 213] on div at bounding box center [641, 216] width 218 height 16
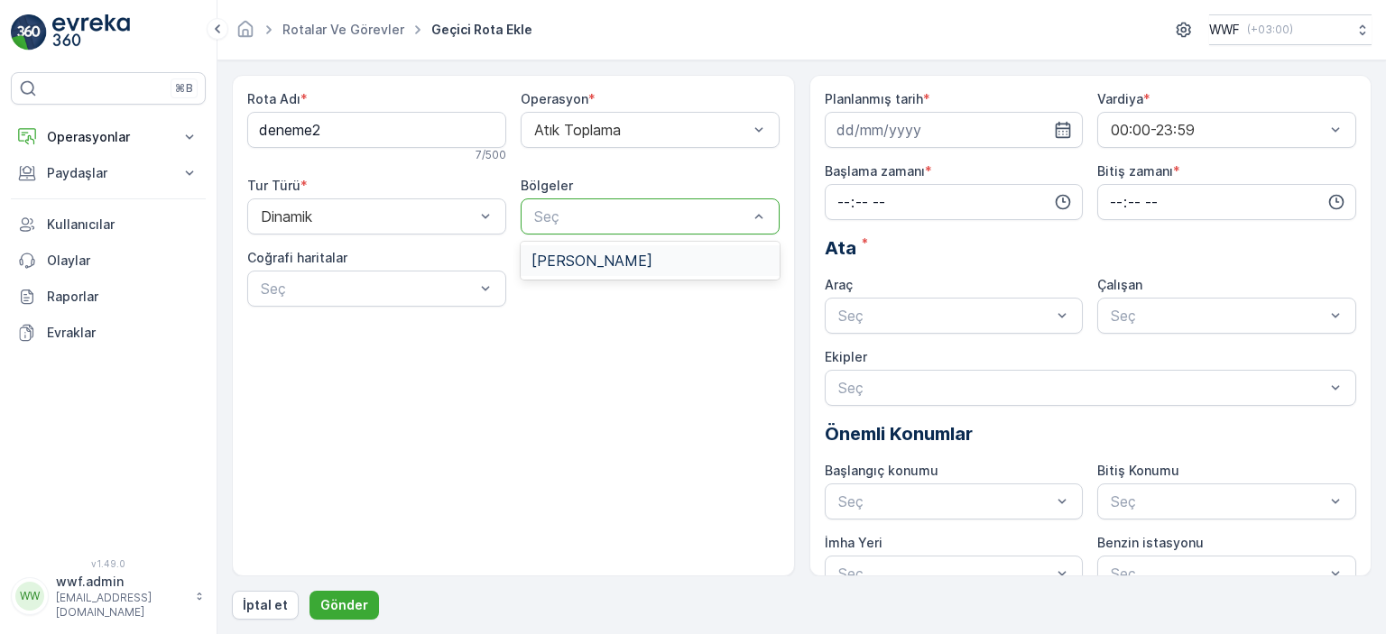
click at [583, 267] on div "[PERSON_NAME]" at bounding box center [650, 261] width 237 height 16
click at [389, 293] on div at bounding box center [368, 289] width 218 height 16
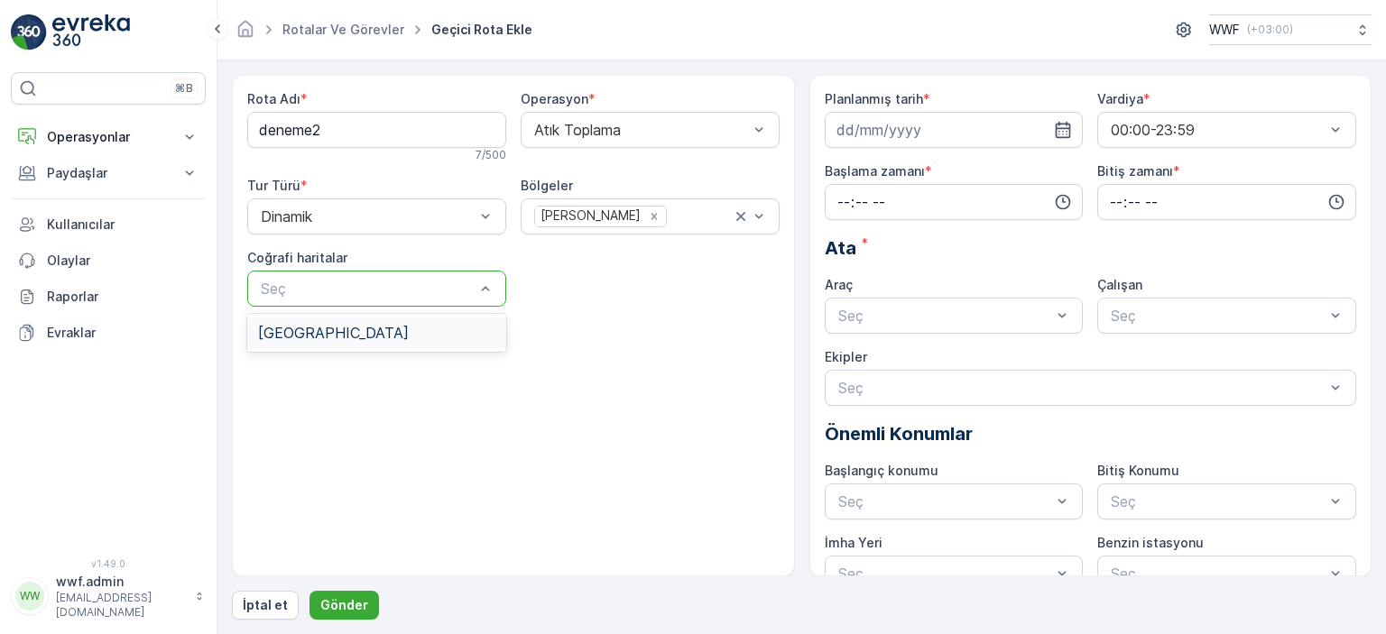
click at [370, 328] on div "[GEOGRAPHIC_DATA]" at bounding box center [376, 333] width 237 height 16
click at [623, 328] on div "Rota Adı * deneme2 7 / 500 Operasyon * Atık Toplama Tur Türü * Dinamik Bölgeler…" at bounding box center [513, 326] width 563 height 502
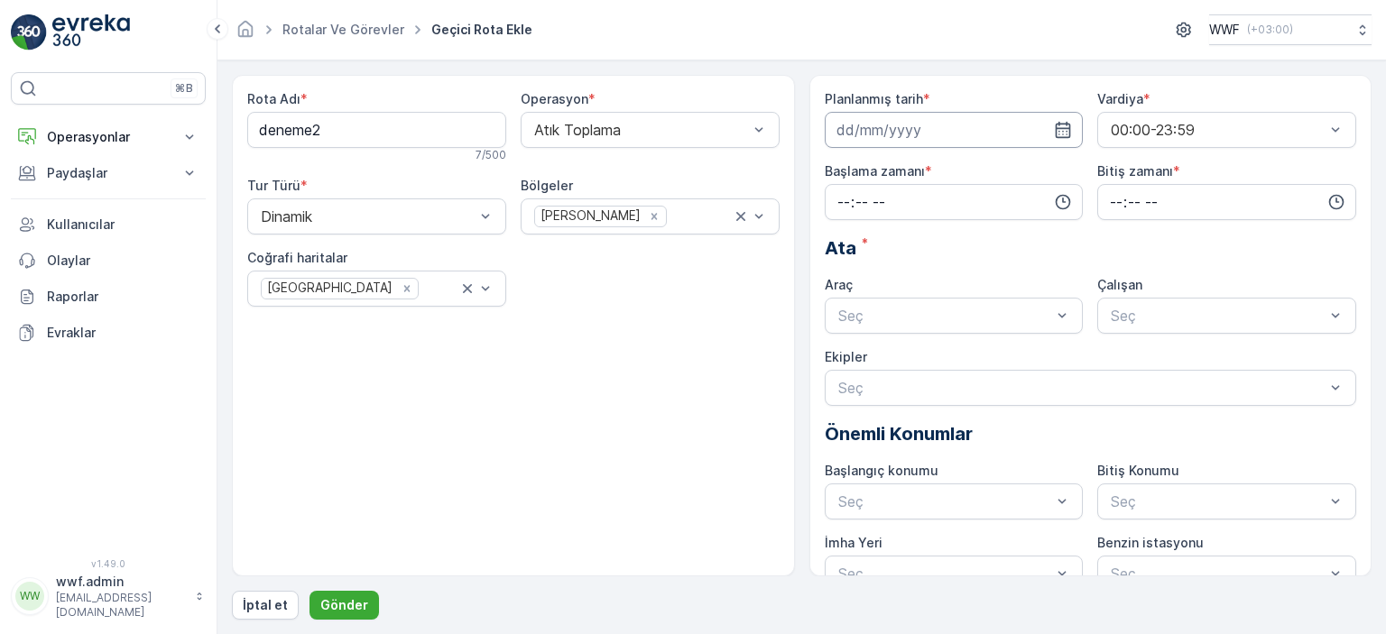
click at [905, 122] on input at bounding box center [954, 130] width 259 height 36
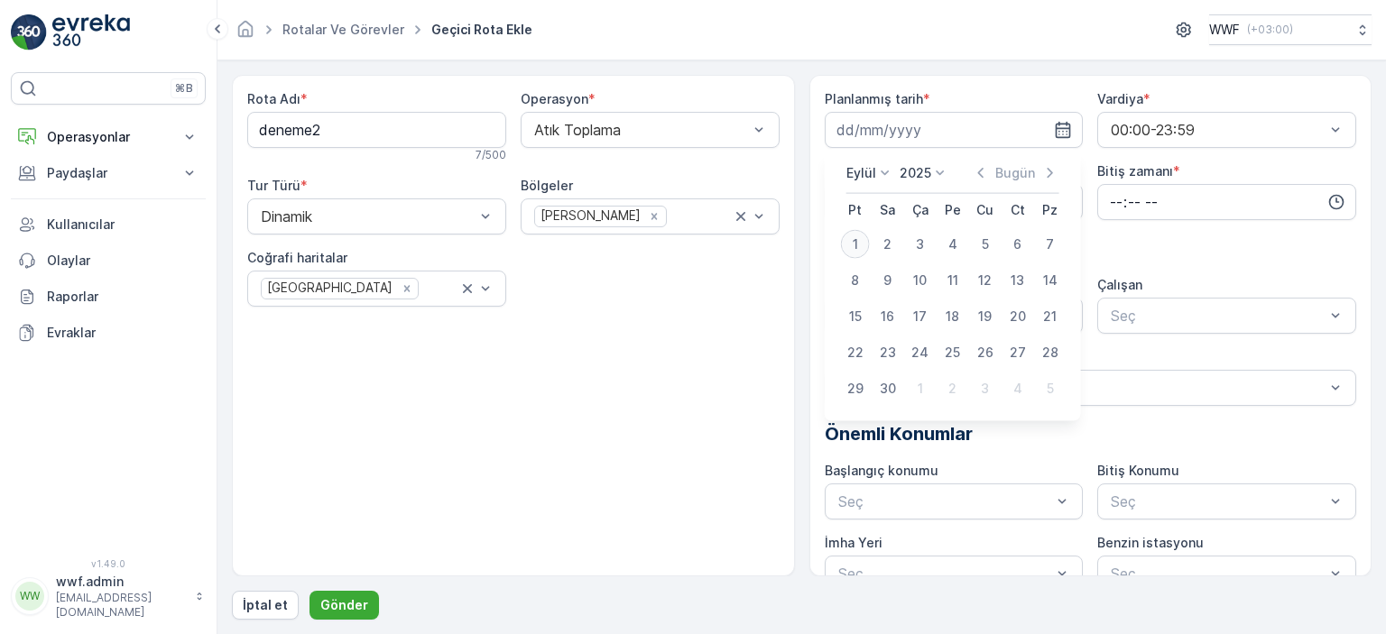
click at [856, 236] on div "1" at bounding box center [855, 244] width 29 height 29
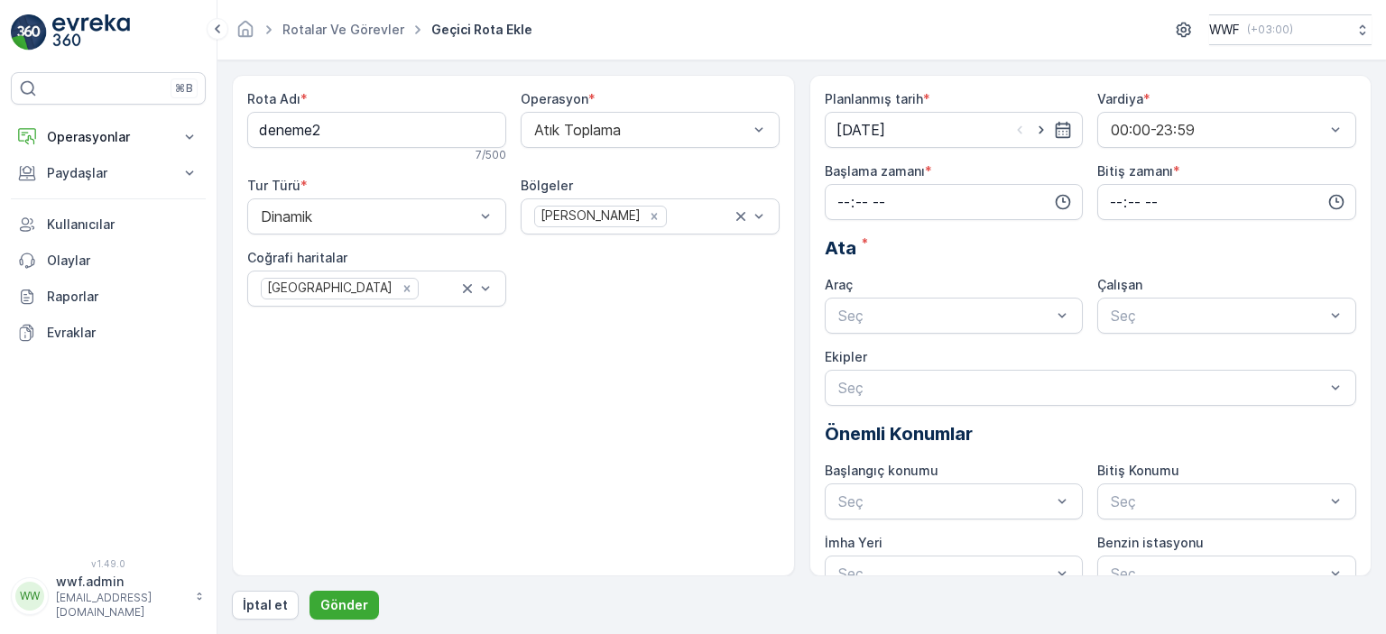
type input "[DATE]"
click at [1181, 129] on div at bounding box center [1218, 130] width 218 height 16
click at [1160, 168] on span "00:00-23:59" at bounding box center [1150, 174] width 84 height 16
click at [995, 201] on input "time" at bounding box center [954, 202] width 259 height 36
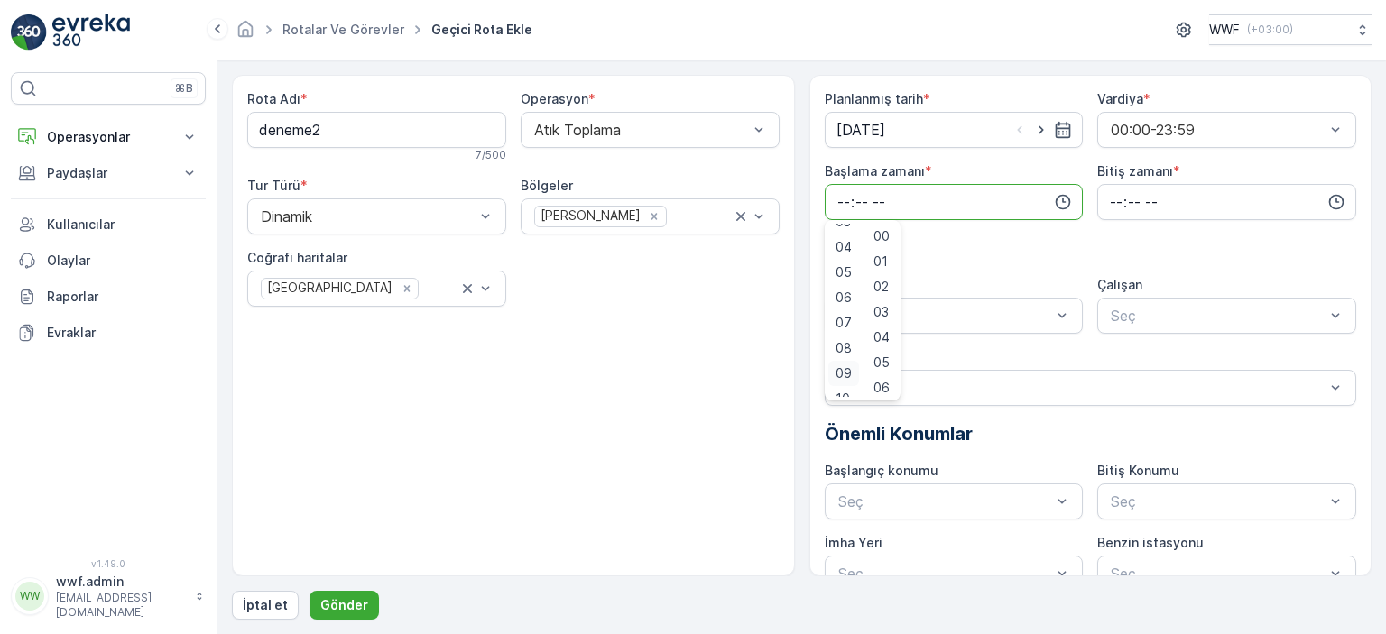
click at [847, 368] on span "09" at bounding box center [844, 374] width 16 height 18
type input "09:00"
click at [1188, 180] on div "Bitiş zamanı *" at bounding box center [1226, 191] width 259 height 58
click at [1172, 206] on input "time" at bounding box center [1226, 202] width 259 height 36
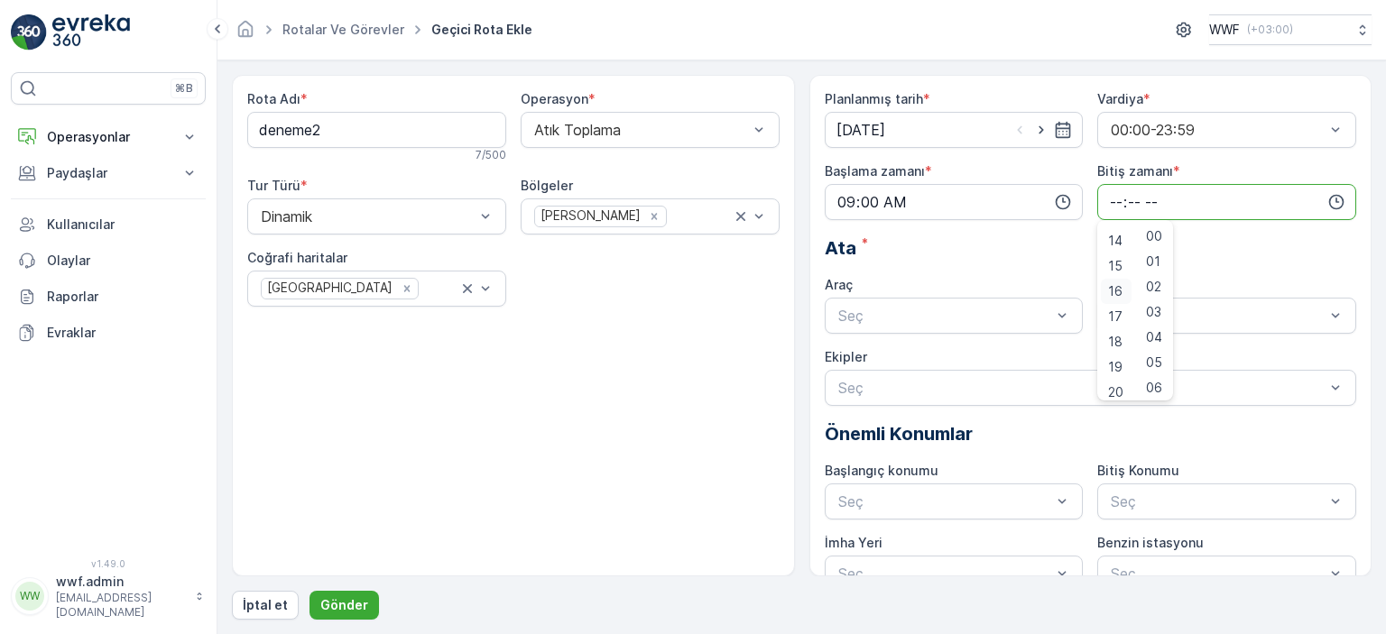
scroll to position [361, 0]
click at [1115, 306] on span "17" at bounding box center [1115, 305] width 14 height 18
type input "17:00"
click at [1013, 267] on div "Planlanmış tarih * 01.09.2025 Vardiya * 00:00-23:59 Başlama zamanı * 09:00 Biti…" at bounding box center [1091, 341] width 532 height 502
click at [965, 334] on div "Planlanmış tarih * 01.09.2025 Vardiya * 00:00-23:59 Başlama zamanı * 09:00 Biti…" at bounding box center [1091, 341] width 532 height 502
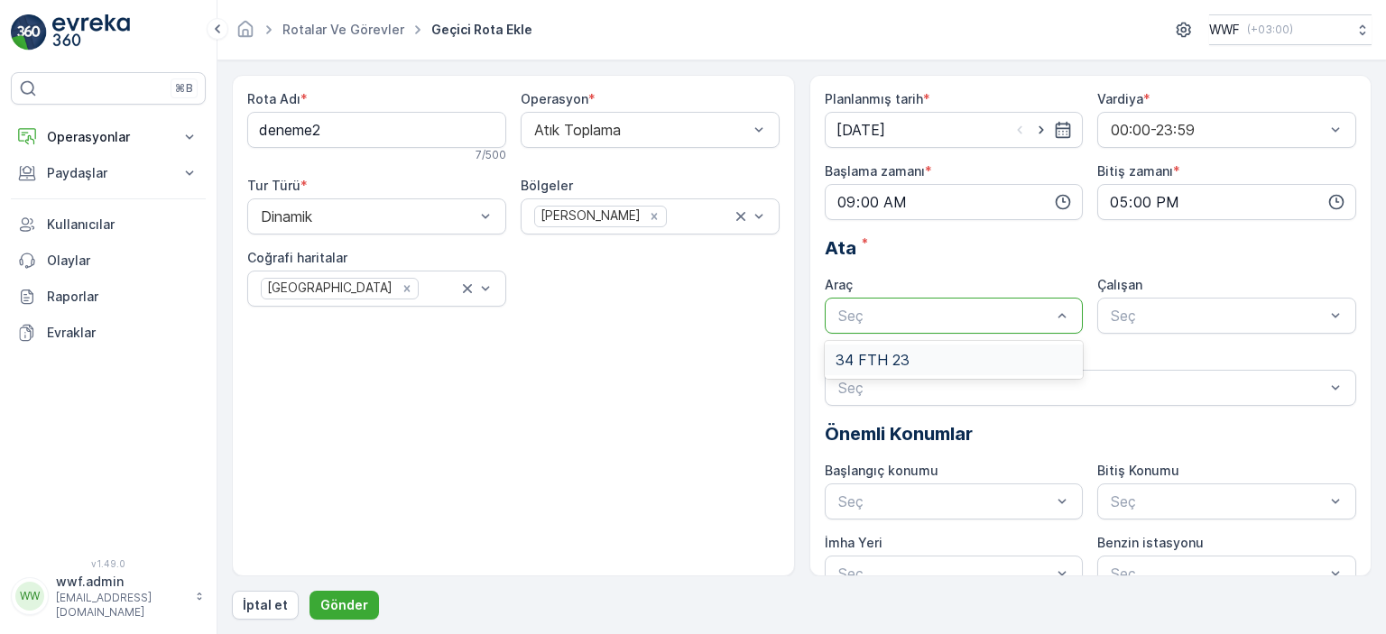
click at [911, 348] on div "34 FTH 23" at bounding box center [954, 360] width 259 height 31
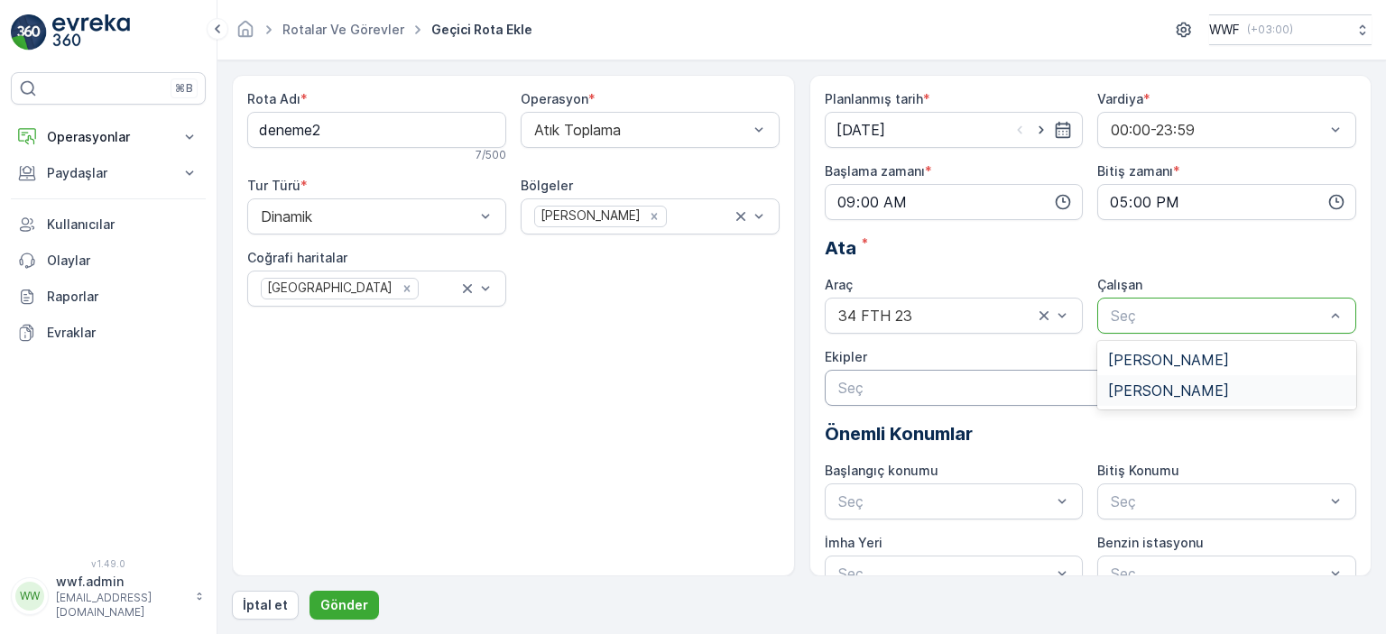
click at [1123, 385] on span "[PERSON_NAME]" at bounding box center [1168, 391] width 121 height 16
click at [1053, 385] on div at bounding box center [1082, 388] width 491 height 16
click at [745, 383] on div "Rota Adı * deneme2 7 / 500 Operasyon * Atık Toplama Tur Türü * Dinamik Bölgeler…" at bounding box center [513, 326] width 563 height 502
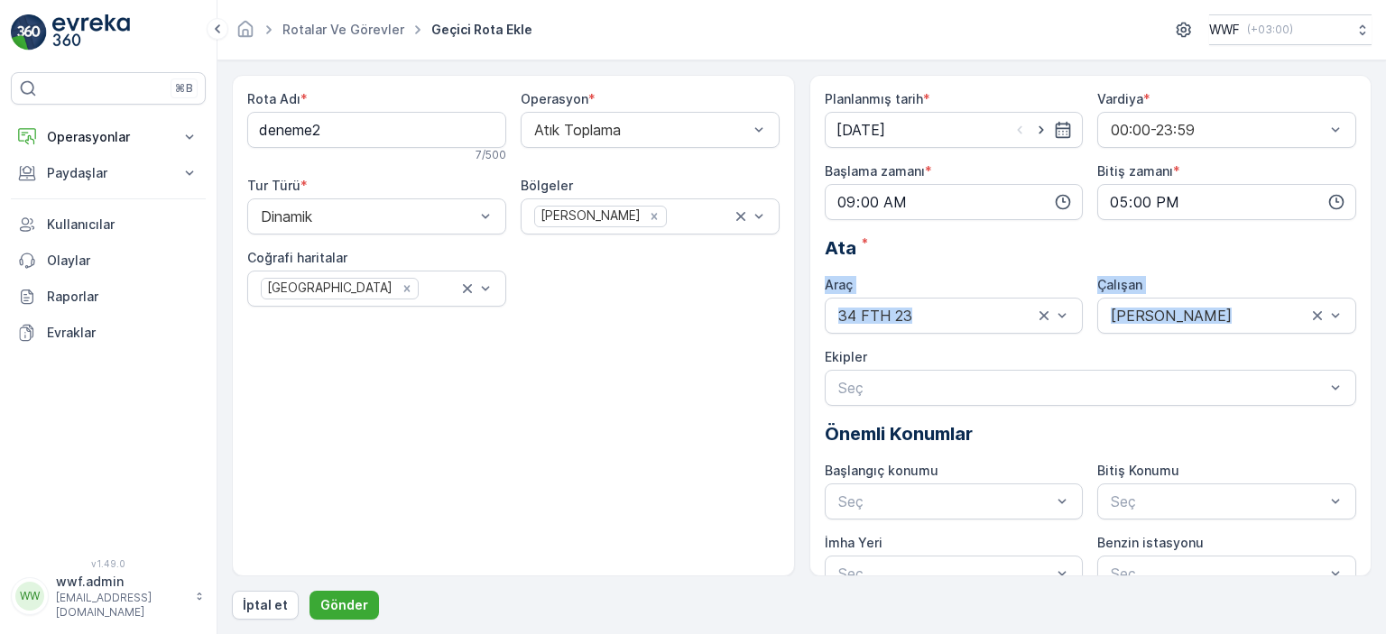
drag, startPoint x: 1371, startPoint y: 236, endPoint x: 1357, endPoint y: 320, distance: 85.0
click at [1357, 320] on div "Planlanmış tarih * 01.09.2025 Vardiya * 00:00-23:59 Başlama zamanı * 09:00 Biti…" at bounding box center [1091, 326] width 563 height 502
click at [939, 497] on div at bounding box center [946, 502] width 218 height 16
click at [671, 454] on div "Rota Adı * deneme2 7 / 500 Operasyon * Atık Toplama Tur Türü * Dinamik Bölgeler…" at bounding box center [513, 326] width 563 height 502
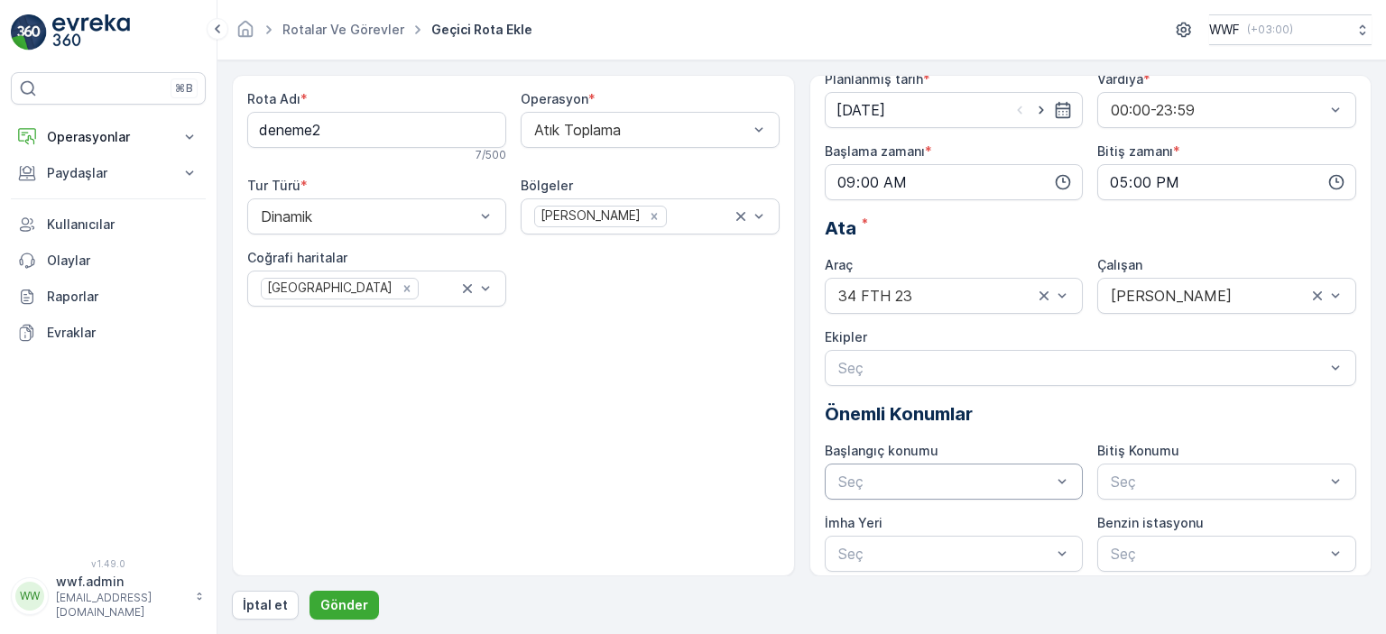
scroll to position [29, 0]
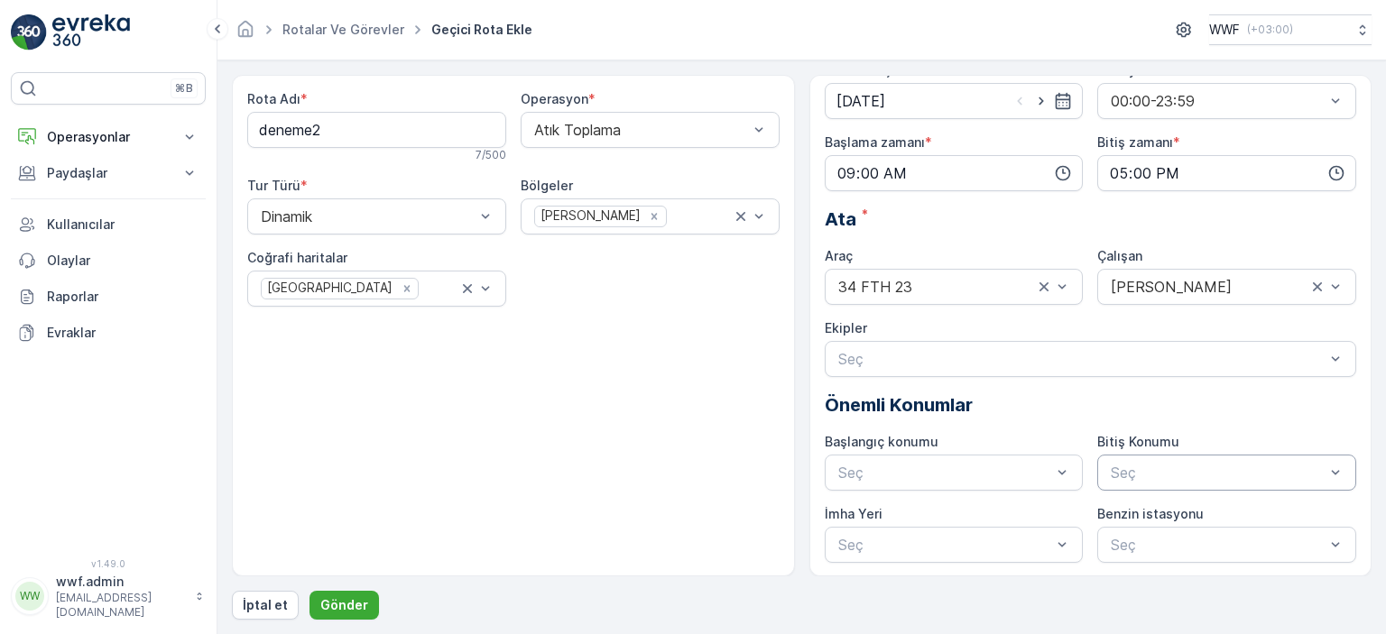
click at [1126, 486] on div "Seç" at bounding box center [1226, 473] width 259 height 36
click at [1022, 539] on div at bounding box center [946, 545] width 218 height 16
click at [1143, 539] on div at bounding box center [1218, 545] width 218 height 16
click at [1000, 465] on div at bounding box center [946, 473] width 218 height 16
click at [1054, 409] on p "Önemli Konumlar" at bounding box center [1091, 405] width 532 height 27
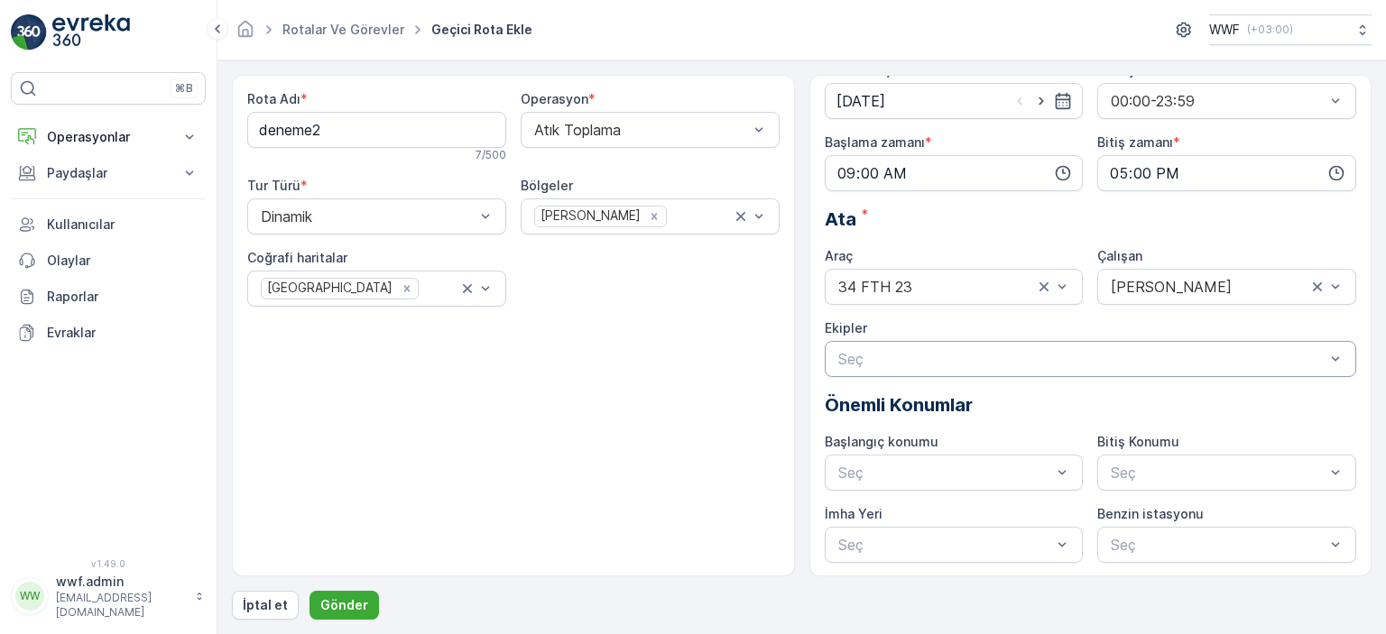
click at [993, 357] on div at bounding box center [1082, 359] width 491 height 16
click at [736, 366] on div "Rota Adı * deneme2 7 / 500 Operasyon * Atık Toplama Tur Türü * Dinamik Bölgeler…" at bounding box center [513, 326] width 563 height 502
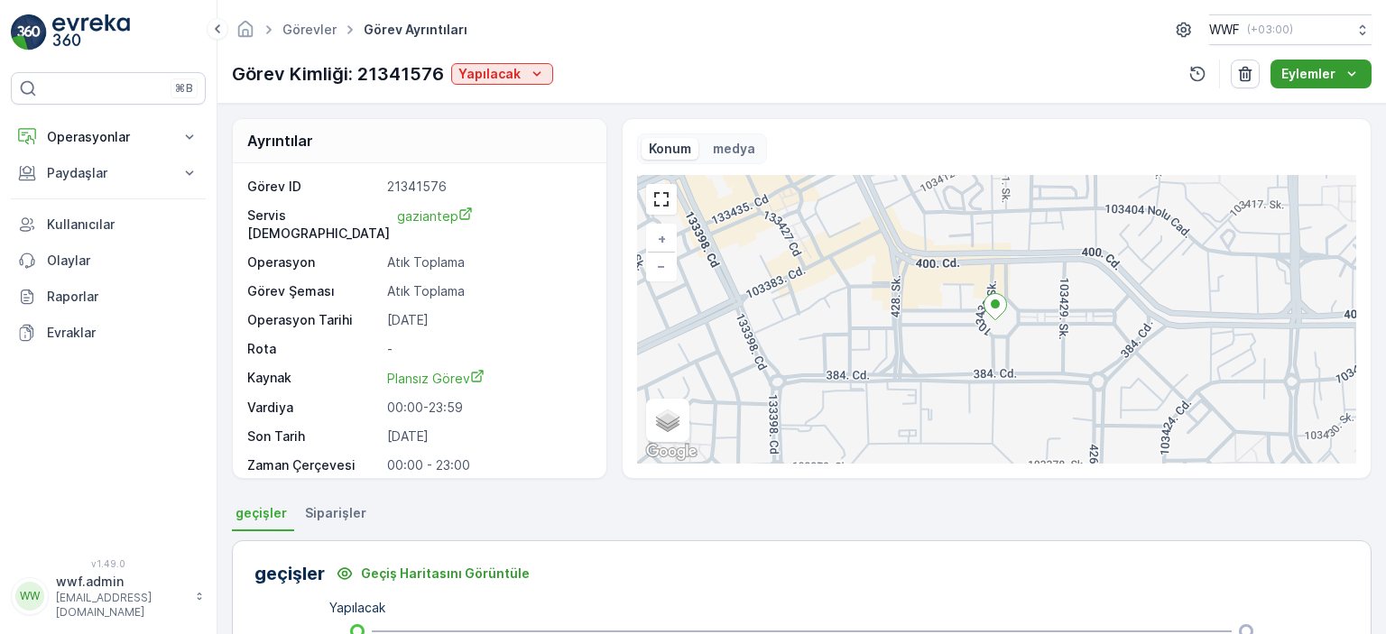
click at [1317, 63] on button "Eylemler" at bounding box center [1321, 74] width 101 height 29
click at [1168, 158] on div "Konum medya" at bounding box center [996, 149] width 719 height 31
click at [1201, 67] on icon "button" at bounding box center [1197, 74] width 15 height 15
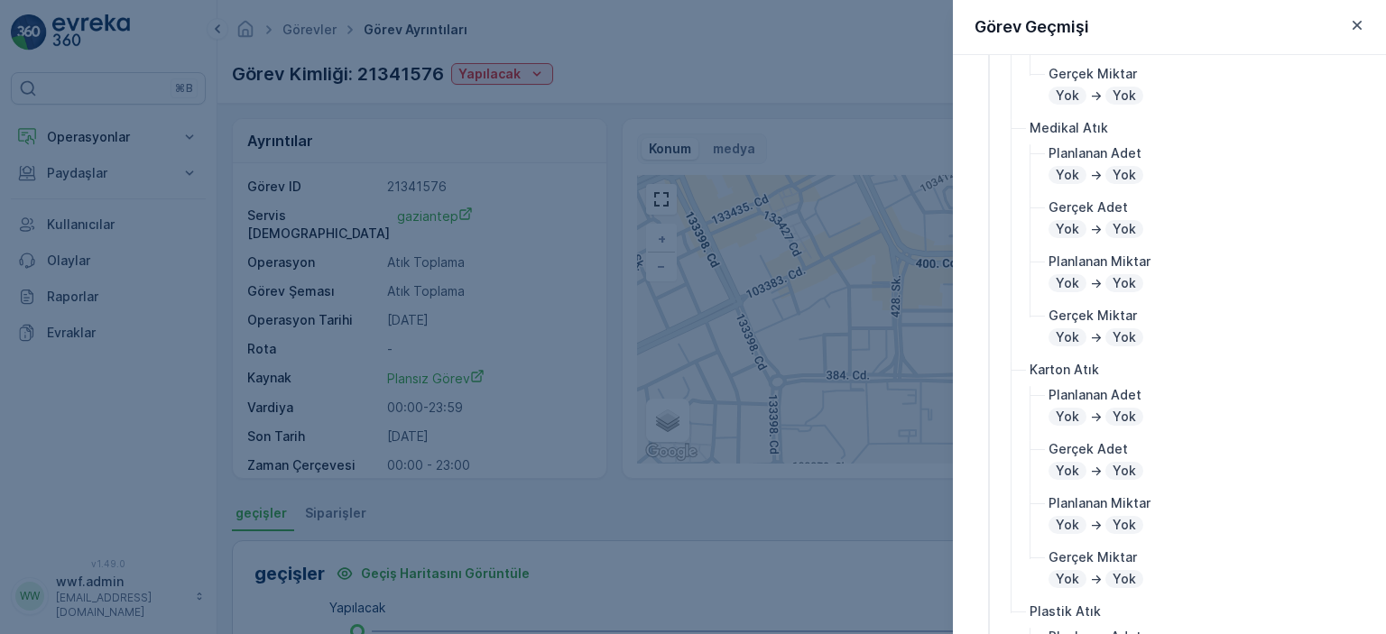
scroll to position [632, 0]
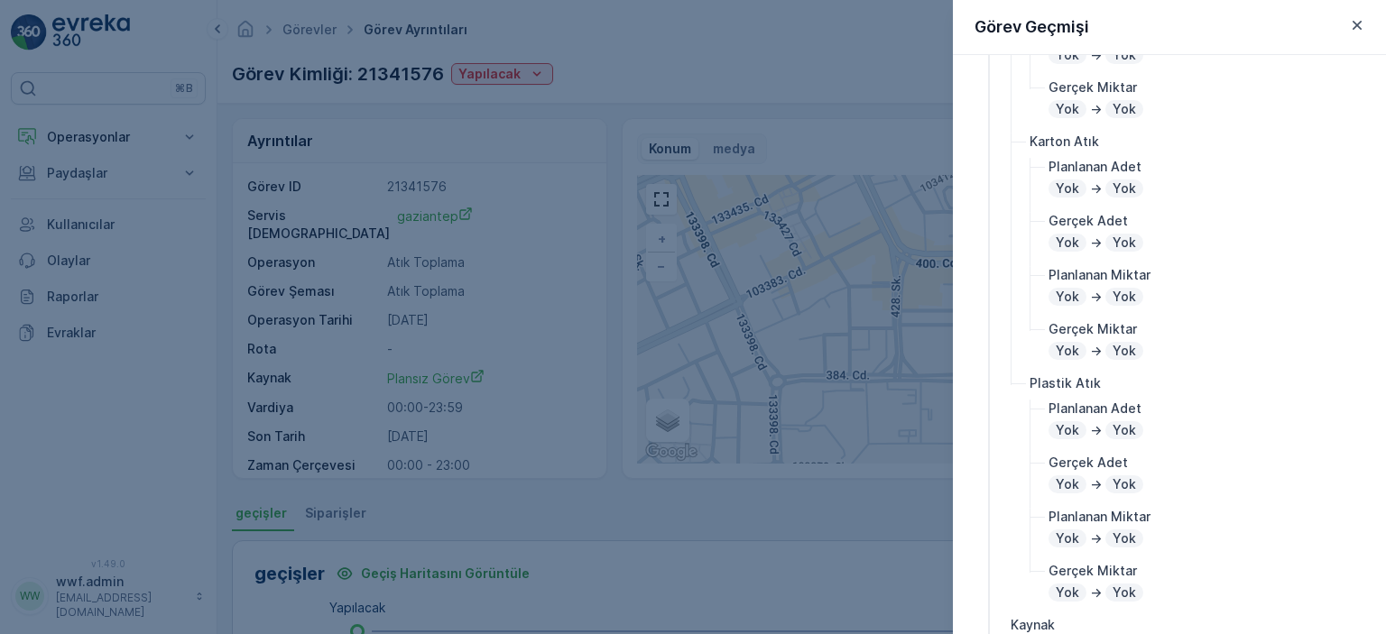
click at [1366, 20] on button "button" at bounding box center [1358, 25] width 22 height 22
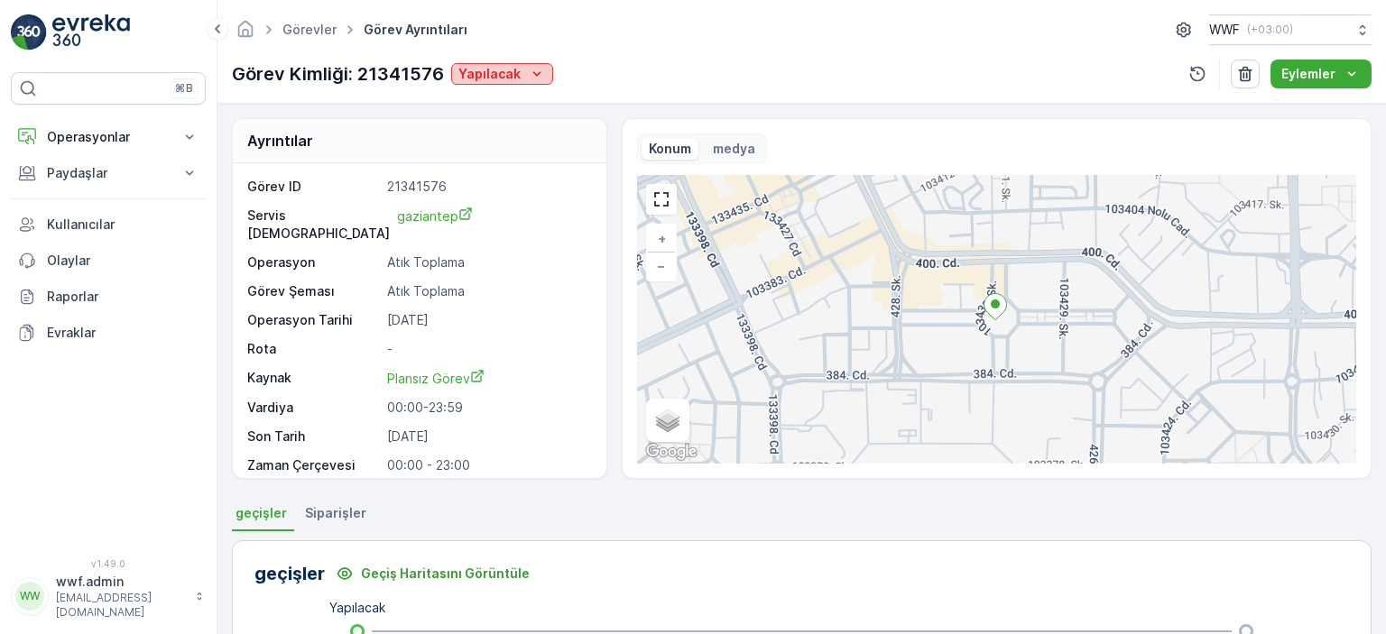
click at [500, 79] on p "Yapılacak" at bounding box center [489, 74] width 62 height 18
click at [502, 104] on span "Yapılıyor" at bounding box center [486, 100] width 51 height 18
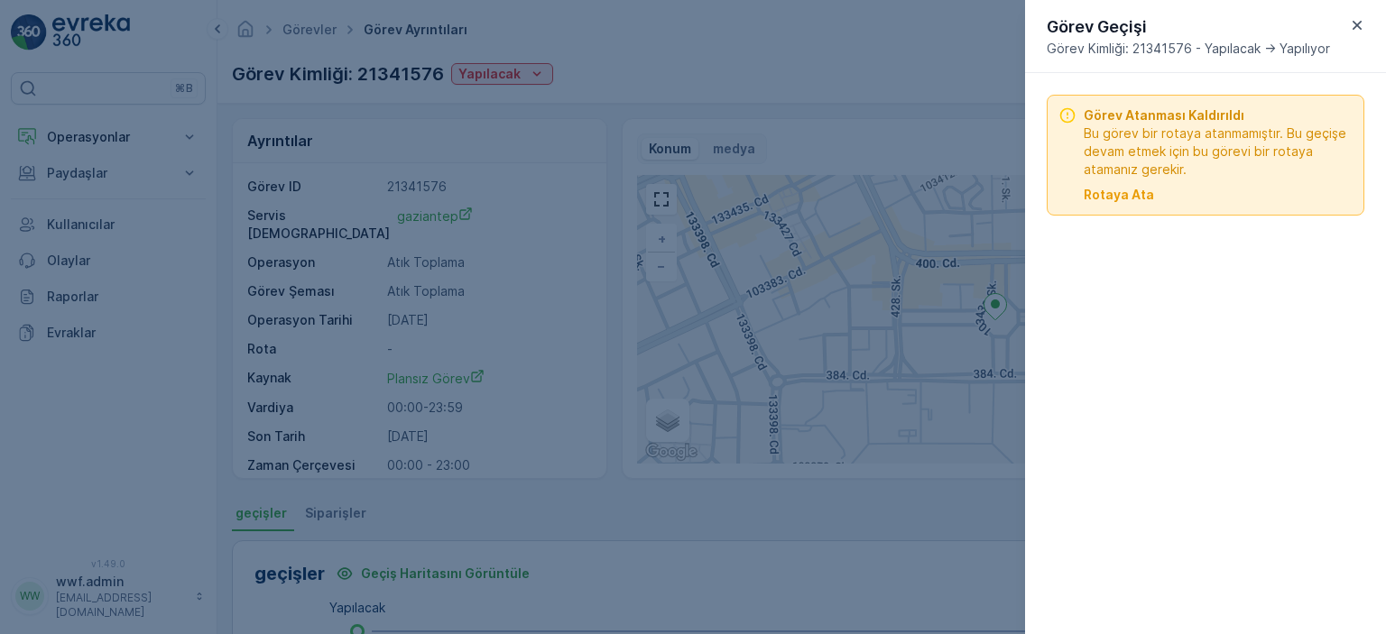
click at [1078, 181] on div "Görev Atanması Kaldırıldı Bu görev bir rotaya atanmamıştır. Bu geçişe devam etm…" at bounding box center [1206, 154] width 294 height 97
click at [1102, 194] on p "Rotaya Ata" at bounding box center [1119, 195] width 70 height 18
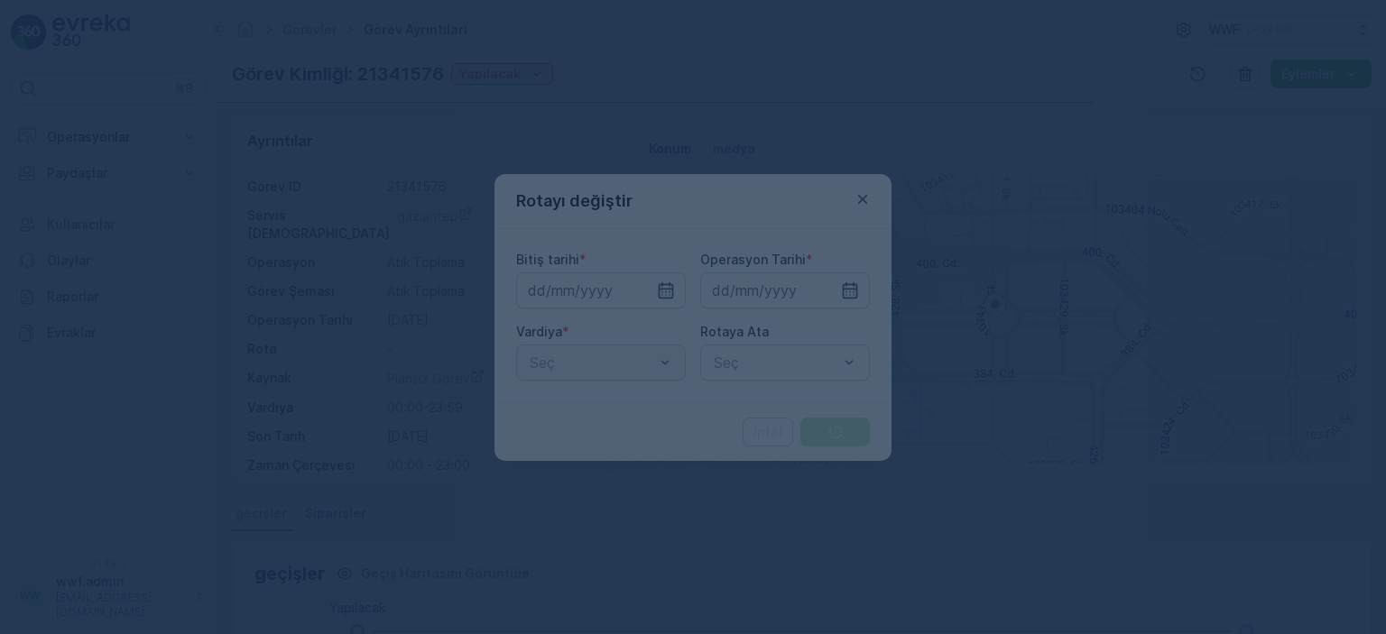
type input "[DATE]"
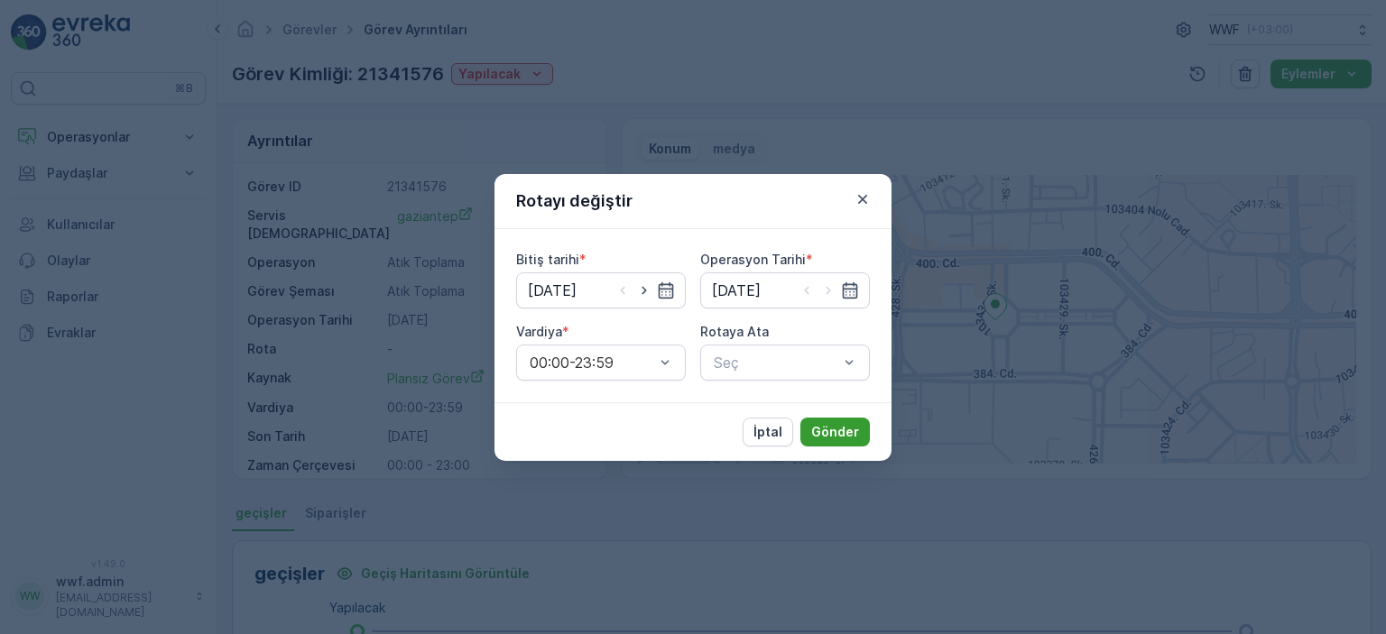
click at [856, 436] on p "Gönder" at bounding box center [835, 432] width 48 height 18
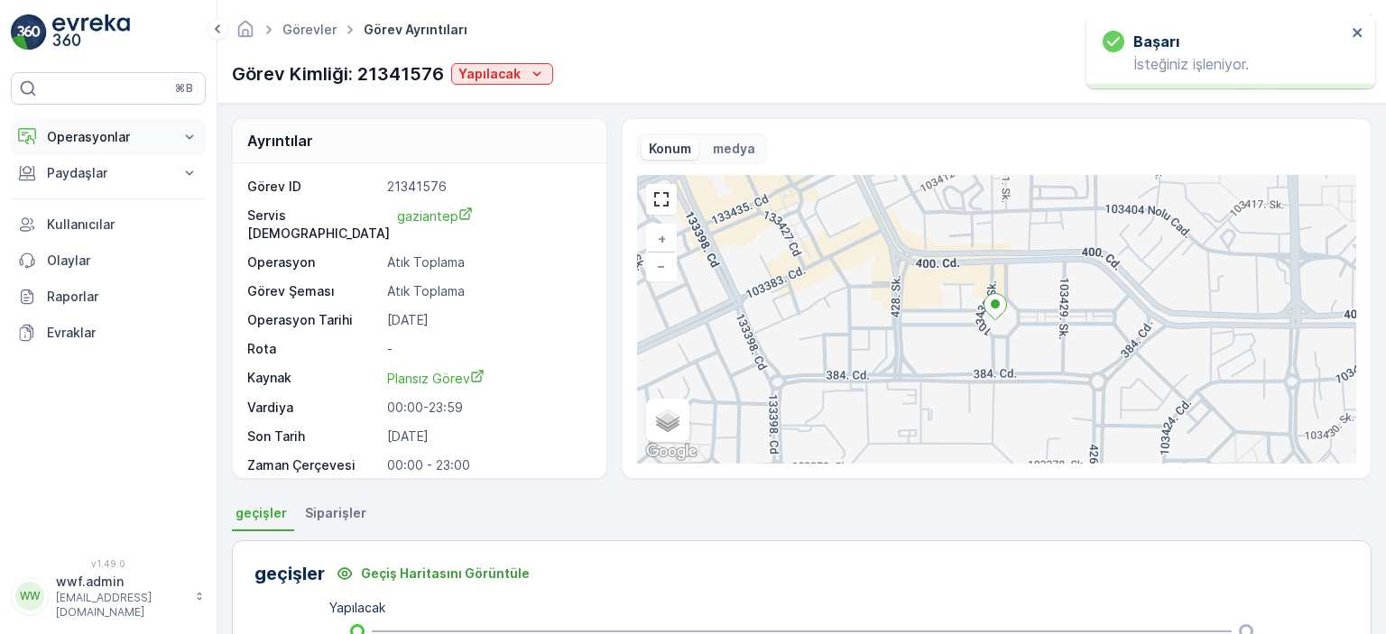
click at [116, 143] on p "Operasyonlar" at bounding box center [108, 137] width 123 height 18
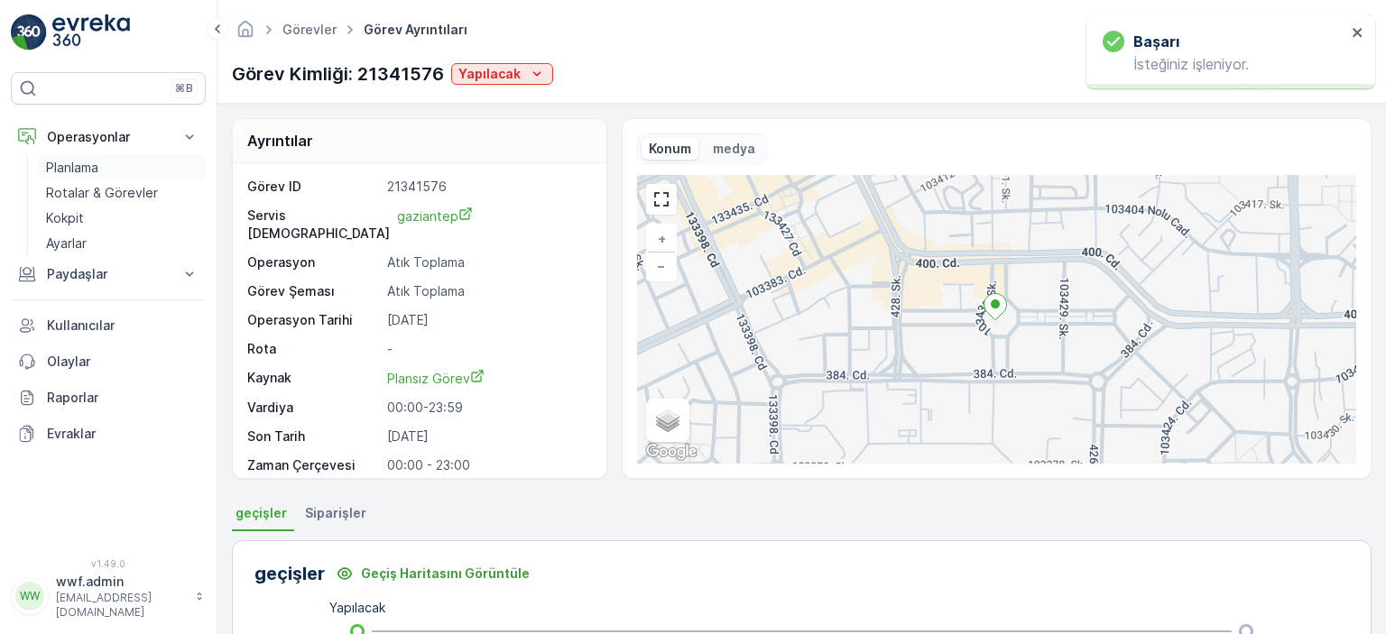
click at [82, 165] on p "Planlama" at bounding box center [72, 168] width 52 height 18
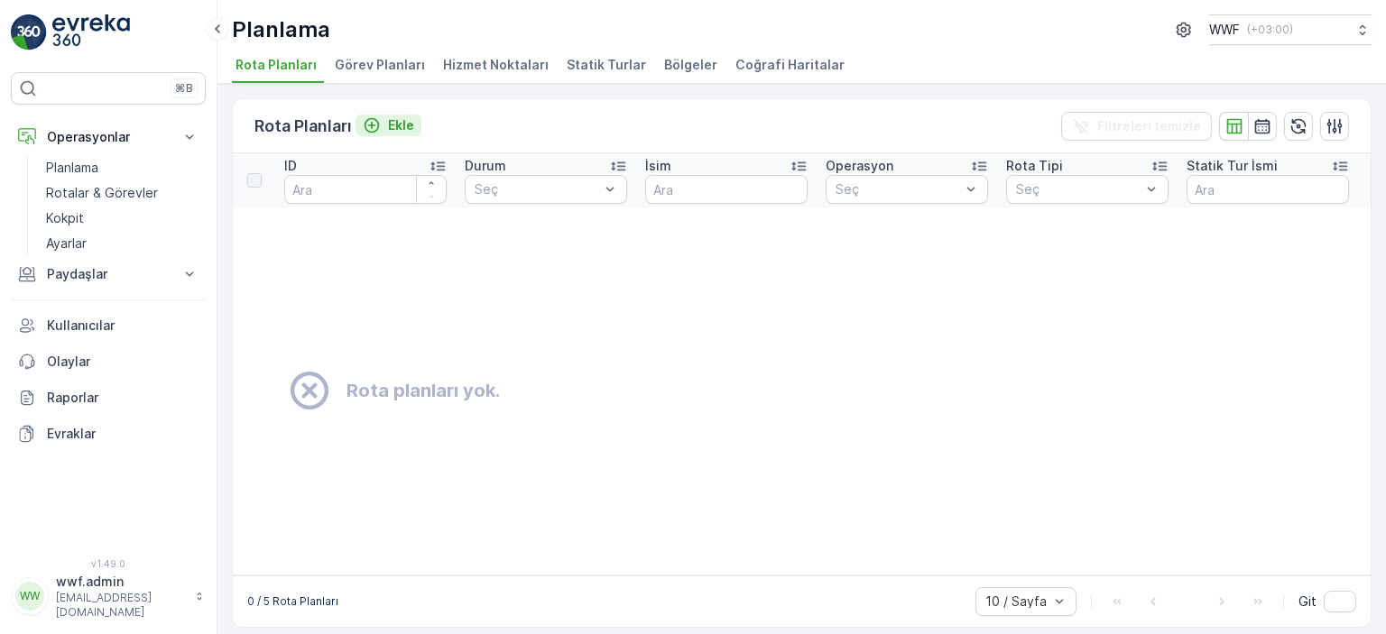
click at [374, 118] on icon "Ekle" at bounding box center [372, 125] width 18 height 18
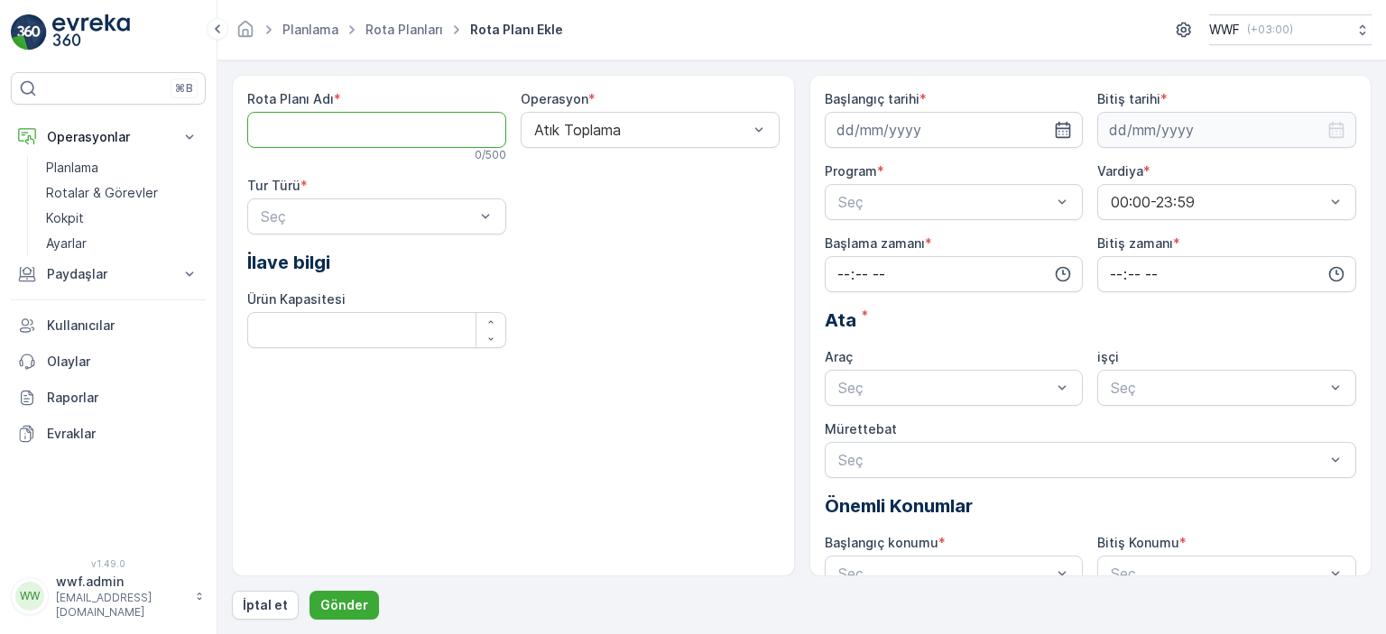
click at [334, 114] on Adı "Rota Planı Adı" at bounding box center [376, 130] width 259 height 36
click at [358, 133] on Adı "deneme1" at bounding box center [376, 130] width 259 height 36
type Adı "deneme3"
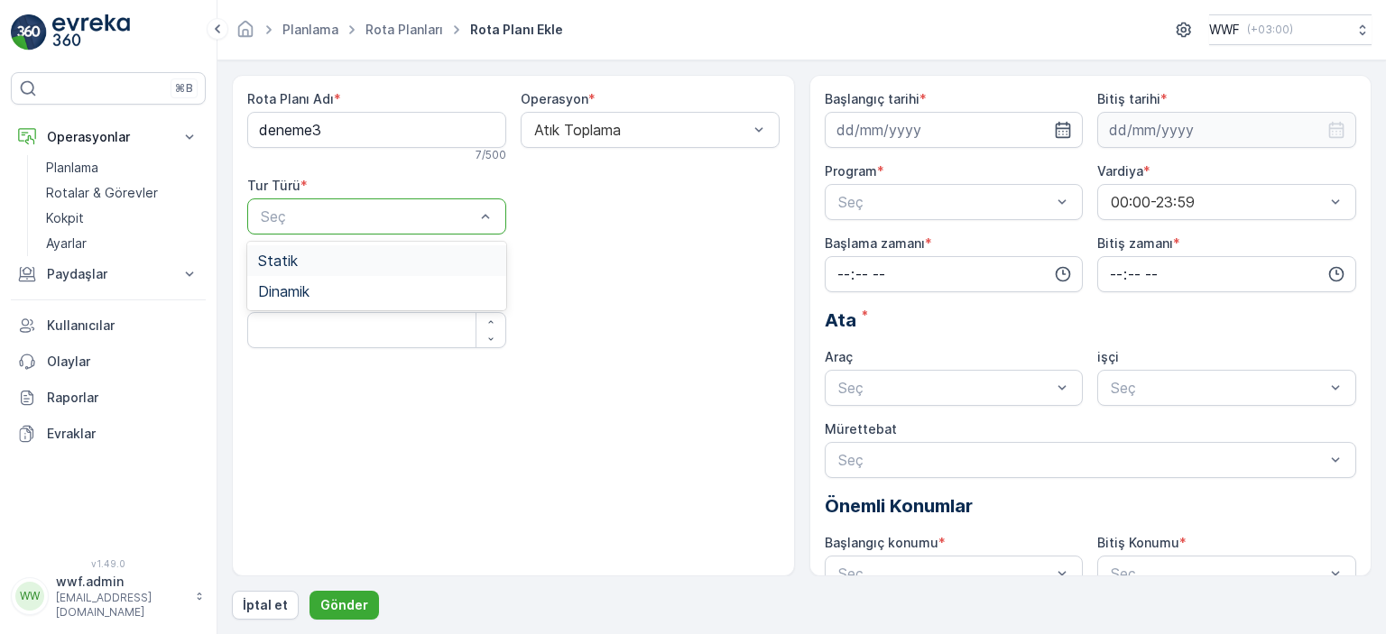
click at [397, 234] on div "Seç" at bounding box center [376, 217] width 259 height 36
click at [341, 289] on div "Dinamik" at bounding box center [376, 291] width 237 height 16
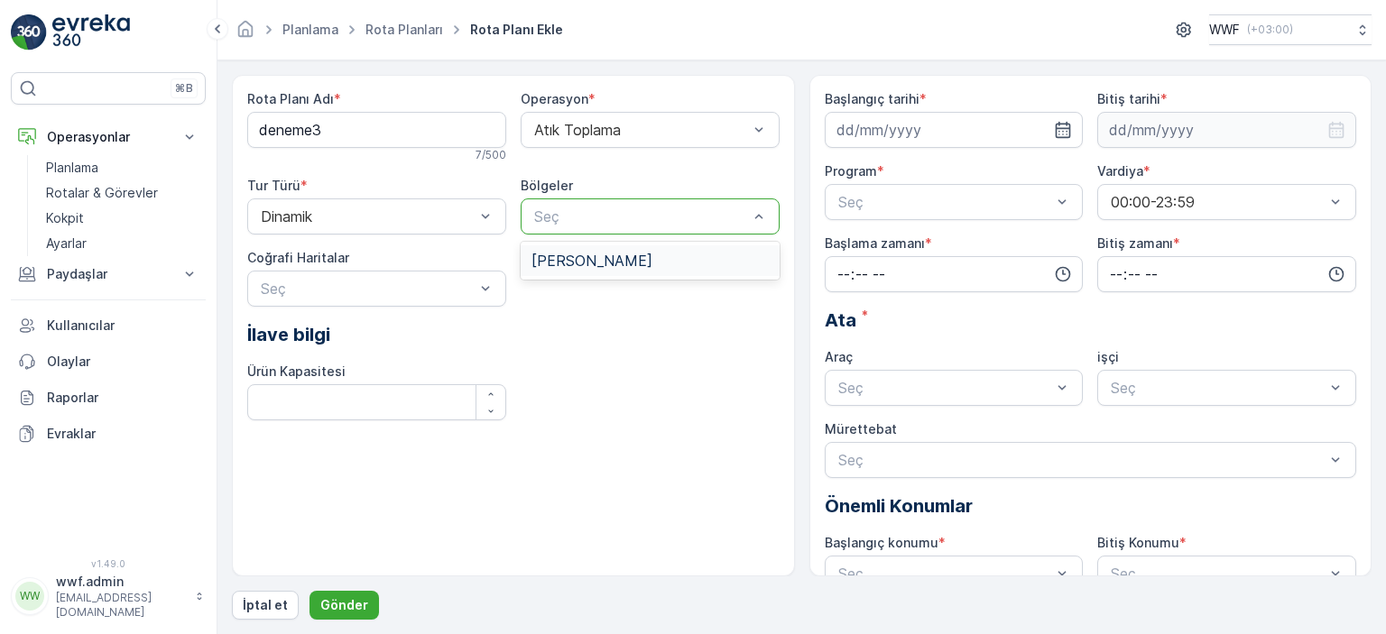
click at [547, 219] on div at bounding box center [641, 216] width 218 height 16
click at [559, 261] on span "[PERSON_NAME]" at bounding box center [592, 261] width 121 height 16
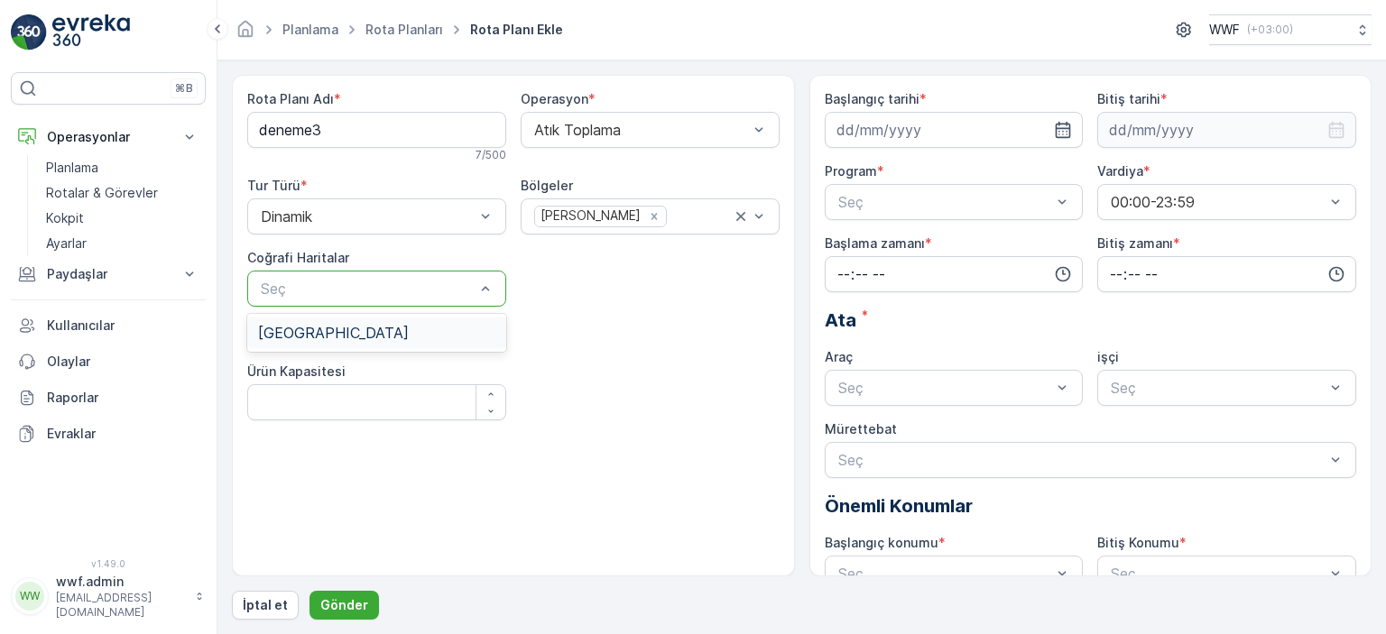
click at [413, 335] on div "[GEOGRAPHIC_DATA]" at bounding box center [376, 333] width 237 height 16
click at [957, 147] on input at bounding box center [954, 130] width 259 height 36
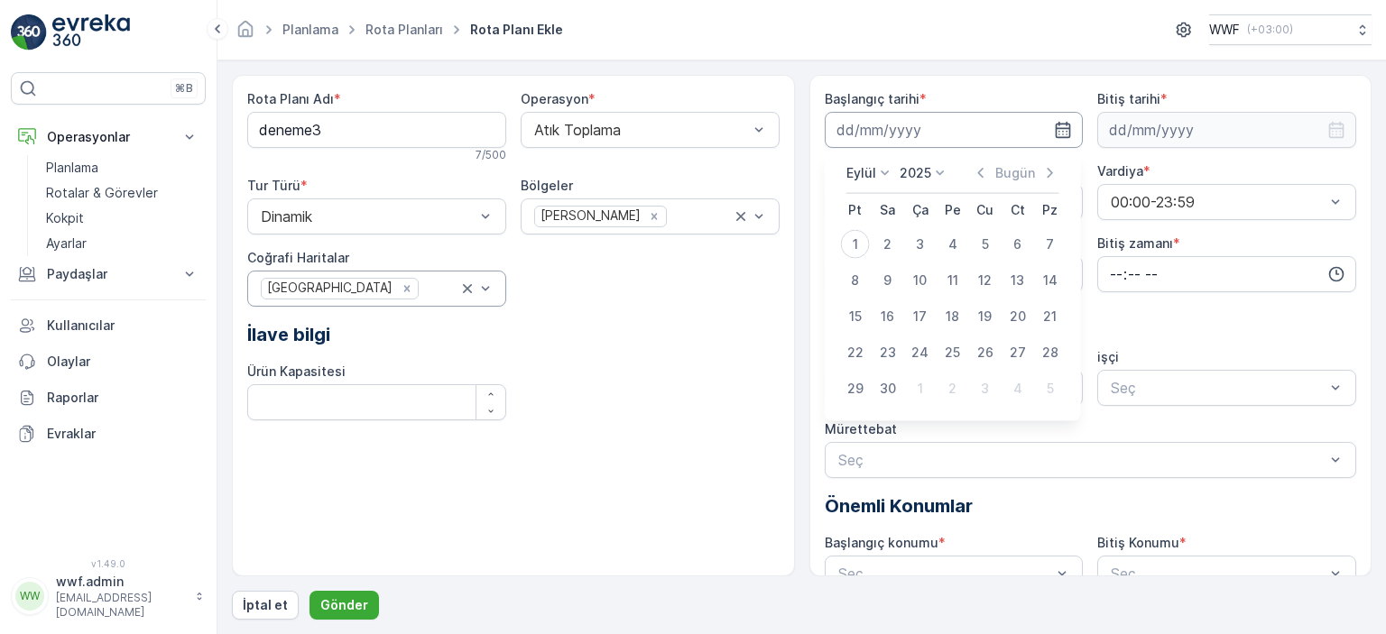
click at [942, 126] on input at bounding box center [954, 130] width 259 height 36
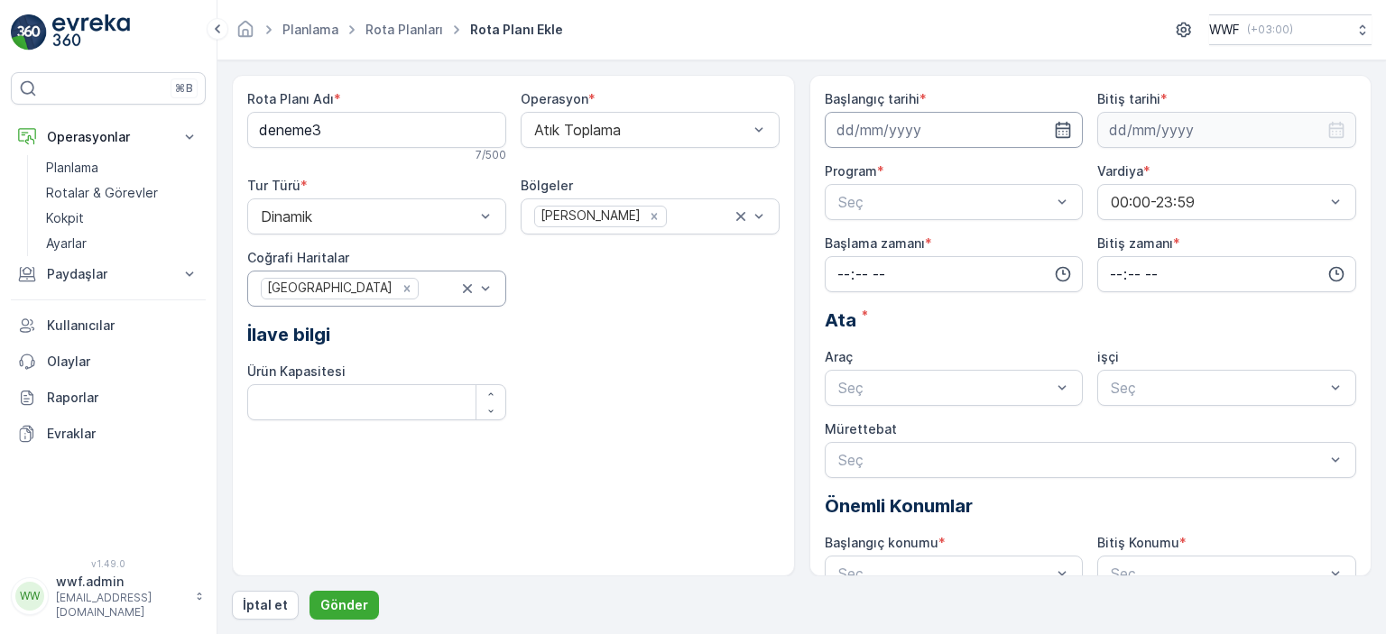
click at [942, 126] on input at bounding box center [954, 130] width 259 height 36
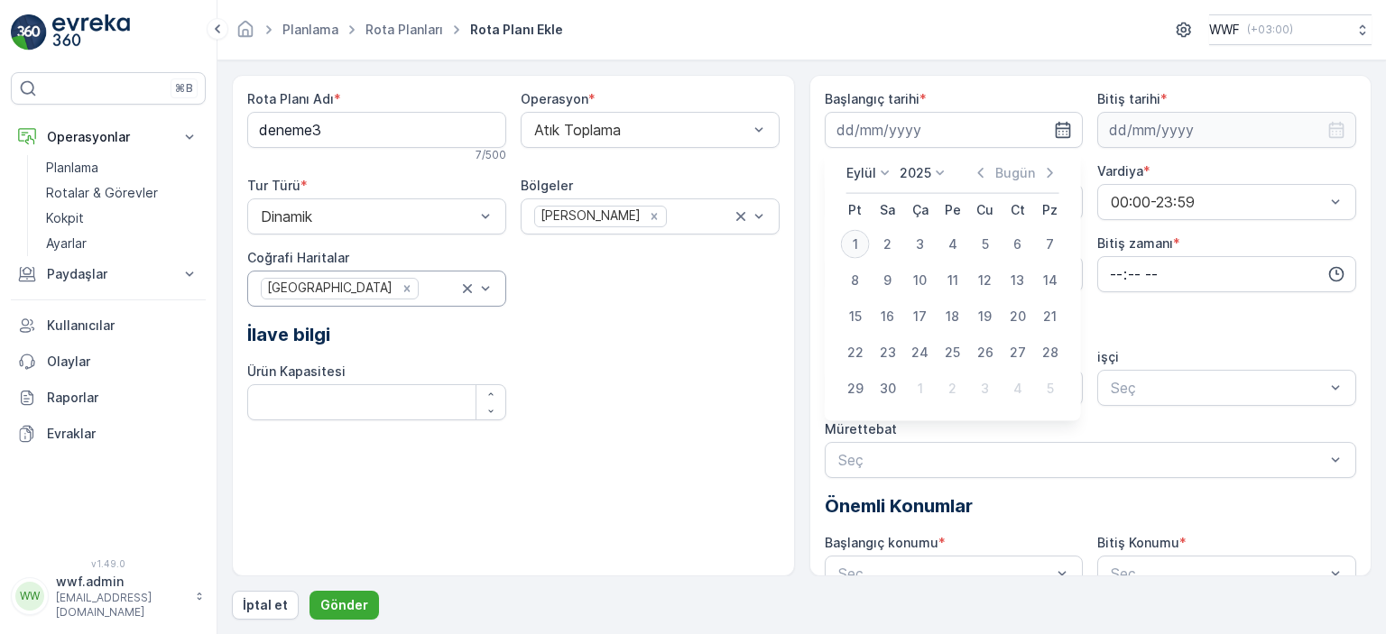
click at [859, 241] on div "1" at bounding box center [855, 244] width 29 height 29
type input "[DATE]"
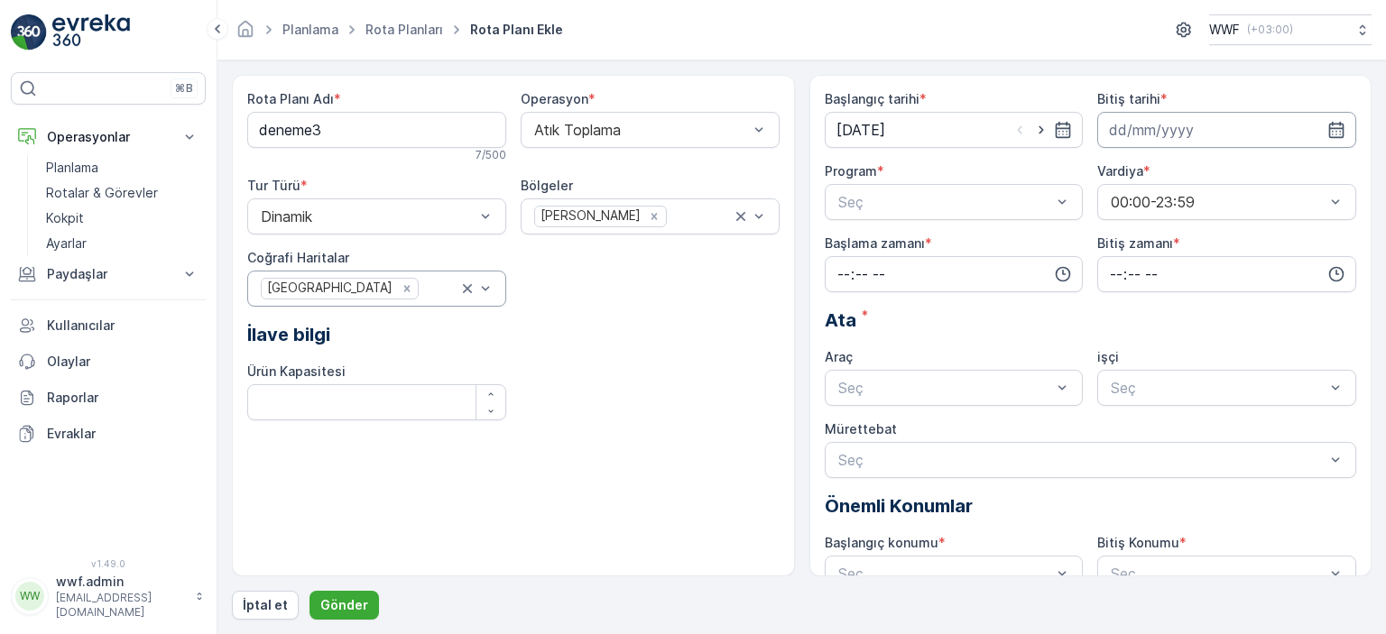
click at [1115, 118] on input at bounding box center [1226, 130] width 259 height 36
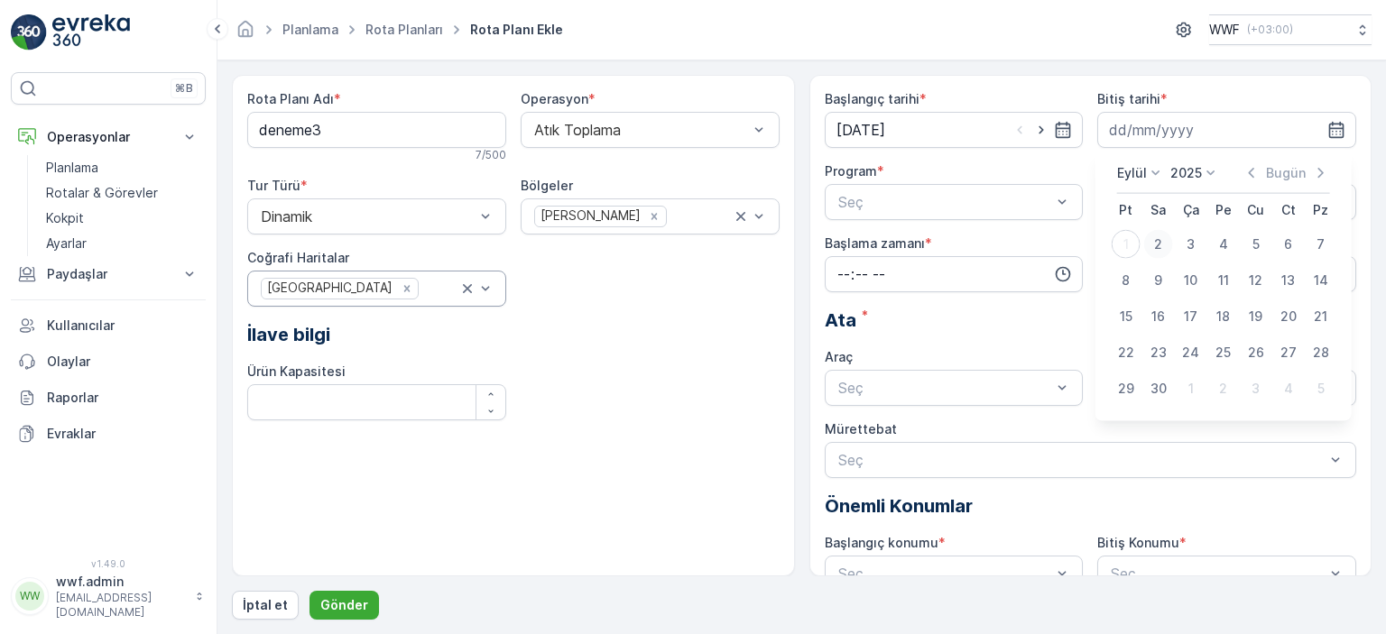
click at [1156, 241] on div "2" at bounding box center [1158, 244] width 29 height 29
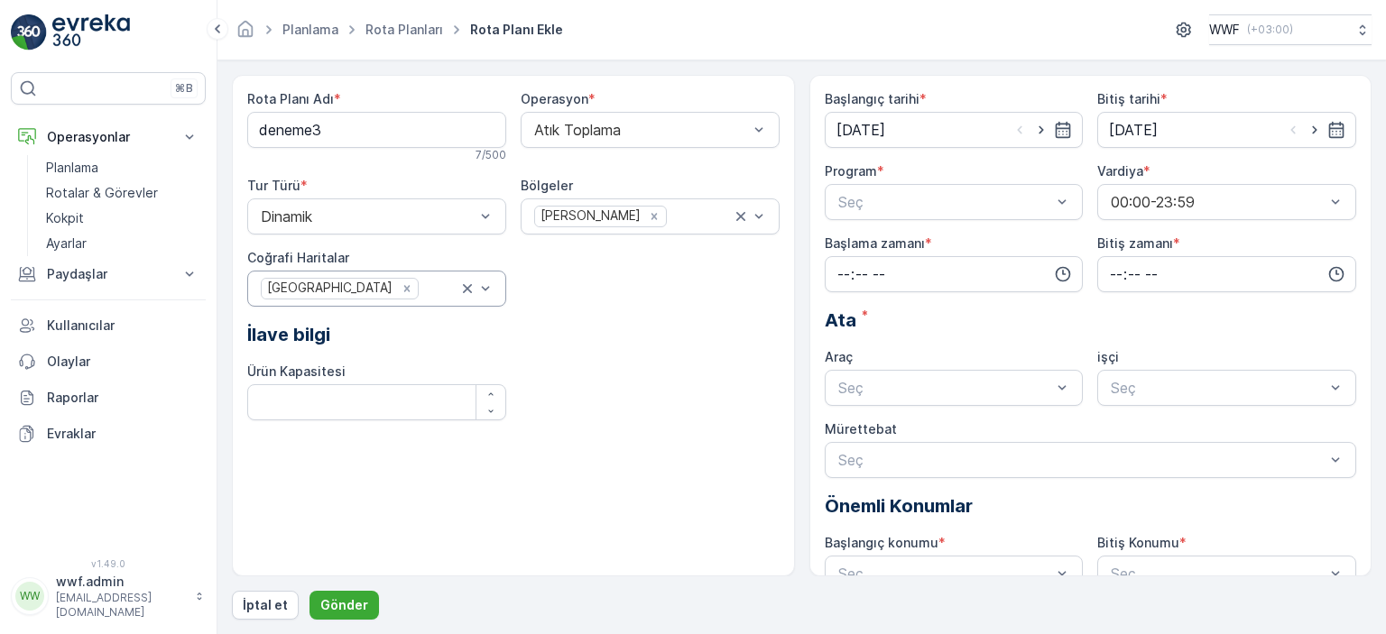
type input "[DATE]"
click at [947, 187] on div "Seç" at bounding box center [954, 202] width 259 height 36
click at [901, 243] on div "Günlük" at bounding box center [954, 246] width 237 height 16
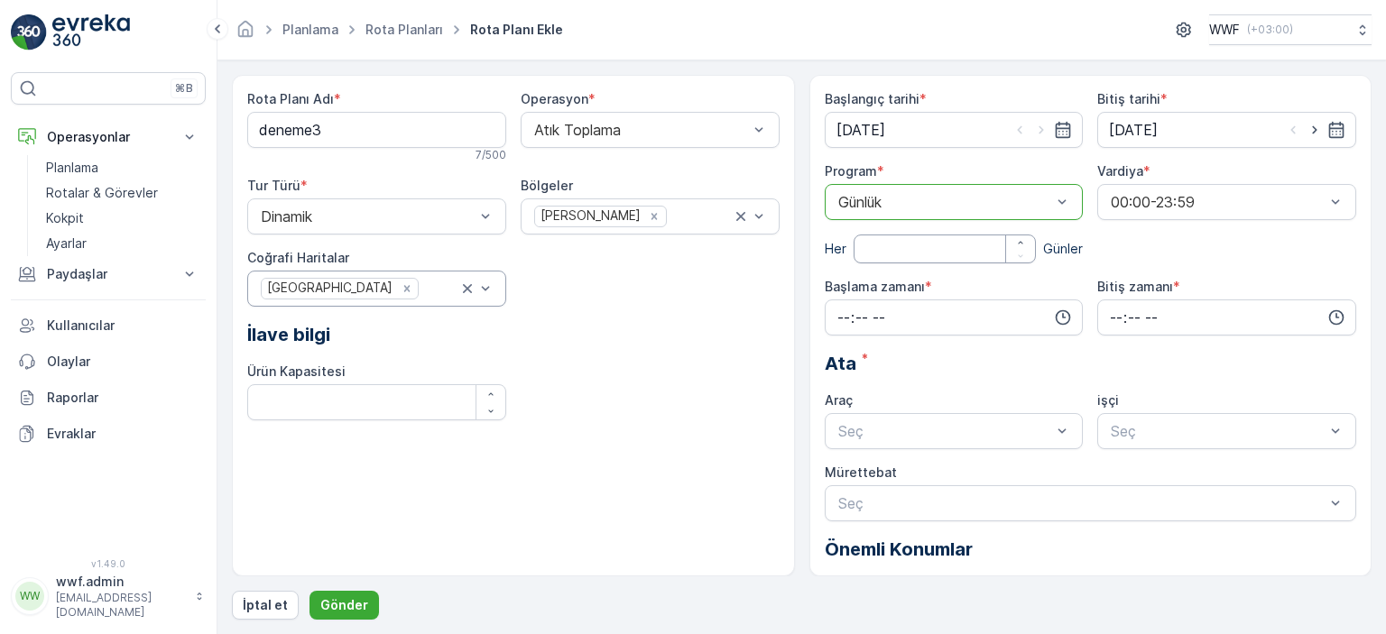
click at [917, 204] on div at bounding box center [946, 202] width 218 height 16
click at [889, 306] on div "Haftalık" at bounding box center [954, 308] width 237 height 16
click at [923, 199] on div at bounding box center [946, 202] width 218 height 16
click at [897, 241] on div "Günlük" at bounding box center [954, 246] width 237 height 16
click at [902, 307] on input "time" at bounding box center [954, 318] width 259 height 36
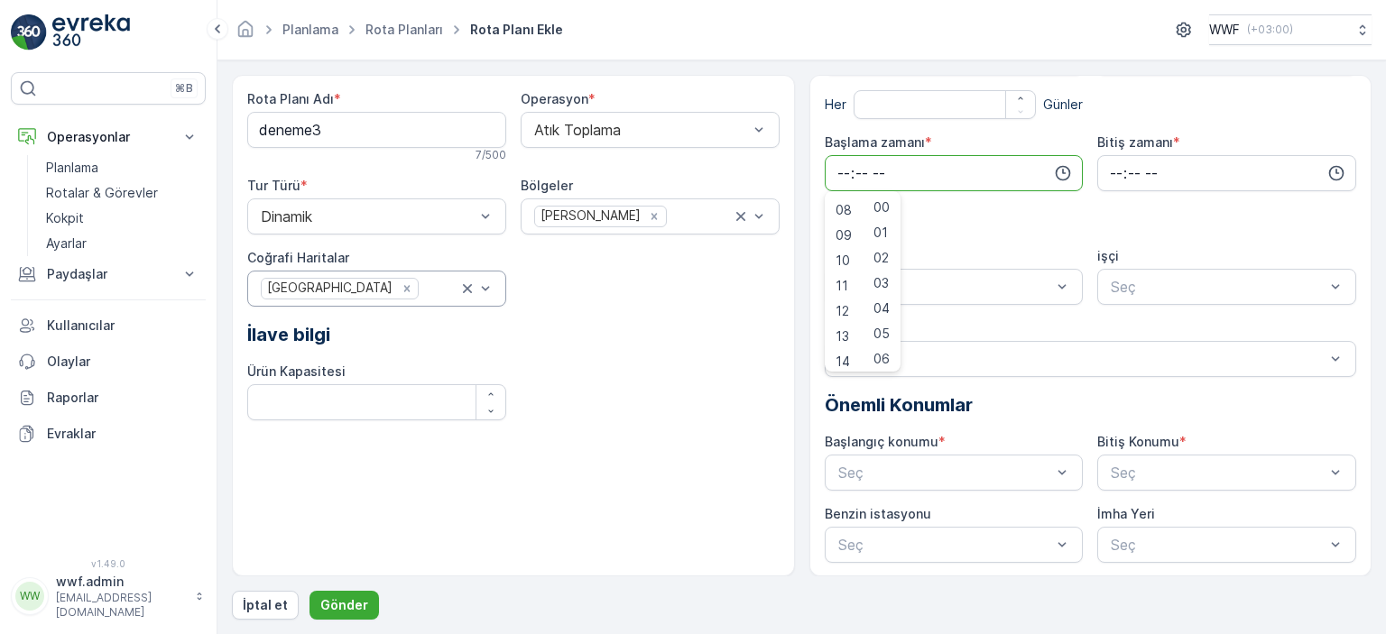
scroll to position [184, 0]
click at [844, 242] on span "09" at bounding box center [844, 251] width 16 height 18
type input "09:00"
click at [1115, 152] on div "Bitiş zamanı *" at bounding box center [1226, 163] width 259 height 58
click at [1123, 166] on input "time" at bounding box center [1226, 173] width 259 height 36
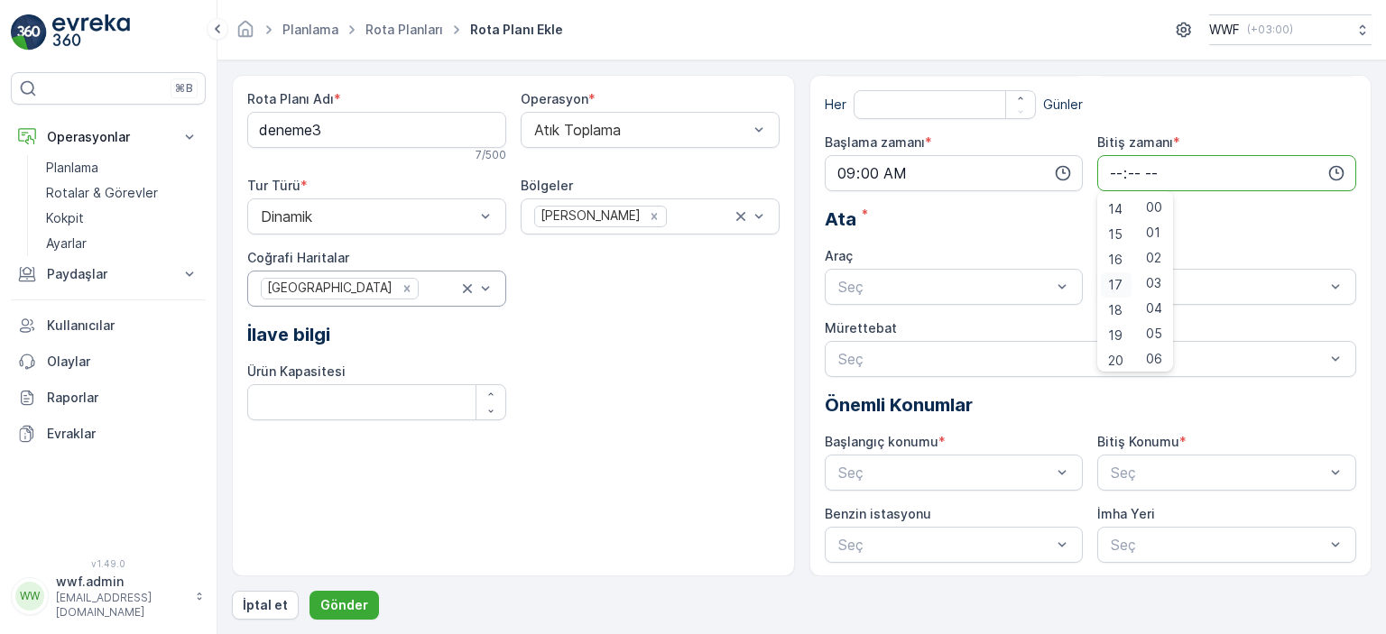
scroll to position [361, 0]
click at [1115, 273] on span "17" at bounding box center [1115, 276] width 14 height 18
type input "17:00"
click at [1019, 219] on div "Ata *" at bounding box center [1091, 219] width 532 height 27
click at [944, 287] on div at bounding box center [946, 287] width 218 height 16
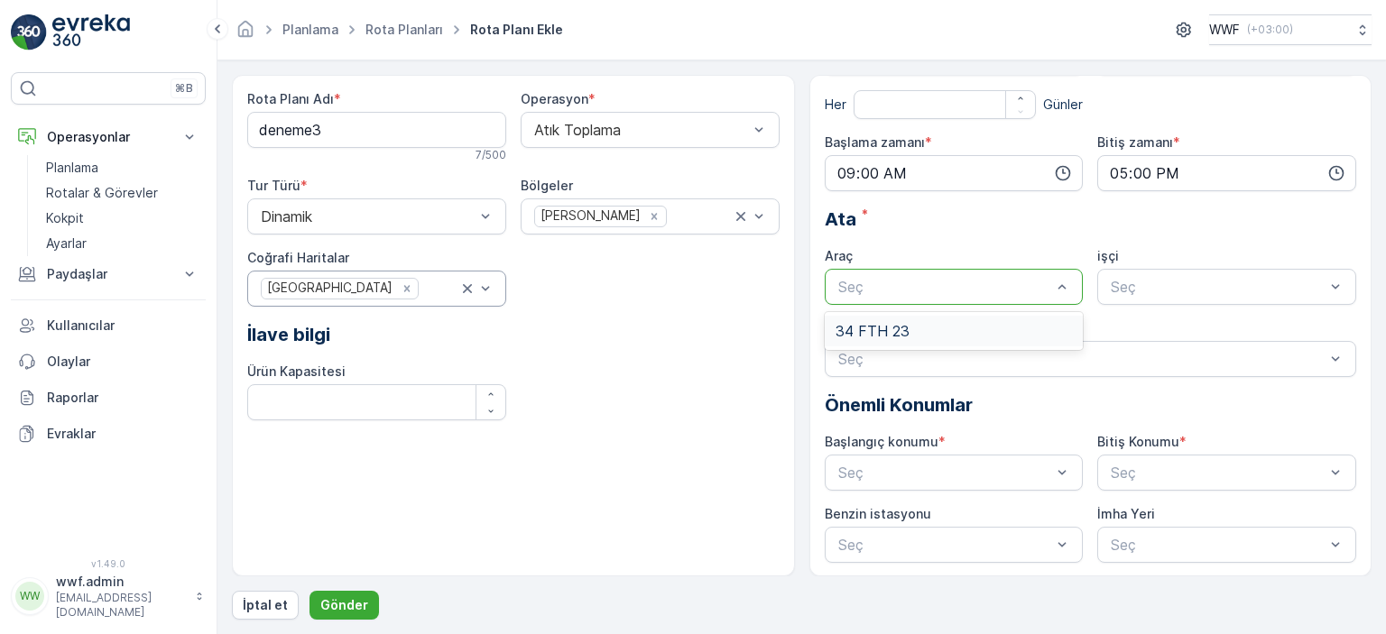
click at [913, 331] on div "34 FTH 23" at bounding box center [954, 331] width 237 height 16
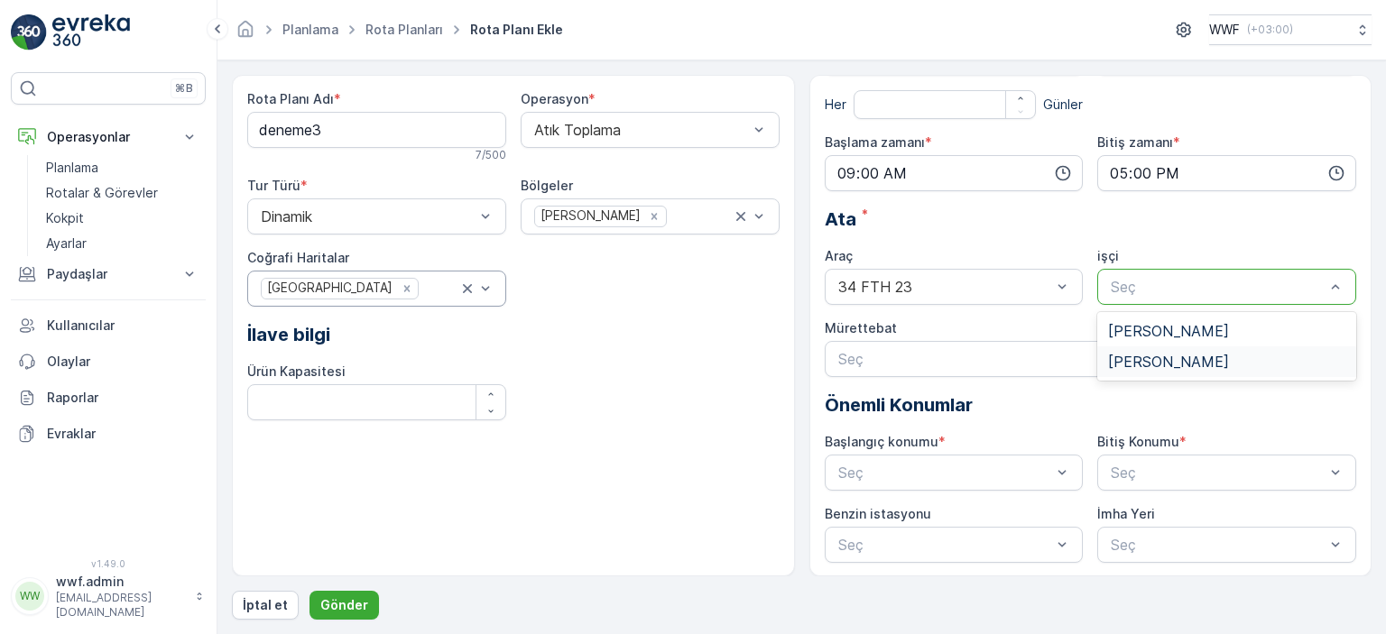
click at [1134, 356] on span "[PERSON_NAME]" at bounding box center [1168, 362] width 121 height 16
click at [1050, 356] on div at bounding box center [1082, 359] width 491 height 16
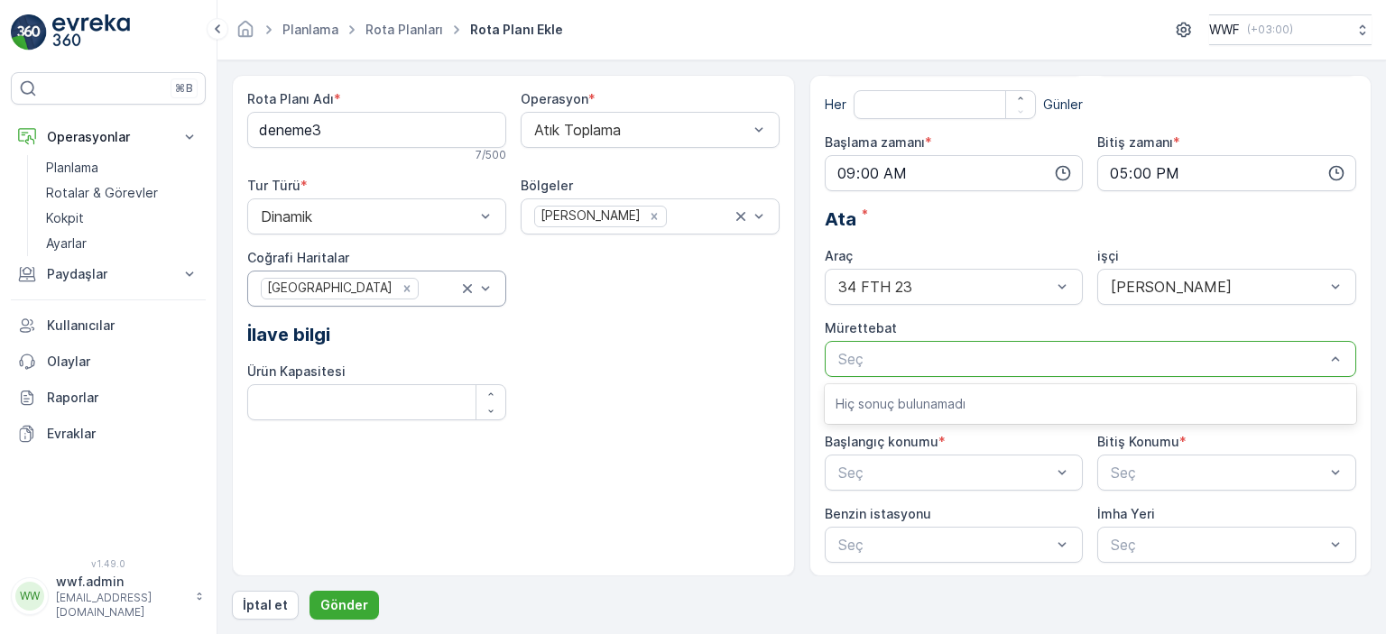
click at [705, 362] on div "Rota Planı Adı * deneme3 7 / 500 Operasyon * Atık Toplama Tur Türü * Dinamik Bö…" at bounding box center [513, 262] width 532 height 345
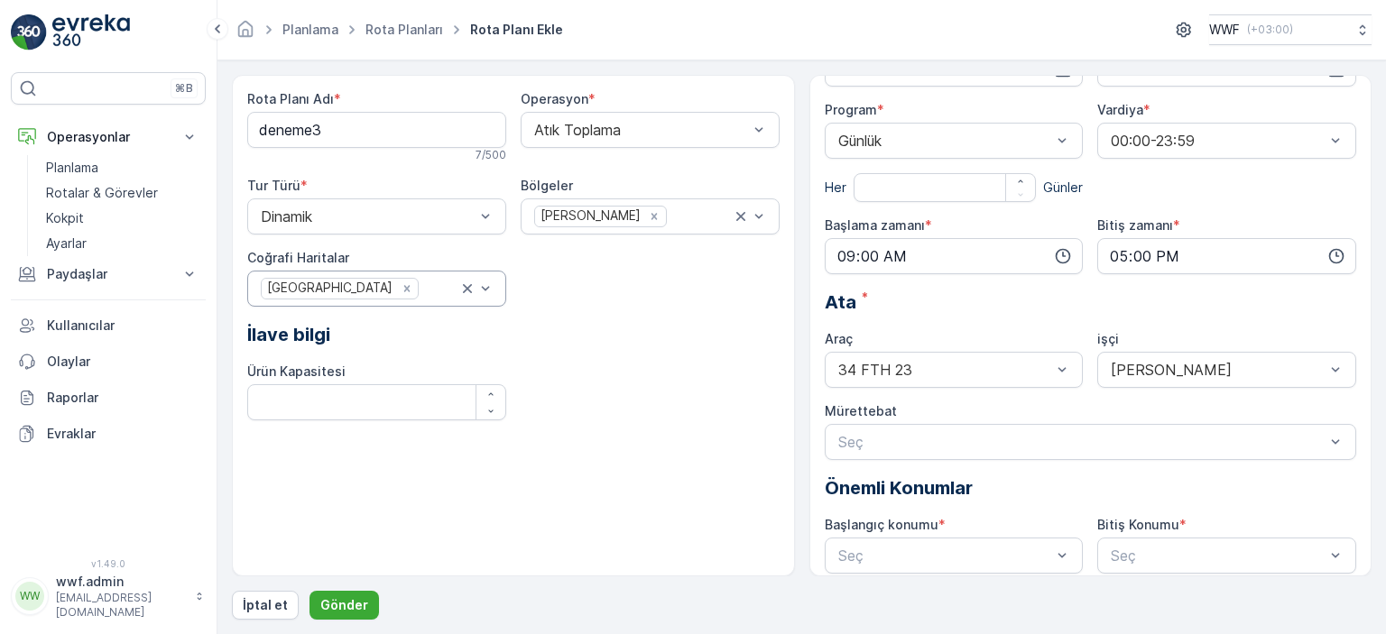
scroll to position [90, 0]
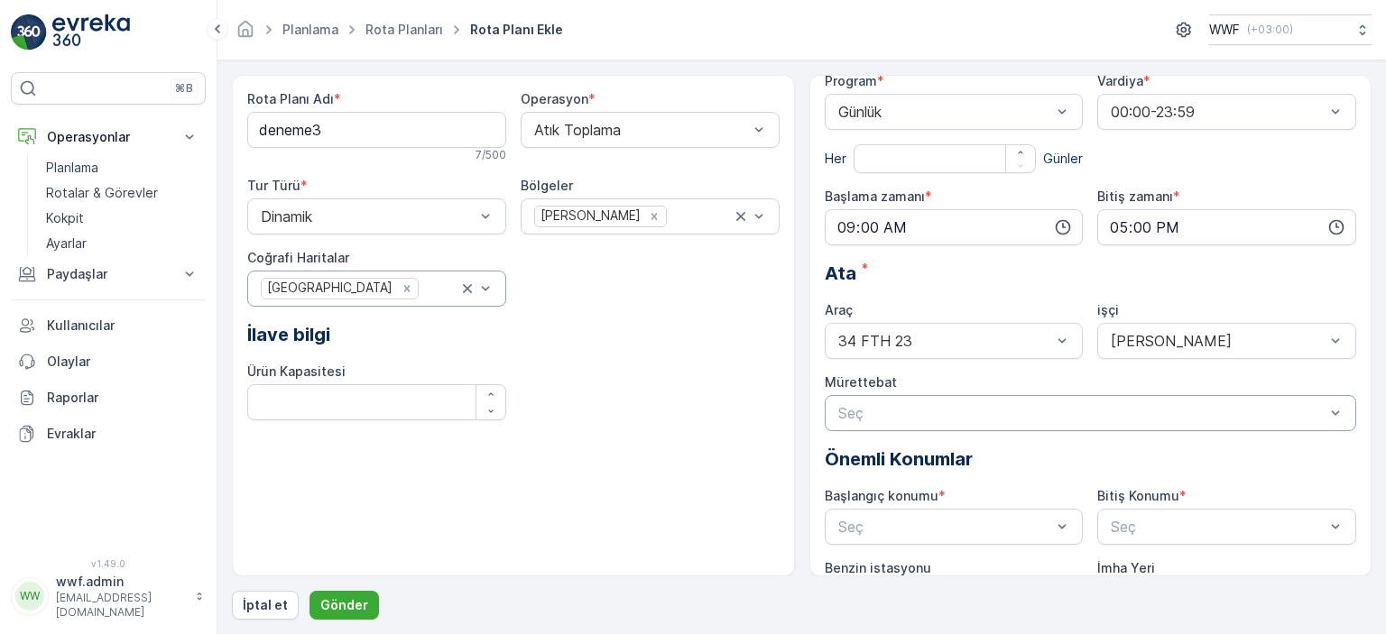
click at [995, 411] on div at bounding box center [1082, 413] width 491 height 16
drag, startPoint x: 733, startPoint y: 428, endPoint x: 1004, endPoint y: 361, distance: 279.7
click at [740, 427] on div "Rota Planı Adı * deneme3 7 / 500 Operasyon * Atık Toplama Tur Türü * Dinamik Bö…" at bounding box center [513, 262] width 532 height 345
click at [363, 593] on button "Gönder" at bounding box center [344, 605] width 69 height 29
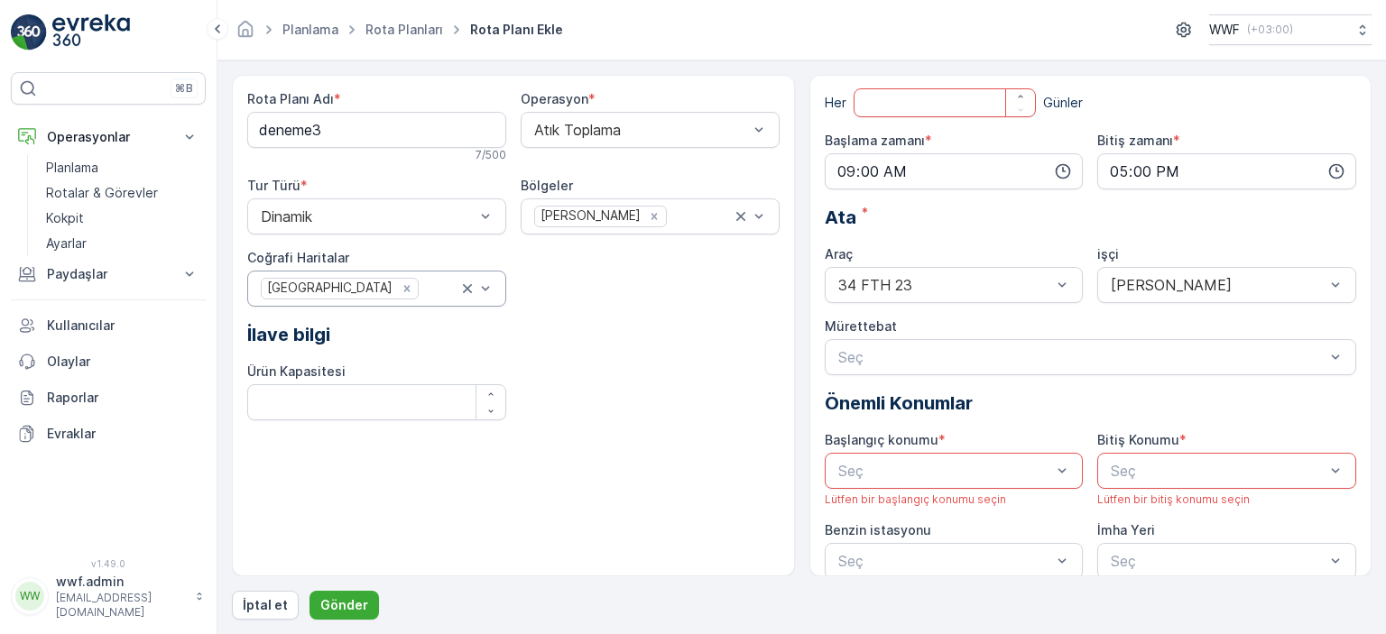
scroll to position [162, 0]
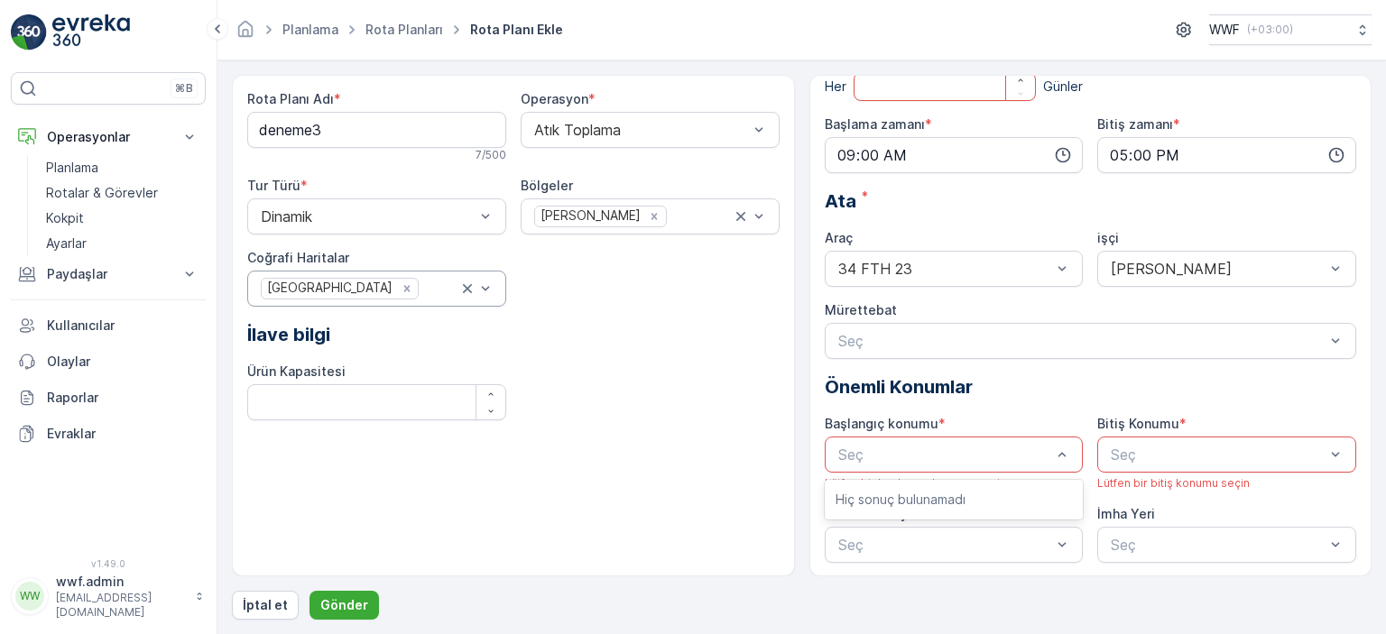
click at [921, 440] on div "Seç" at bounding box center [954, 455] width 259 height 36
click at [893, 493] on p "Hiç sonuç bulunamadı" at bounding box center [954, 500] width 237 height 18
click at [1101, 458] on div "Seç" at bounding box center [1226, 455] width 259 height 36
click at [968, 471] on div "Seç" at bounding box center [954, 455] width 259 height 36
click at [888, 504] on p "Hiç sonuç bulunamadı" at bounding box center [954, 500] width 237 height 18
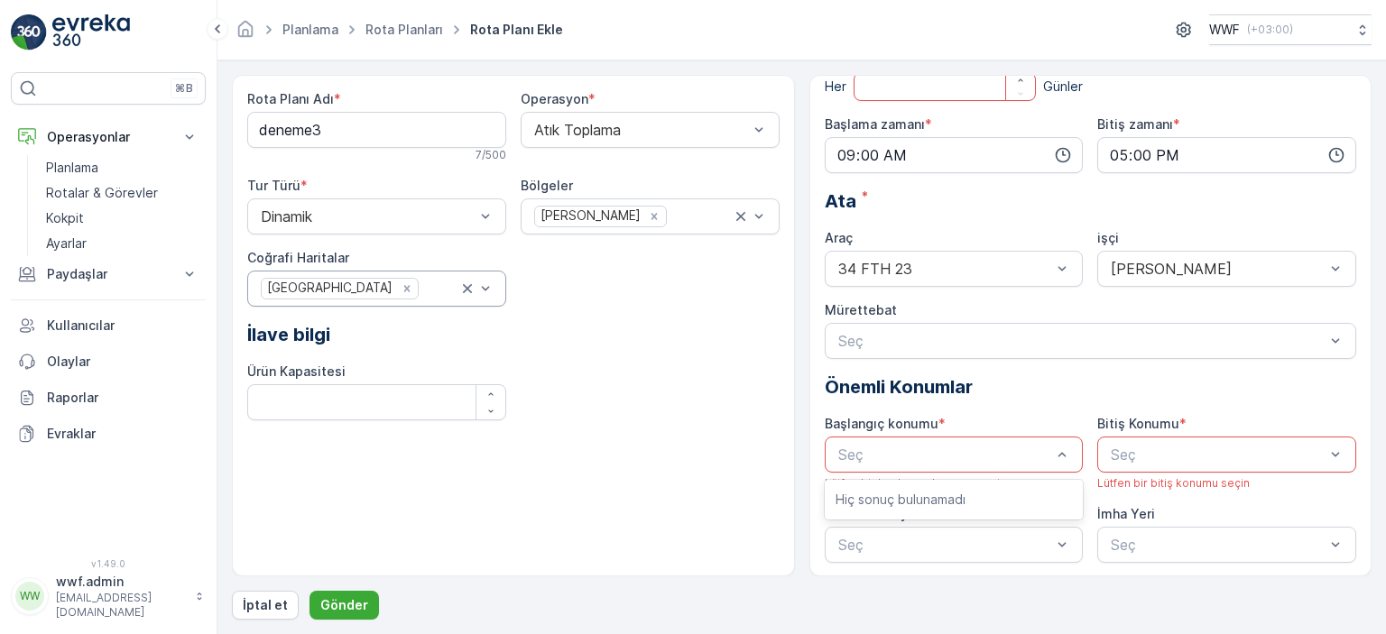
click at [888, 504] on p "Hiç sonuç bulunamadı" at bounding box center [954, 500] width 237 height 18
click at [753, 478] on div "Rota Planı Adı * deneme3 7 / 500 Operasyon * Atık Toplama Tur Türü * Dinamik Bö…" at bounding box center [513, 326] width 563 height 502
click at [350, 604] on p "Gönder" at bounding box center [344, 606] width 48 height 18
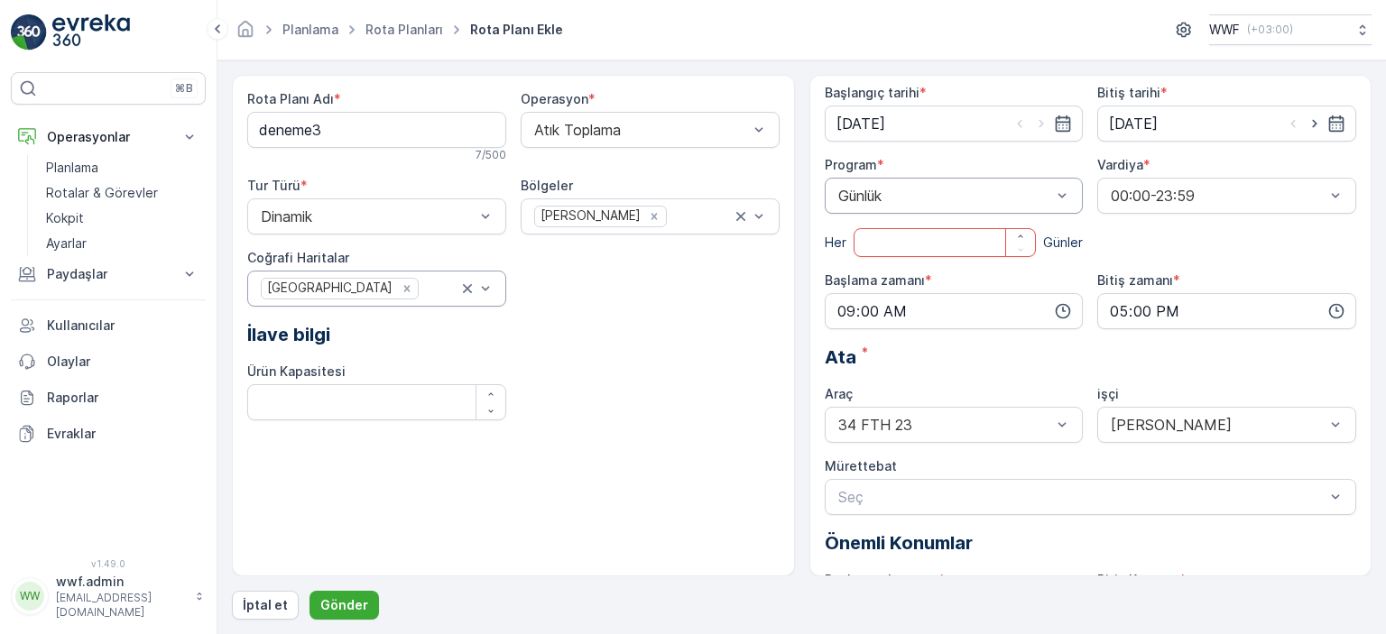
scroll to position [0, 0]
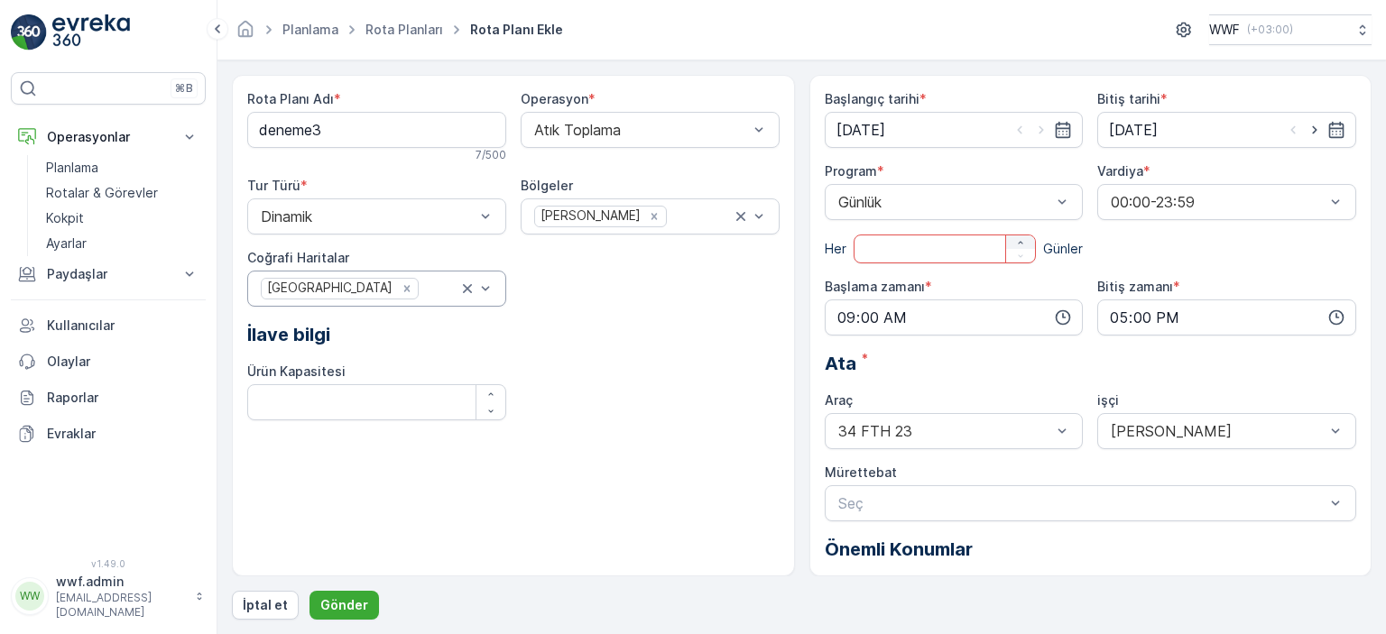
click at [1023, 245] on icon "button" at bounding box center [1020, 242] width 11 height 11
type input "1"
click at [675, 411] on div "Rota Planı Adı * deneme3 7 / 500 Operasyon * Atık Toplama Tur Türü * Dinamik Bö…" at bounding box center [513, 262] width 532 height 345
click at [351, 599] on p "Gönder" at bounding box center [344, 606] width 48 height 18
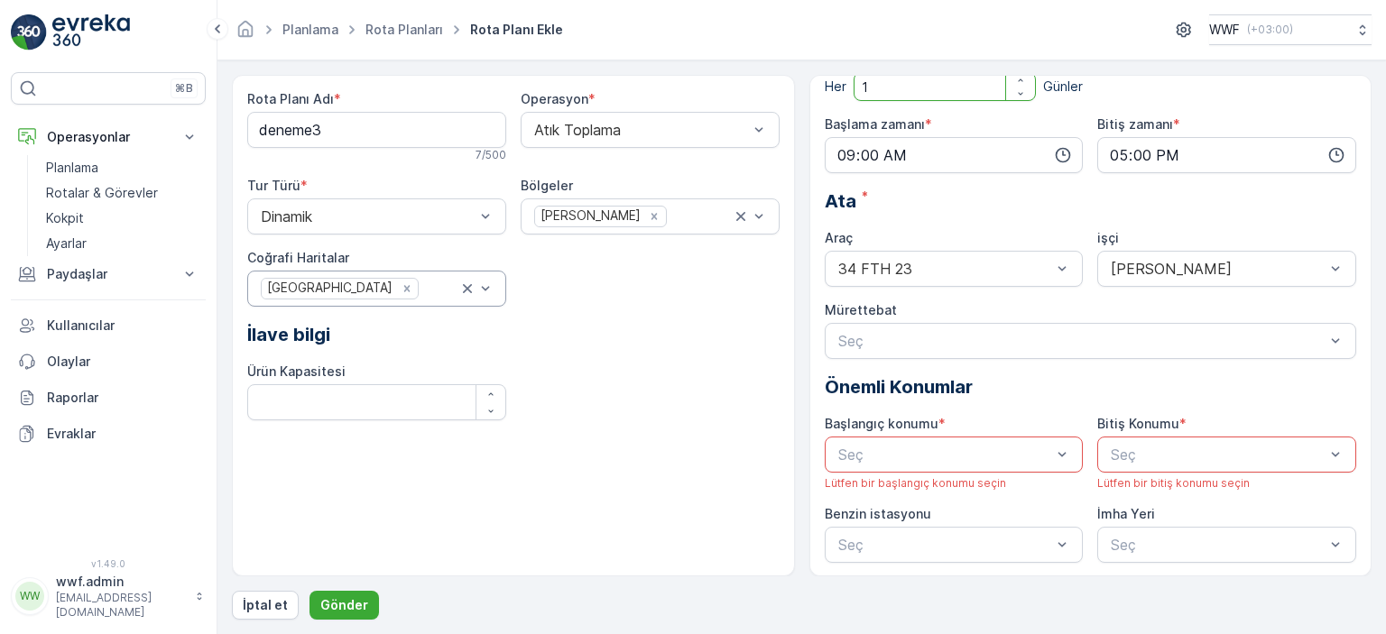
click at [977, 424] on div "Başlangıç konumu *" at bounding box center [954, 424] width 259 height 18
click at [979, 456] on div at bounding box center [946, 455] width 218 height 16
click at [970, 451] on div at bounding box center [946, 455] width 218 height 16
click at [791, 154] on div "Rota Planı Adı * deneme3 7 / 500 Operasyon * Atık Toplama Tur Türü * Dinamik Bö…" at bounding box center [513, 326] width 563 height 502
click at [646, 352] on div "Rota Planı Adı * deneme3 7 / 500 Operasyon * Atık Toplama Tur Türü * Dinamik Bö…" at bounding box center [513, 262] width 532 height 345
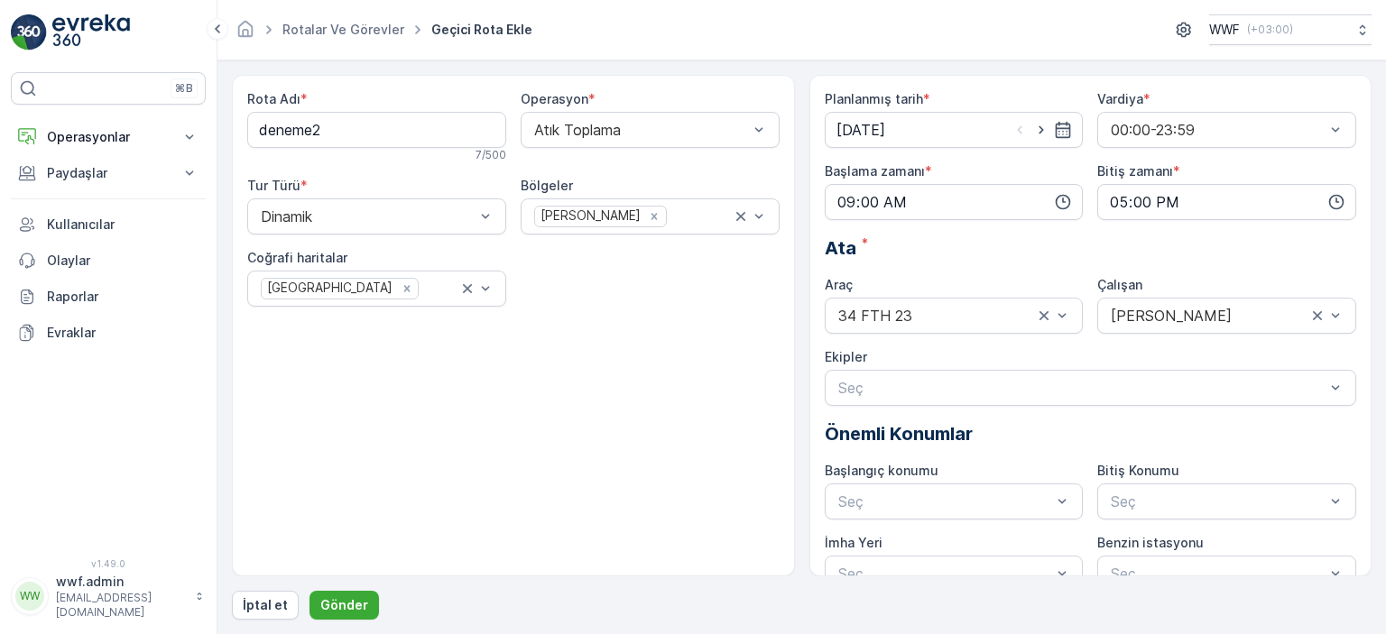
scroll to position [29, 0]
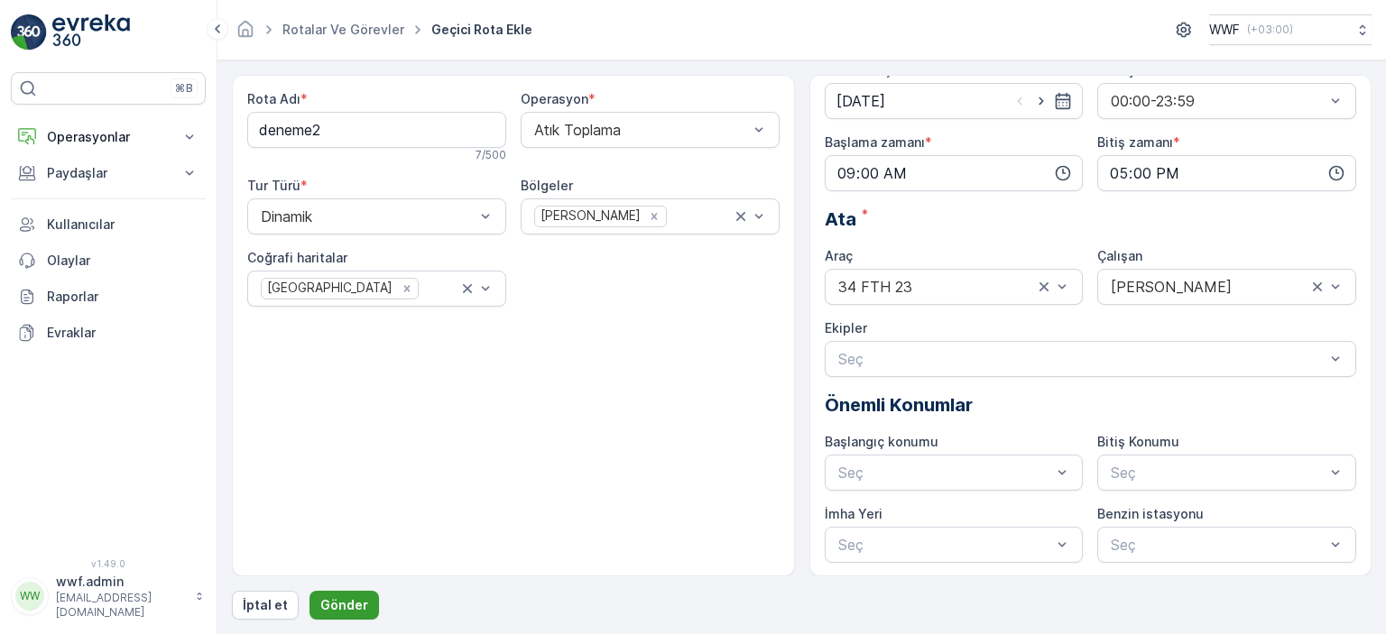
click at [329, 608] on p "Gönder" at bounding box center [344, 606] width 48 height 18
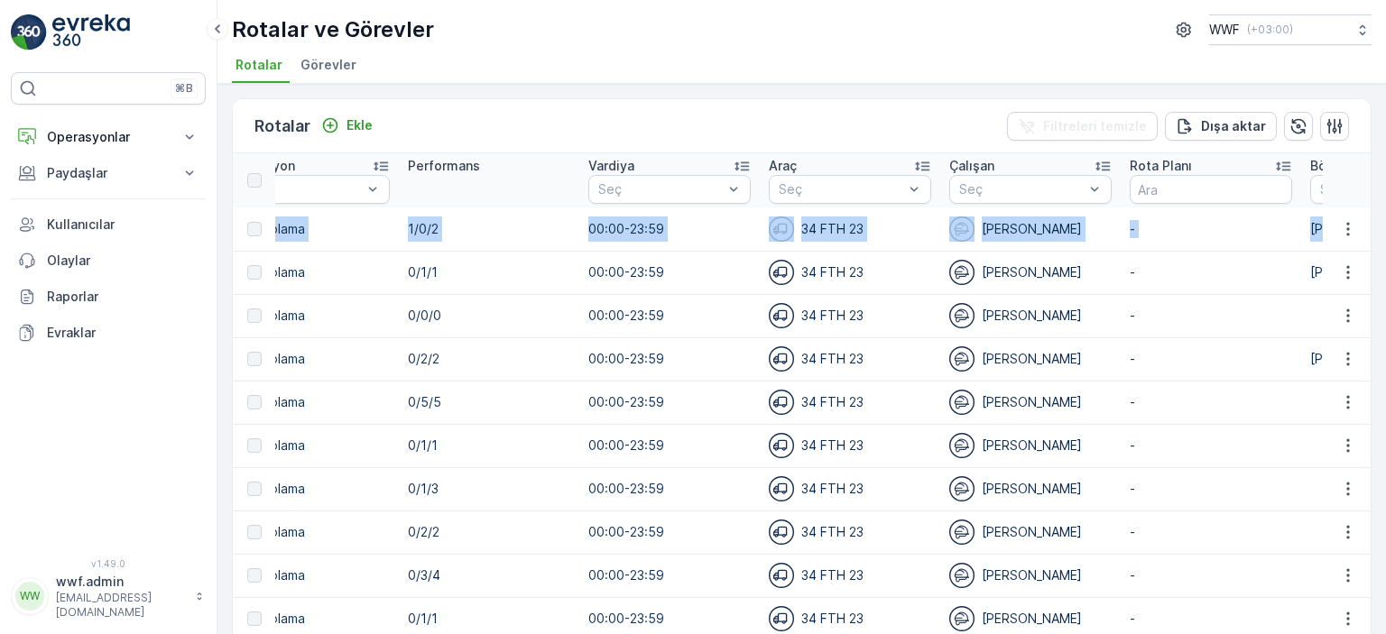
drag, startPoint x: 838, startPoint y: 227, endPoint x: 1379, endPoint y: 211, distance: 541.7
click at [1383, 211] on div "Rotalar Ekle Filtreleri temizle Dışa aktar ID Rota İsmi Durum Seç Tarih - Başla…" at bounding box center [802, 359] width 1169 height 551
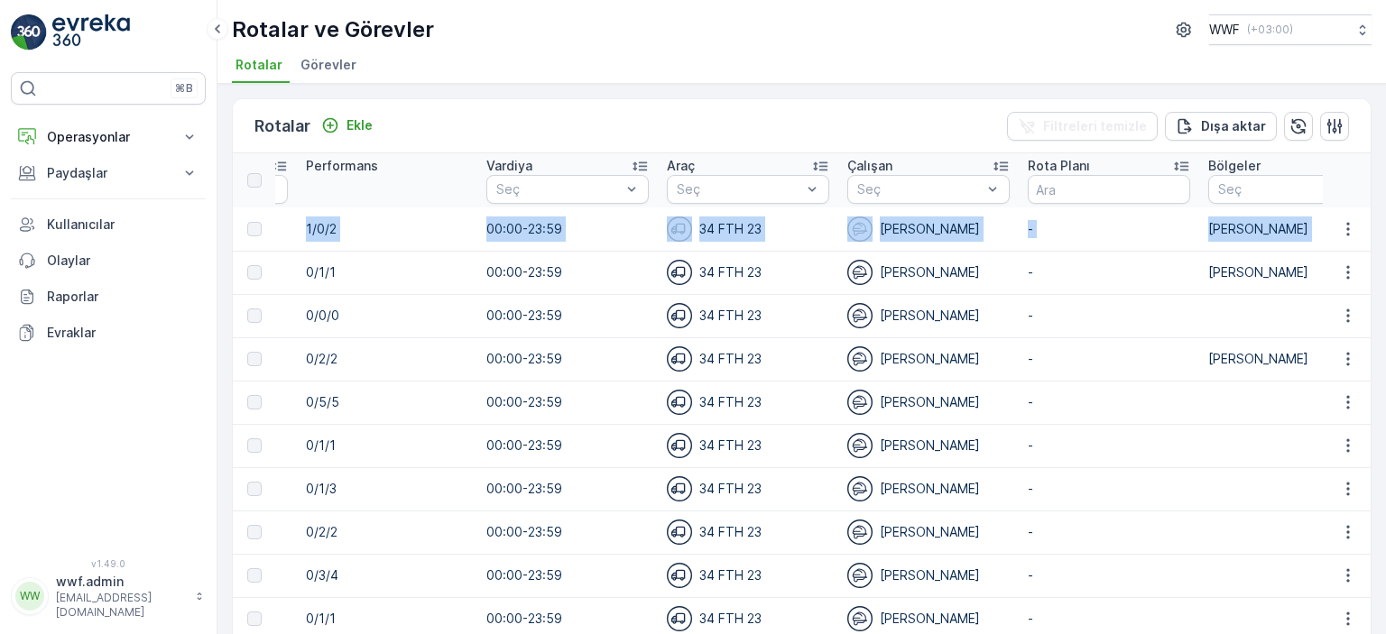
click at [798, 232] on div "34 FTH 23" at bounding box center [748, 229] width 162 height 25
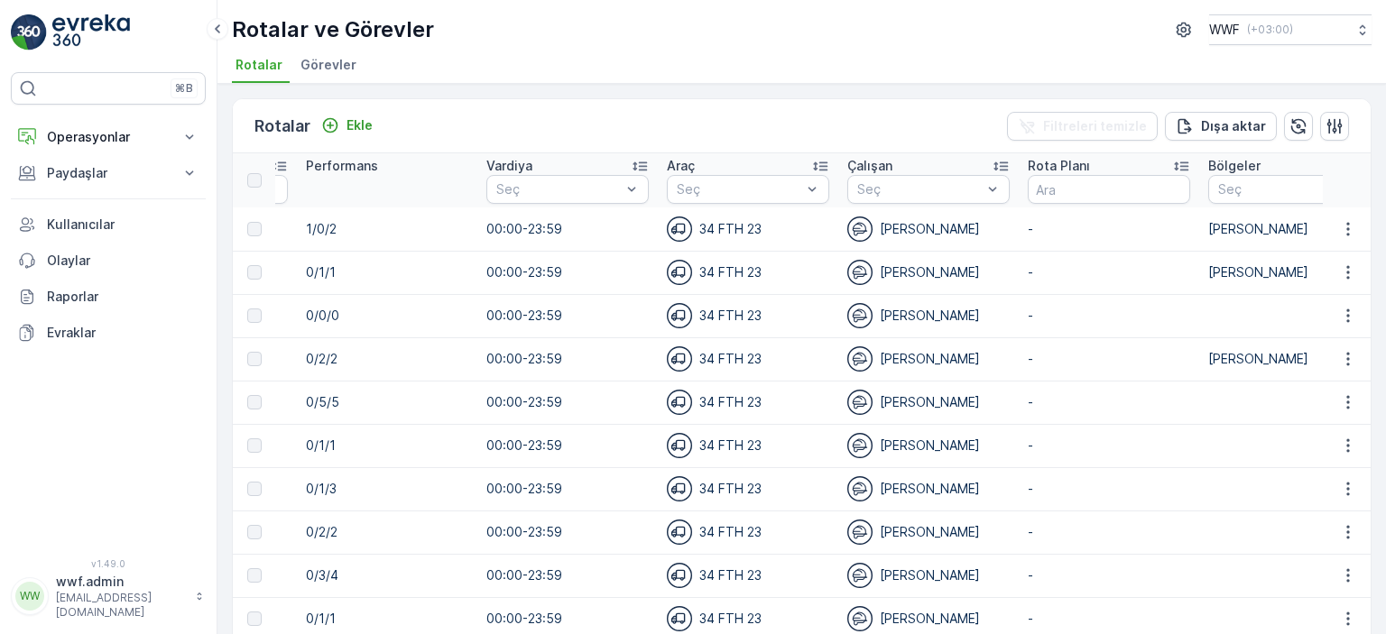
click at [917, 231] on div "[PERSON_NAME]" at bounding box center [928, 229] width 162 height 25
click at [763, 230] on div "34 FTH 23" at bounding box center [748, 229] width 162 height 25
click at [982, 230] on div "[PERSON_NAME]" at bounding box center [928, 229] width 162 height 25
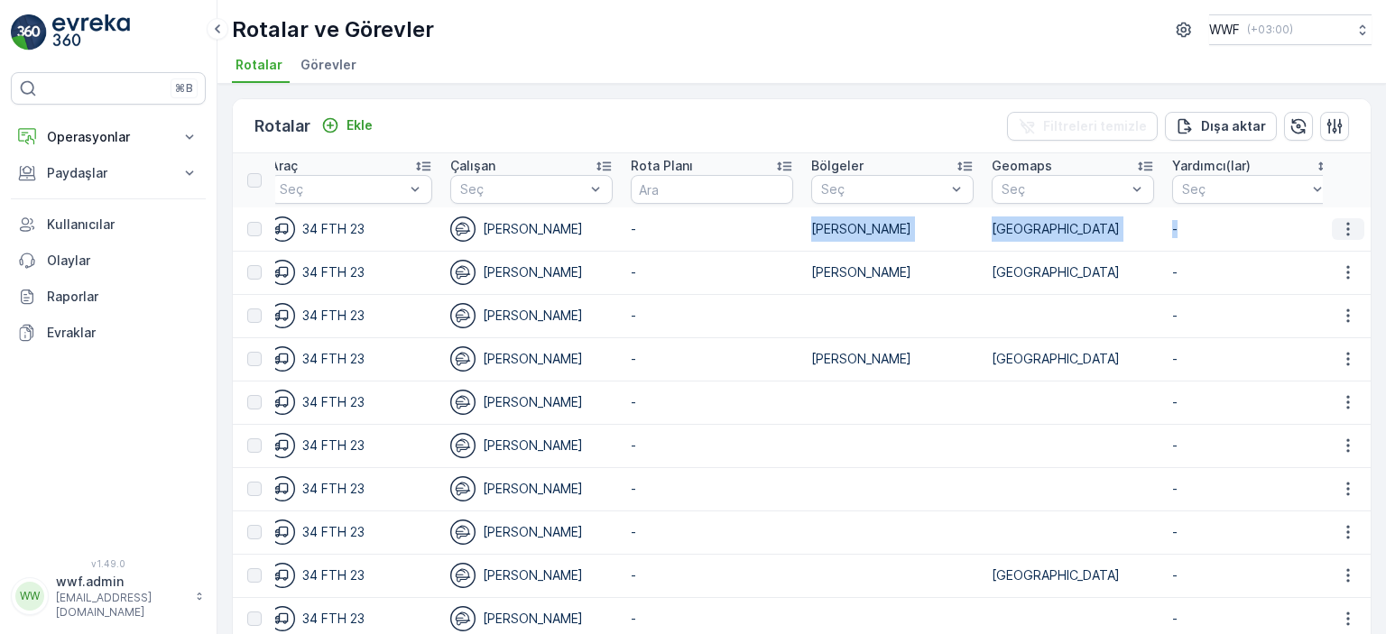
drag, startPoint x: 1138, startPoint y: 220, endPoint x: 1332, endPoint y: 230, distance: 194.3
click at [1369, 230] on div "Rotalar Ekle Filtreleri temizle Dışa aktar ID Rota İsmi Durum Seç Tarih - Başla…" at bounding box center [802, 359] width 1169 height 551
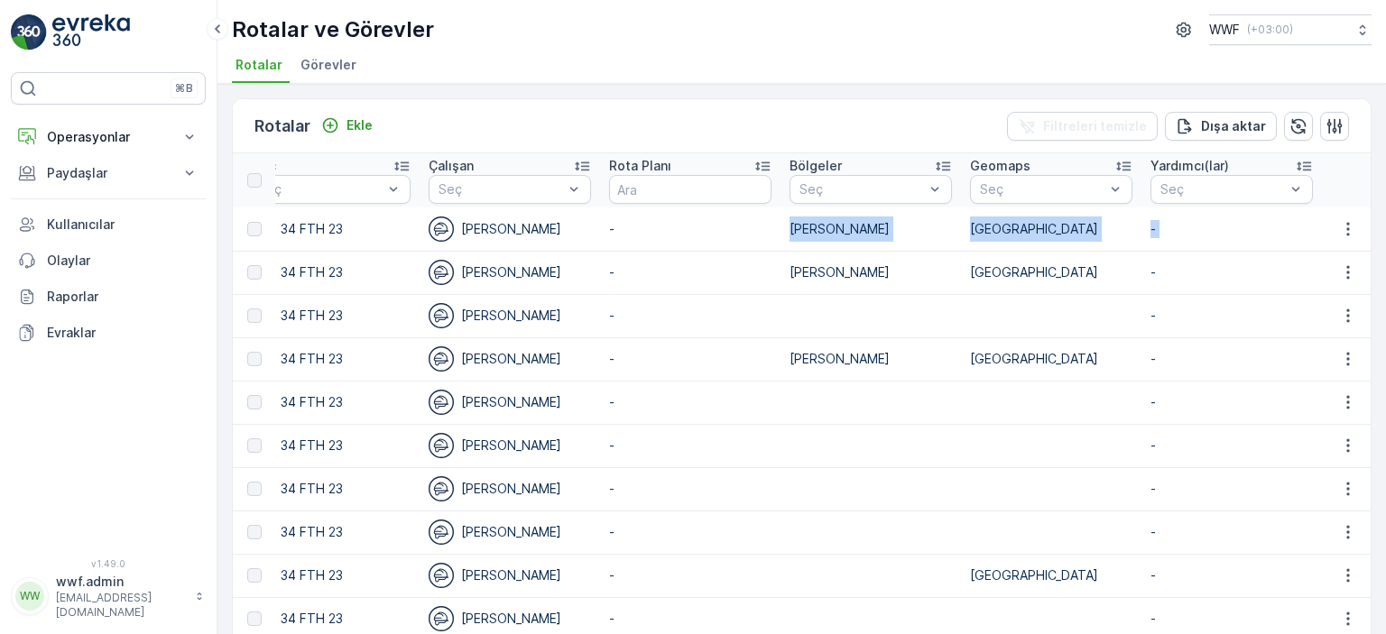
click at [939, 224] on td "[PERSON_NAME]" at bounding box center [871, 229] width 181 height 43
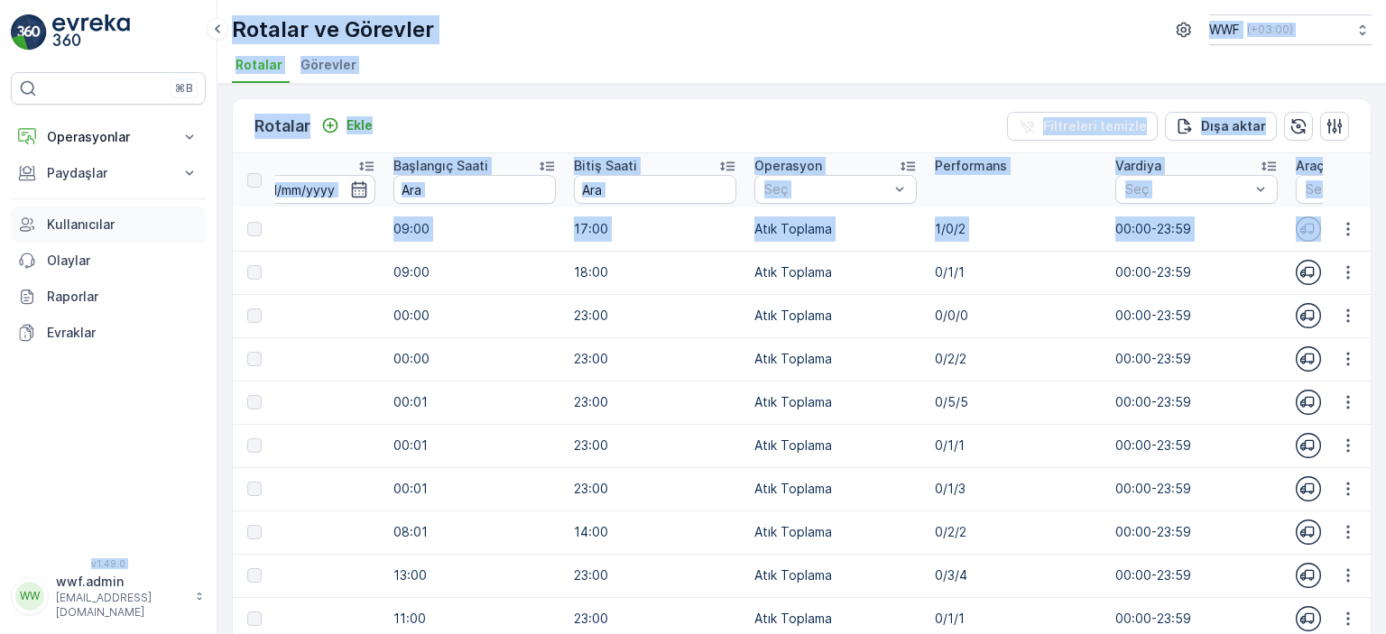
scroll to position [0, 0]
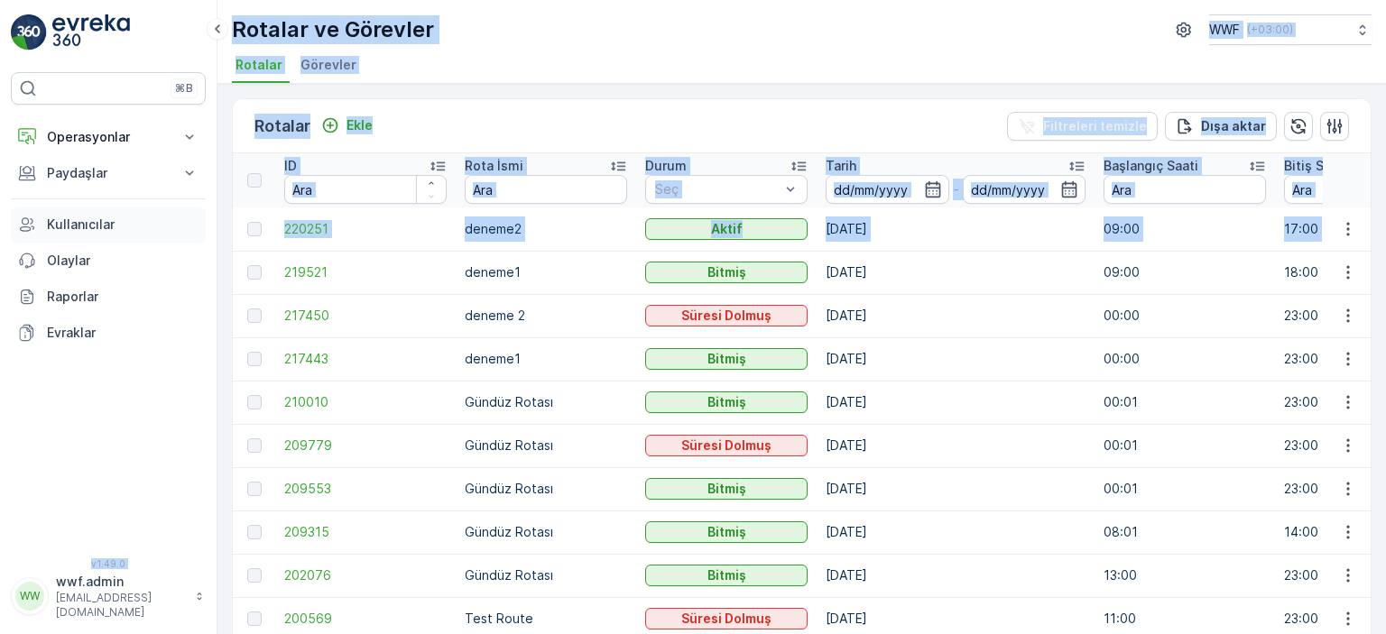
drag, startPoint x: 556, startPoint y: 216, endPoint x: 134, endPoint y: 228, distance: 422.6
click at [134, 228] on div "⌘B Operasyonlar Planlama Rotalar & Görevler Kokpit Ayarlar Paydaşlar Birimler K…" at bounding box center [693, 317] width 1386 height 634
click at [459, 234] on td "deneme2" at bounding box center [546, 229] width 181 height 43
click at [373, 220] on span "220251" at bounding box center [365, 229] width 162 height 18
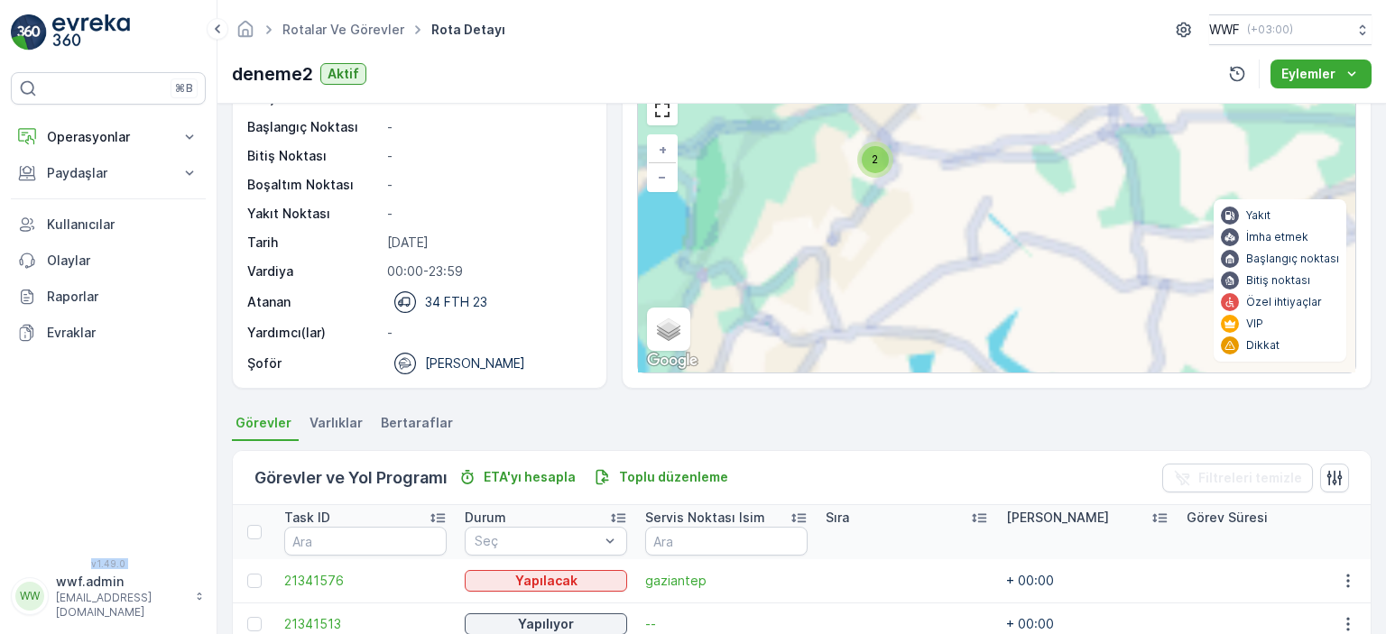
scroll to position [71, 0]
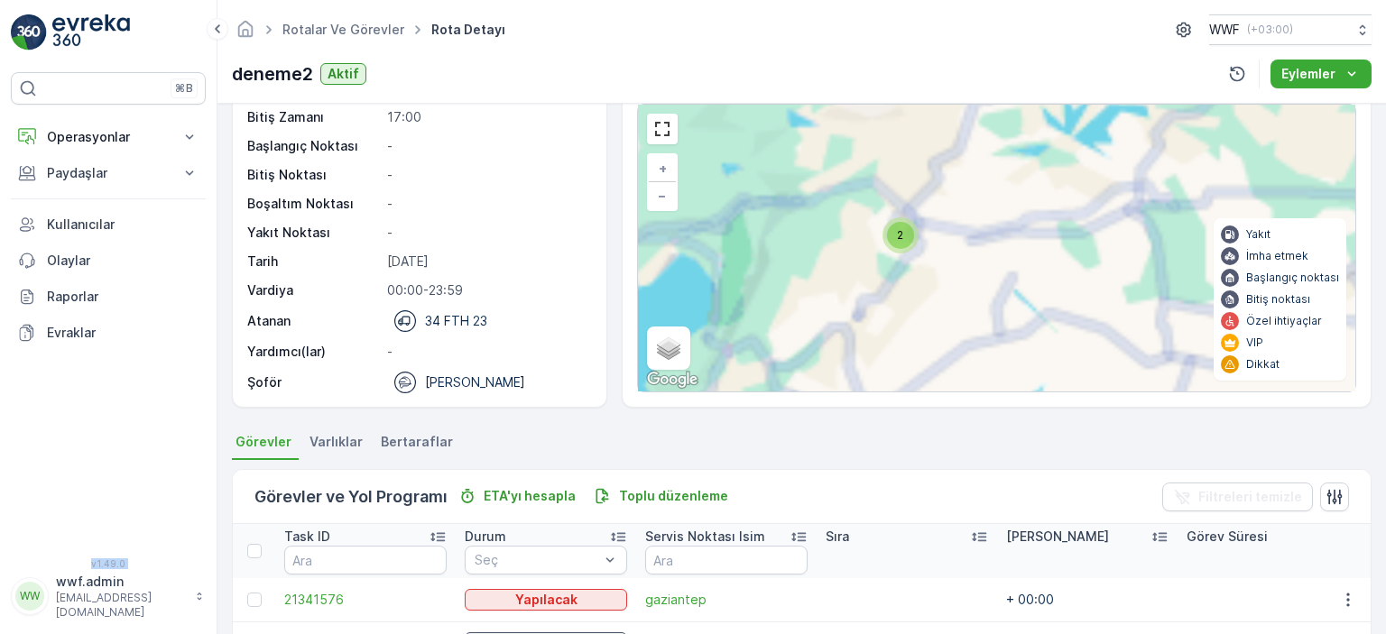
drag, startPoint x: 924, startPoint y: 220, endPoint x: 938, endPoint y: 258, distance: 40.3
click at [938, 258] on div "2 + − Uydu Yol haritası Arazi Karışık Leaflet Klavye kısayolları Harita Veriler…" at bounding box center [996, 248] width 717 height 287
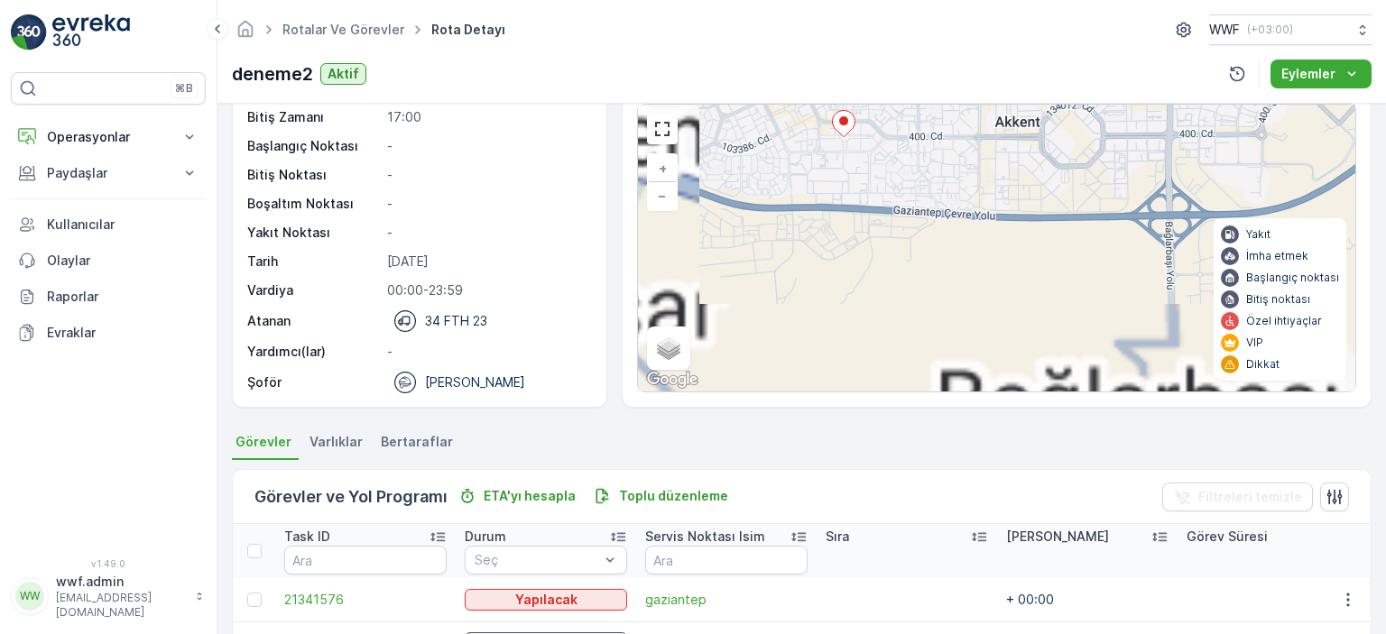
drag, startPoint x: 905, startPoint y: 179, endPoint x: 932, endPoint y: 364, distance: 187.0
click at [955, 400] on div "İzleme QHSE Cevapları Varlık ve Öğeler Yol Çiz KML İçe Aktarma + − Uydu Yol har…" at bounding box center [997, 227] width 750 height 361
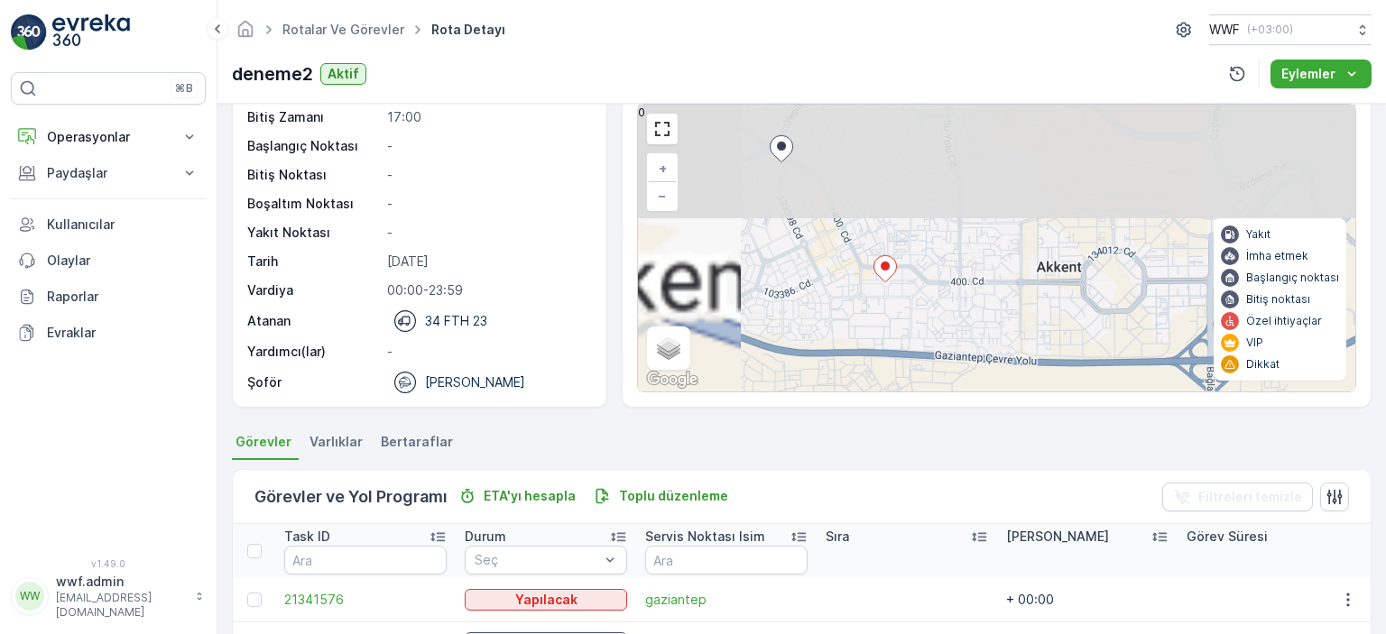
drag, startPoint x: 810, startPoint y: 187, endPoint x: 856, endPoint y: 357, distance: 176.4
click at [856, 357] on div "+ − Uydu Yol haritası Arazi Karışık Leaflet Klavye kısayolları Harita Verileri …" at bounding box center [996, 248] width 717 height 287
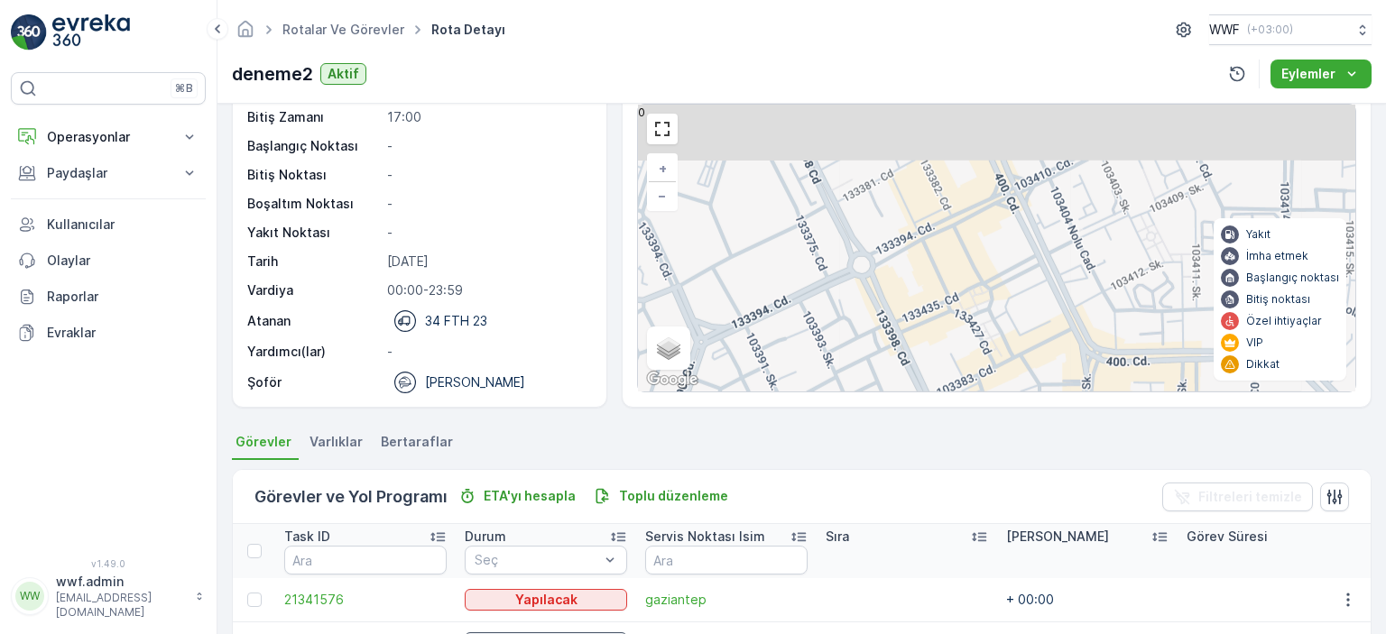
drag, startPoint x: 858, startPoint y: 237, endPoint x: 1011, endPoint y: 421, distance: 239.1
click at [1011, 421] on div "Ayrıntılar Operasyon Atık Toplama Başlangıç Zamanı 09:00 Bitiş Zamanı 17:00 Baş…" at bounding box center [802, 369] width 1169 height 531
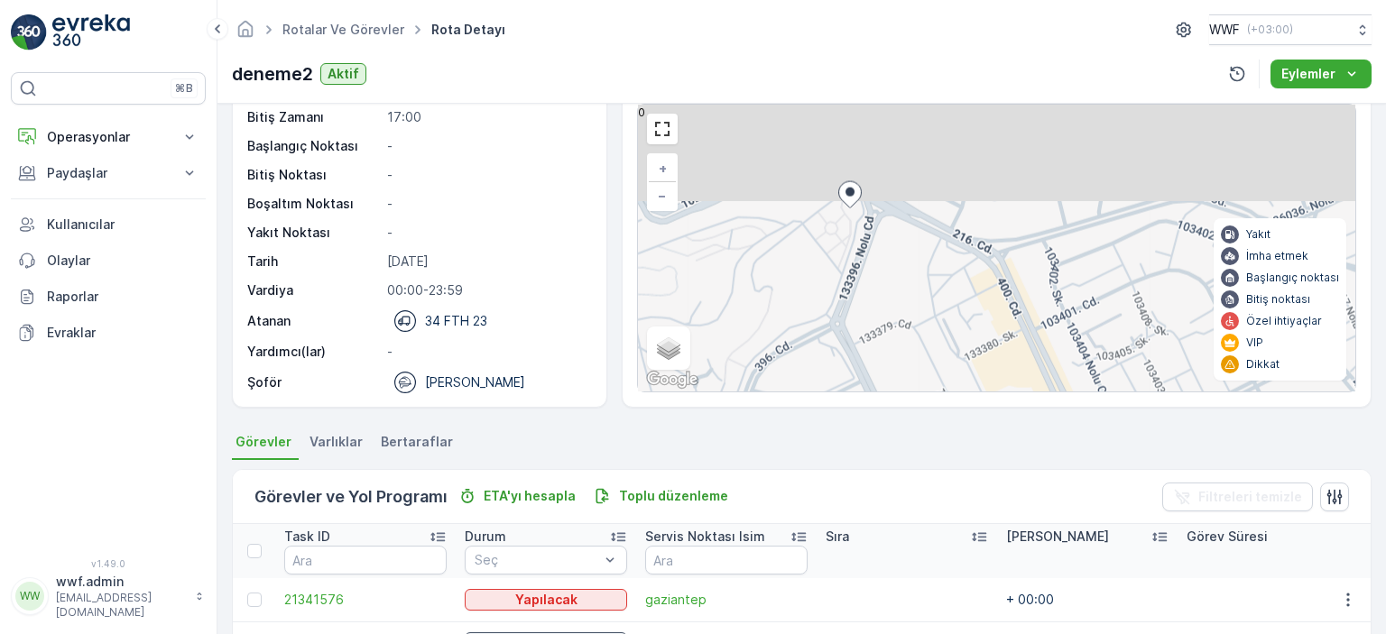
drag, startPoint x: 897, startPoint y: 223, endPoint x: 947, endPoint y: 418, distance: 201.2
click at [947, 418] on div "Ayrıntılar Operasyon Atık Toplama Başlangıç Zamanı 09:00 Bitiş Zamanı 17:00 Baş…" at bounding box center [802, 369] width 1169 height 531
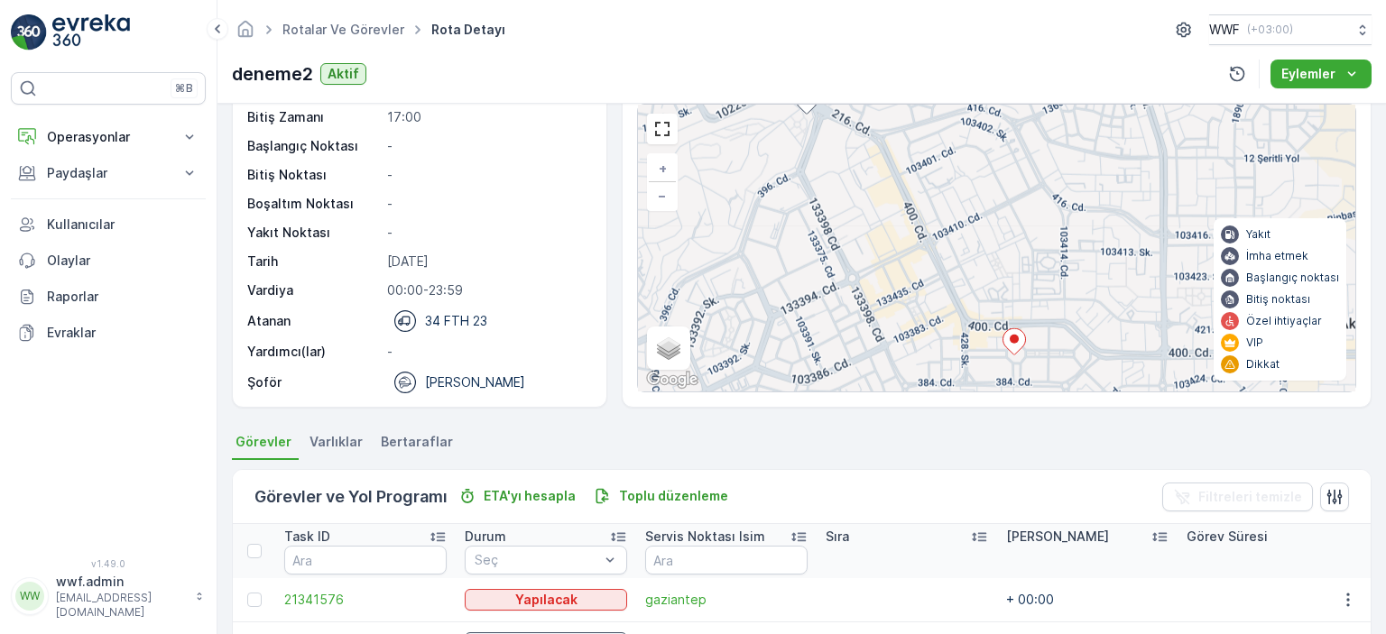
drag, startPoint x: 924, startPoint y: 301, endPoint x: 868, endPoint y: 176, distance: 137.4
click at [866, 160] on div "+ − Uydu Yol haritası Arazi Karışık Leaflet Klavye kısayolları Harita Verileri …" at bounding box center [996, 248] width 717 height 287
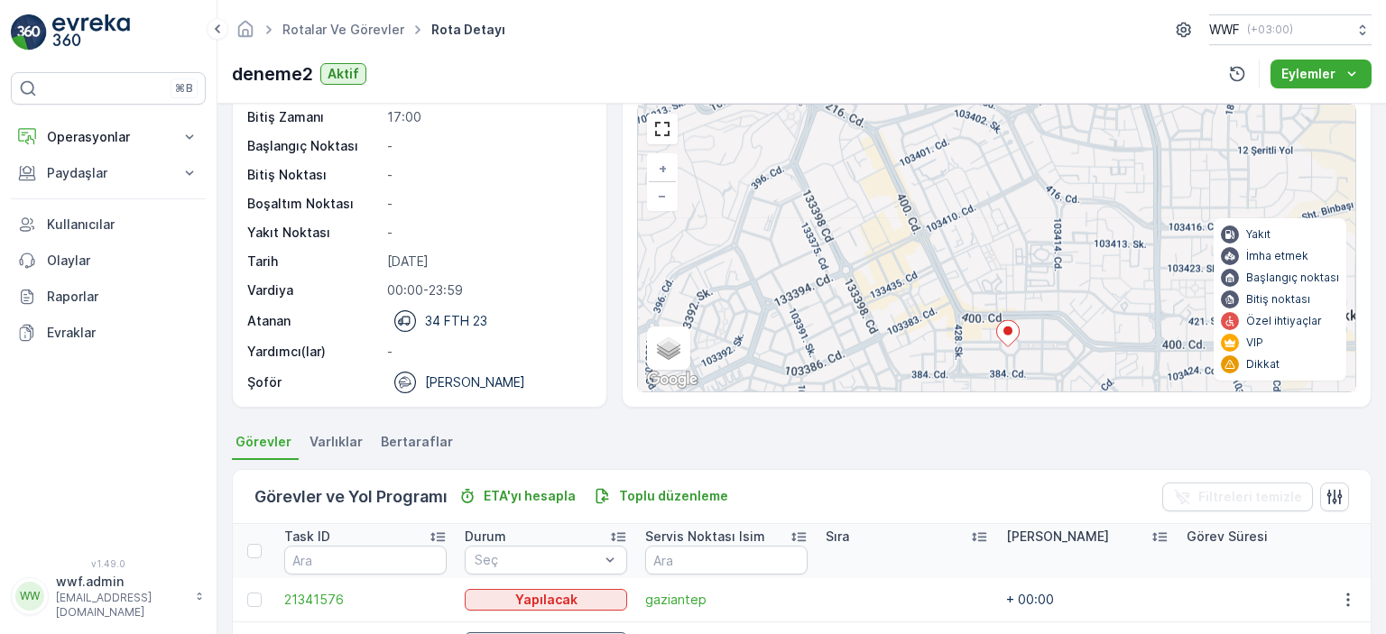
drag, startPoint x: 879, startPoint y: 245, endPoint x: 873, endPoint y: 237, distance: 9.6
click at [873, 237] on div "+ − Uydu Yol haritası Arazi Karışık Leaflet Klavye kısayolları Harita Verileri …" at bounding box center [996, 248] width 717 height 287
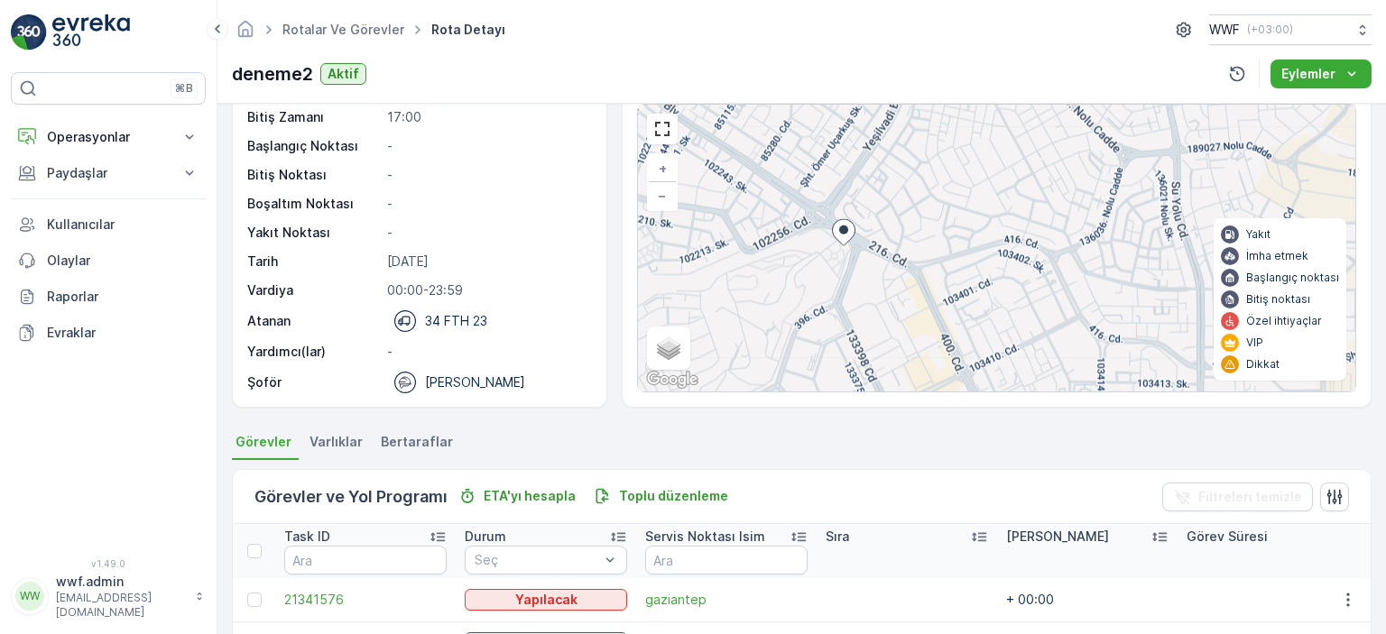
drag, startPoint x: 881, startPoint y: 219, endPoint x: 924, endPoint y: 359, distance: 146.4
click at [924, 359] on div "+ − Uydu Yol haritası Arazi Karışık Leaflet Klavye kısayolları Harita Verileri …" at bounding box center [996, 248] width 717 height 287
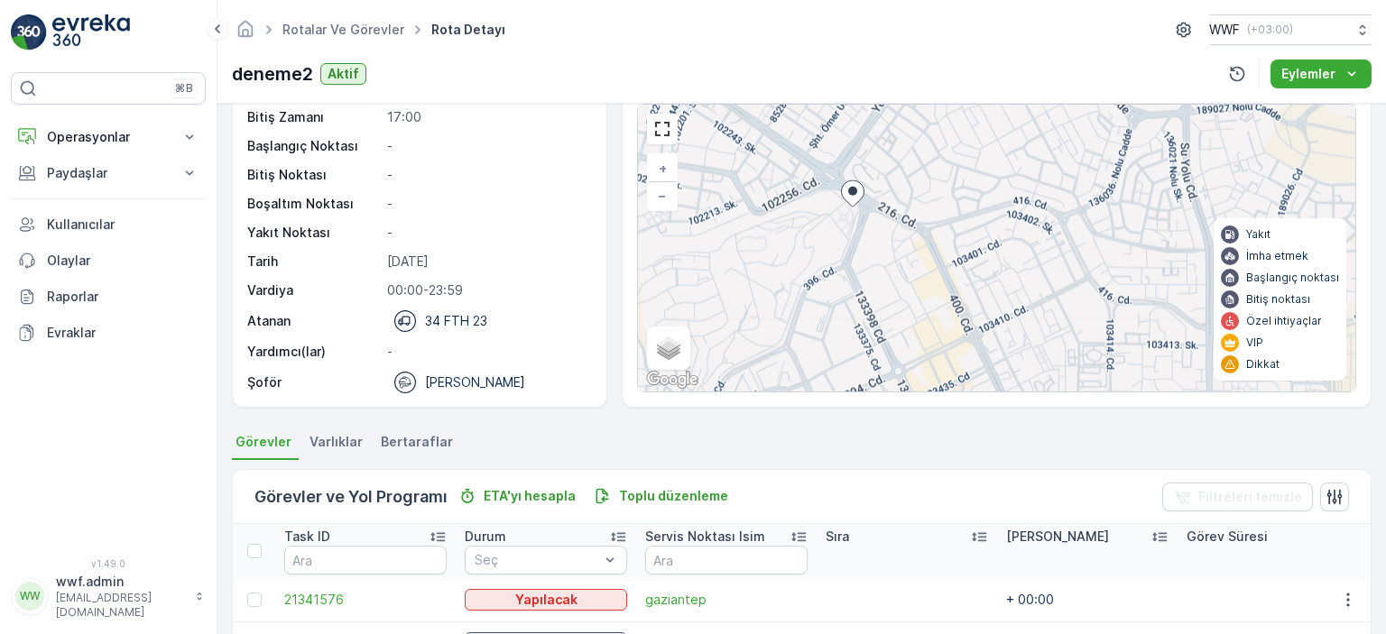
drag, startPoint x: 876, startPoint y: 319, endPoint x: 895, endPoint y: 247, distance: 74.6
click at [895, 247] on div "+ − Uydu Yol haritası Arazi Karışık Leaflet Klavye kısayolları Harita Verileri …" at bounding box center [996, 248] width 717 height 287
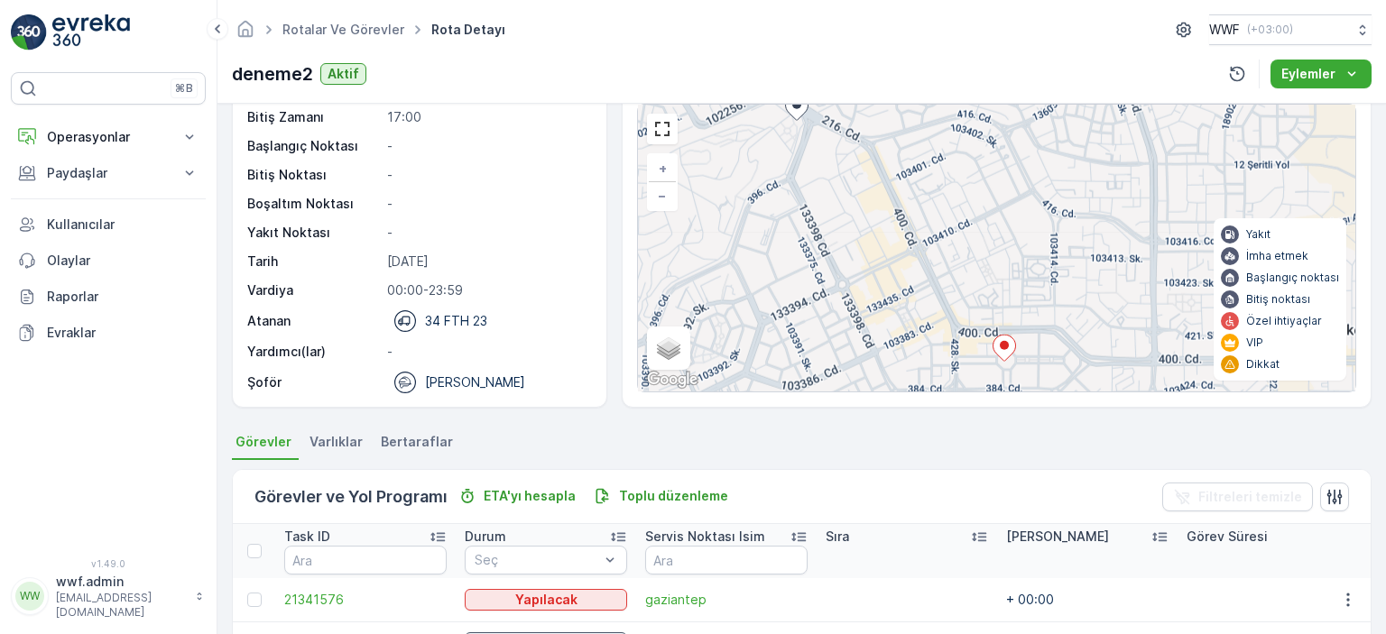
drag, startPoint x: 929, startPoint y: 286, endPoint x: 856, endPoint y: 230, distance: 91.3
click at [856, 230] on div "+ − Uydu Yol haritası Arazi Karışık Leaflet Klavye kısayolları Harita Verileri …" at bounding box center [996, 248] width 717 height 287
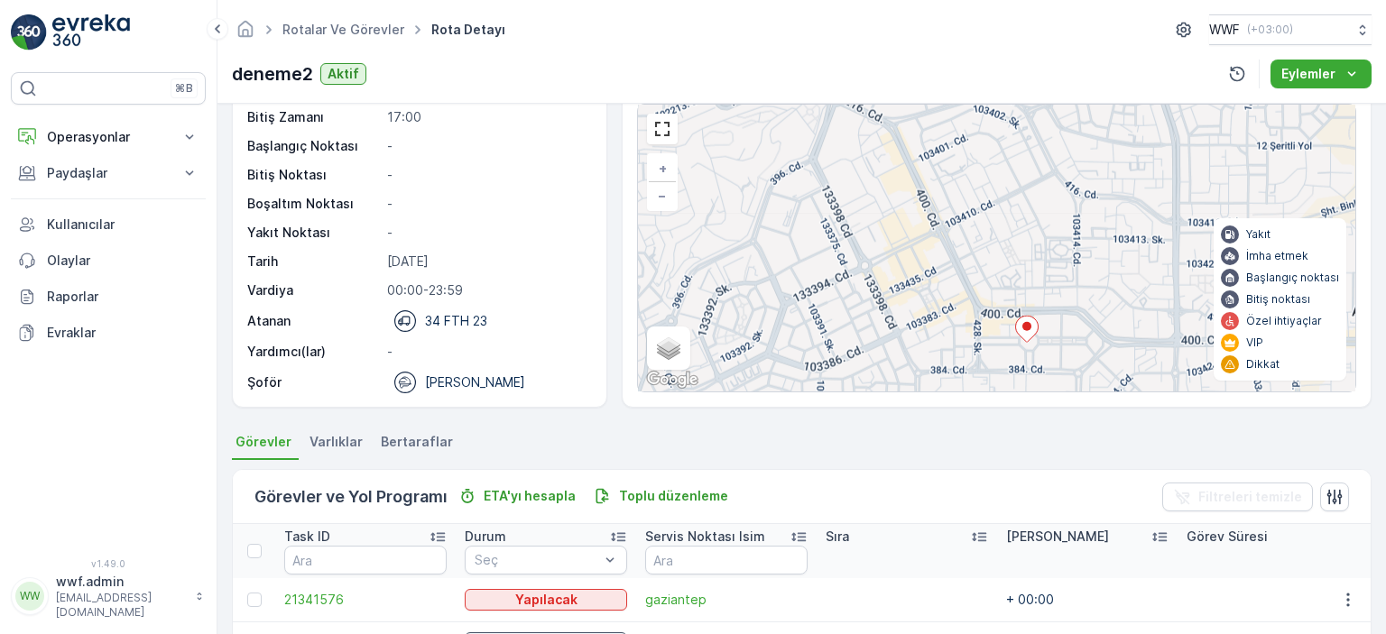
drag, startPoint x: 852, startPoint y: 237, endPoint x: 881, endPoint y: 221, distance: 33.1
click at [881, 221] on div "+ − Uydu Yol haritası Arazi Karışık Leaflet Klavye kısayolları Harita Verileri …" at bounding box center [996, 248] width 717 height 287
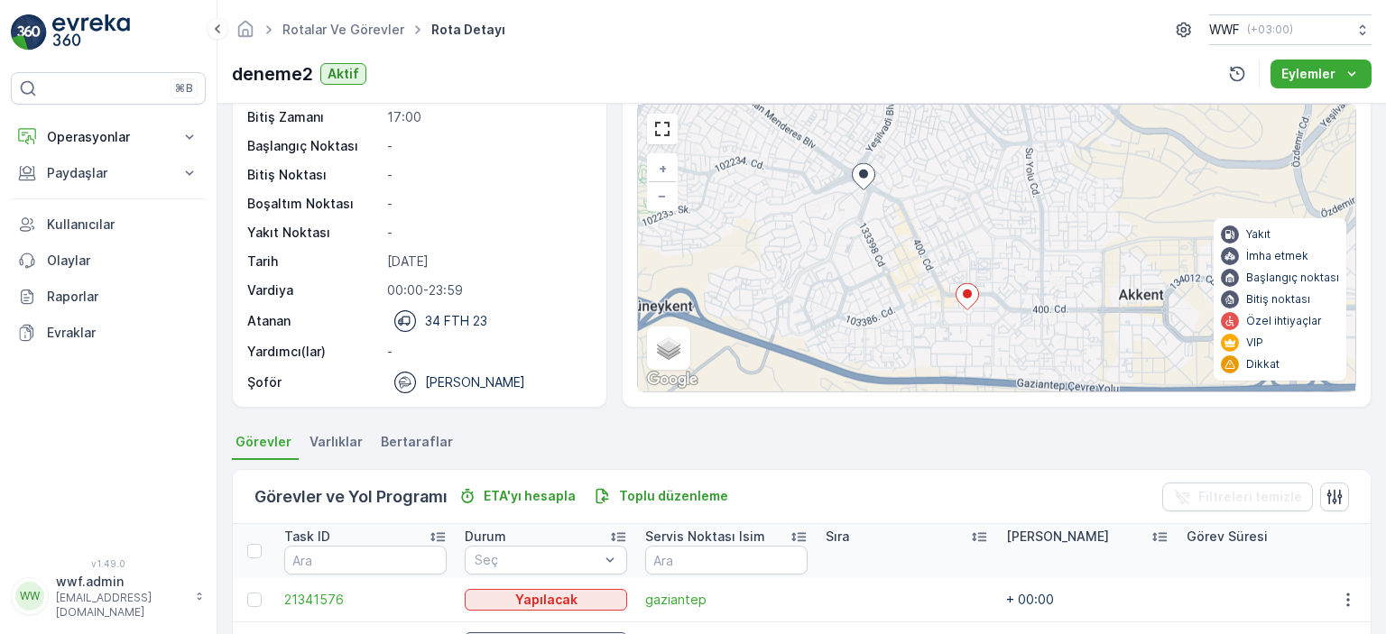
drag, startPoint x: 921, startPoint y: 212, endPoint x: 928, endPoint y: 235, distance: 23.7
click at [928, 235] on div "+ − Uydu Yol haritası Arazi Karışık Leaflet Klavye kısayolları Harita Verileri …" at bounding box center [996, 248] width 717 height 287
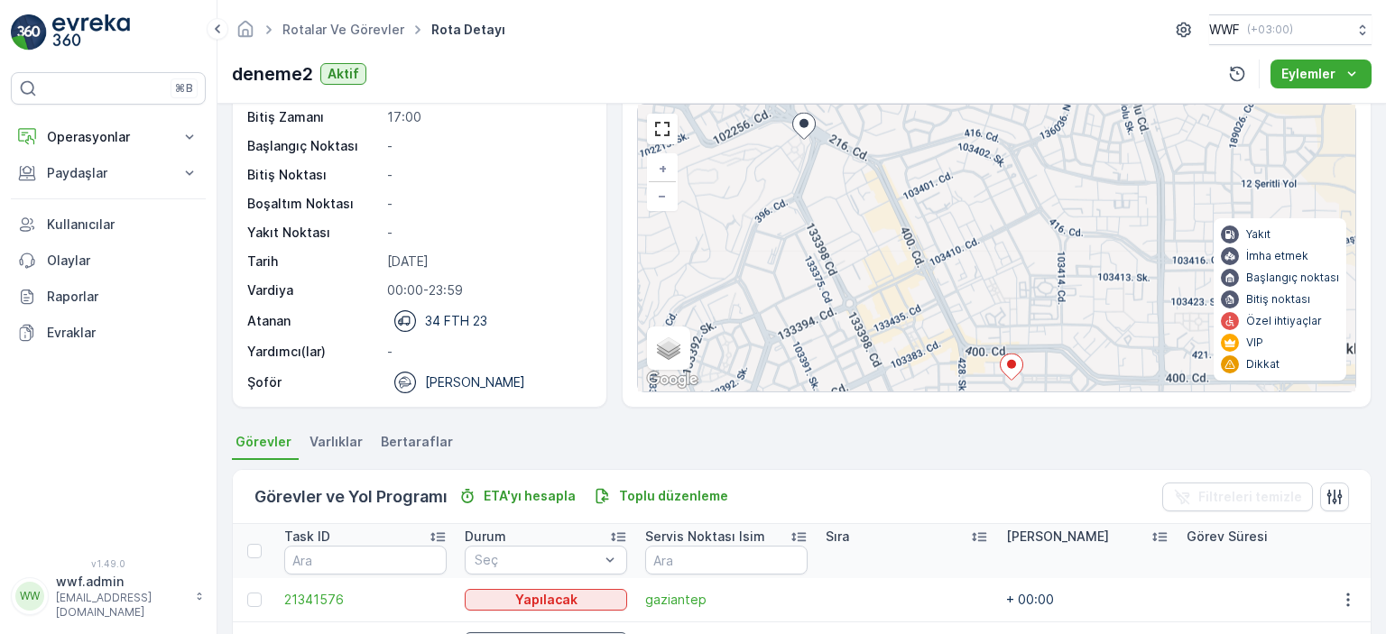
drag, startPoint x: 941, startPoint y: 263, endPoint x: 942, endPoint y: 237, distance: 25.3
click at [942, 237] on div "+ − Uydu Yol haritası Arazi Karışık Leaflet Klavye kısayolları Harita Verileri …" at bounding box center [996, 248] width 717 height 287
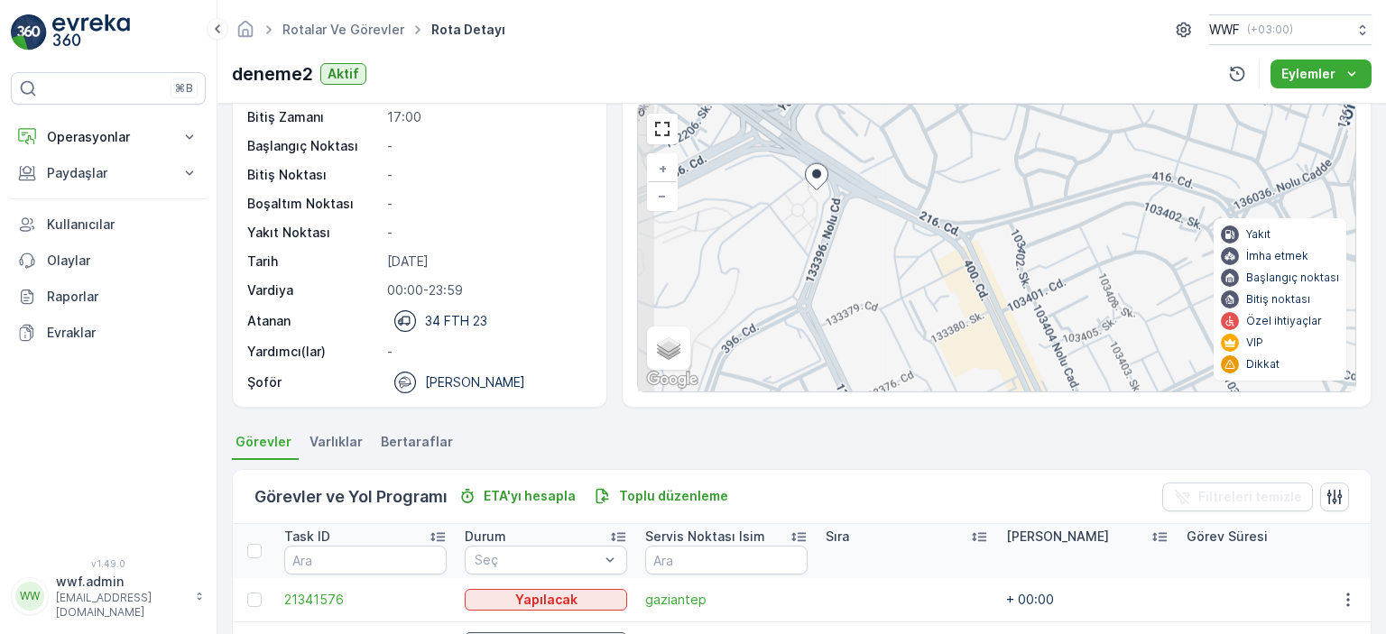
drag, startPoint x: 850, startPoint y: 196, endPoint x: 862, endPoint y: 233, distance: 38.8
click at [862, 233] on div "+ − Uydu Yol haritası Arazi Karışık Leaflet Klavye kısayolları Harita Verileri …" at bounding box center [996, 248] width 717 height 287
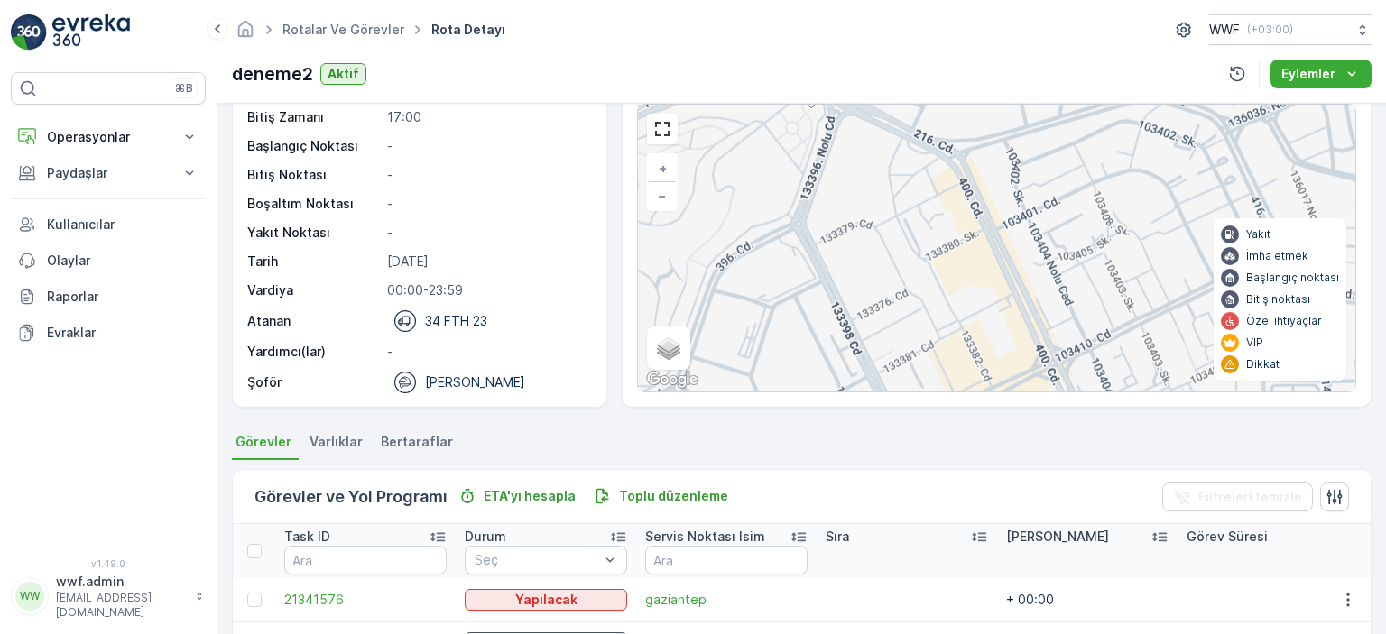
drag, startPoint x: 901, startPoint y: 201, endPoint x: 892, endPoint y: 176, distance: 26.8
click at [895, 182] on div "+ − Uydu Yol haritası Arazi Karışık Leaflet Klavye kısayolları Harita Verileri …" at bounding box center [996, 248] width 717 height 287
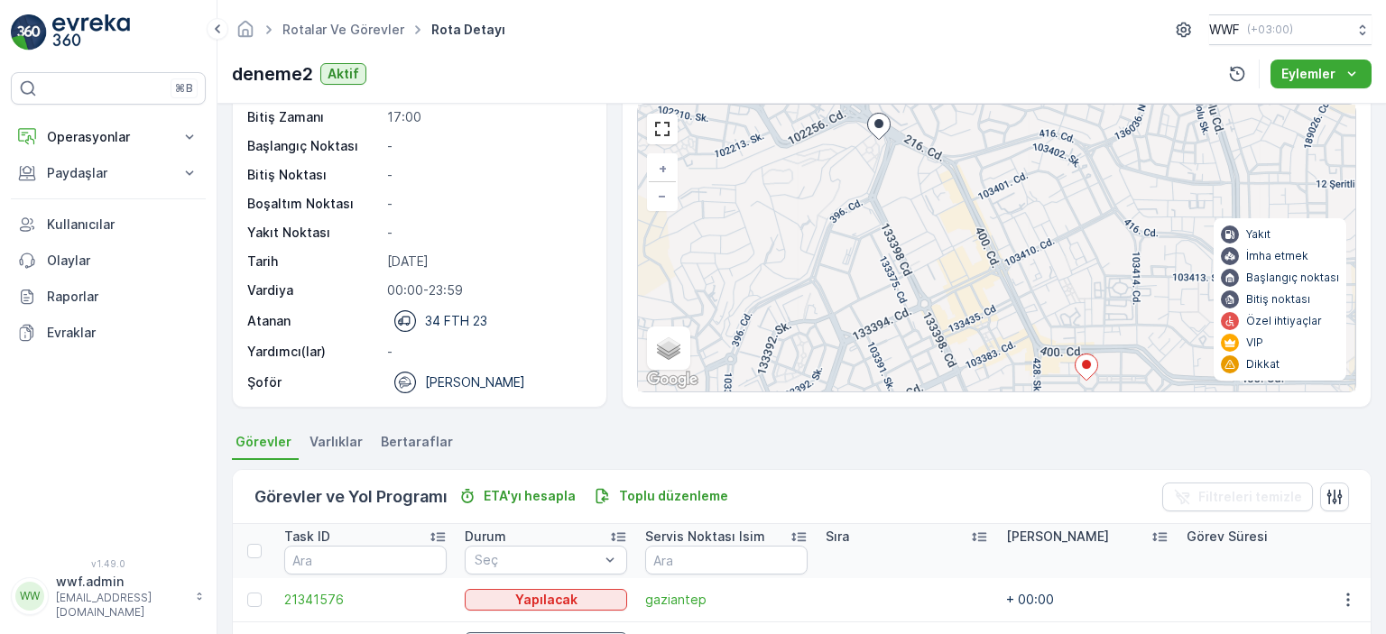
drag, startPoint x: 956, startPoint y: 303, endPoint x: 972, endPoint y: 306, distance: 16.5
click at [972, 306] on div "+ − Uydu Yol haritası Arazi Karışık Leaflet Klavye kısayolları Harita Verileri …" at bounding box center [996, 248] width 717 height 287
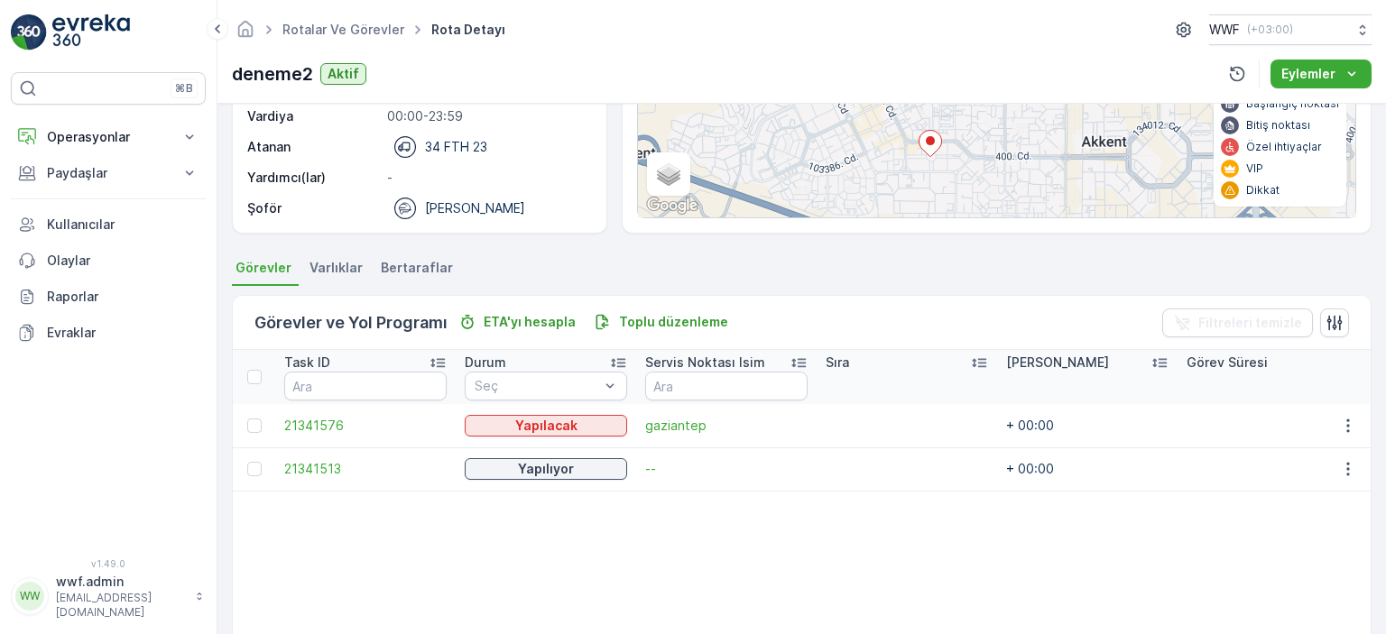
scroll to position [217, 0]
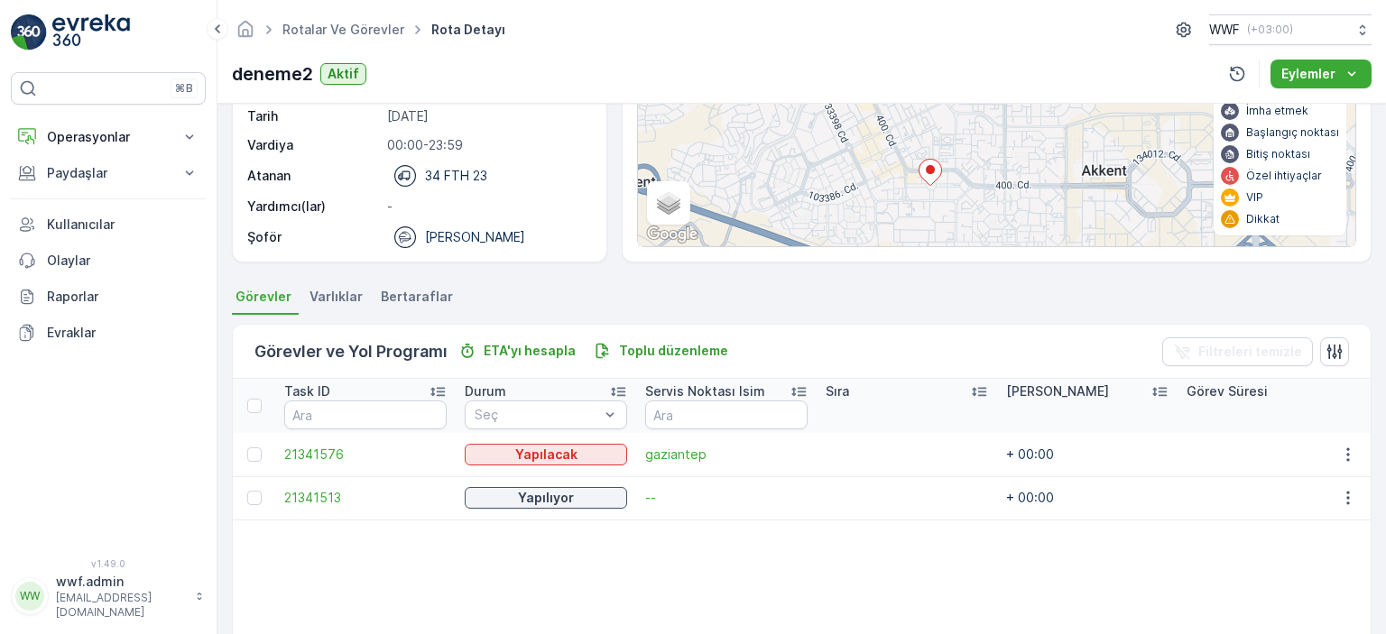
drag, startPoint x: 336, startPoint y: 296, endPoint x: 346, endPoint y: 293, distance: 10.3
click at [336, 295] on span "Varlıklar" at bounding box center [336, 297] width 53 height 18
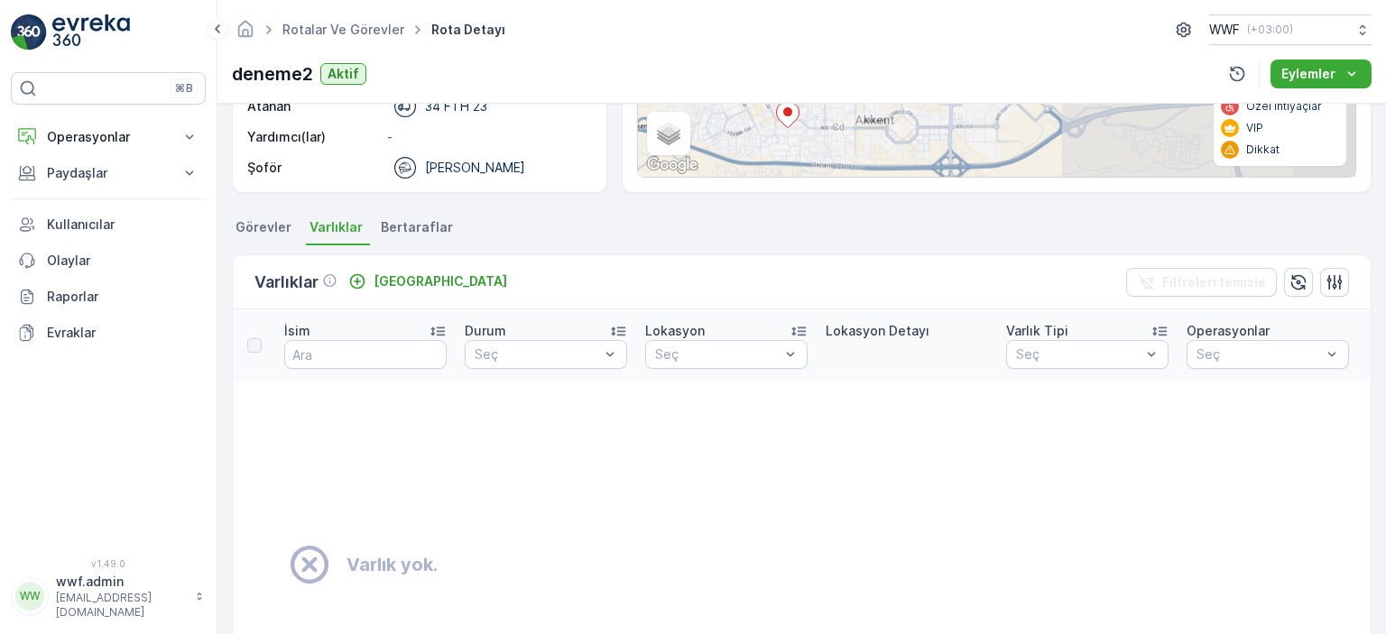
scroll to position [285, 0]
click at [274, 224] on span "Görevler" at bounding box center [264, 228] width 56 height 18
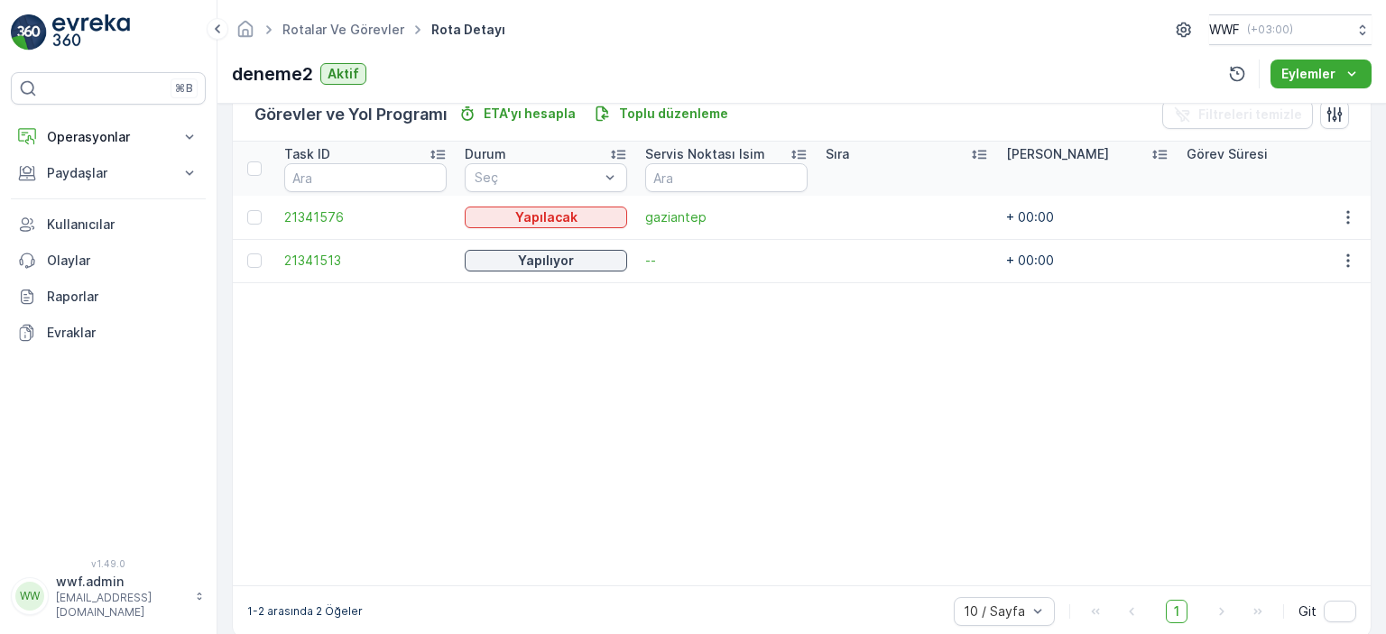
scroll to position [466, 0]
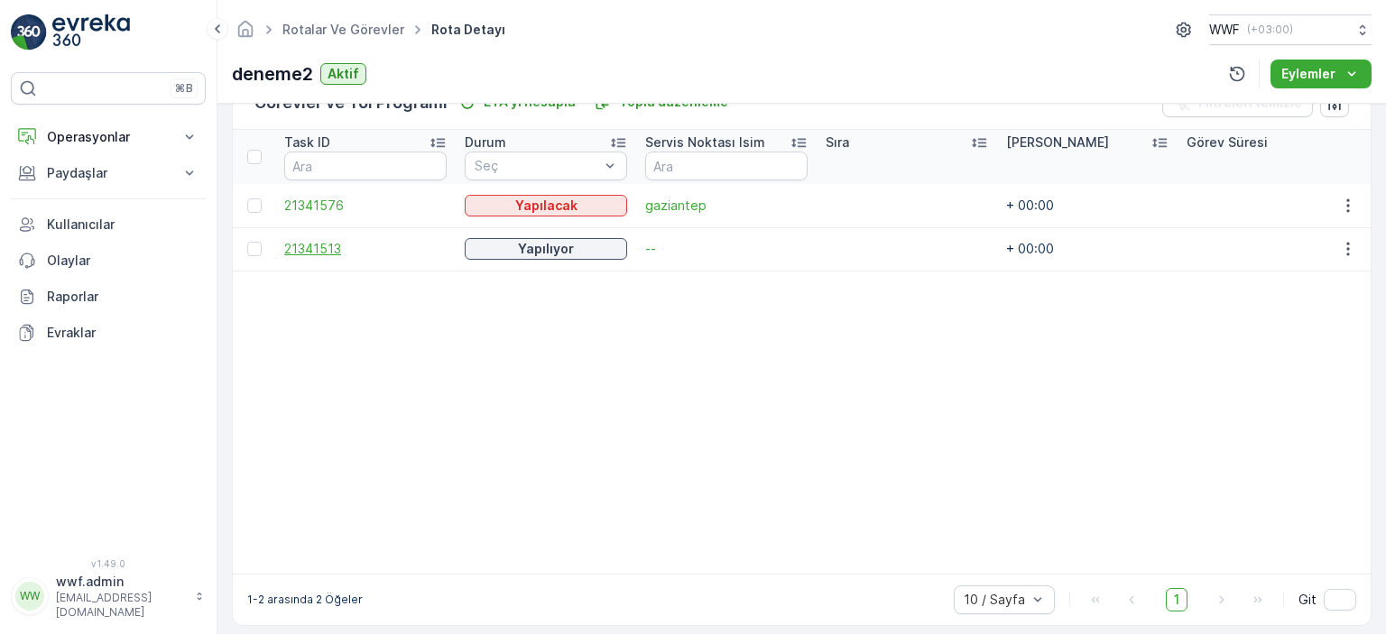
click at [308, 243] on span "21341513" at bounding box center [365, 249] width 162 height 18
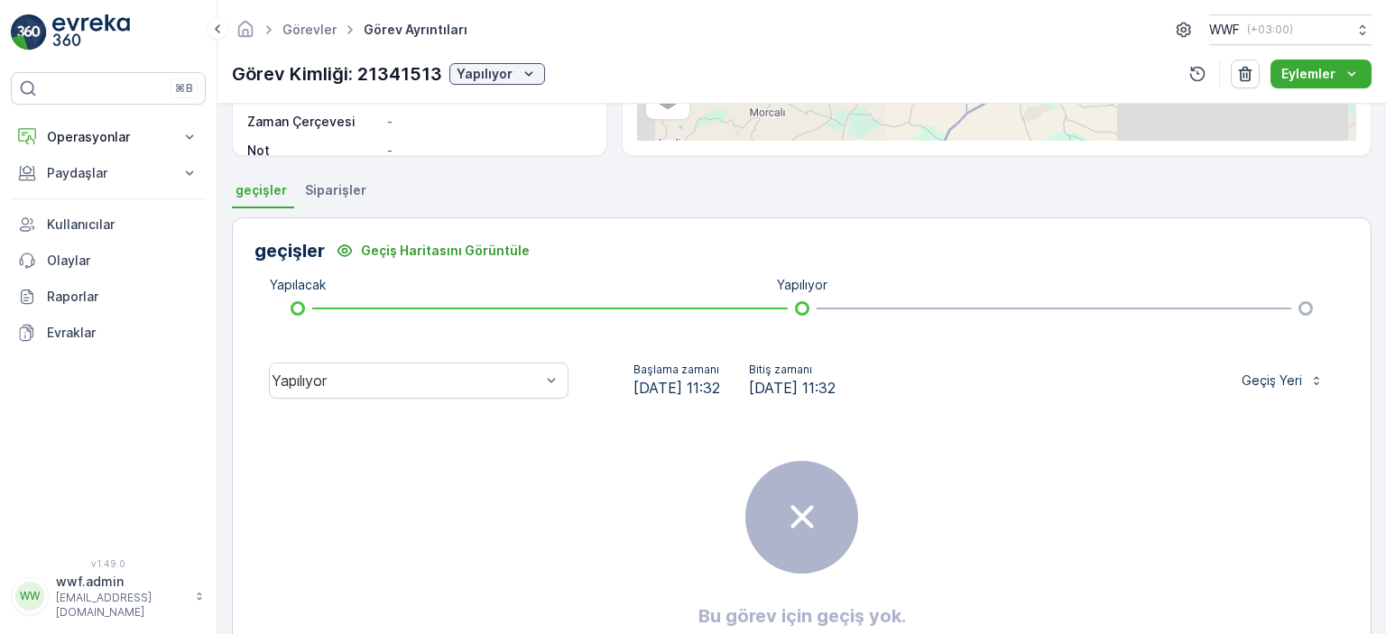
scroll to position [410, 0]
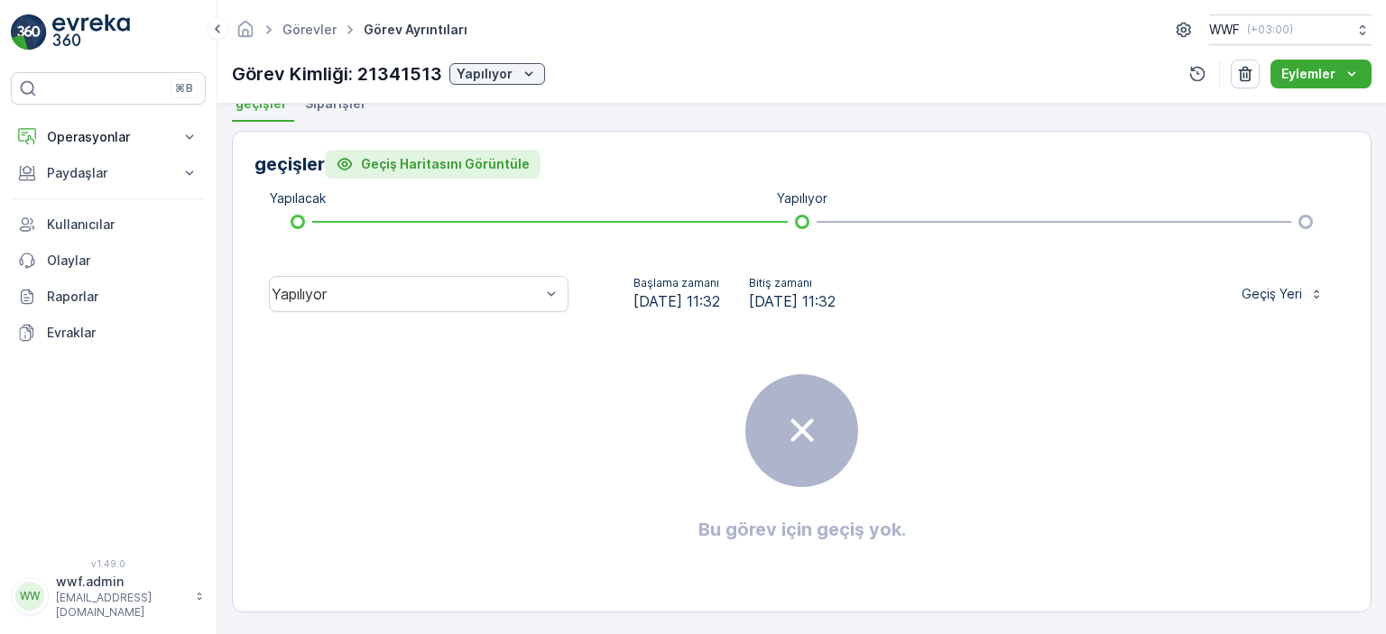
click at [386, 155] on p "Geçiş Haritasını Görüntüle" at bounding box center [445, 164] width 169 height 18
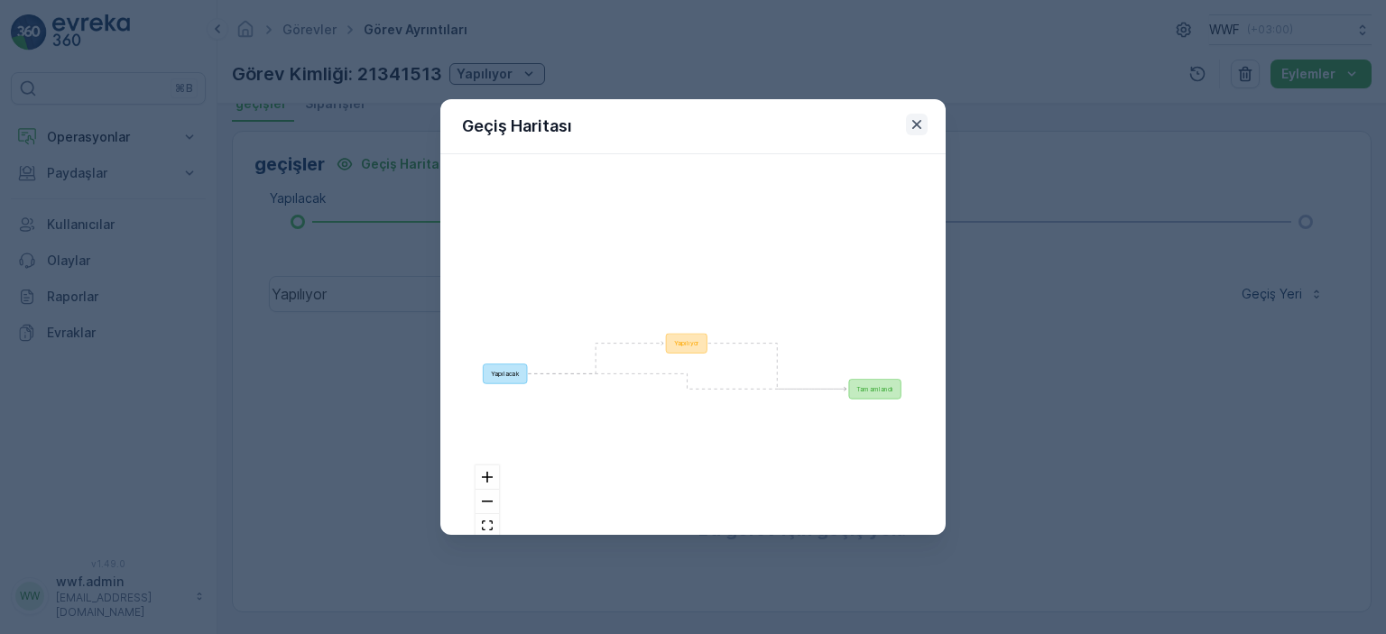
click at [919, 123] on icon "button" at bounding box center [916, 124] width 9 height 9
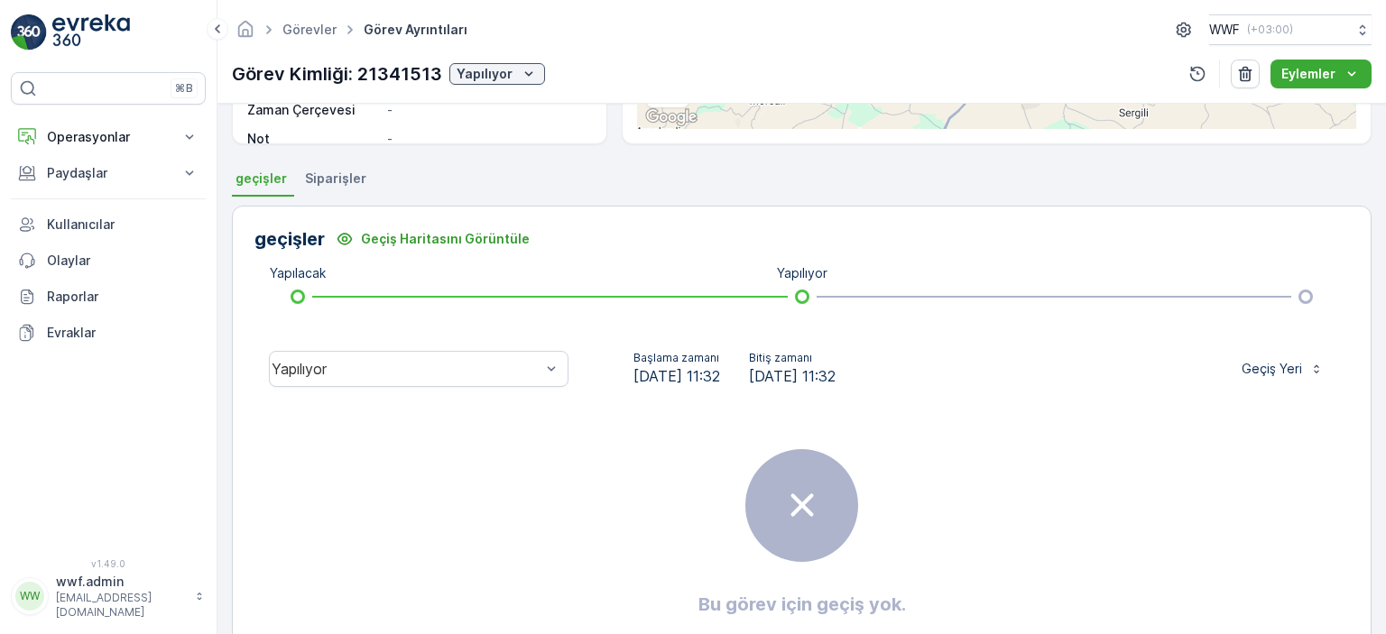
scroll to position [229, 0]
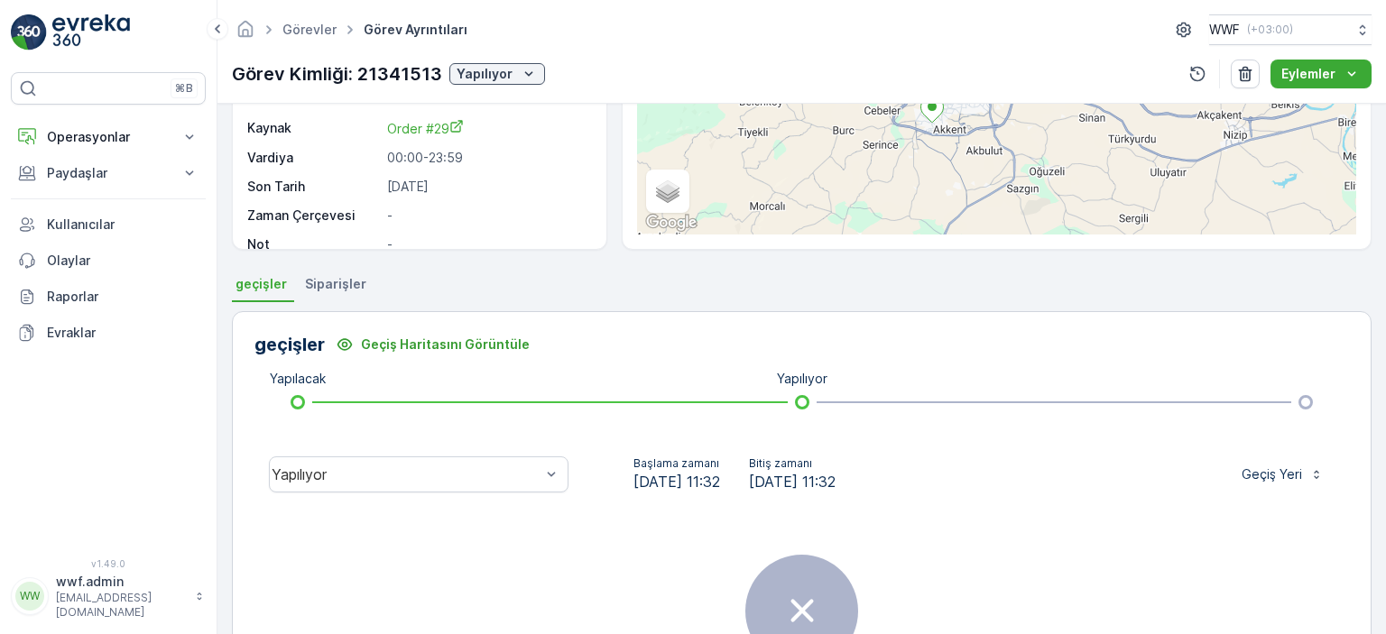
click at [329, 279] on span "Siparişler" at bounding box center [335, 284] width 61 height 18
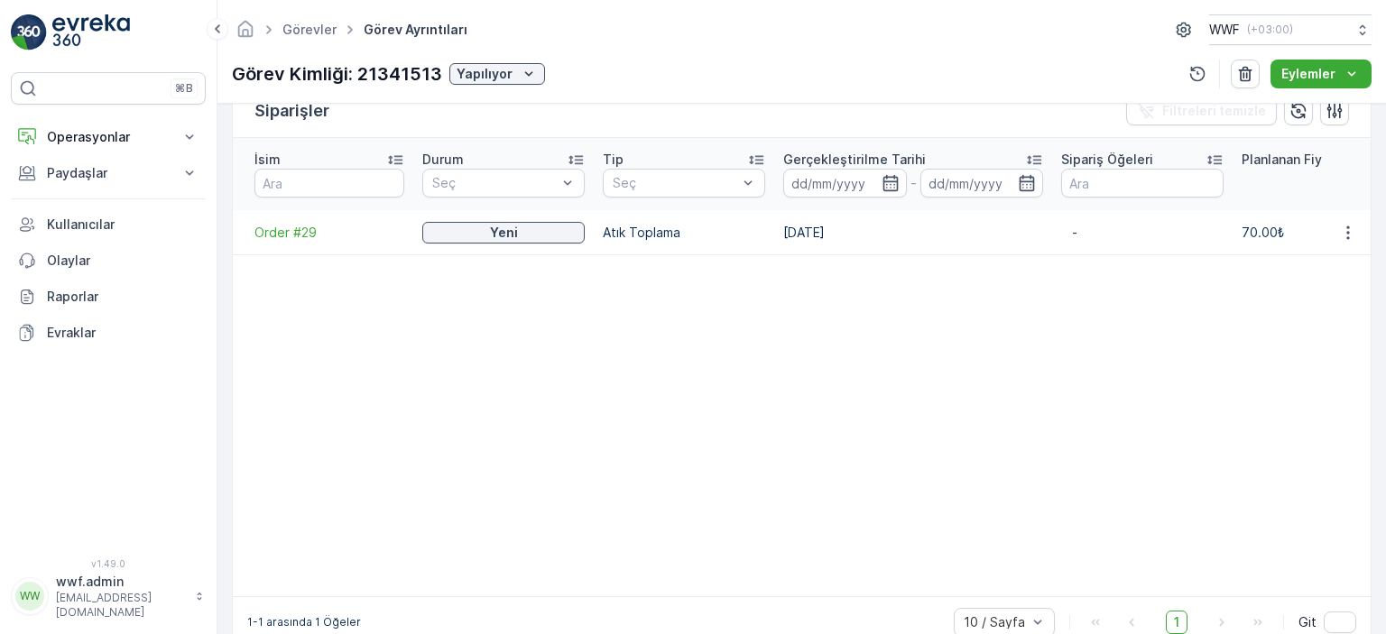
scroll to position [484, 0]
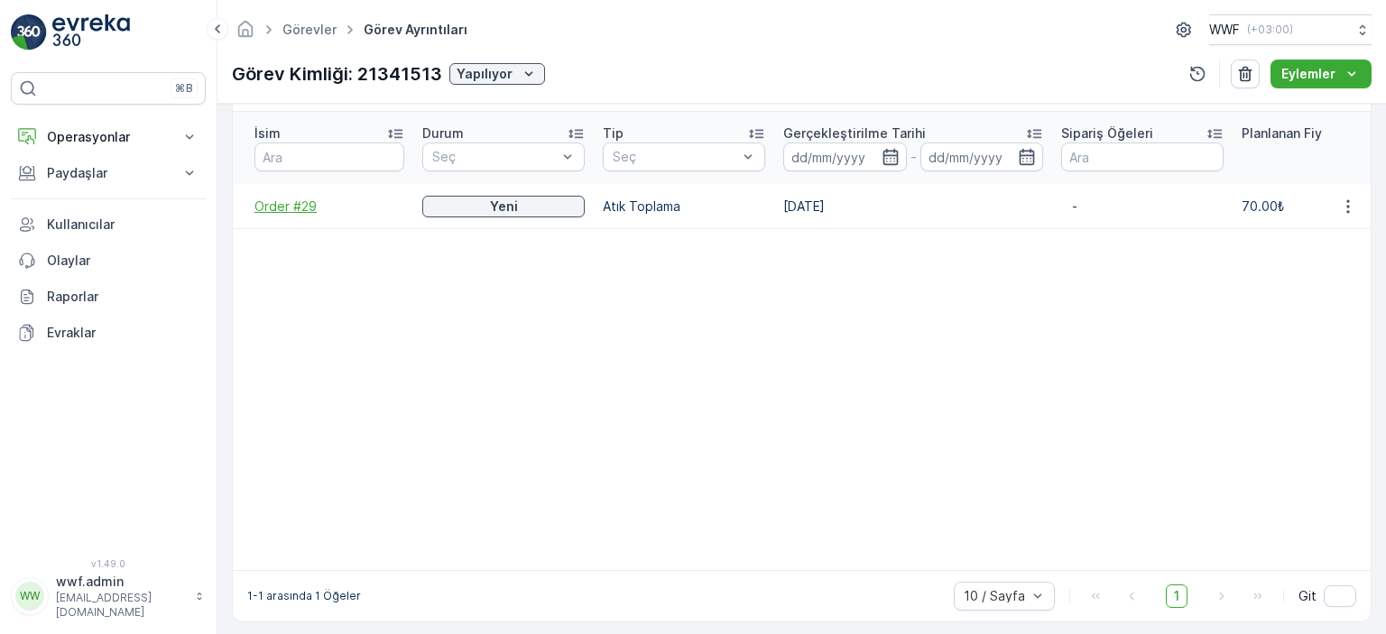
click at [306, 198] on span "Order #29" at bounding box center [330, 207] width 150 height 18
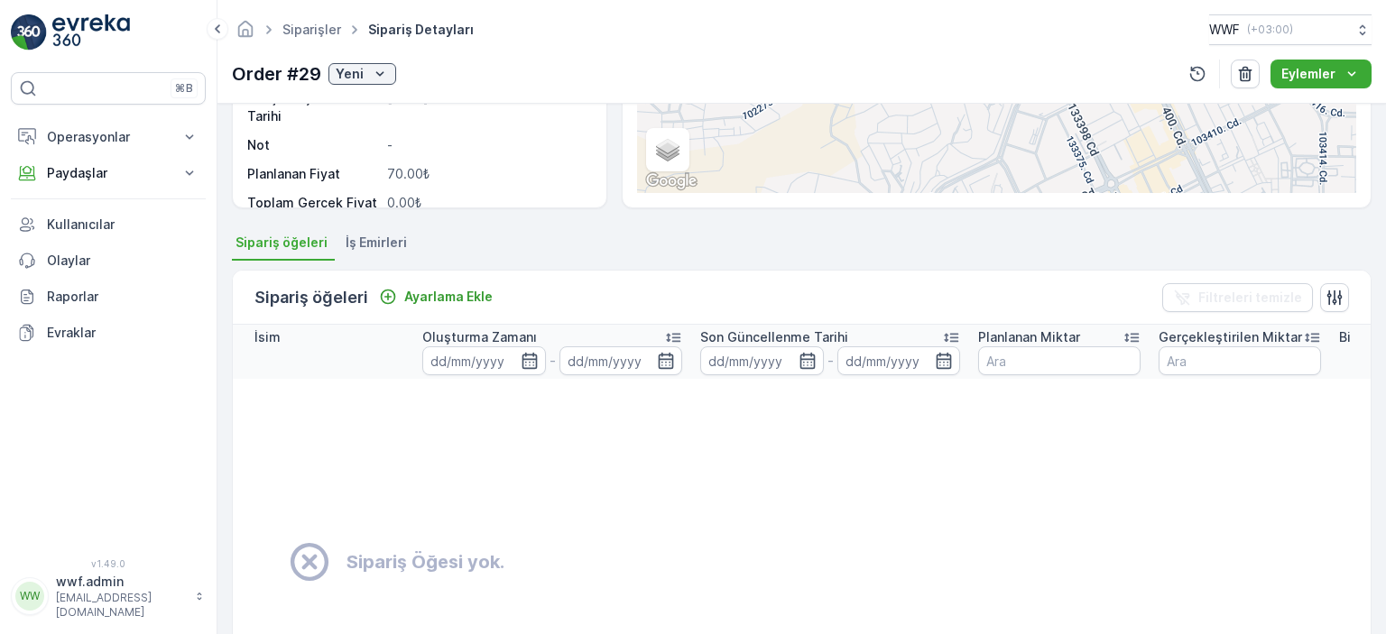
scroll to position [361, 0]
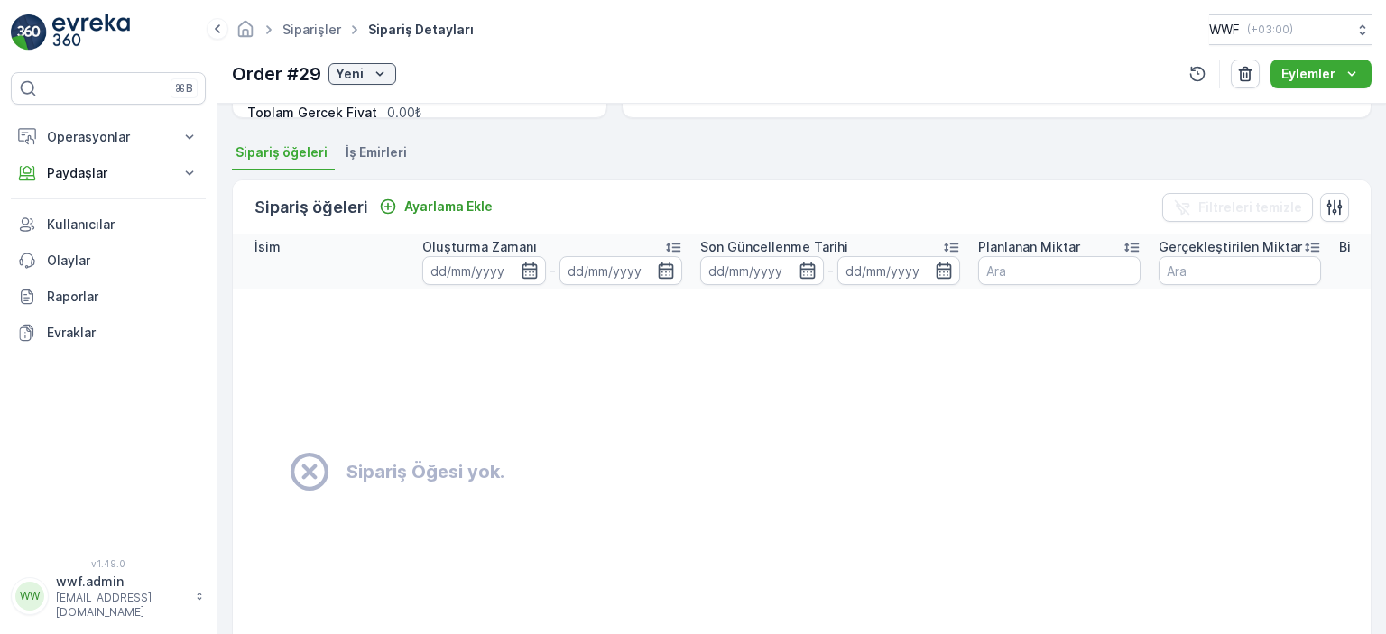
click at [373, 147] on span "İş Emirleri" at bounding box center [376, 152] width 61 height 18
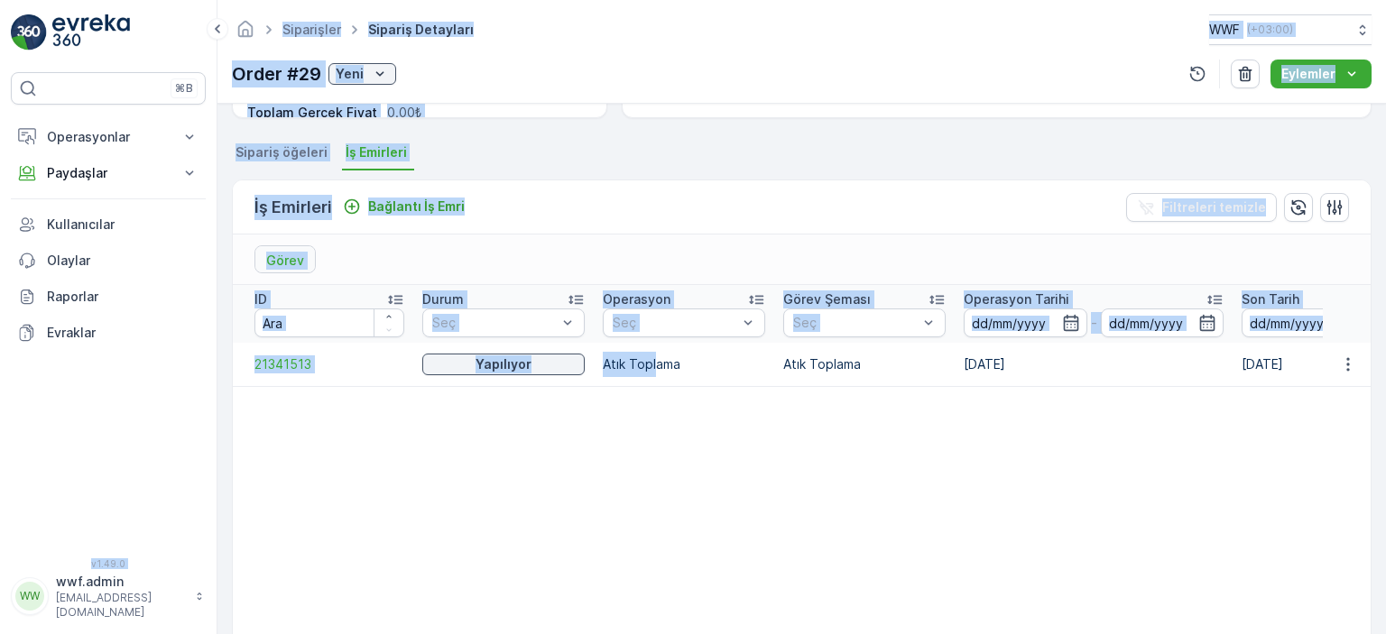
drag, startPoint x: 662, startPoint y: 364, endPoint x: 180, endPoint y: 388, distance: 483.5
click at [32, 353] on div "⌘B Operasyonlar Planlama Rotalar & Görevler Kokpit Ayarlar Paydaşlar Birimler K…" at bounding box center [693, 317] width 1386 height 634
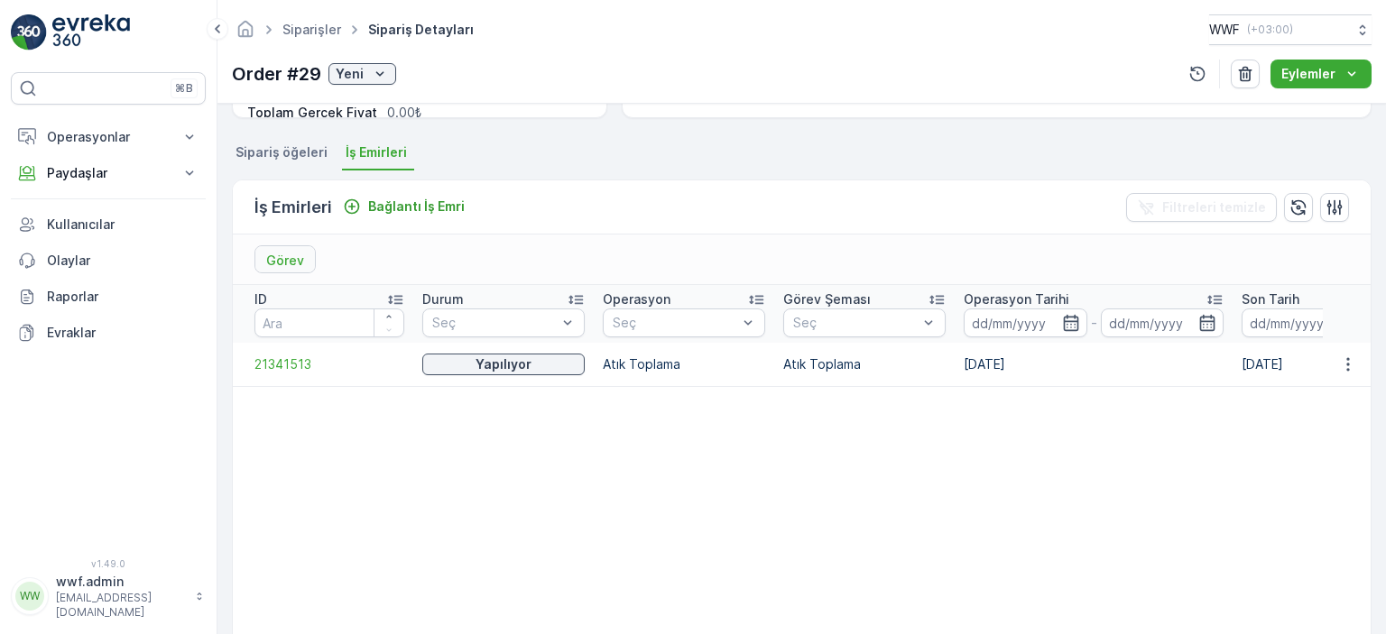
click at [310, 430] on td at bounding box center [323, 443] width 181 height 38
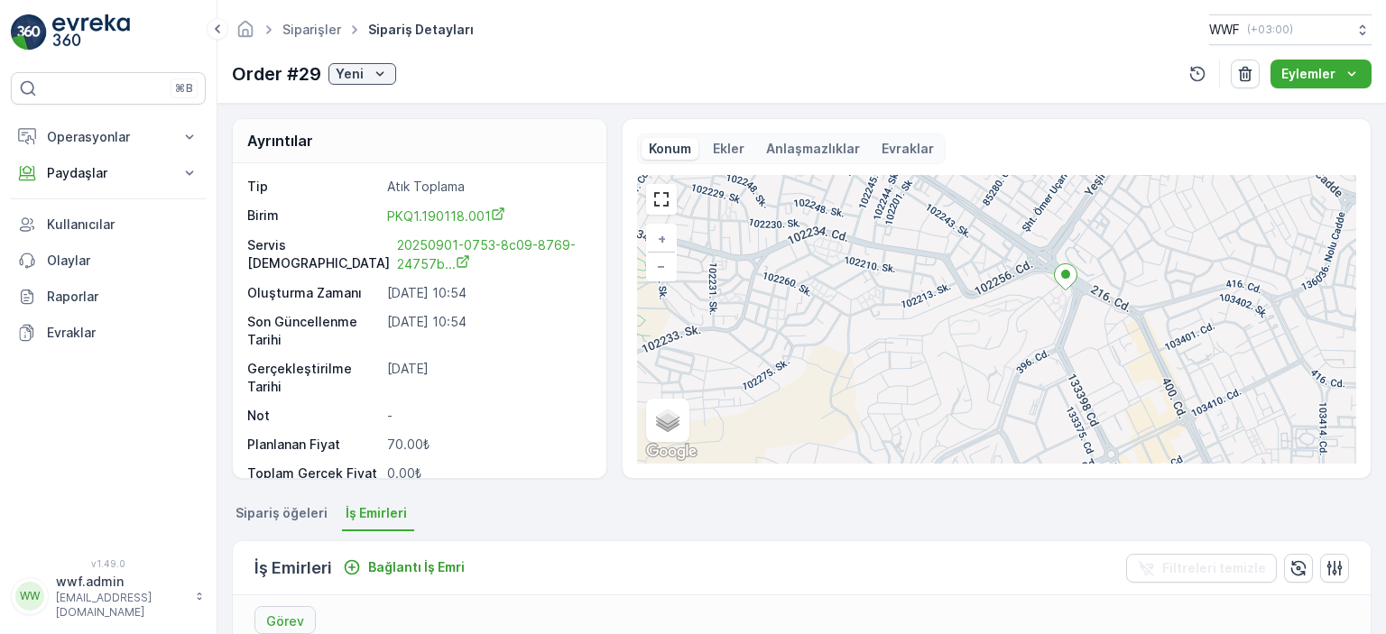
click at [716, 150] on p "Ekler" at bounding box center [729, 149] width 32 height 18
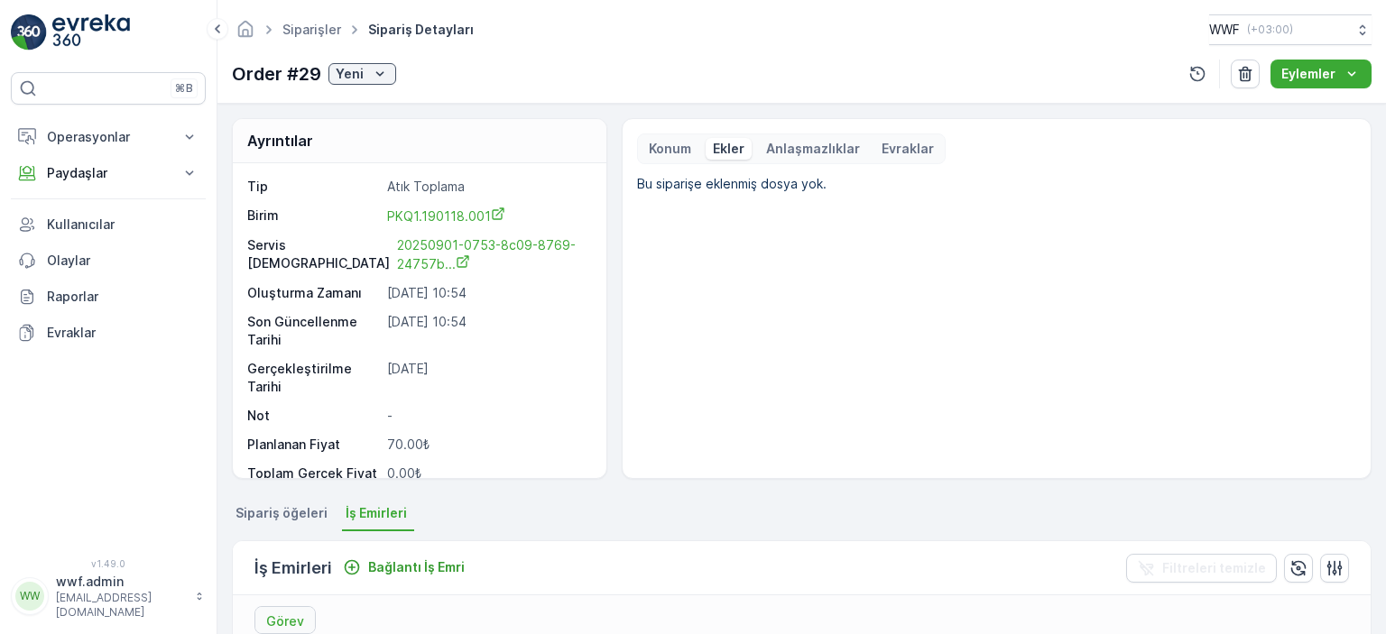
click at [782, 151] on p "Anlaşmazlıklar" at bounding box center [813, 149] width 94 height 18
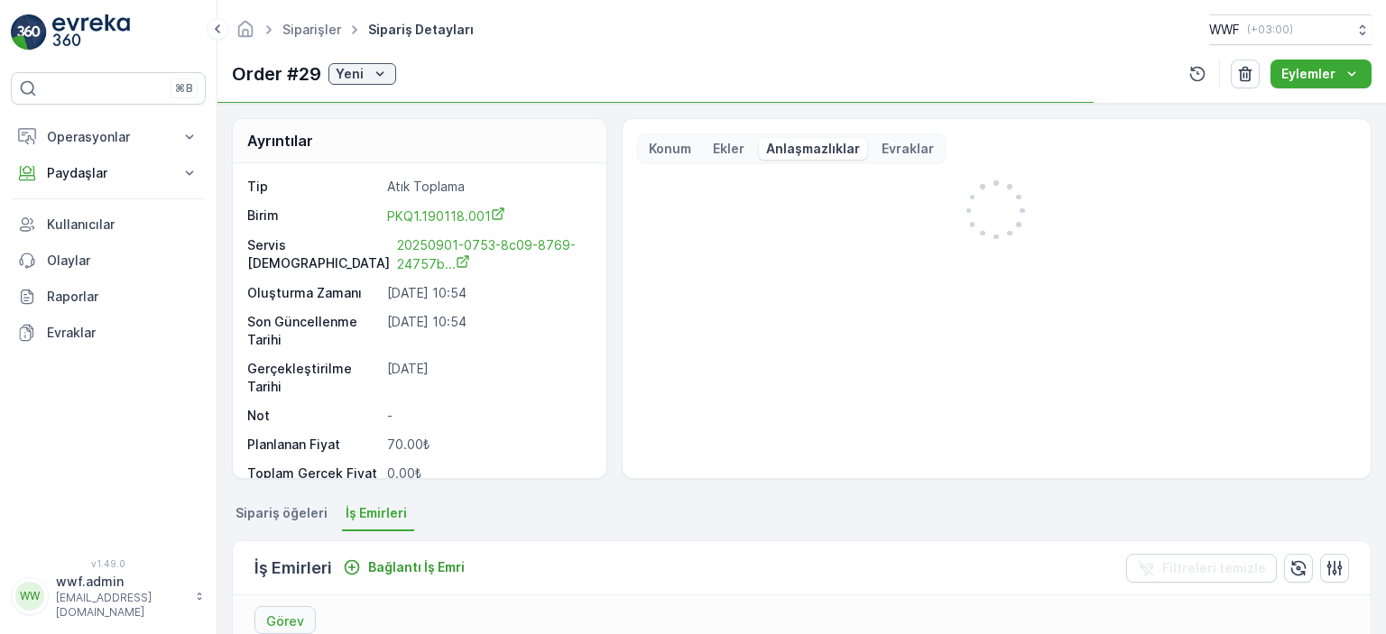
click at [893, 149] on p "Evraklar" at bounding box center [908, 149] width 52 height 18
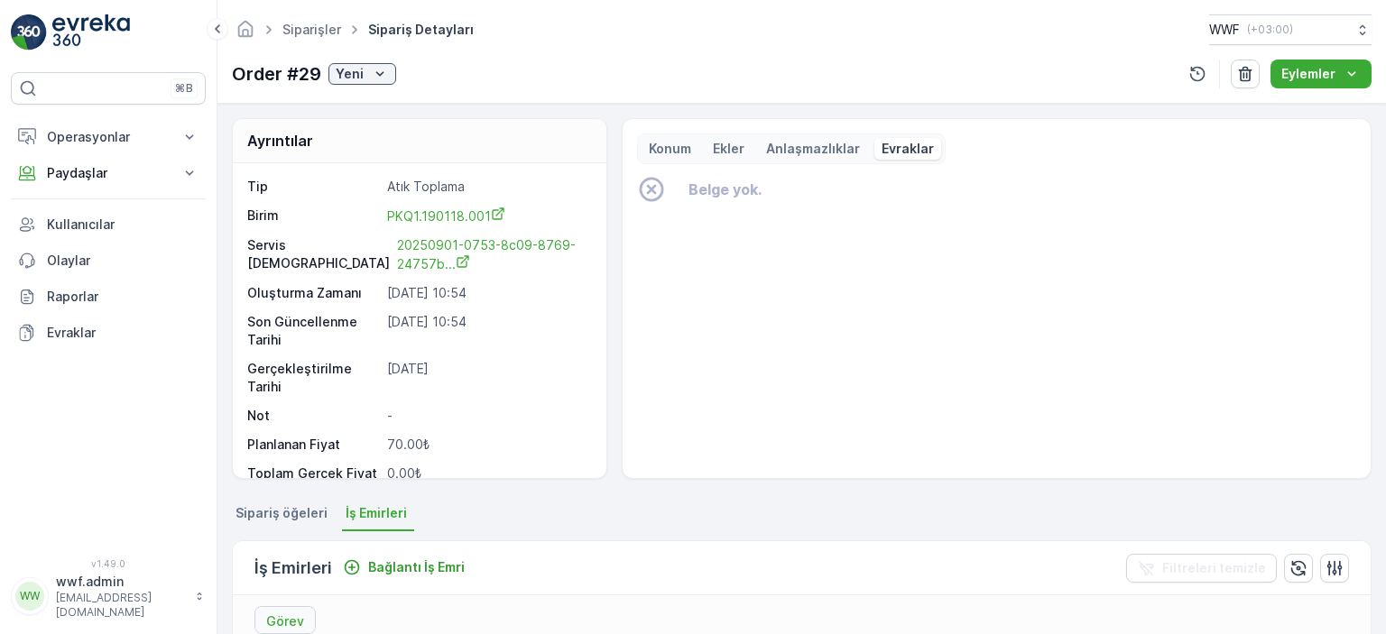
click at [664, 141] on p "Konum" at bounding box center [670, 149] width 42 height 18
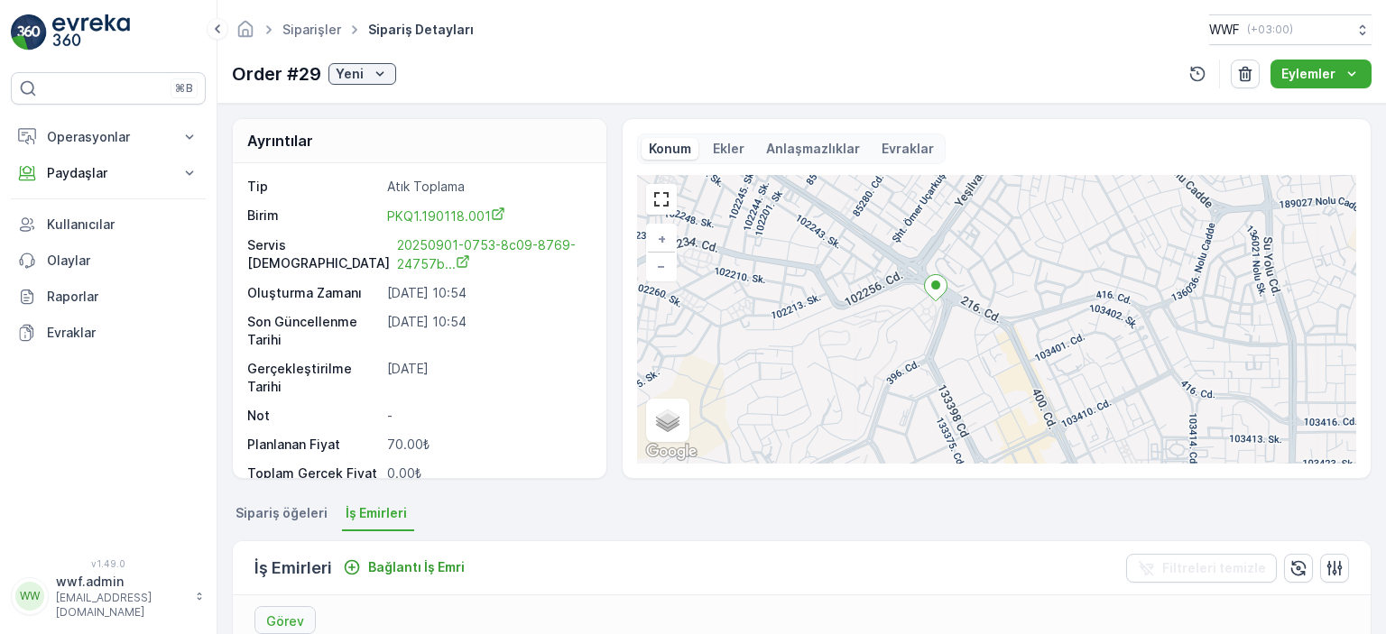
drag, startPoint x: 828, startPoint y: 314, endPoint x: 874, endPoint y: 379, distance: 79.6
click at [875, 378] on div "+ − Uydu Yol haritası Arazi Karışık Leaflet Klavye kısayolları Harita Verileri …" at bounding box center [996, 319] width 719 height 289
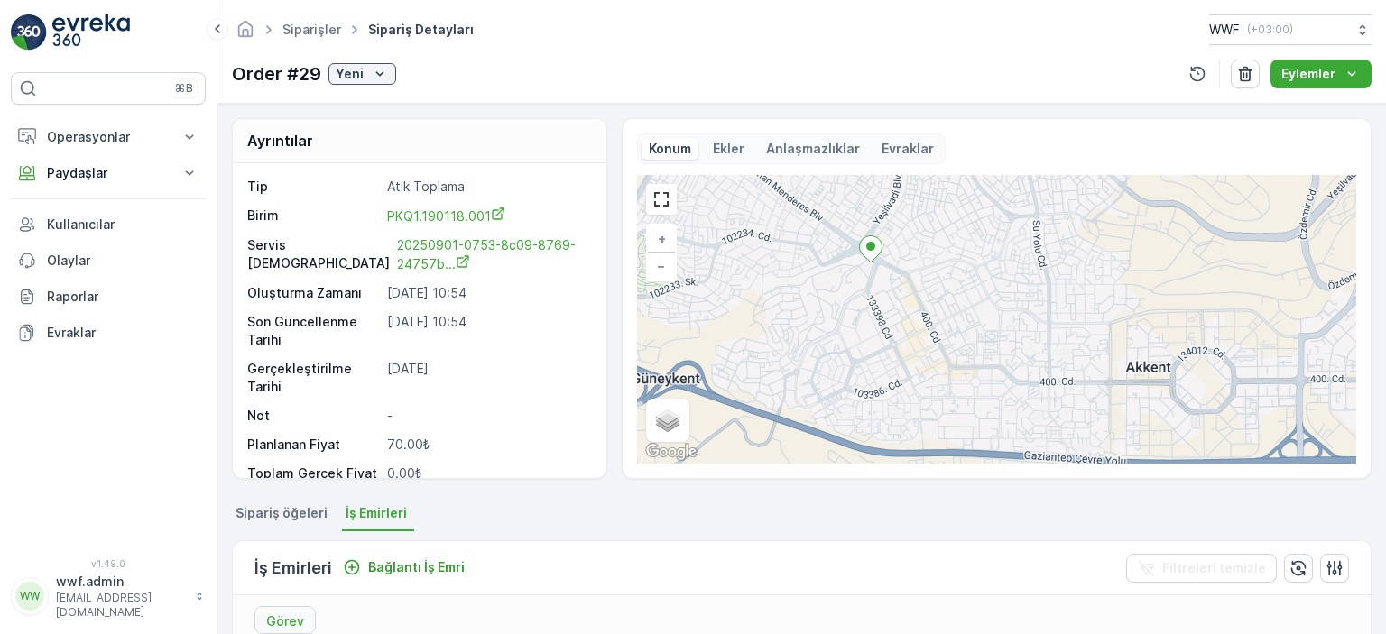
drag, startPoint x: 810, startPoint y: 324, endPoint x: 780, endPoint y: 212, distance: 116.0
click at [780, 212] on div "+ − Uydu Yol haritası Arazi Karışık Leaflet Klavye kısayolları Harita Verileri …" at bounding box center [996, 319] width 719 height 289
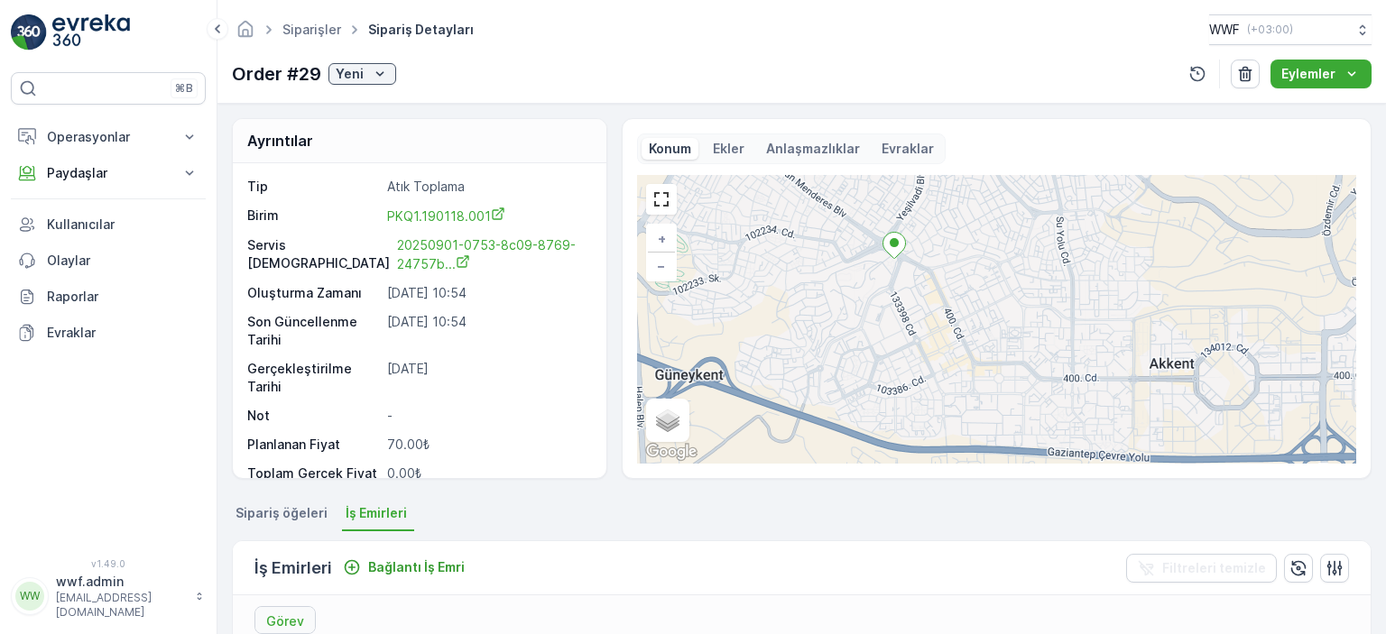
drag, startPoint x: 827, startPoint y: 258, endPoint x: 829, endPoint y: 279, distance: 20.8
click at [809, 216] on div "+ − Uydu Yol haritası Arazi Karışık Leaflet Klavye kısayolları Harita Verileri …" at bounding box center [996, 319] width 719 height 289
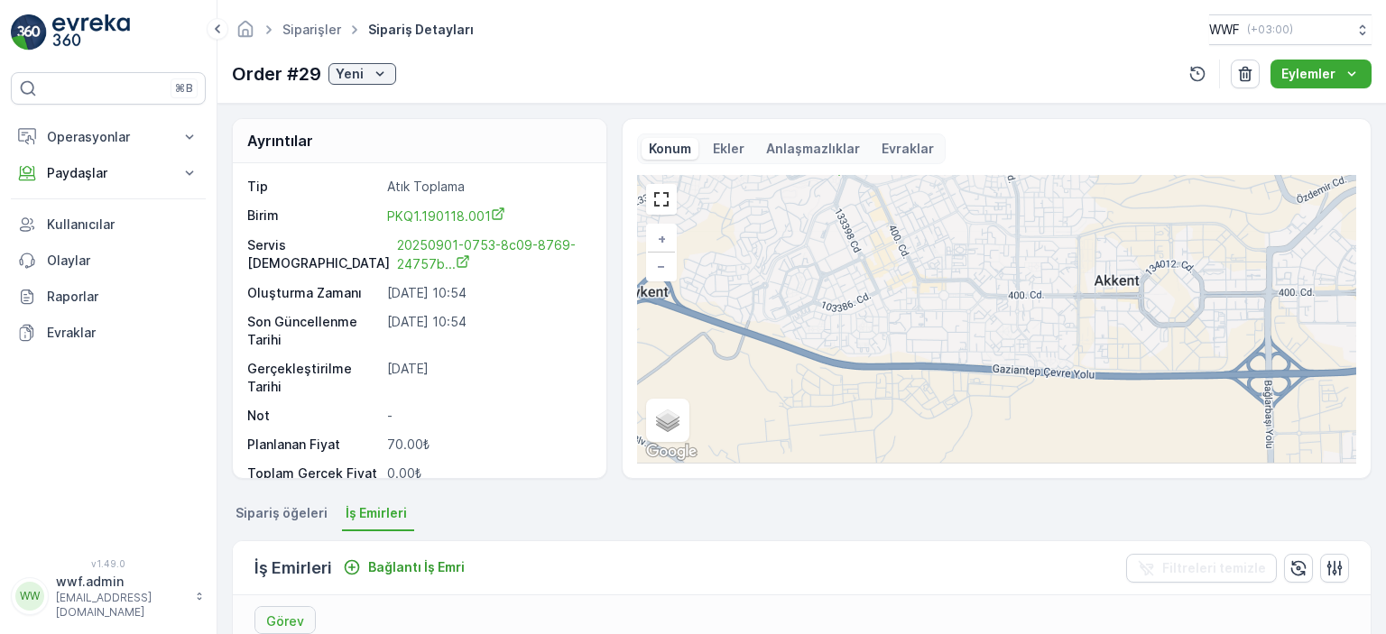
drag, startPoint x: 860, startPoint y: 357, endPoint x: 829, endPoint y: 314, distance: 53.6
click at [829, 314] on div "+ − Uydu Yol haritası Arazi Karışık Leaflet Klavye kısayolları Harita Verileri …" at bounding box center [996, 319] width 719 height 289
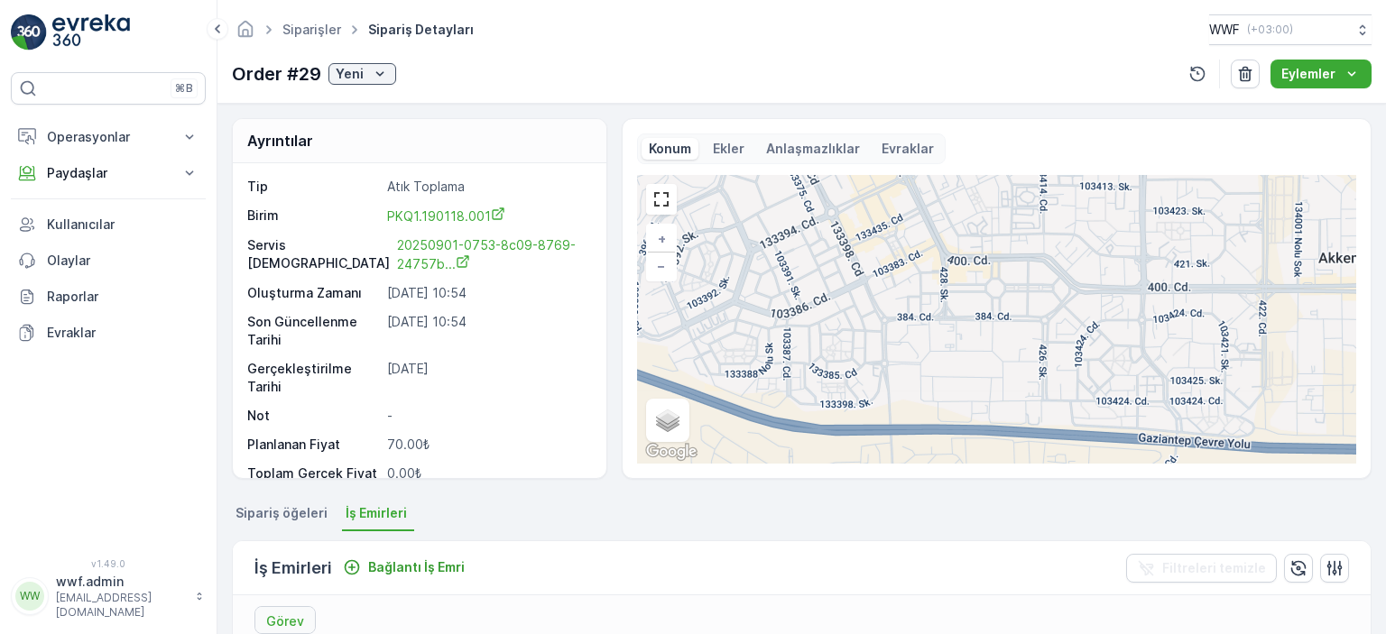
drag, startPoint x: 899, startPoint y: 262, endPoint x: 943, endPoint y: 341, distance: 90.9
click at [943, 341] on div "+ − Uydu Yol haritası Arazi Karışık Leaflet Klavye kısayolları Harita Verileri …" at bounding box center [996, 319] width 719 height 289
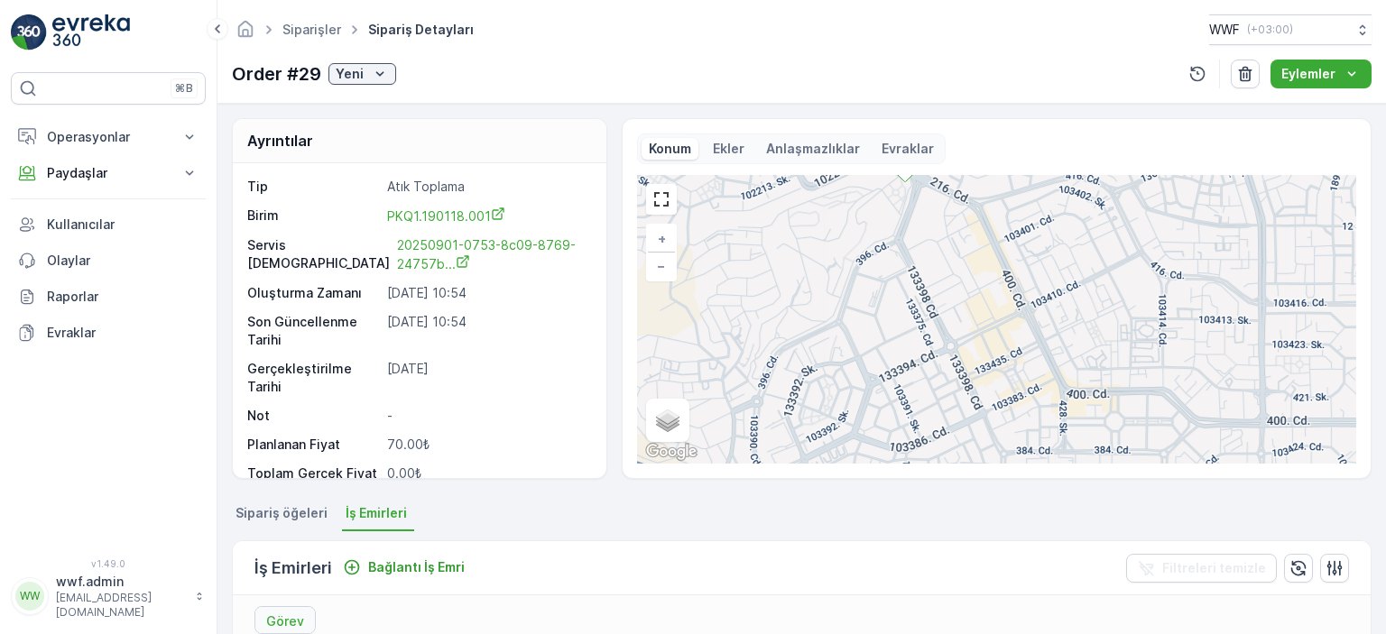
drag, startPoint x: 913, startPoint y: 304, endPoint x: 1008, endPoint y: 395, distance: 131.5
click at [1008, 395] on div "+ − Uydu Yol haritası Arazi Karışık Leaflet Klavye kısayolları Harita Verileri …" at bounding box center [996, 319] width 719 height 289
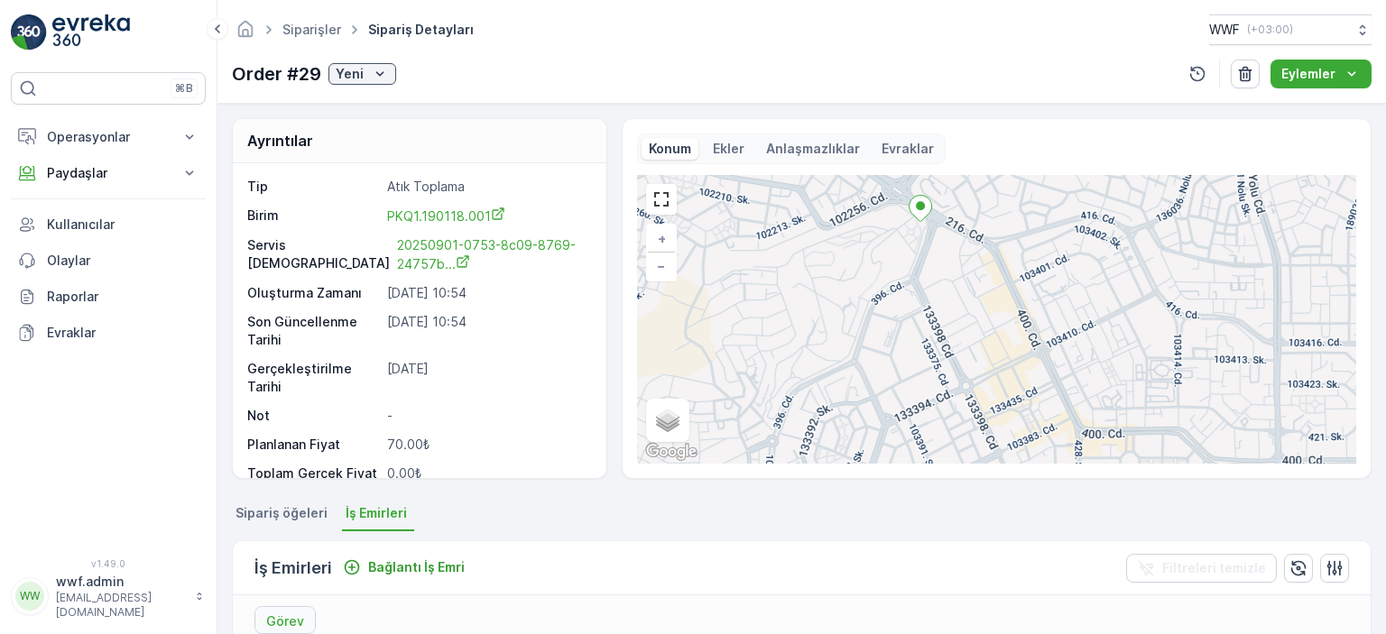
drag, startPoint x: 906, startPoint y: 264, endPoint x: 917, endPoint y: 284, distance: 23.4
click at [917, 284] on div "+ − Uydu Yol haritası Arazi Karışık Leaflet Klavye kısayolları Harita Verileri …" at bounding box center [996, 319] width 719 height 289
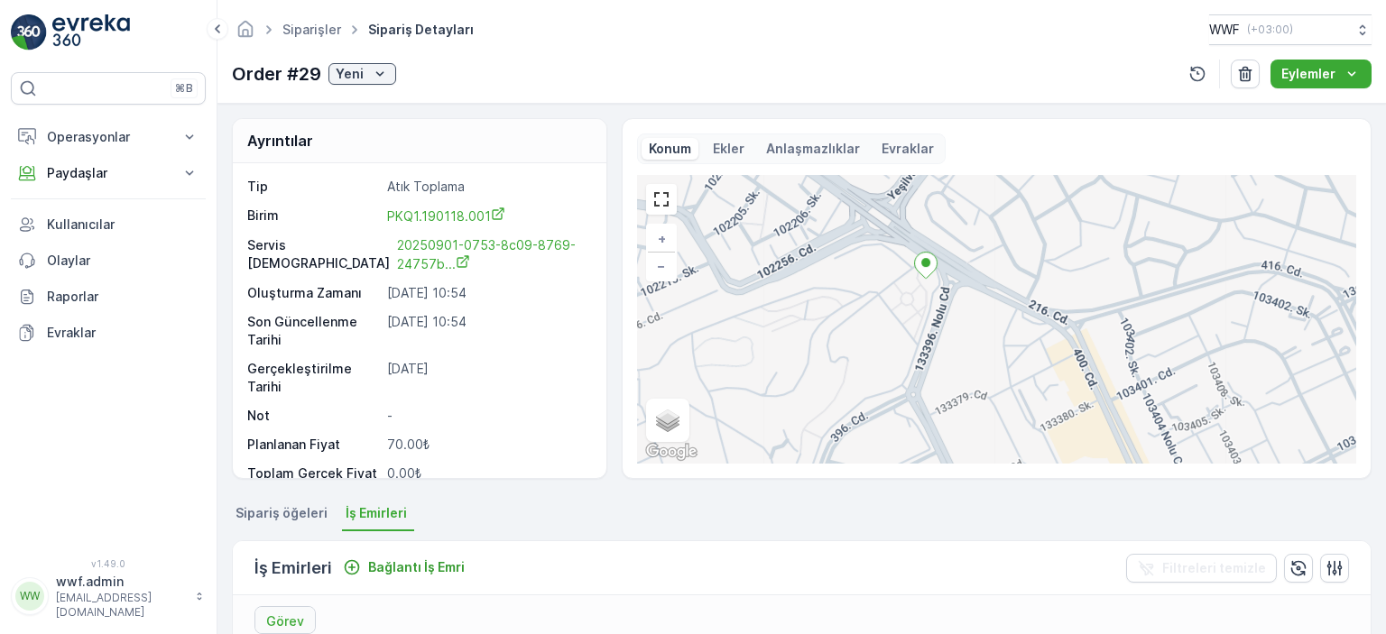
drag, startPoint x: 943, startPoint y: 242, endPoint x: 929, endPoint y: 288, distance: 48.2
click at [929, 288] on div "+ − Uydu Yol haritası Arazi Karışık Leaflet Klavye kısayolları Harita Verileri …" at bounding box center [996, 319] width 719 height 289
click at [741, 143] on div "Ekler" at bounding box center [729, 149] width 46 height 22
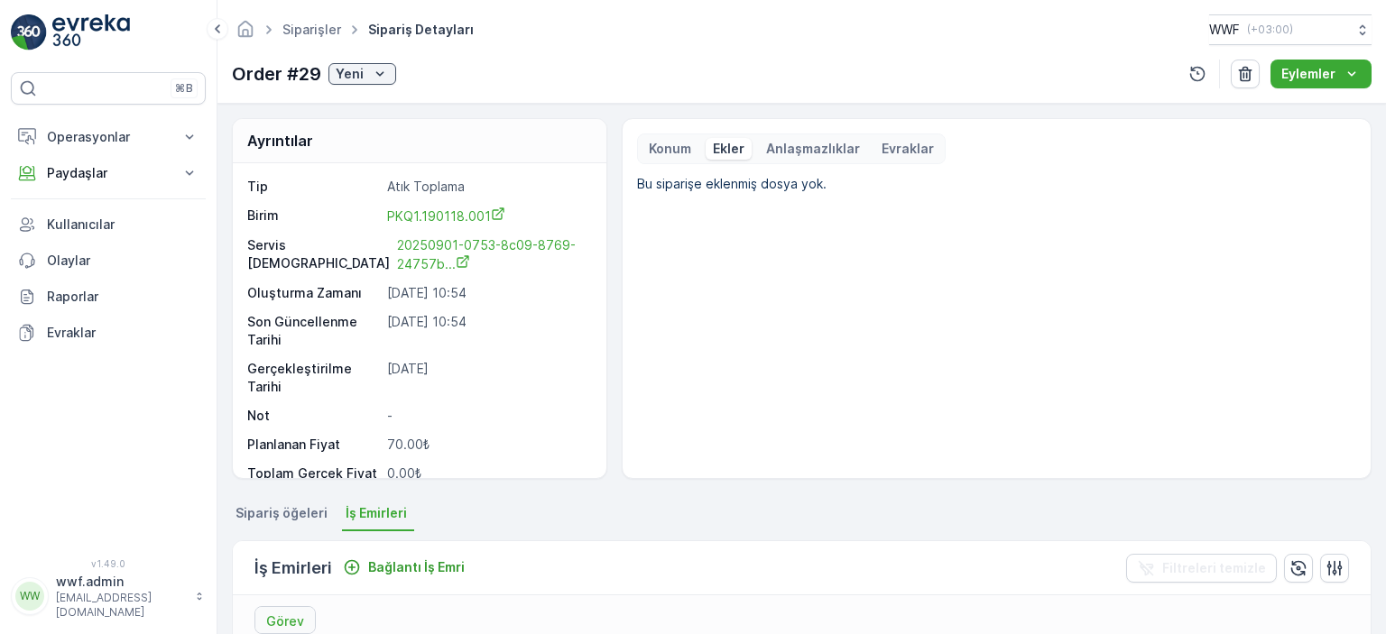
click at [821, 136] on div "Konum Ekler Anlaşmazlıklar Evraklar" at bounding box center [791, 149] width 309 height 31
click at [889, 148] on p "Evraklar" at bounding box center [908, 149] width 52 height 18
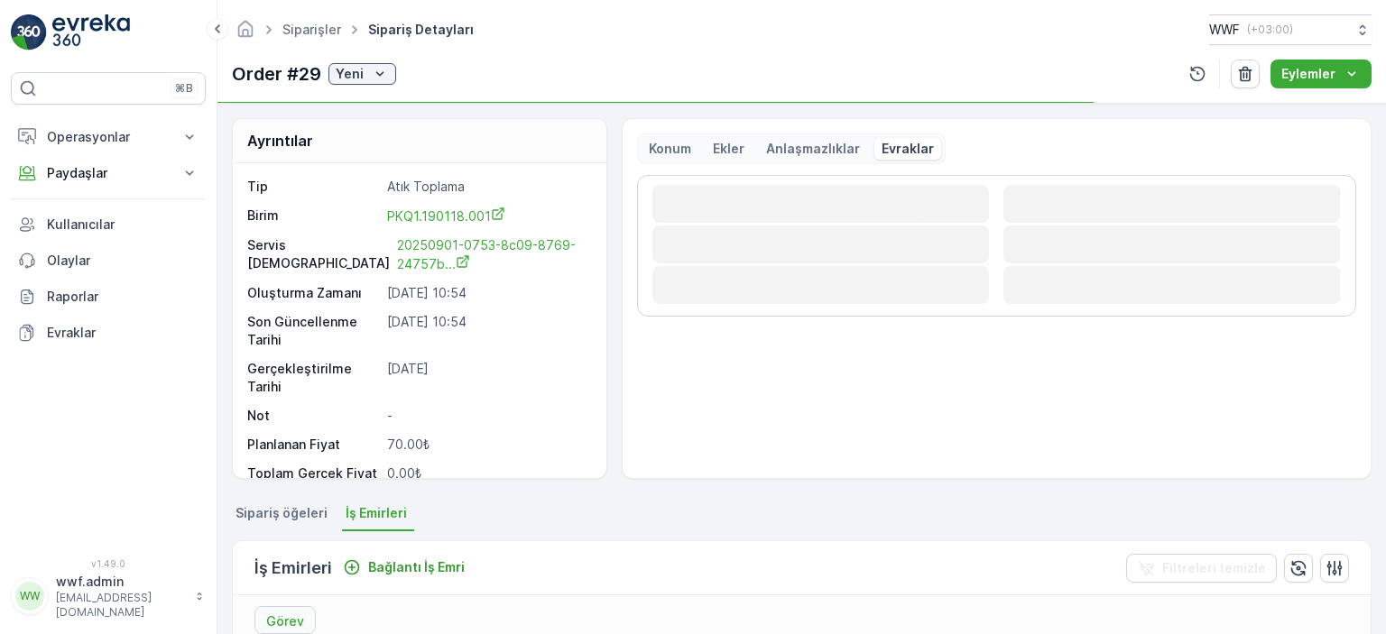
click at [811, 143] on p "Anlaşmazlıklar" at bounding box center [813, 149] width 94 height 18
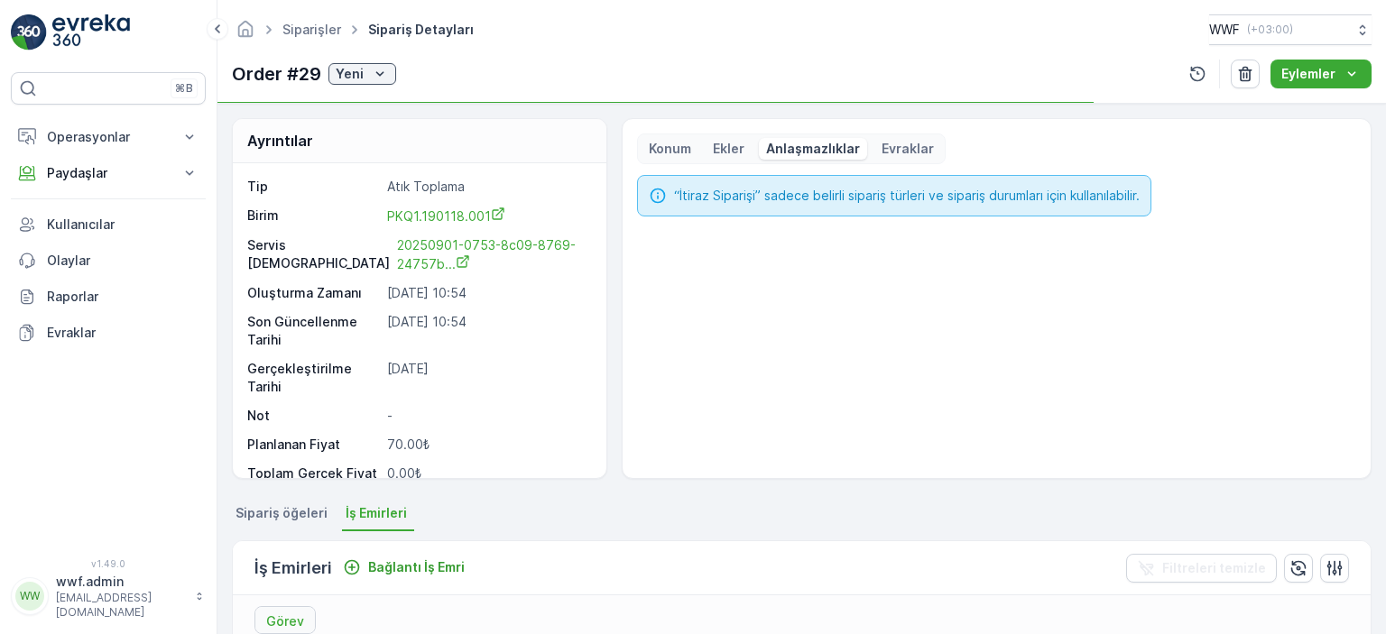
click at [724, 152] on p "Ekler" at bounding box center [729, 149] width 32 height 18
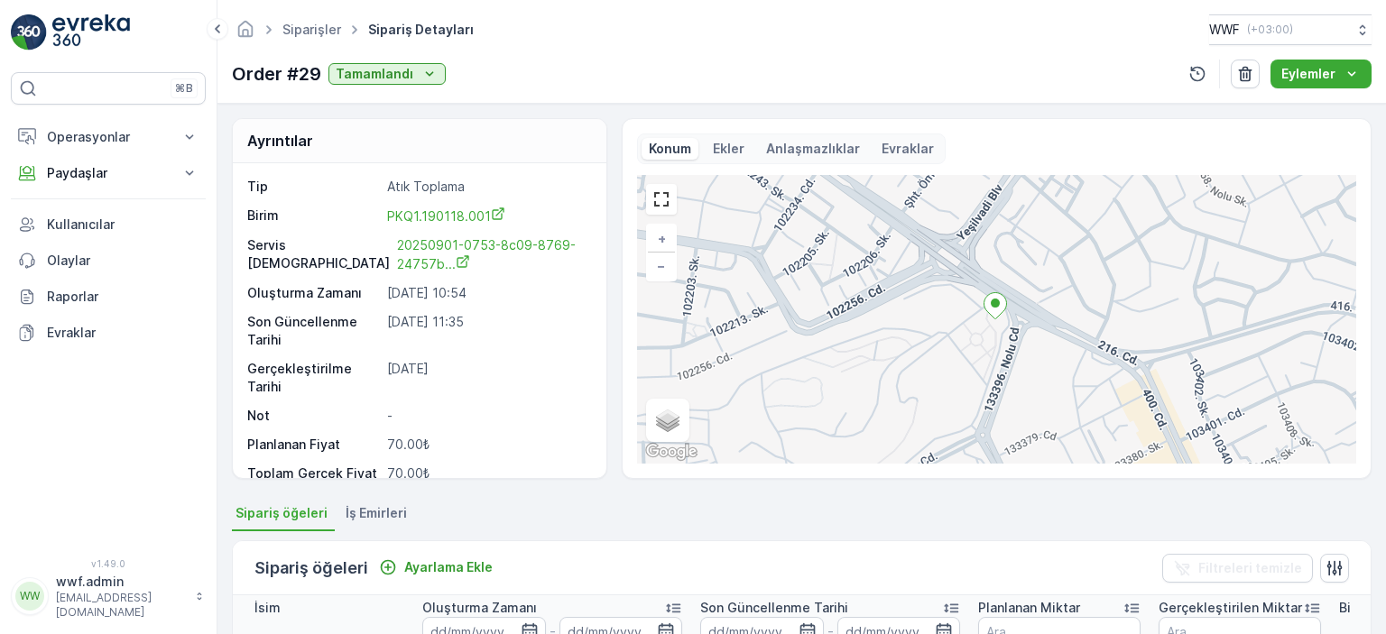
click at [729, 158] on div "Ekler" at bounding box center [729, 149] width 46 height 22
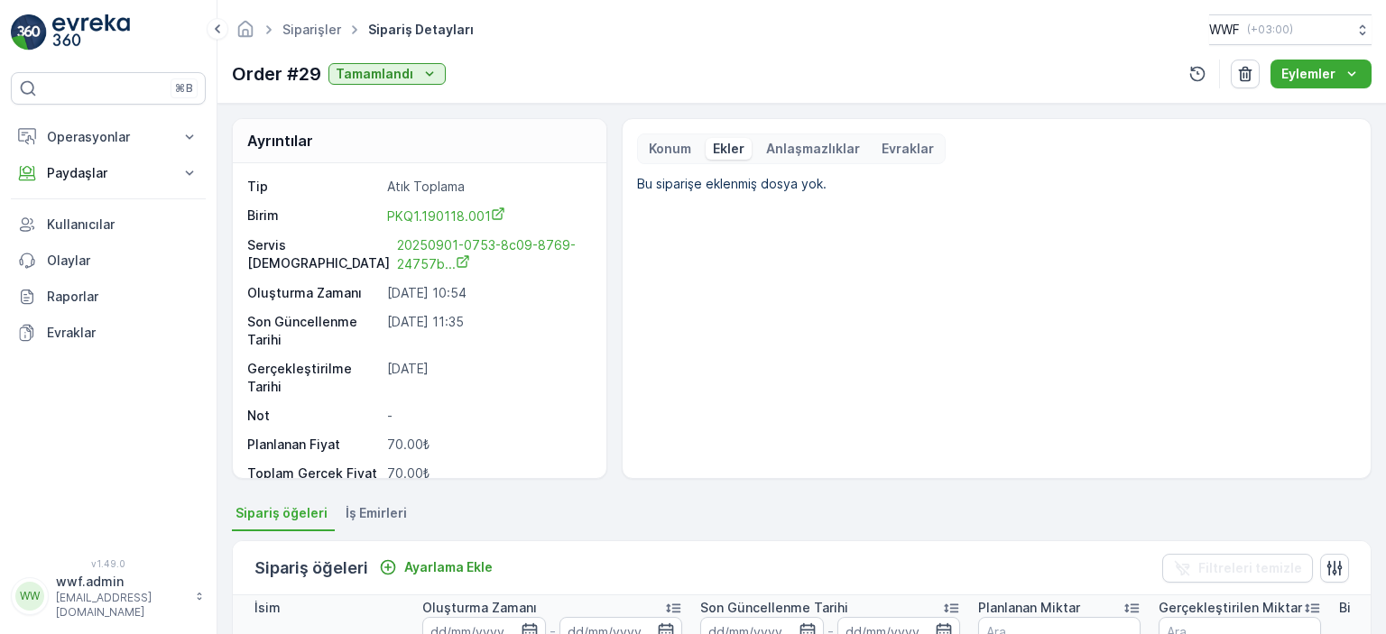
click at [791, 146] on p "Anlaşmazlıklar" at bounding box center [813, 149] width 94 height 18
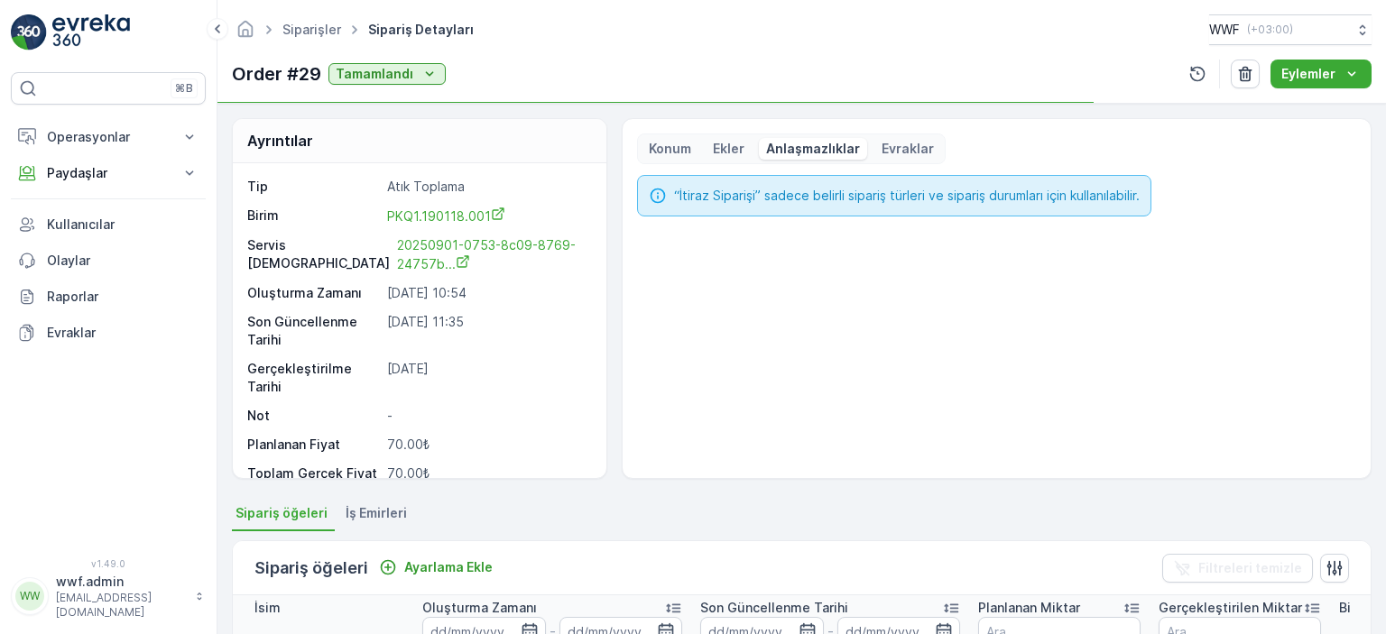
click at [899, 143] on p "Evraklar" at bounding box center [908, 149] width 52 height 18
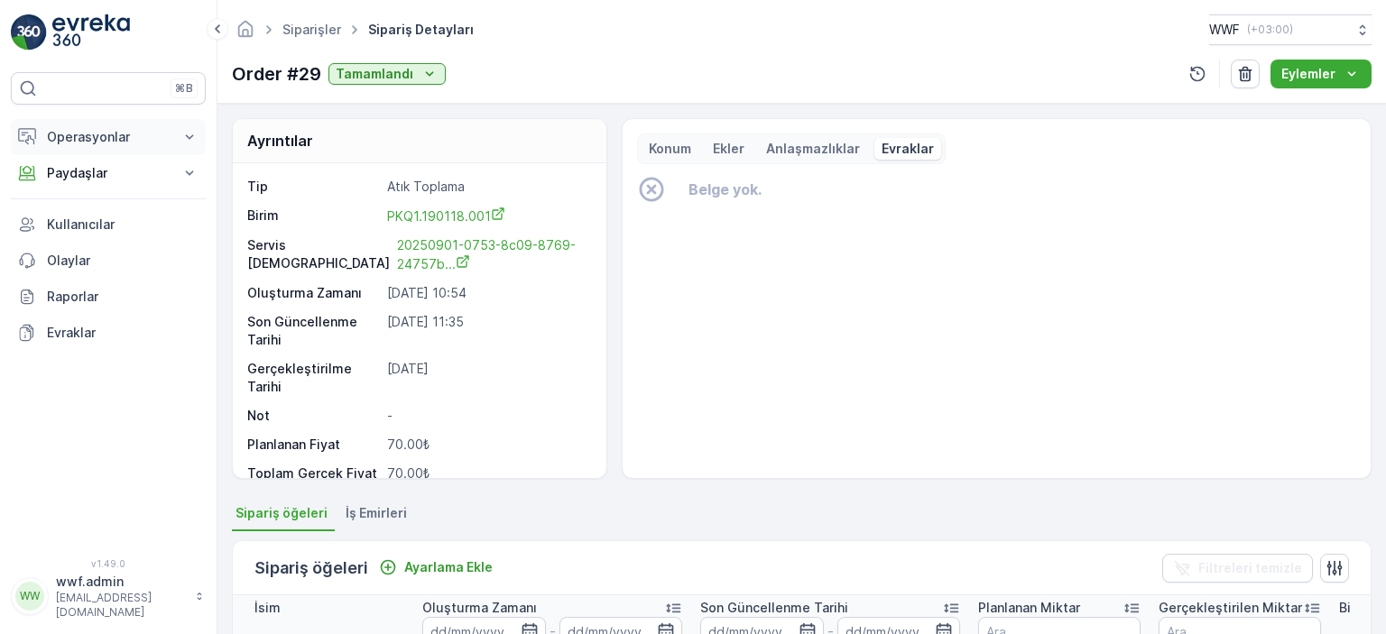
click at [105, 147] on button "Operasyonlar" at bounding box center [108, 137] width 195 height 36
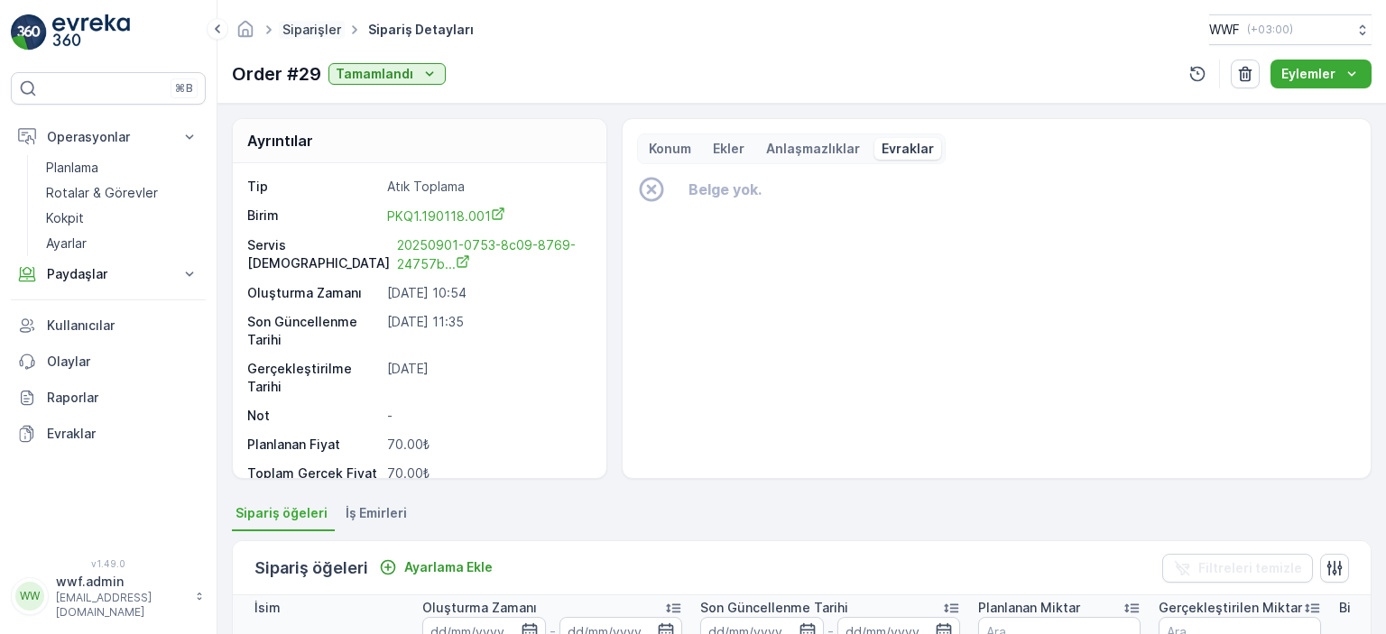
click at [300, 24] on link "Siparişler" at bounding box center [311, 29] width 59 height 15
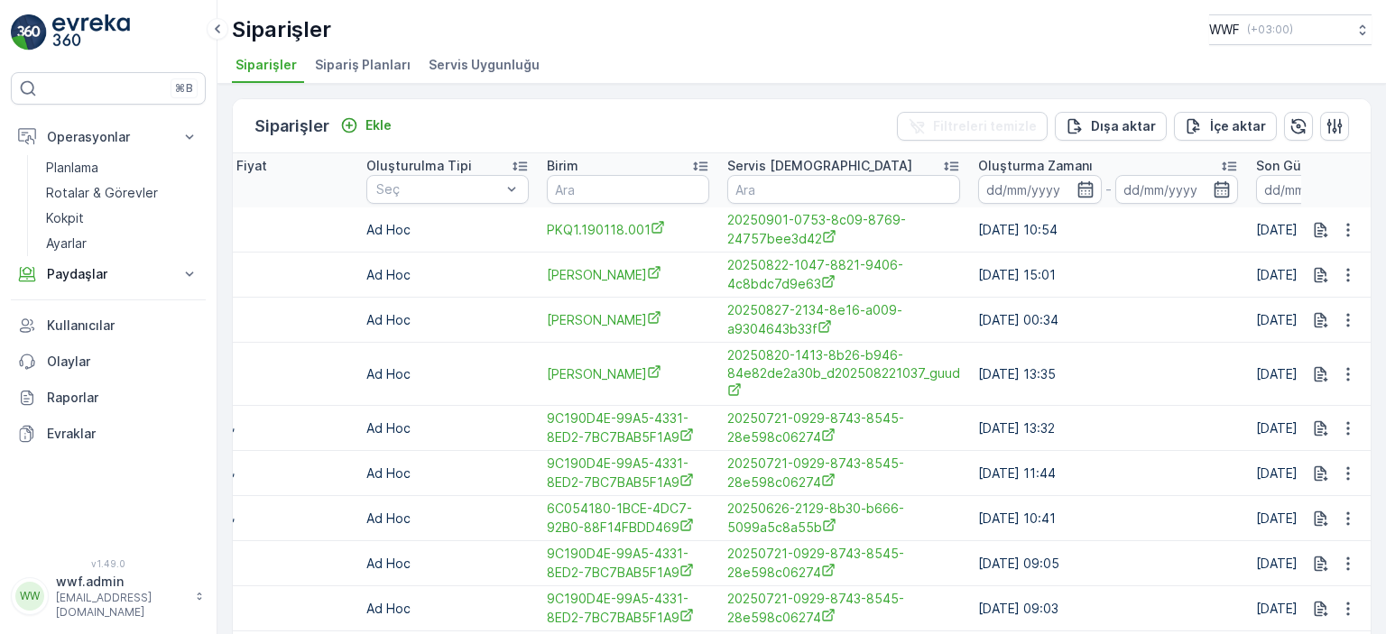
scroll to position [0, 1462]
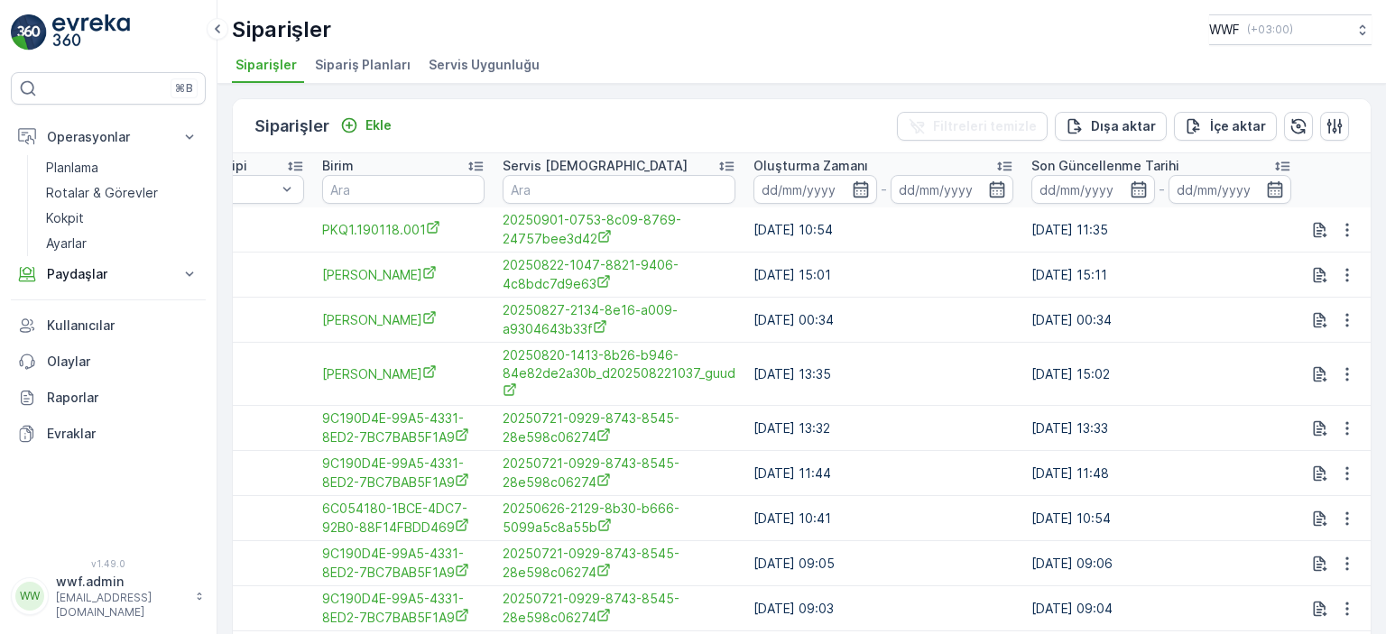
drag, startPoint x: 881, startPoint y: 229, endPoint x: 1385, endPoint y: 220, distance: 504.6
click at [1385, 220] on div "Siparişler Ekle Filtreleri temizle Dışa aktar İçe aktar İsim Durum Seç Tip Seç …" at bounding box center [802, 359] width 1169 height 551
click at [978, 230] on td "[DATE] 10:54" at bounding box center [884, 230] width 278 height 45
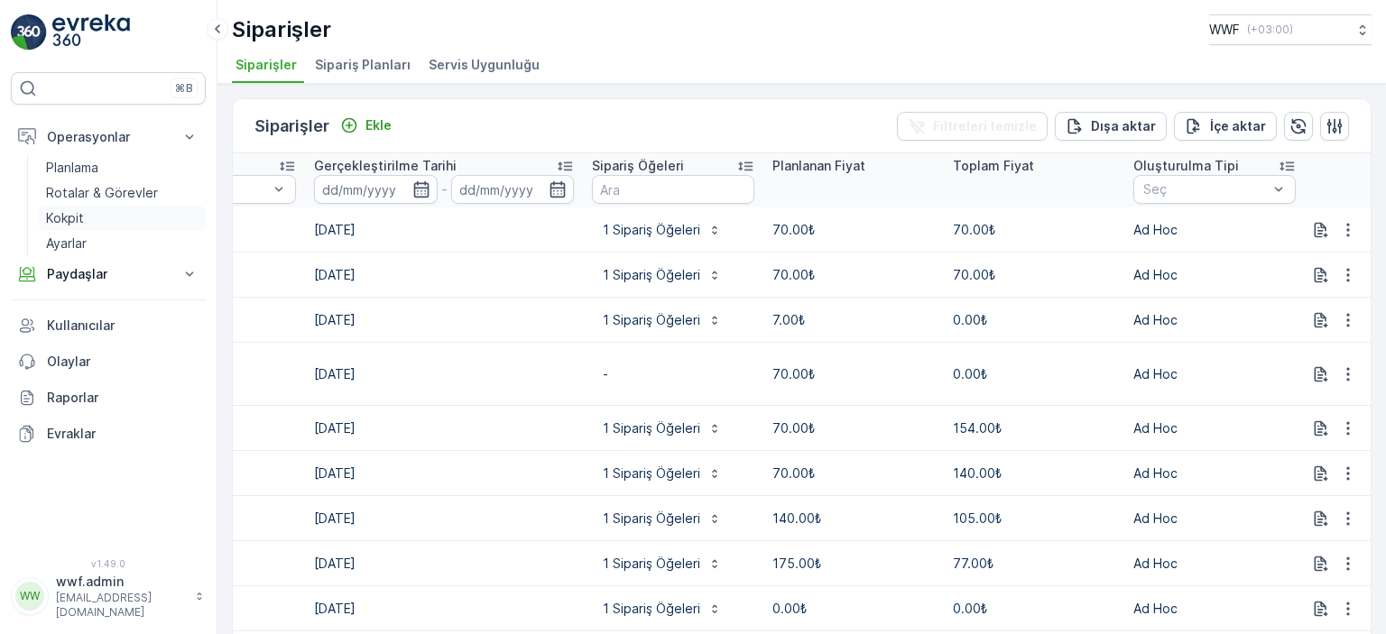
scroll to position [0, 0]
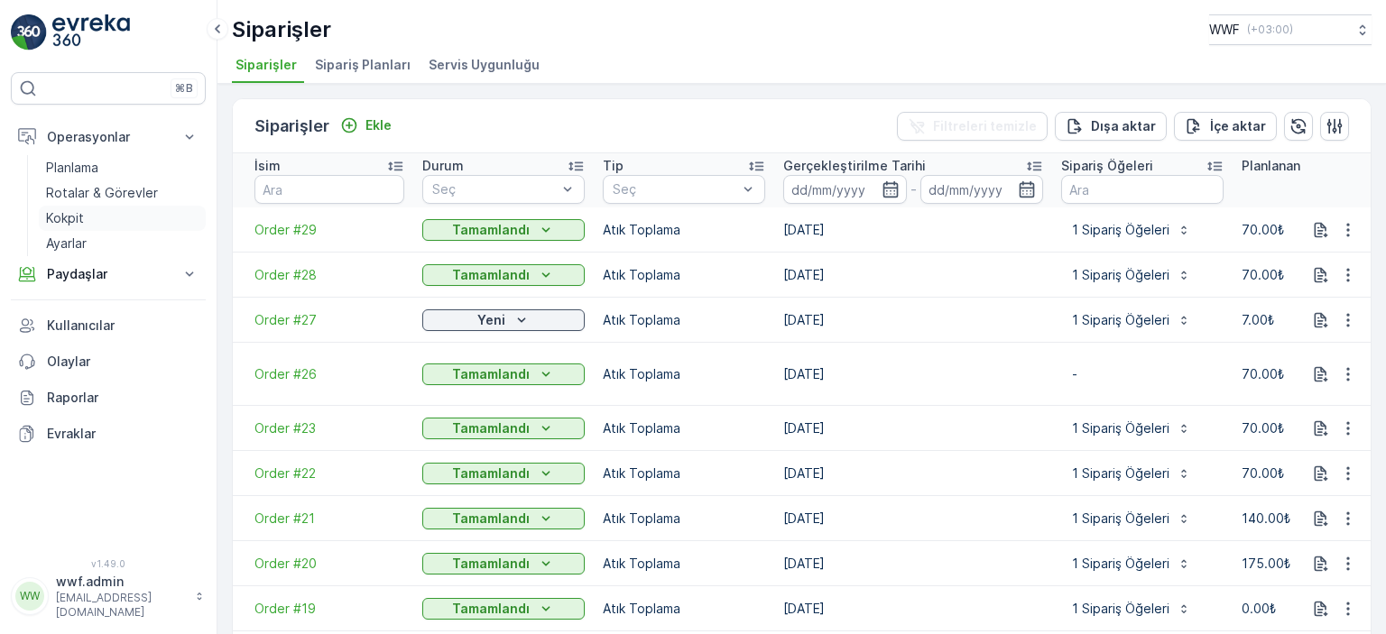
drag, startPoint x: 979, startPoint y: 227, endPoint x: 200, endPoint y: 225, distance: 778.9
click at [186, 223] on div "⌘B Operasyonlar Planlama Rotalar & Görevler Kokpit Ayarlar Paydaşlar Birimler K…" at bounding box center [693, 317] width 1386 height 634
click at [368, 236] on span "Order #29" at bounding box center [330, 230] width 150 height 18
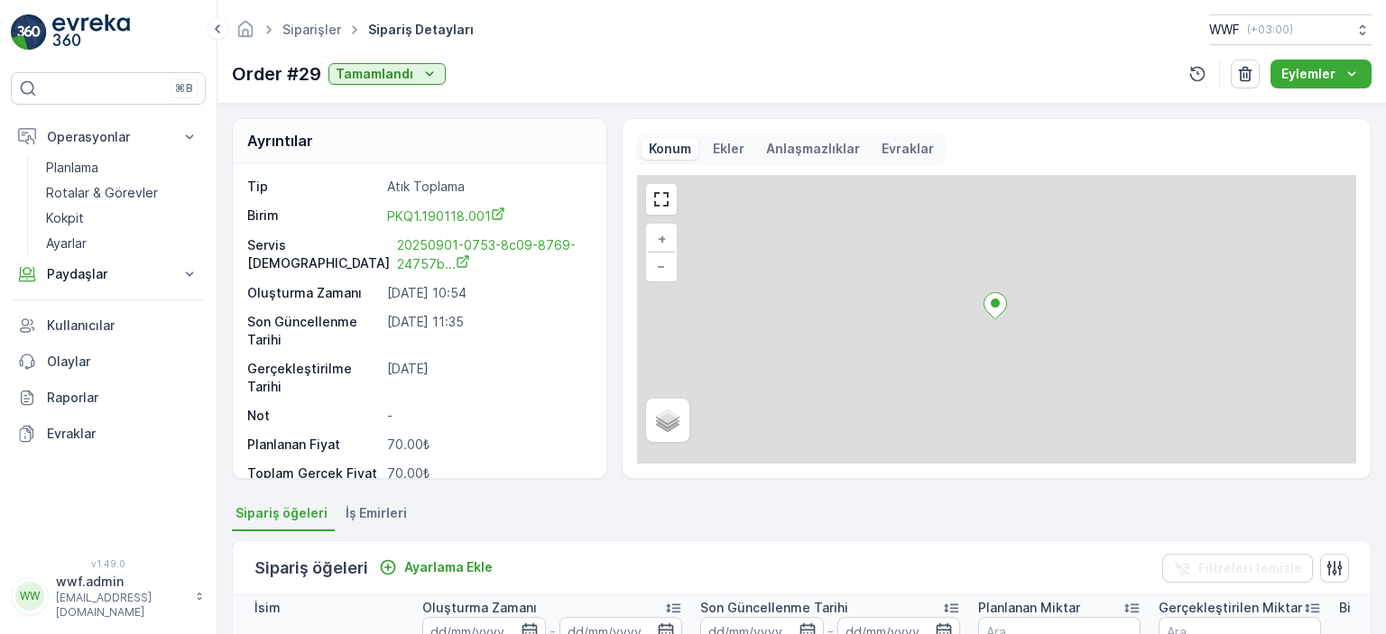
click at [287, 216] on p "Birim" at bounding box center [313, 216] width 133 height 19
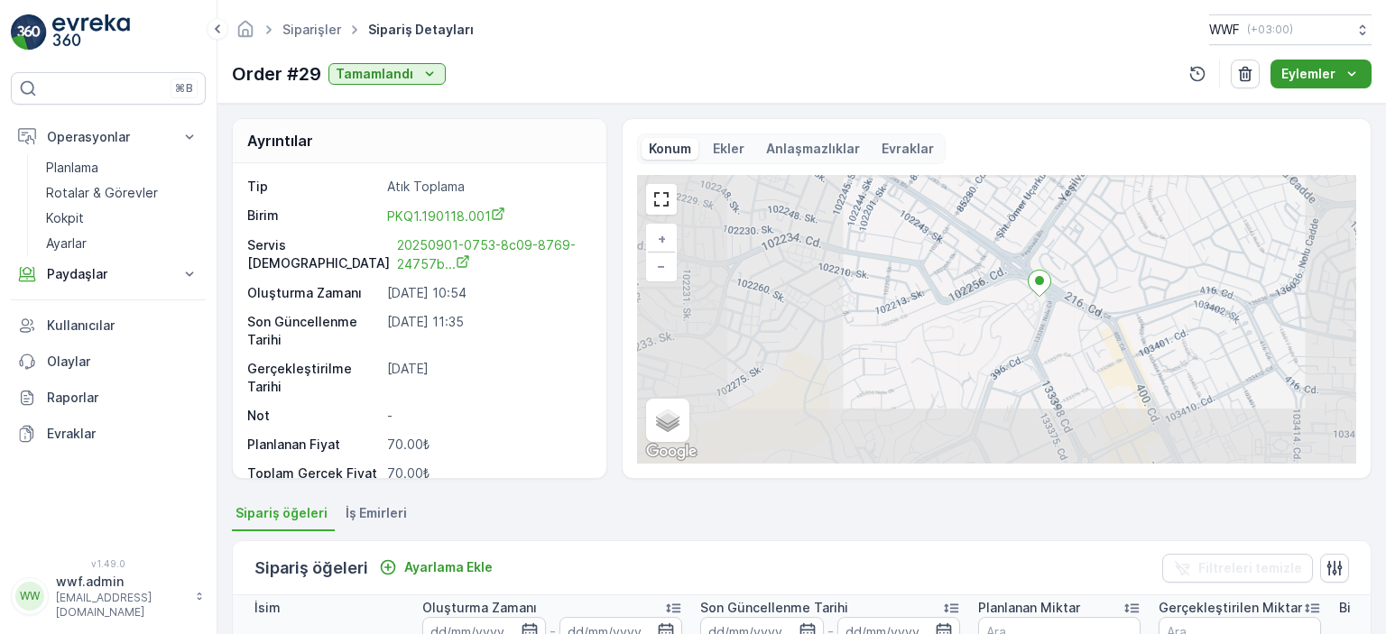
click at [1315, 79] on p "Eylemler" at bounding box center [1309, 74] width 54 height 18
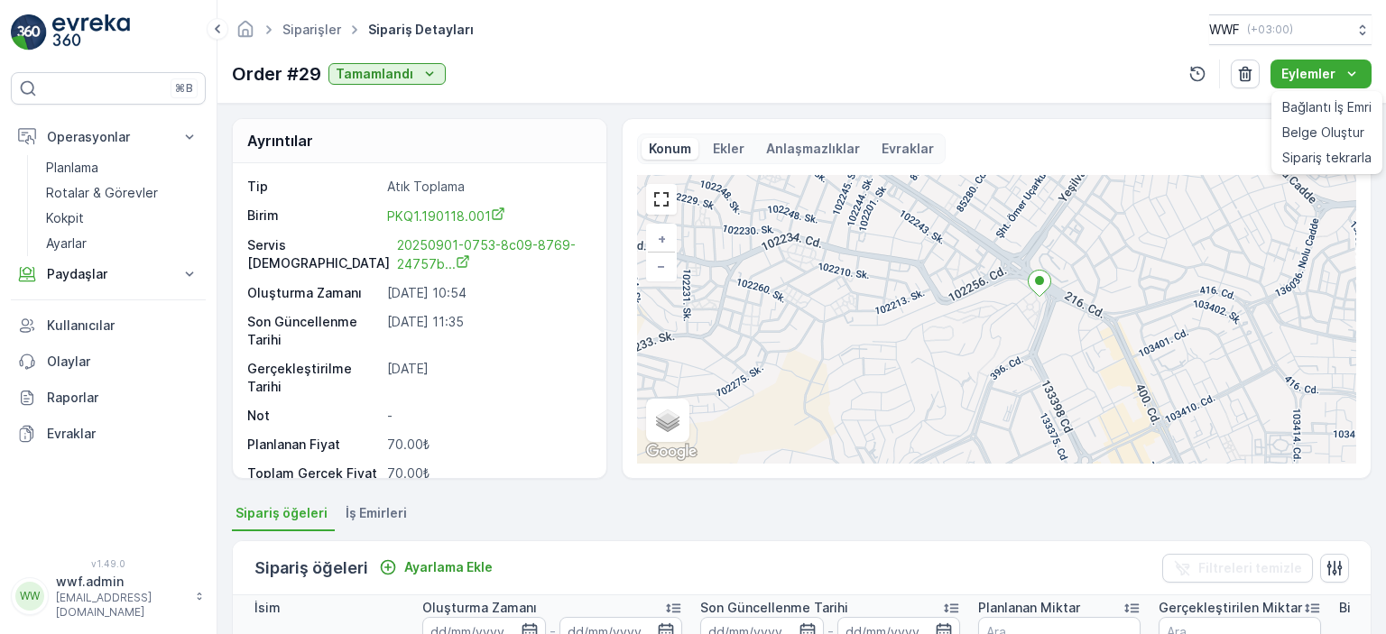
click at [1137, 138] on div "Konum Ekler Anlaşmazlıklar Evraklar" at bounding box center [996, 149] width 719 height 31
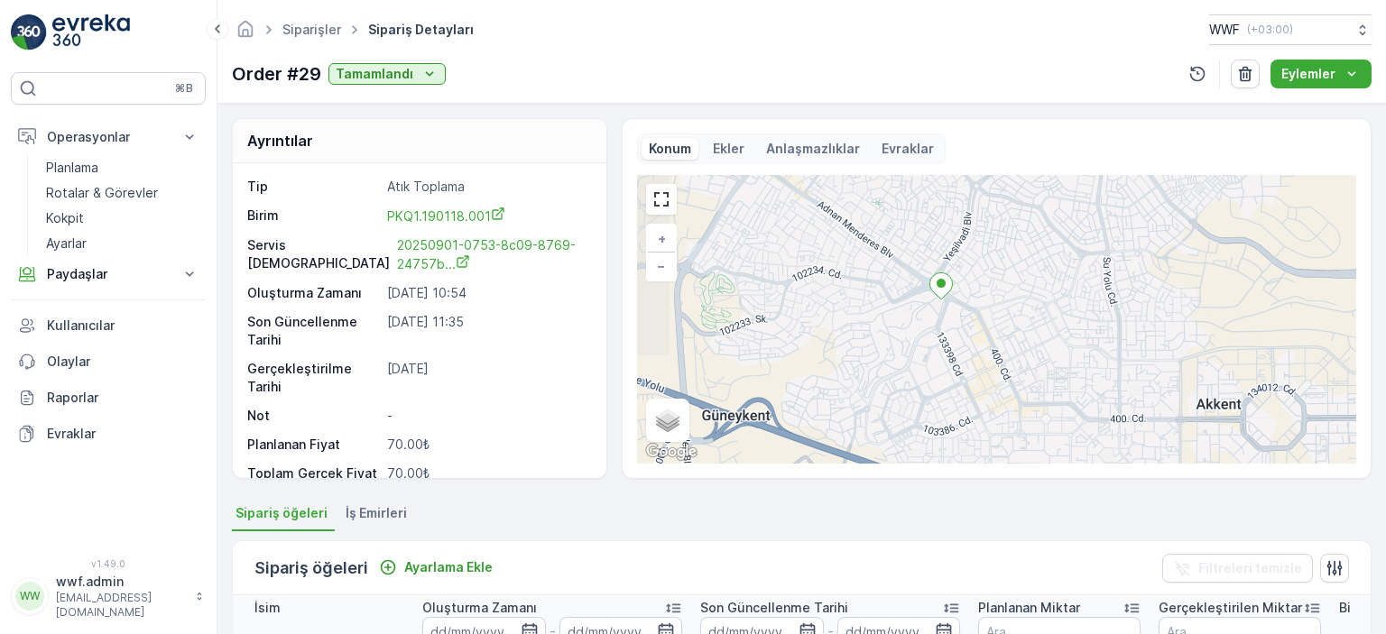
scroll to position [18, 0]
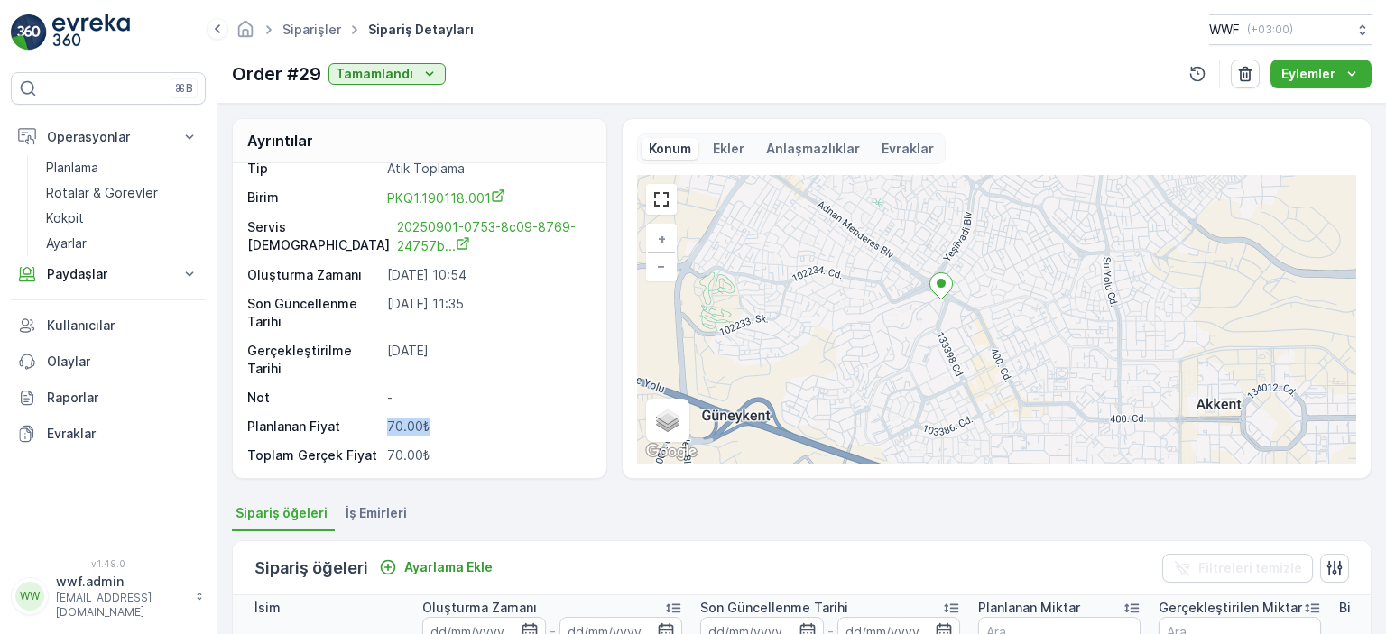
drag, startPoint x: 428, startPoint y: 430, endPoint x: 383, endPoint y: 431, distance: 45.2
click at [383, 431] on div "Planlanan Fiyat 70.00₺" at bounding box center [417, 427] width 340 height 18
click at [516, 420] on p "70.00₺" at bounding box center [486, 427] width 199 height 18
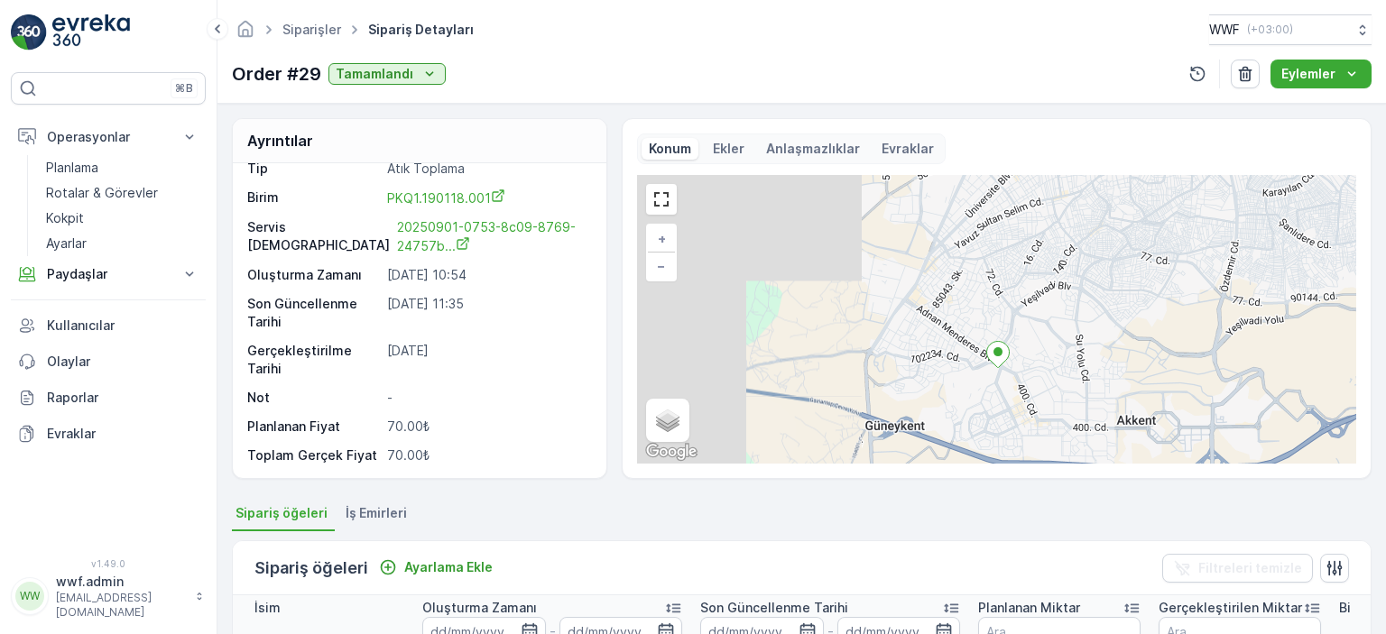
click at [621, 513] on ul "Sipariş öğeleri İş Emirleri" at bounding box center [802, 516] width 1140 height 31
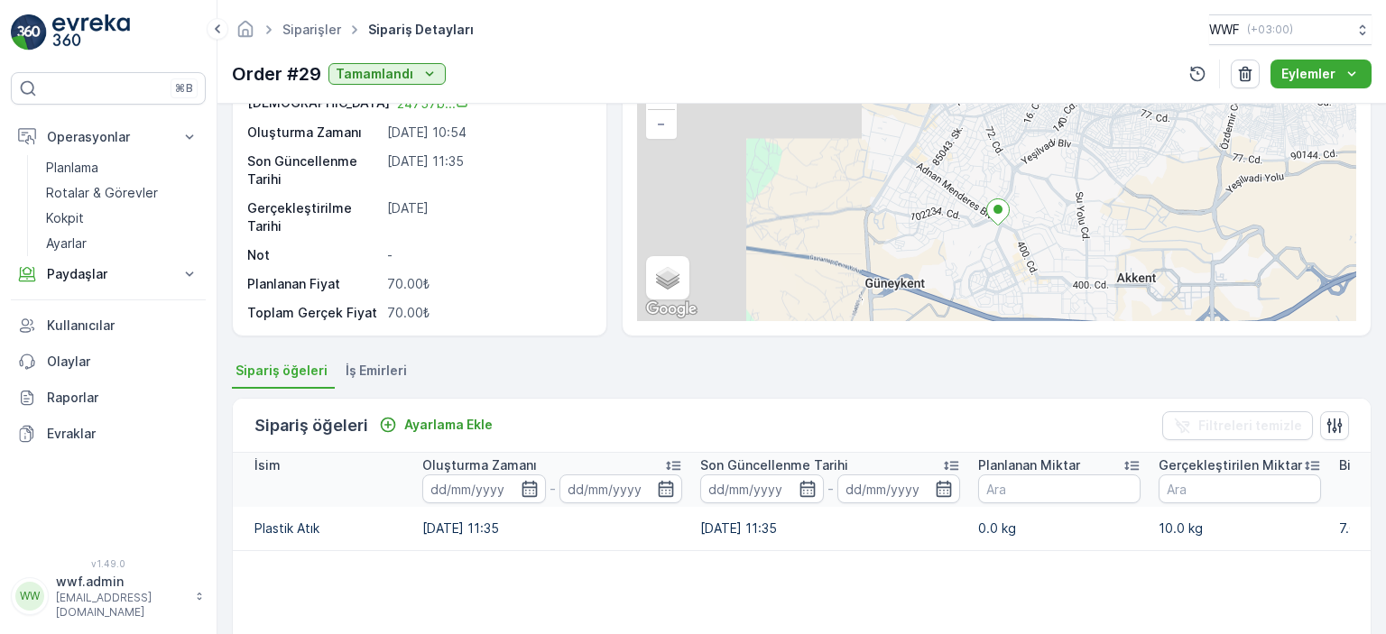
scroll to position [361, 0]
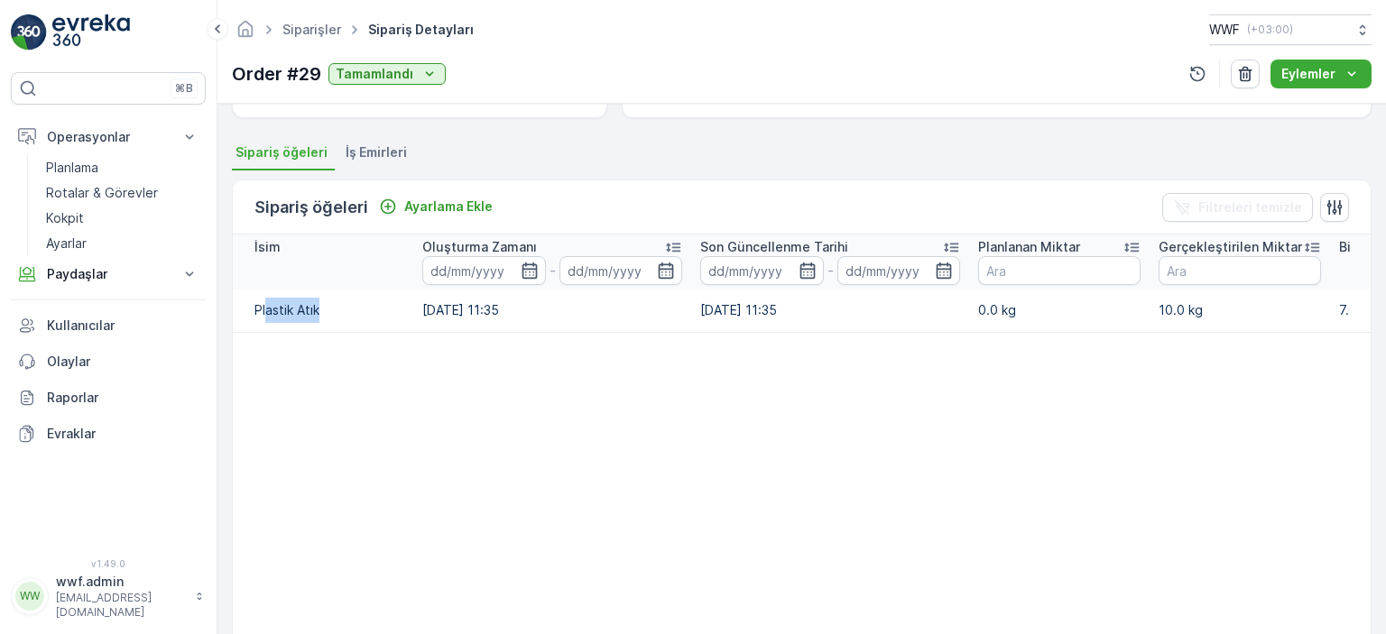
drag, startPoint x: 287, startPoint y: 306, endPoint x: 267, endPoint y: 302, distance: 20.2
click at [267, 302] on td "Plastik Atık" at bounding box center [323, 310] width 181 height 43
click at [504, 329] on td "[DATE] 11:35" at bounding box center [552, 310] width 278 height 43
drag, startPoint x: 830, startPoint y: 308, endPoint x: 1180, endPoint y: 301, distance: 349.3
click at [1180, 301] on tr "Plastik Atık [DATE] 11:35 [DATE] 11:35 0.0 kg 10.0 kg 7.00₺ 70.00₺" at bounding box center [973, 310] width 1480 height 43
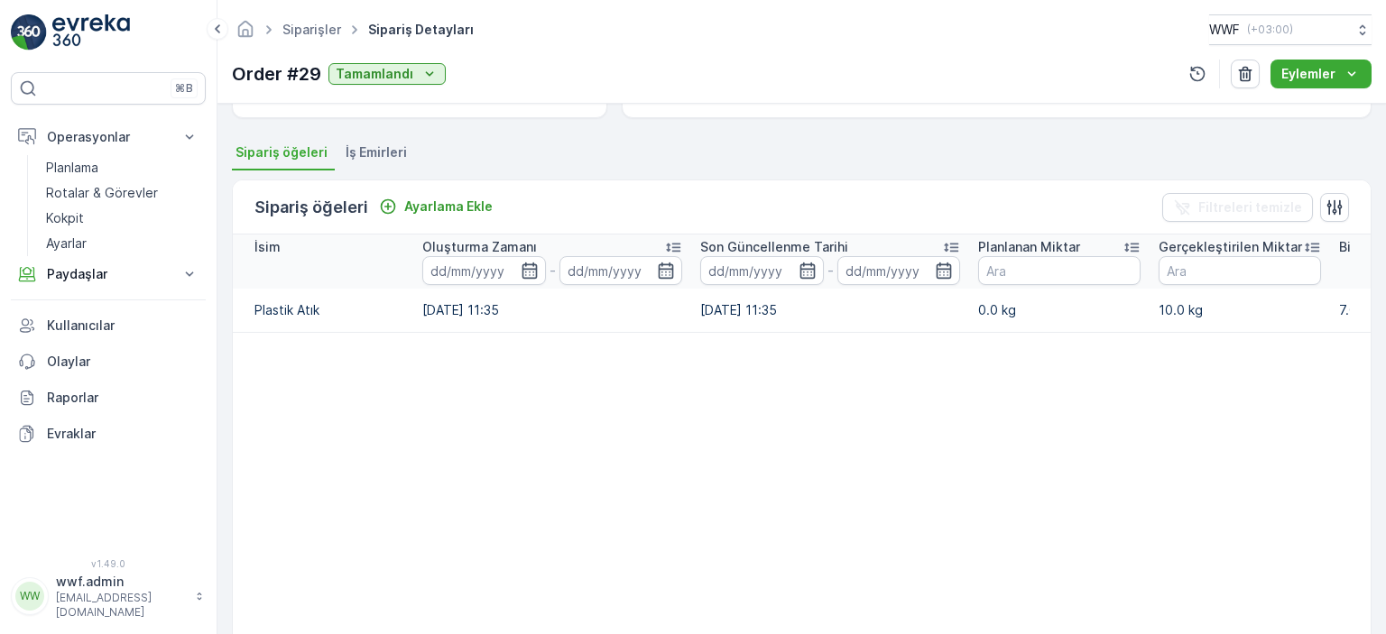
click at [1072, 361] on table "İsim Oluşturma Zamanı - Son Güncellenme Tarihi - Planlanan Miktar Gerçekleştiri…" at bounding box center [973, 454] width 1480 height 439
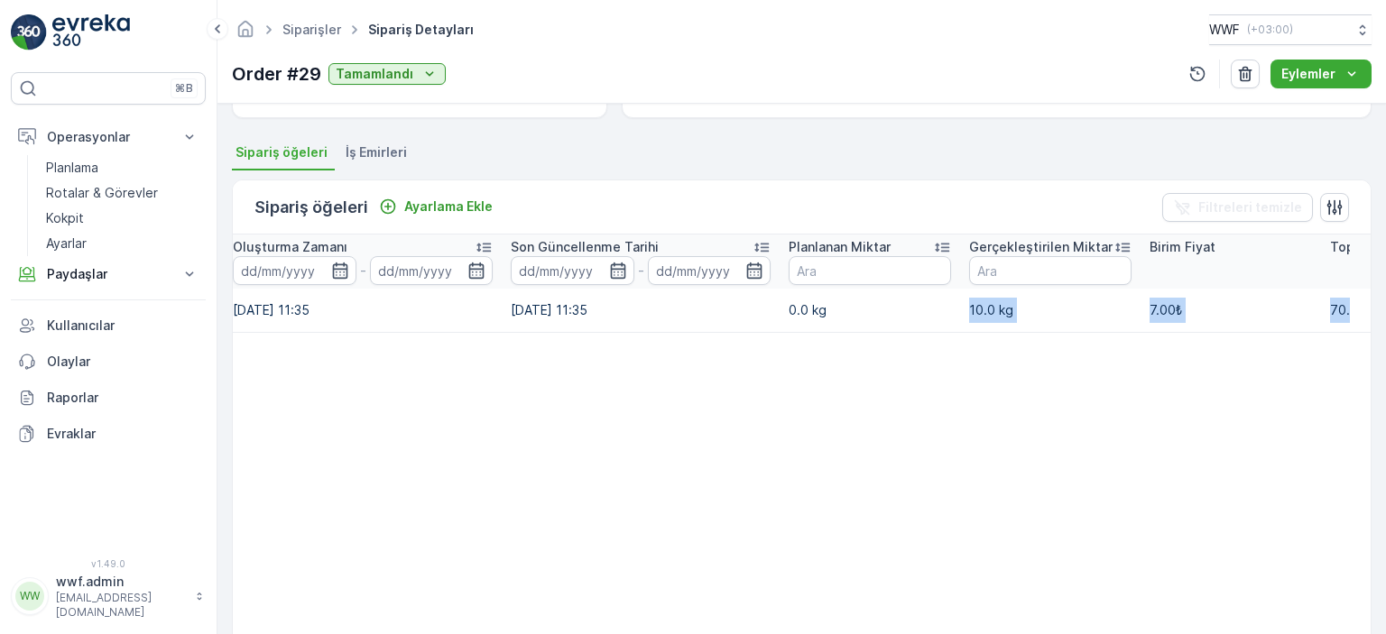
scroll to position [0, 346]
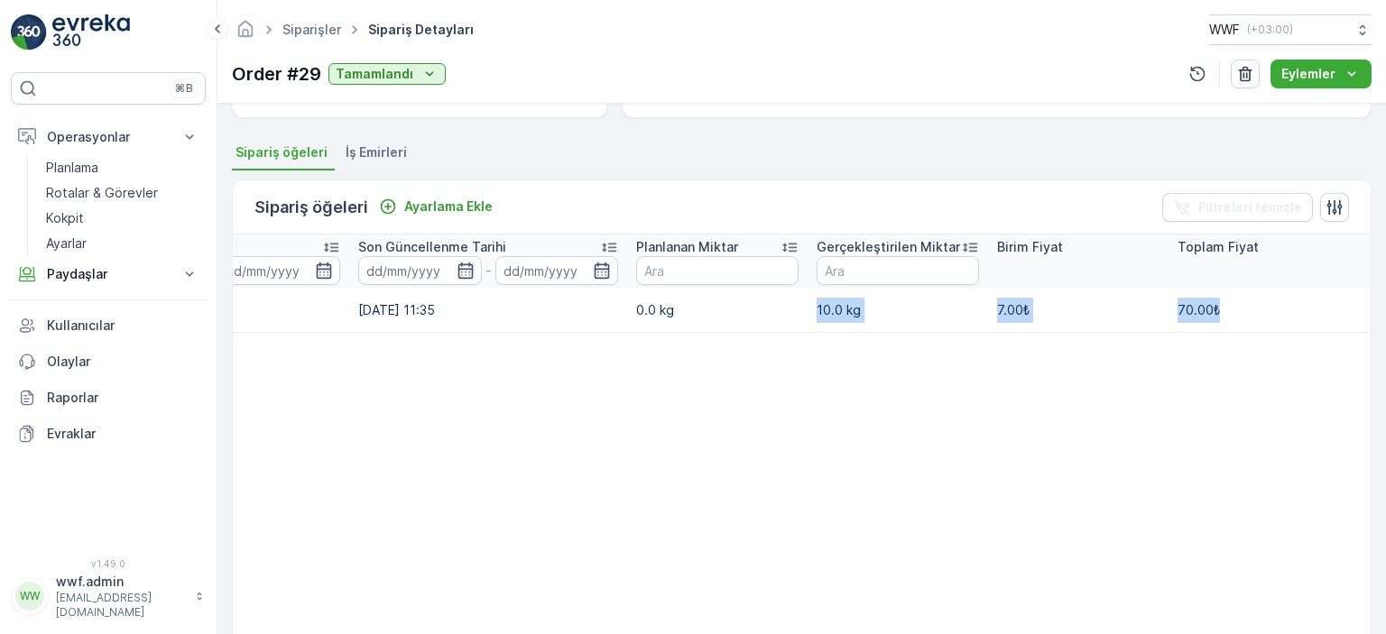
drag, startPoint x: 1123, startPoint y: 306, endPoint x: 1286, endPoint y: 301, distance: 163.4
click at [1306, 301] on tr "Plastik Atık [DATE] 11:35 [DATE] 11:35 0.0 kg 10.0 kg 7.00₺ 70.00₺" at bounding box center [631, 310] width 1480 height 43
drag, startPoint x: 996, startPoint y: 395, endPoint x: 767, endPoint y: 351, distance: 233.5
click at [996, 395] on table "İsim Oluşturma Zamanı - Son Güncellenme Tarihi - Planlanan Miktar Gerçekleştiri…" at bounding box center [631, 454] width 1480 height 439
drag, startPoint x: 479, startPoint y: 313, endPoint x: 415, endPoint y: 313, distance: 64.1
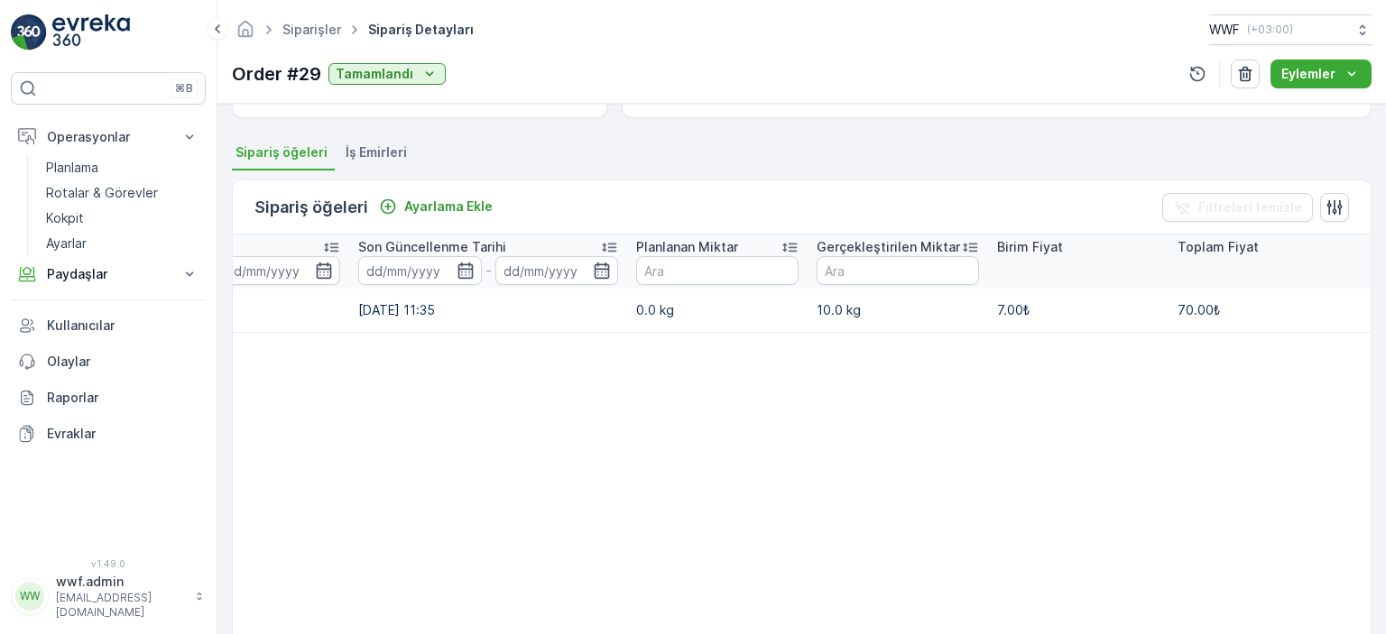
click at [415, 313] on td "[DATE] 11:35" at bounding box center [488, 310] width 278 height 43
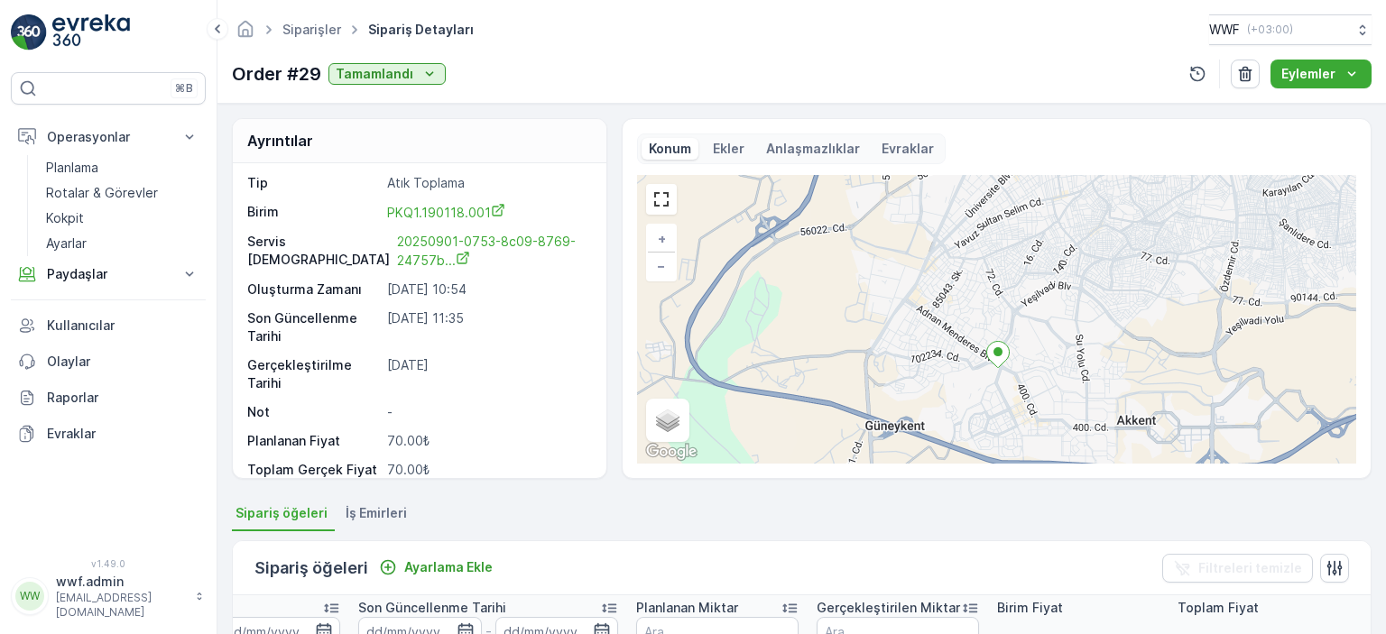
scroll to position [0, 0]
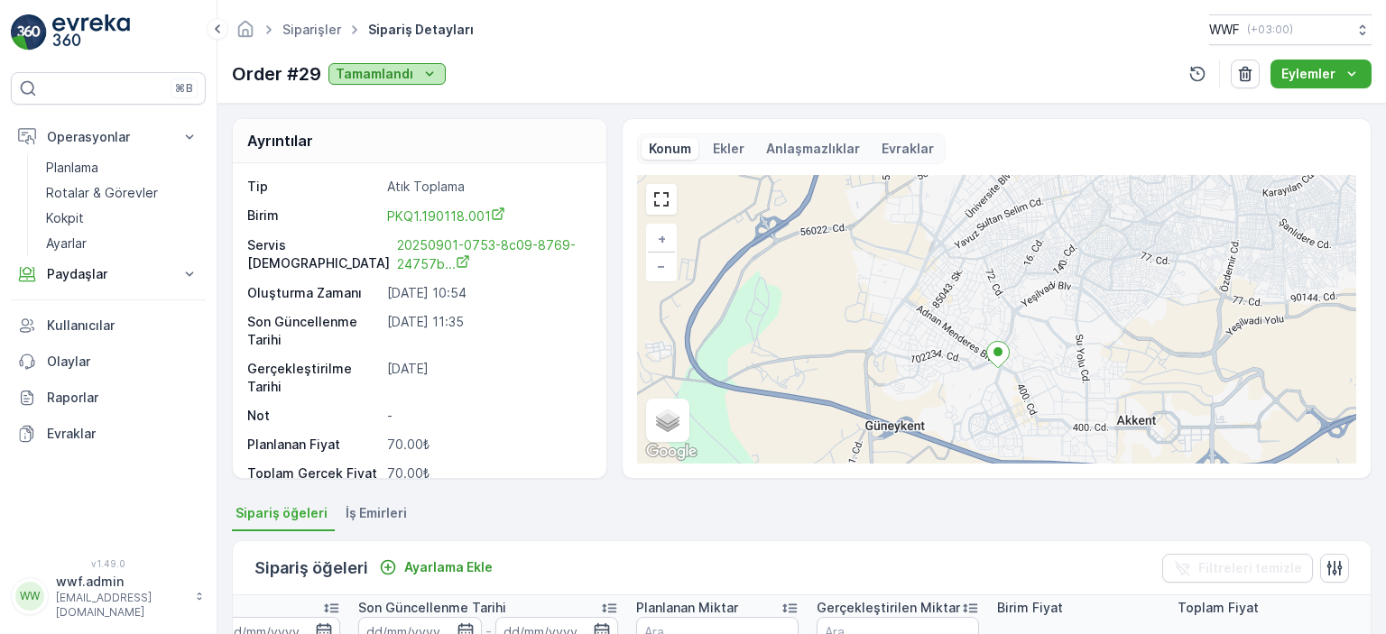
click at [421, 79] on icon "Tamamlandı" at bounding box center [430, 74] width 18 height 18
click at [432, 104] on div "Tamamlandı" at bounding box center [391, 100] width 118 height 25
click at [750, 154] on div "Konum Ekler Anlaşmazlıklar Evraklar" at bounding box center [791, 149] width 309 height 31
click at [740, 152] on p "Ekler" at bounding box center [729, 149] width 32 height 18
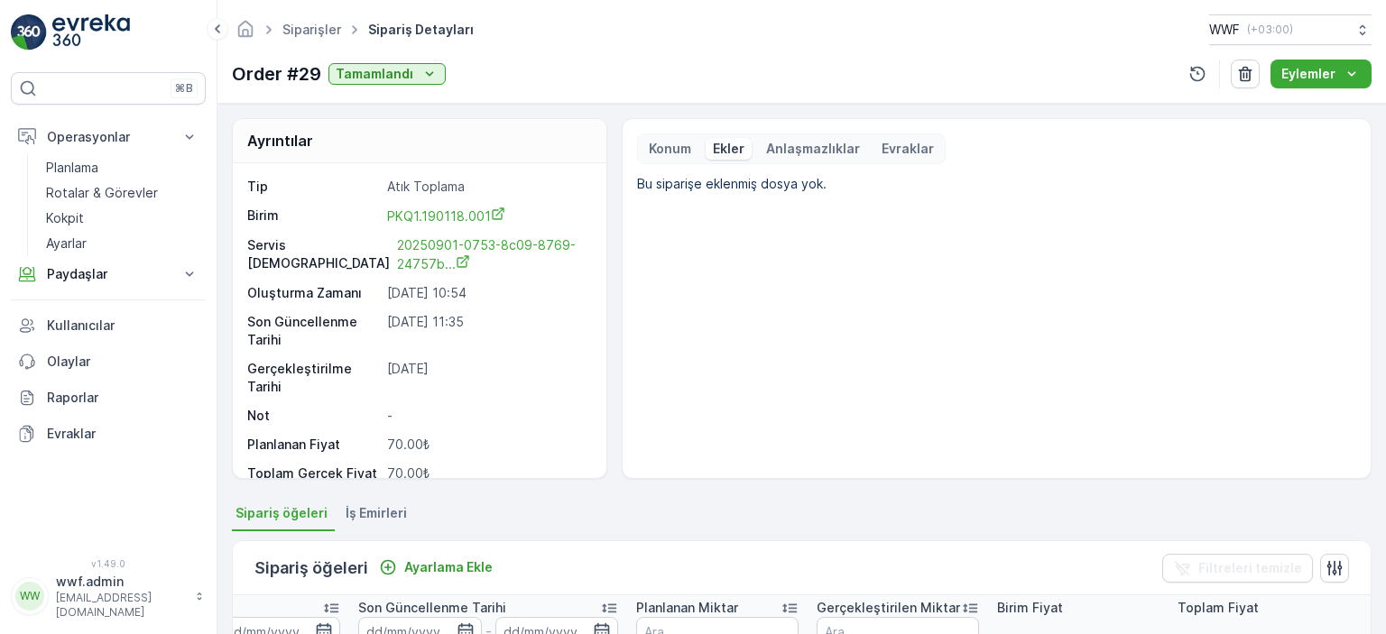
click at [783, 149] on p "Anlaşmazlıklar" at bounding box center [813, 149] width 94 height 18
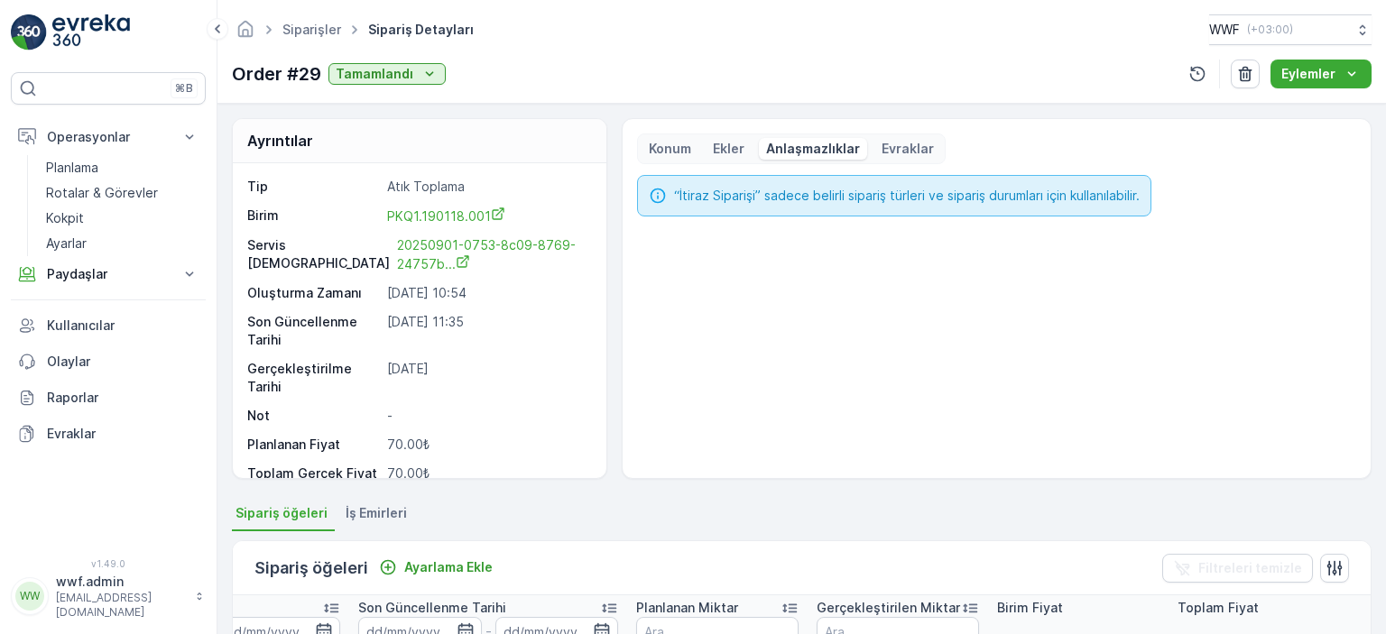
click at [901, 149] on p "Evraklar" at bounding box center [908, 149] width 52 height 18
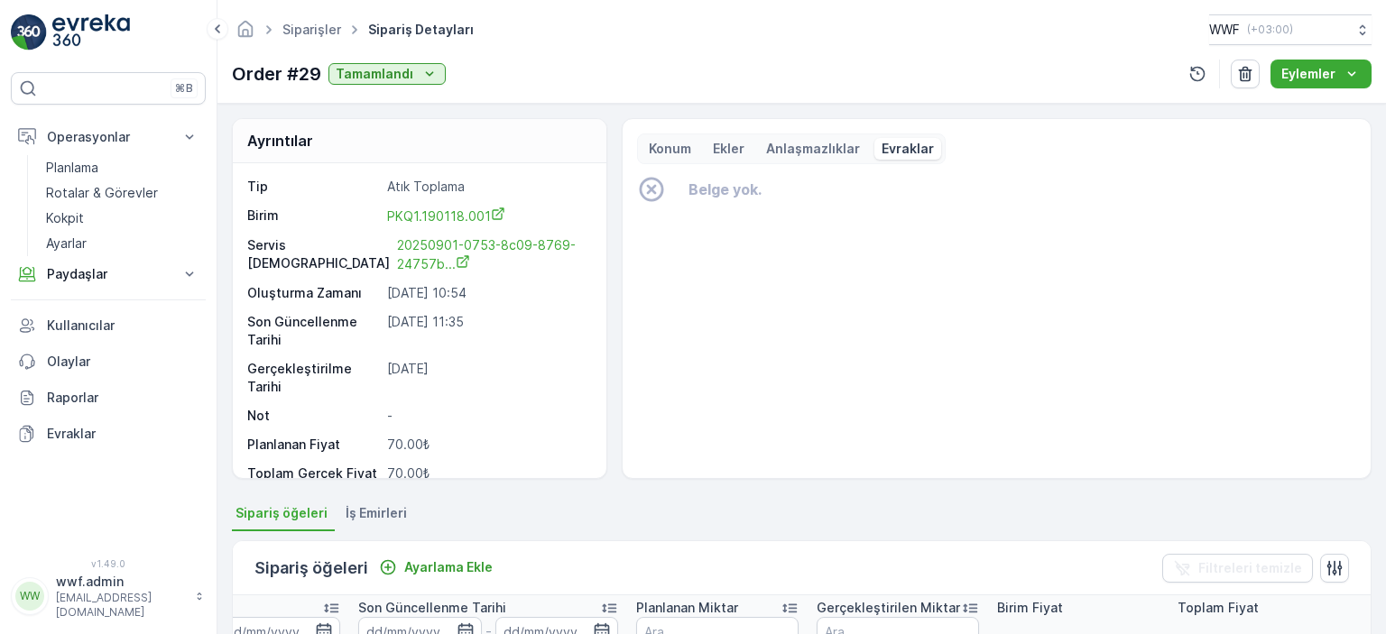
click at [1310, 92] on div "Siparişler sipariş detayları WWF ( +03:00 ) Order #29 Tamamlandı [PERSON_NAME]" at bounding box center [802, 52] width 1169 height 104
click at [1320, 83] on button "Eylemler" at bounding box center [1321, 74] width 101 height 29
click at [1301, 139] on span "Belge Oluştur" at bounding box center [1323, 133] width 82 height 18
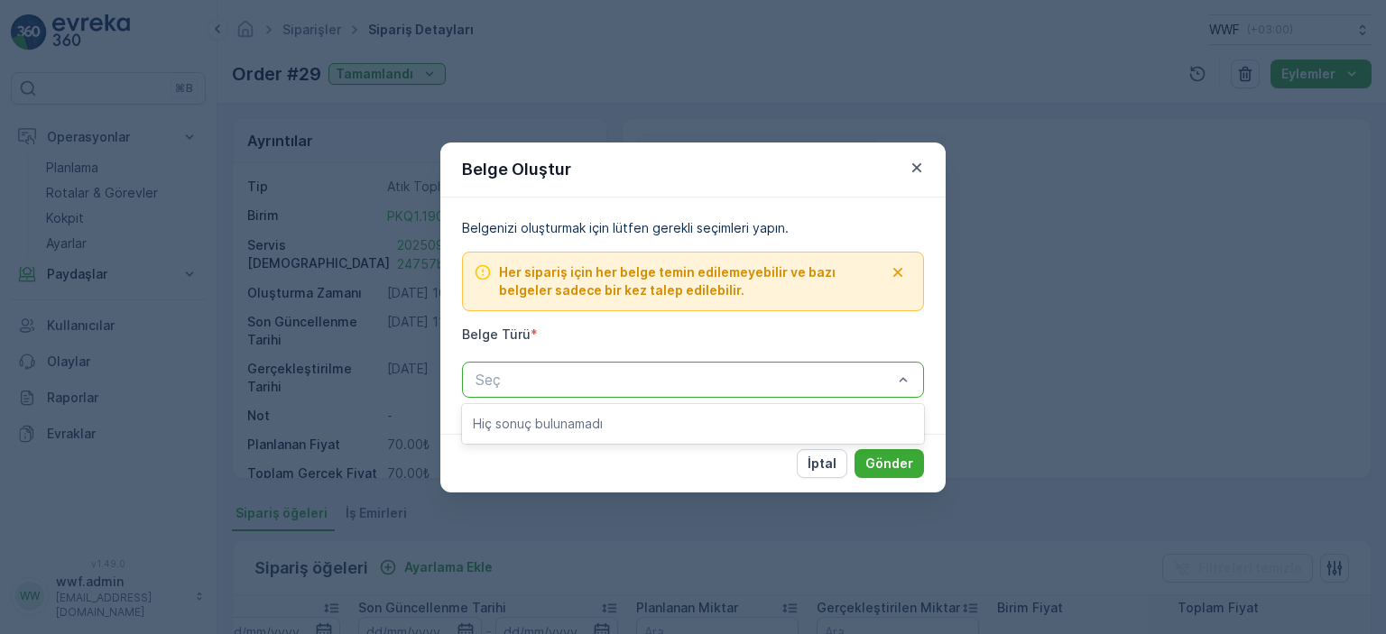
click at [625, 430] on p "Hiç sonuç bulunamadı" at bounding box center [693, 424] width 440 height 18
click at [918, 170] on icon "button" at bounding box center [916, 166] width 9 height 9
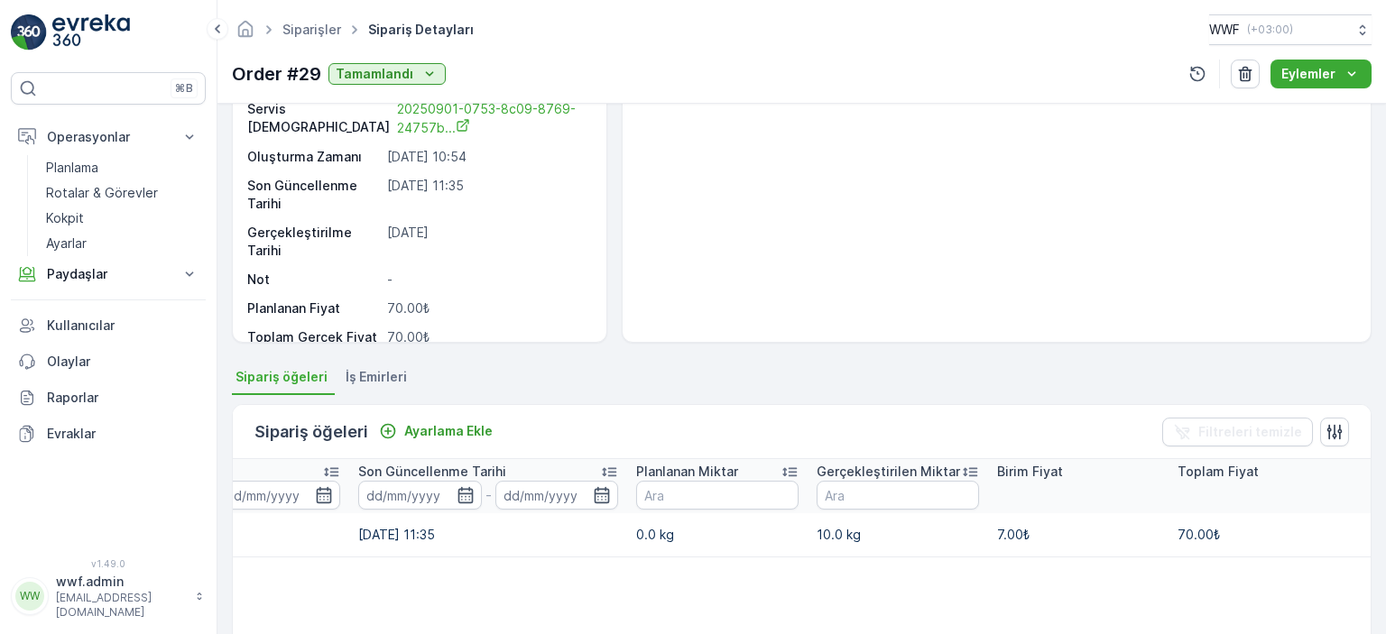
scroll to position [181, 0]
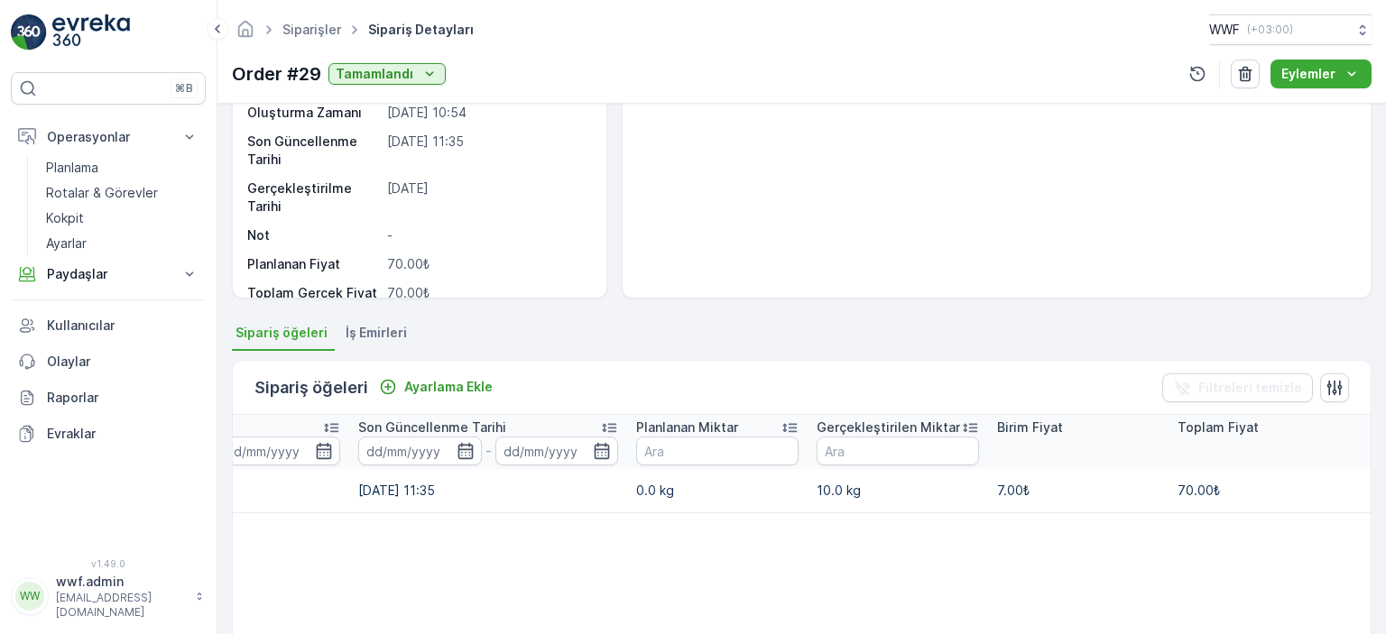
click at [366, 334] on span "İş Emirleri" at bounding box center [376, 333] width 61 height 18
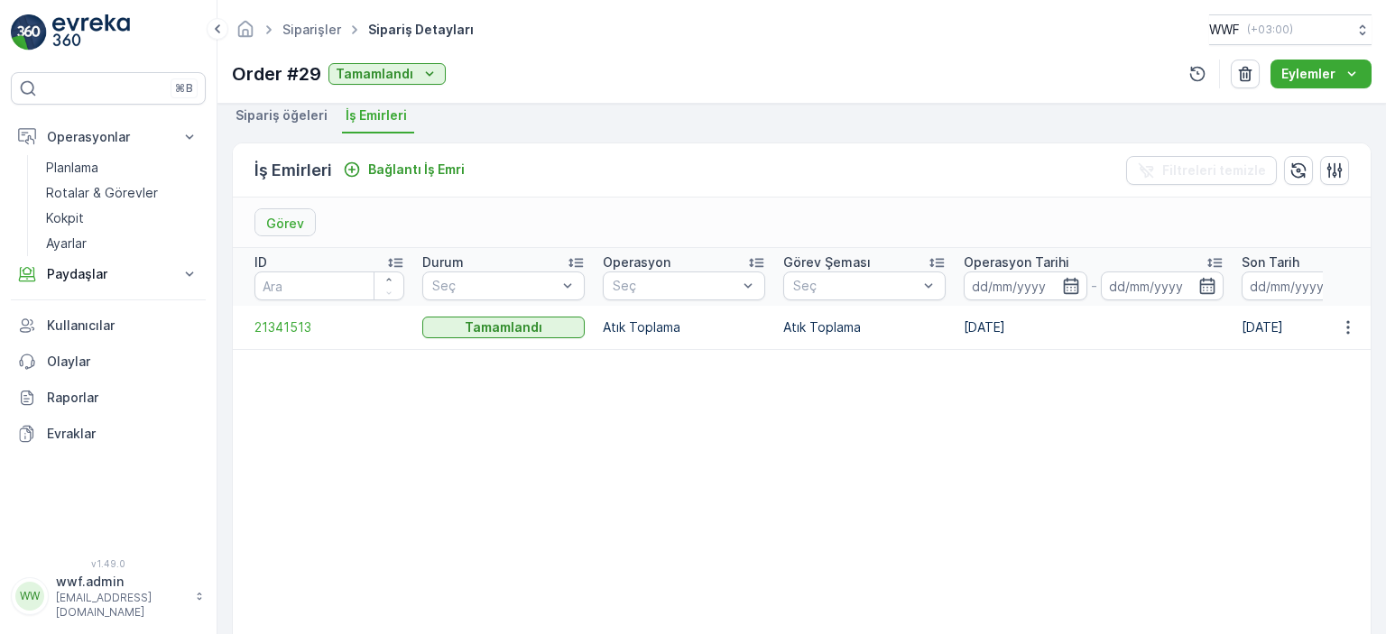
scroll to position [451, 0]
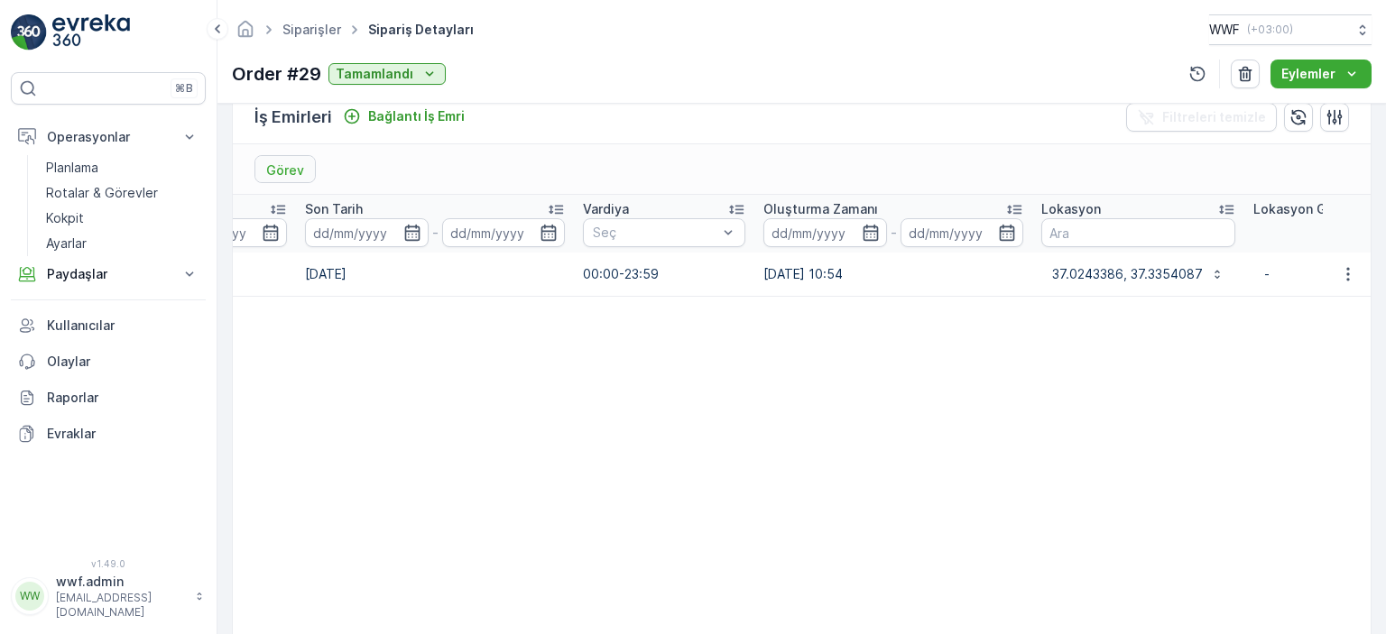
drag, startPoint x: 1079, startPoint y: 277, endPoint x: 1385, endPoint y: 255, distance: 306.7
click at [1385, 255] on div "Ayrıntılar Tip Atık Toplama Birim PKQ1.190118.001 Servis Noktası 20250901-0753-…" at bounding box center [802, 369] width 1169 height 531
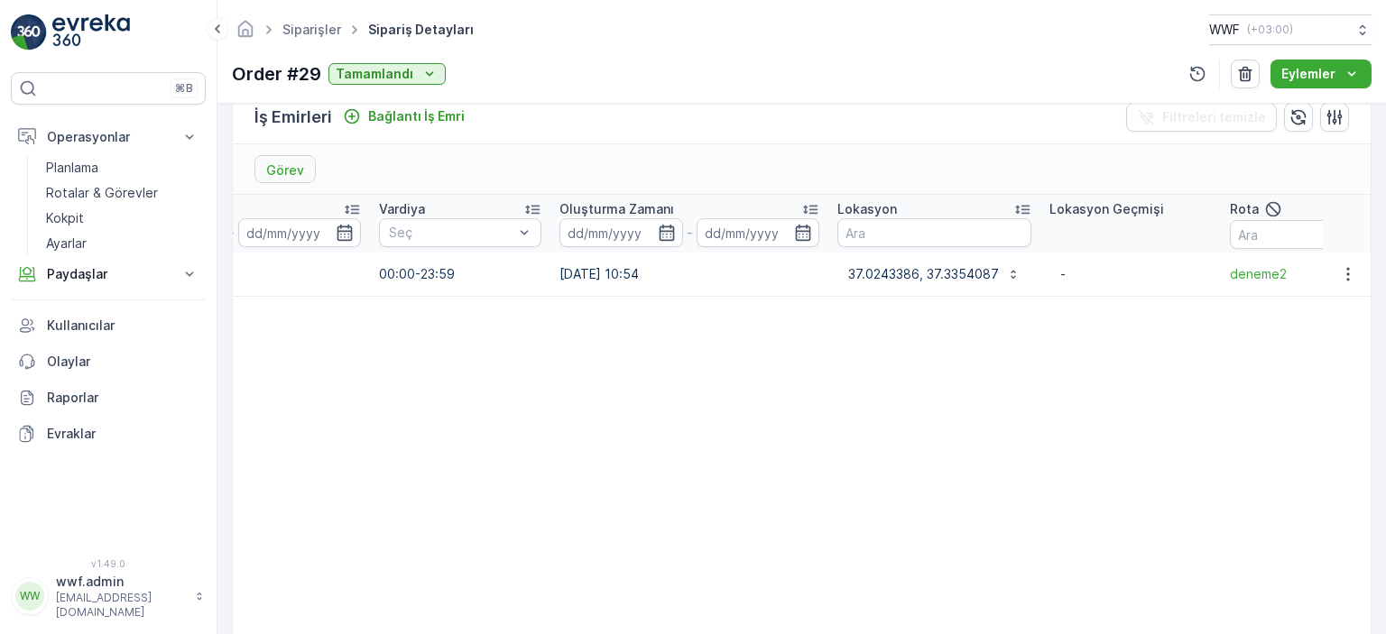
click at [729, 302] on table "ID Durum Seç Operasyon Seç Görev Şeması Seç Operasyon Tarihi - Son Tarih - Vard…" at bounding box center [361, 416] width 2539 height 442
click at [108, 190] on p "Rotalar & Görevler" at bounding box center [102, 193] width 112 height 18
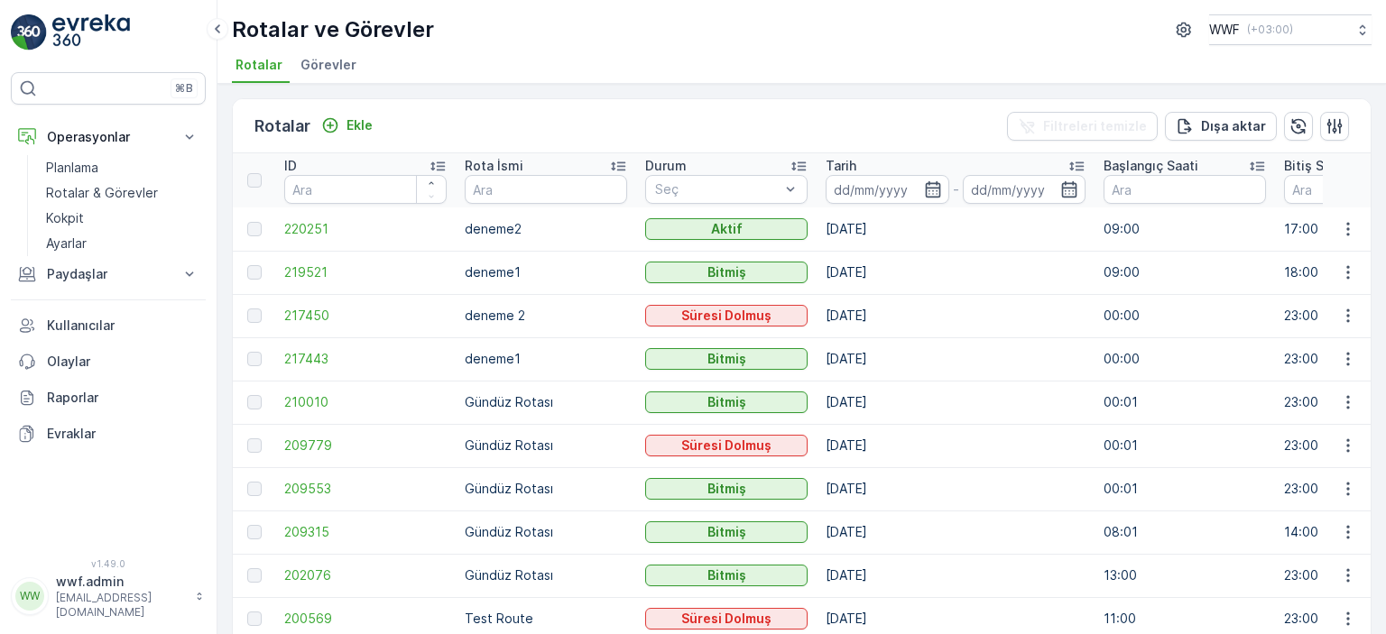
click at [282, 227] on td "220251" at bounding box center [365, 229] width 181 height 43
click at [300, 274] on span "219521" at bounding box center [365, 273] width 162 height 18
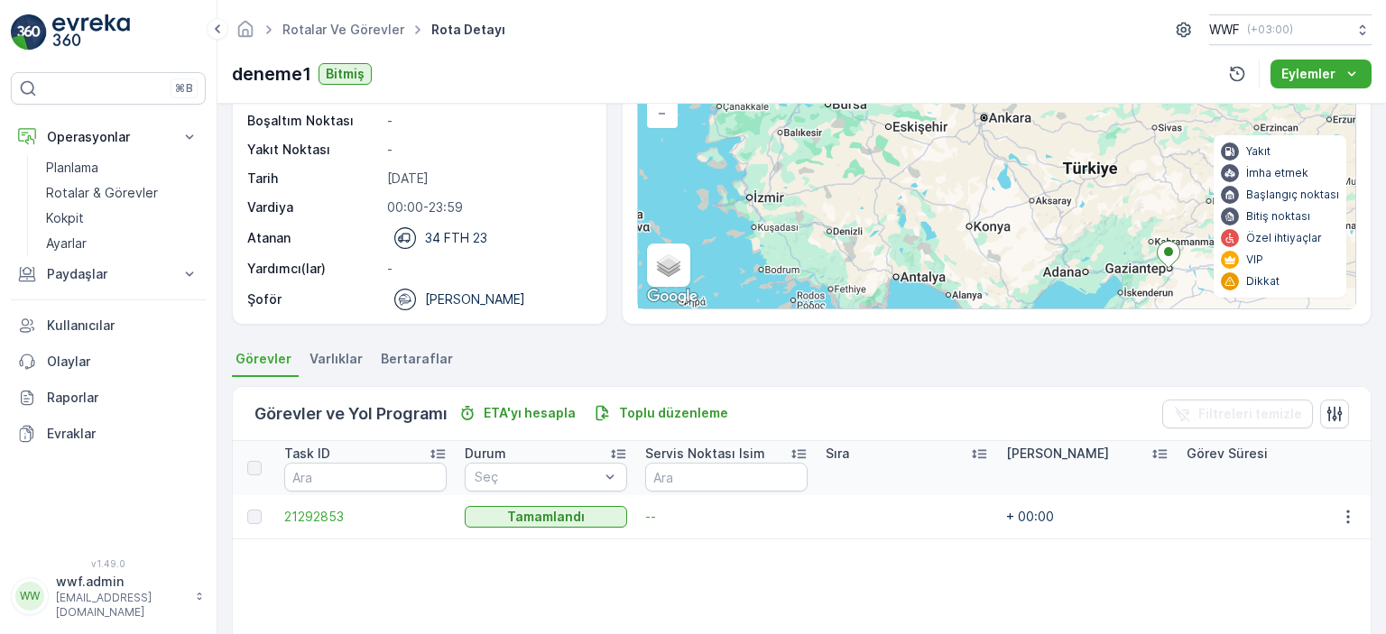
scroll to position [35, 0]
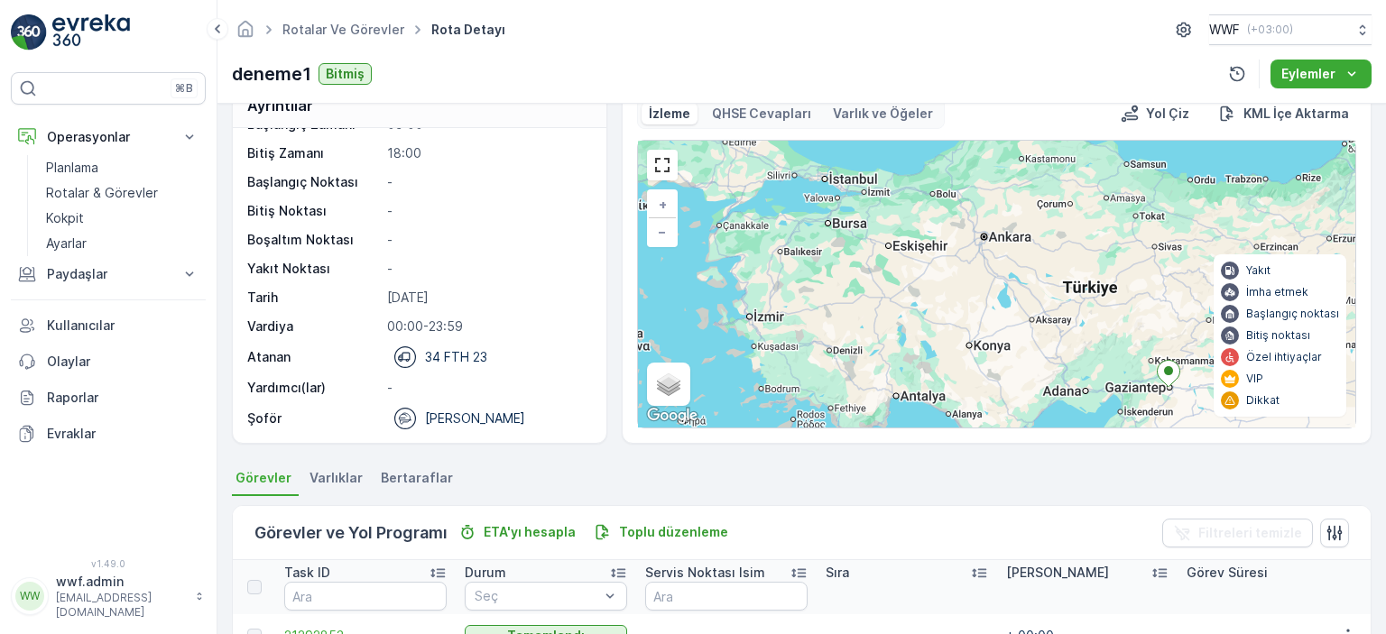
click at [747, 117] on p "QHSE Cevapları" at bounding box center [761, 114] width 99 height 18
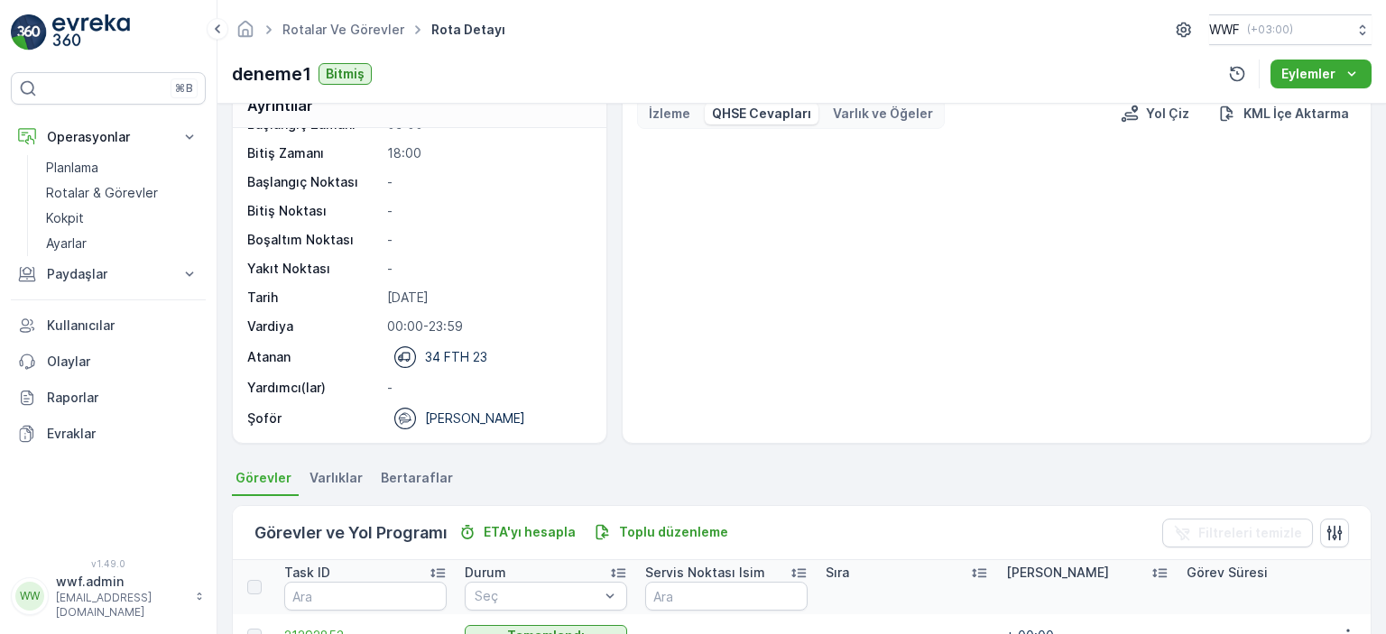
click at [870, 116] on p "Varlık ve Öğeler" at bounding box center [883, 114] width 100 height 18
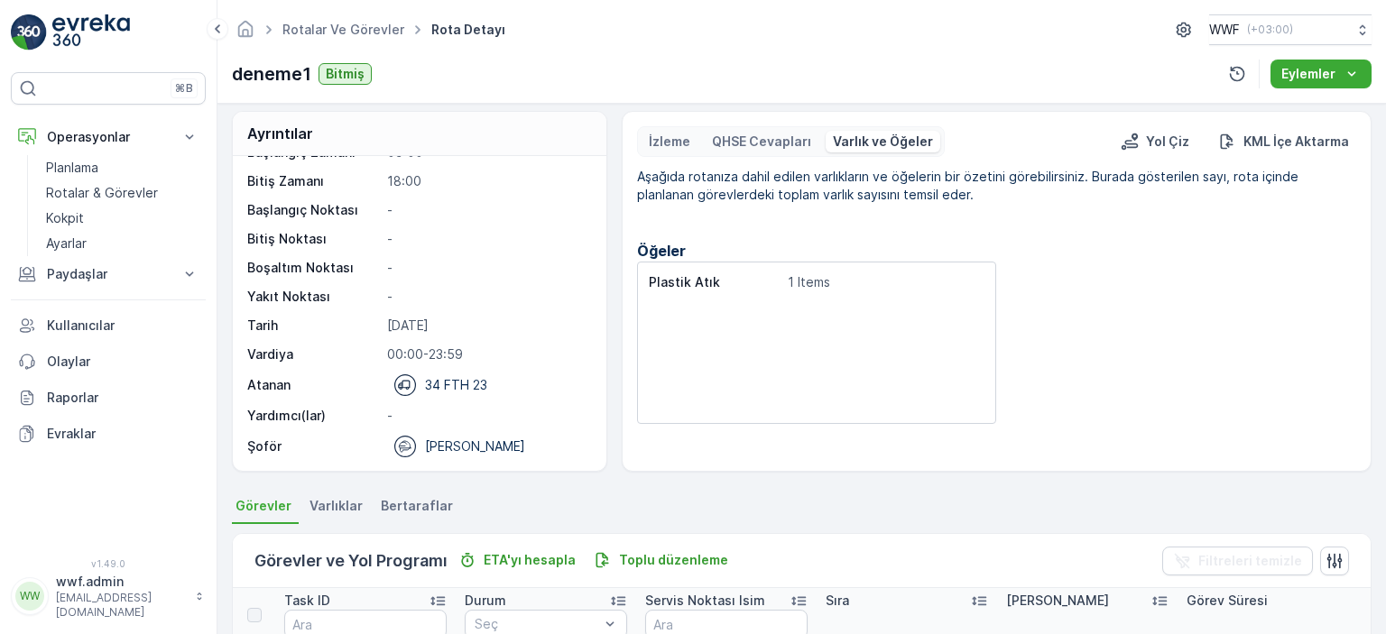
scroll to position [0, 0]
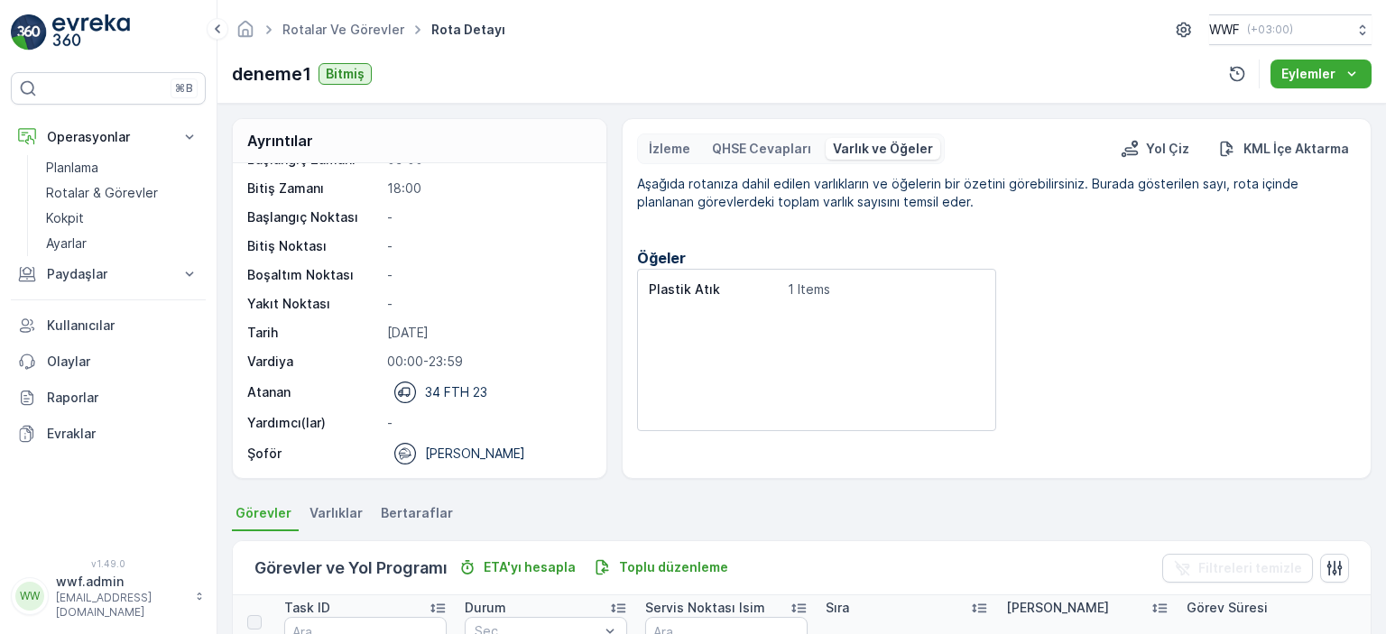
click at [782, 143] on p "QHSE Cevapları" at bounding box center [761, 149] width 99 height 18
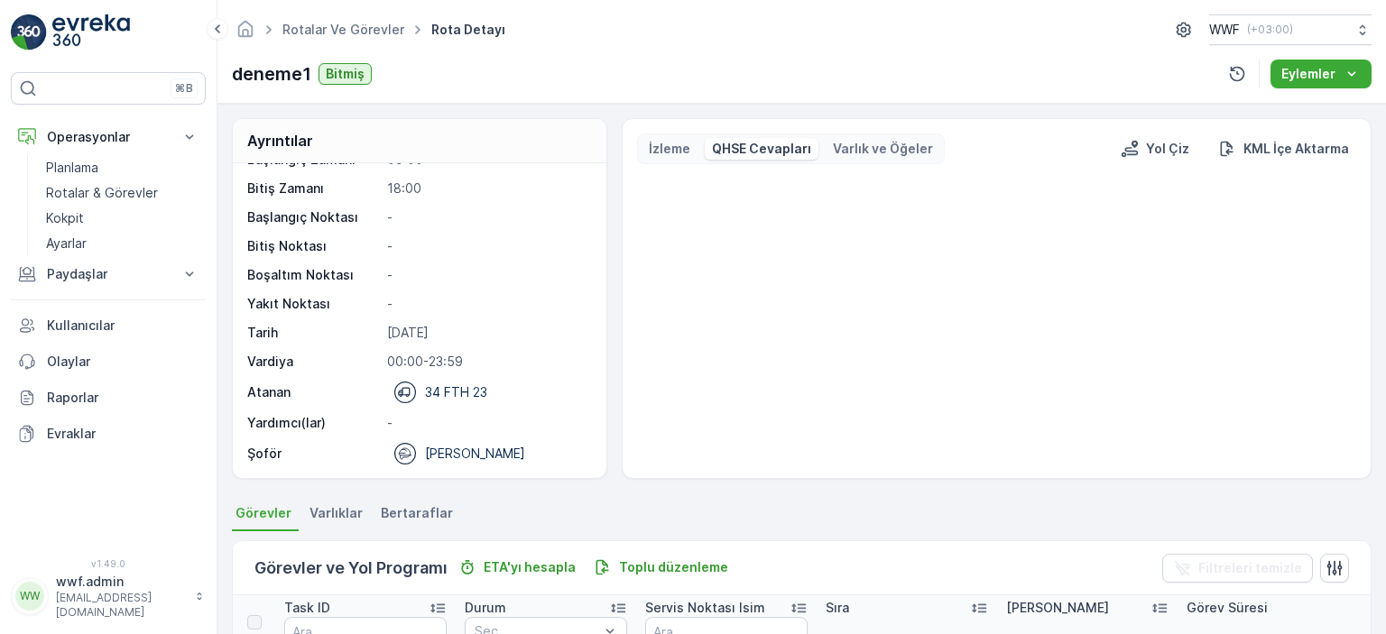
click at [678, 147] on p "İzleme" at bounding box center [670, 149] width 42 height 18
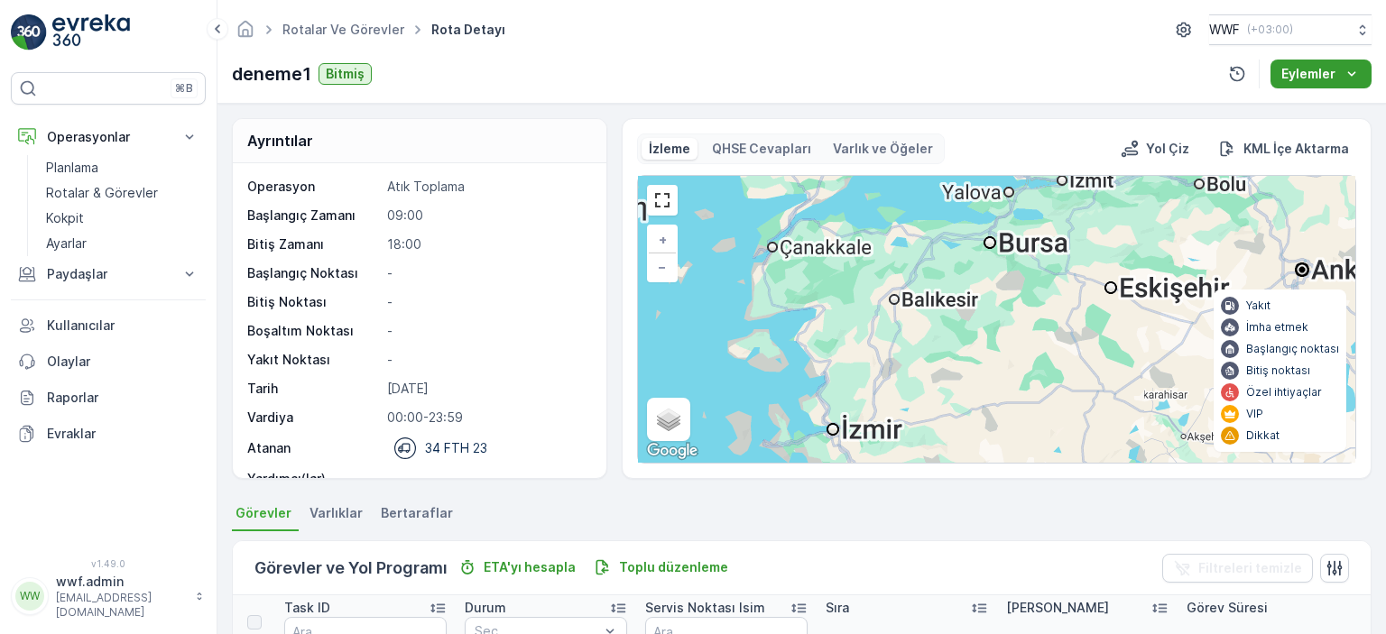
click at [1322, 75] on p "Eylemler" at bounding box center [1309, 74] width 54 height 18
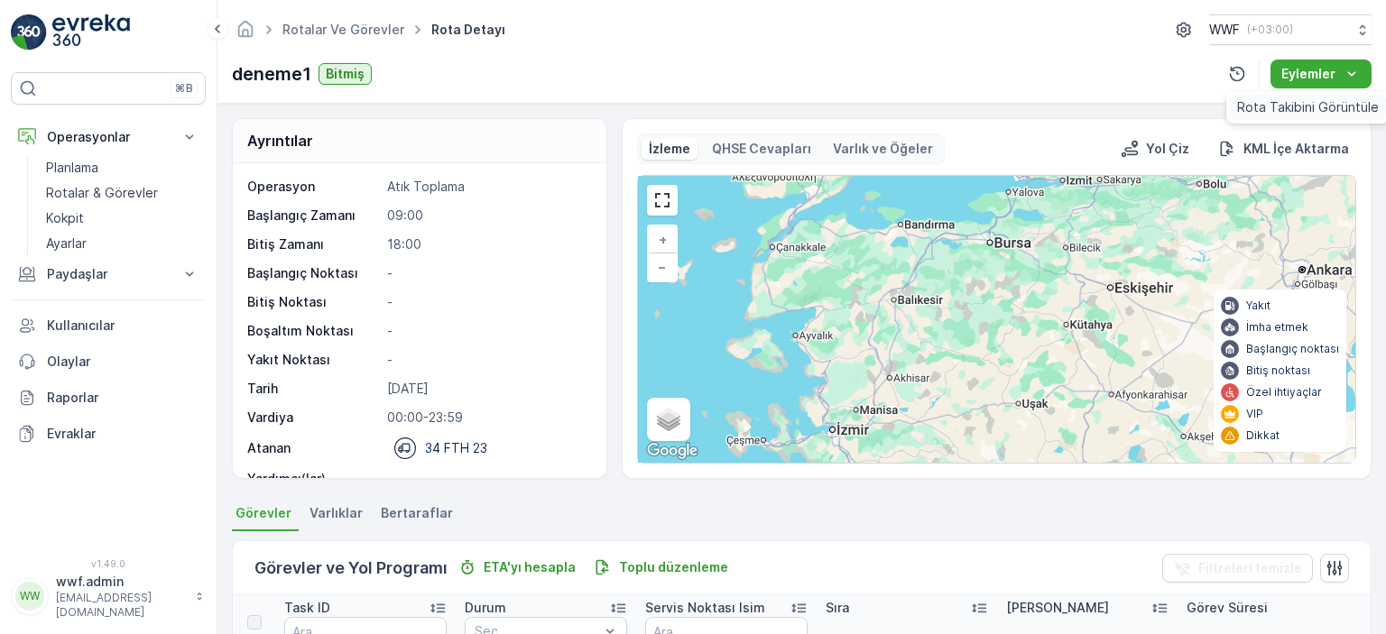
click at [1294, 105] on span "Rota Takibini Görüntüle" at bounding box center [1308, 107] width 142 height 18
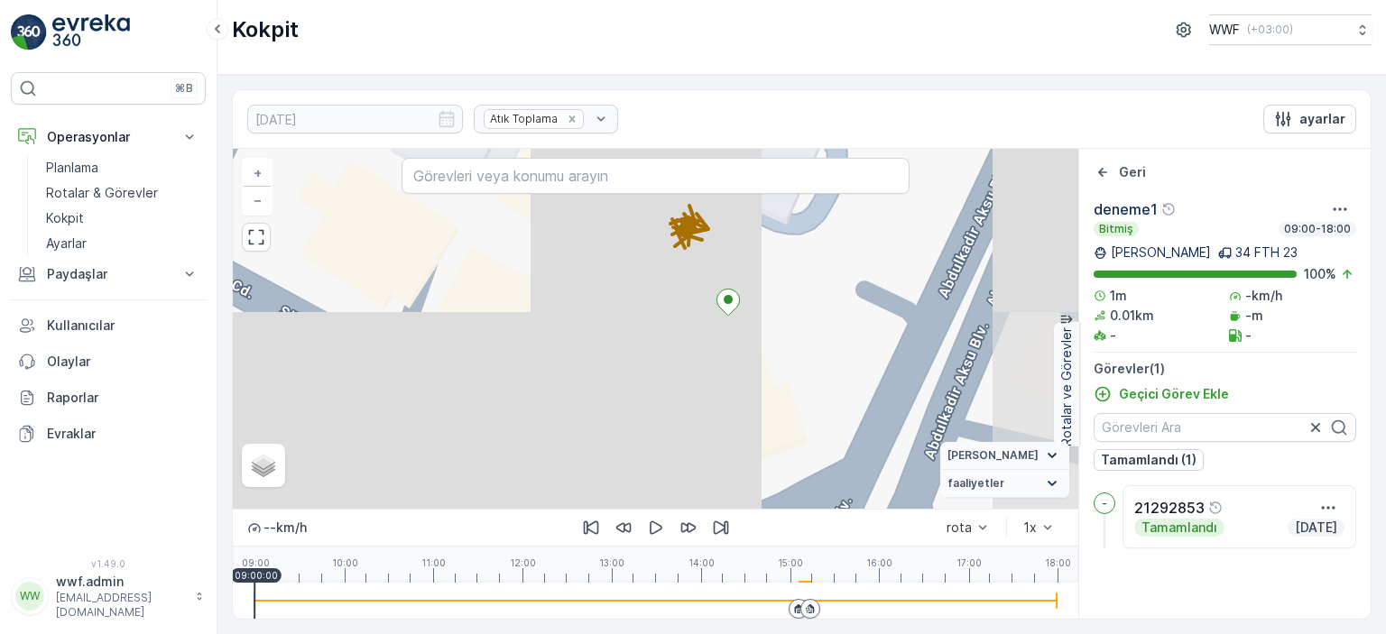
click at [1242, 517] on div "21292853" at bounding box center [1239, 508] width 210 height 22
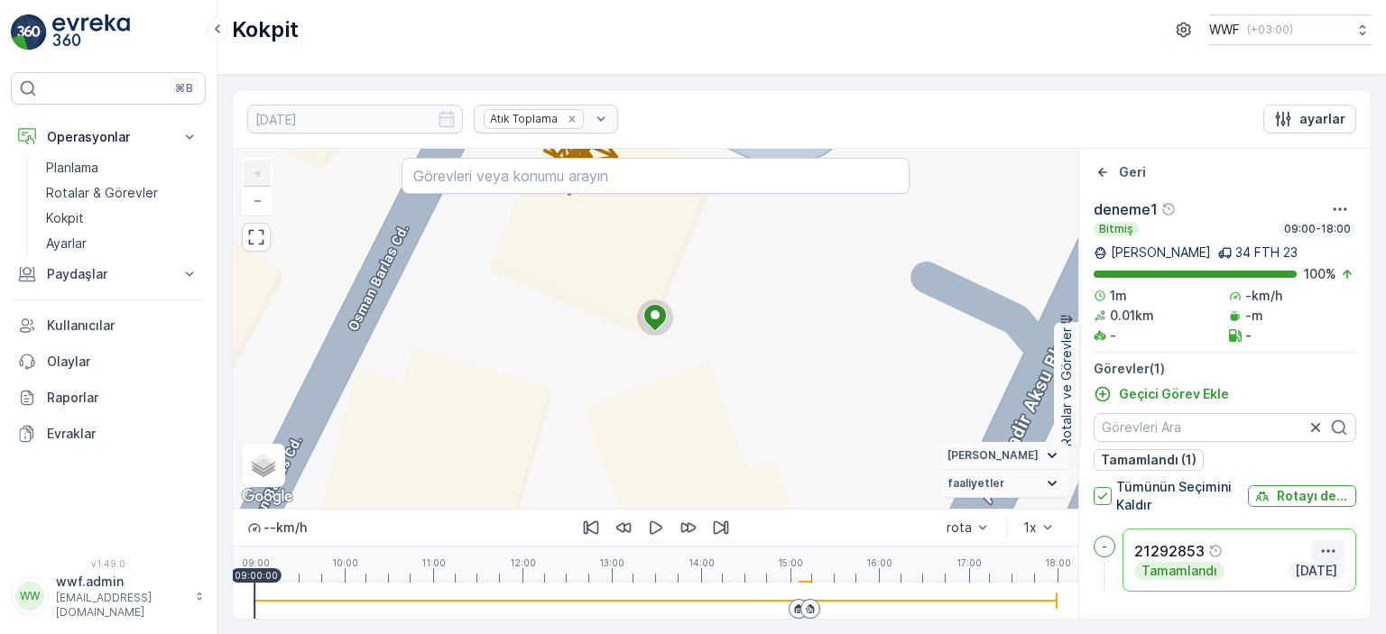
click at [1325, 542] on icon "button" at bounding box center [1328, 551] width 18 height 18
click at [105, 155] on link "Planlama" at bounding box center [122, 167] width 167 height 25
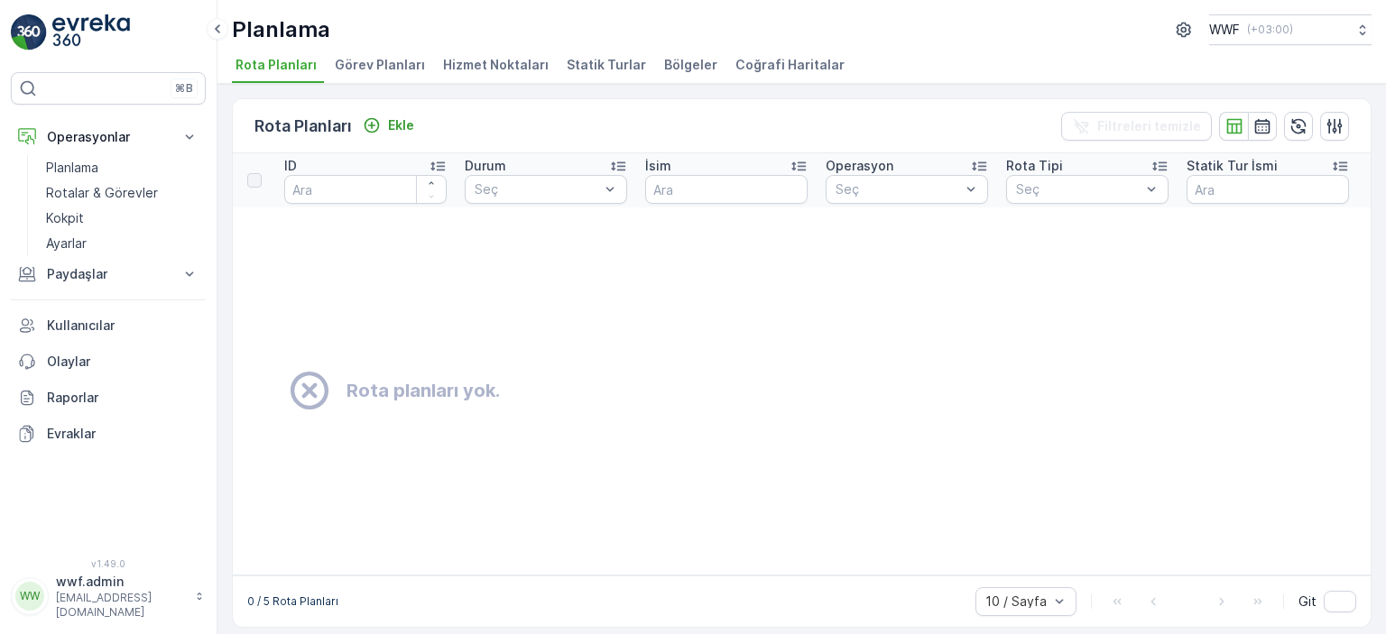
click at [496, 74] on li "Hizmet Noktaları" at bounding box center [498, 67] width 116 height 31
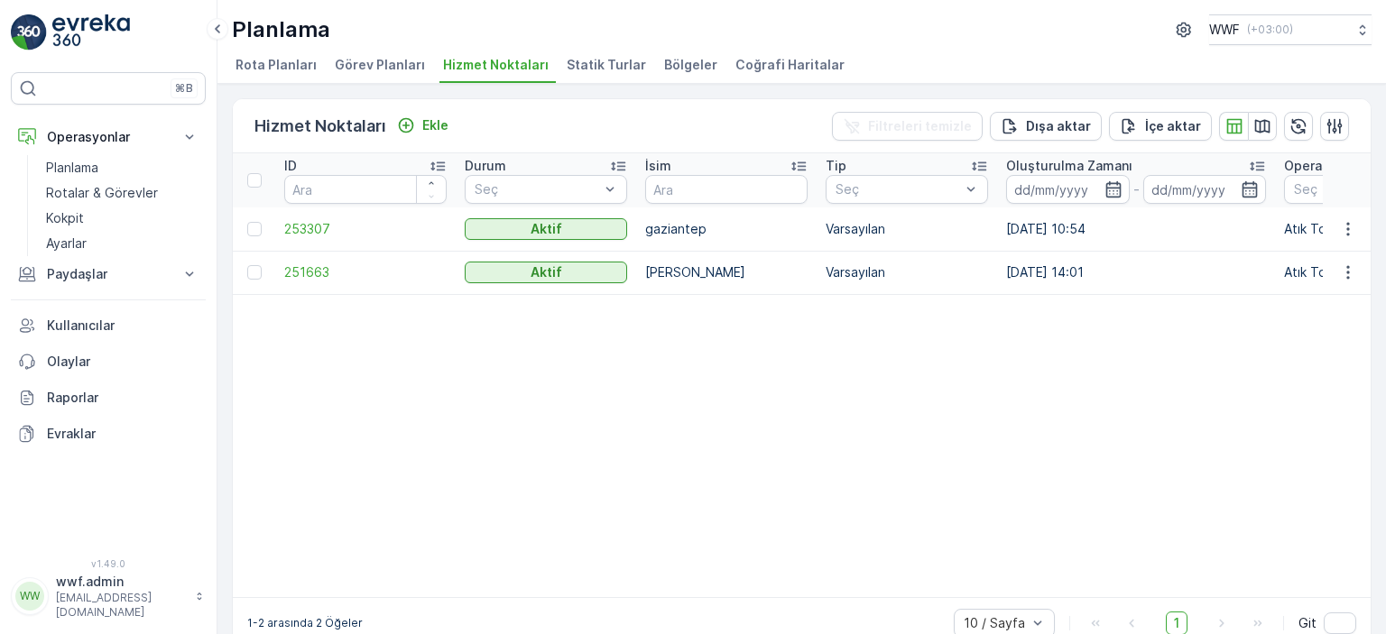
click at [569, 69] on span "Statik Turlar" at bounding box center [606, 65] width 79 height 18
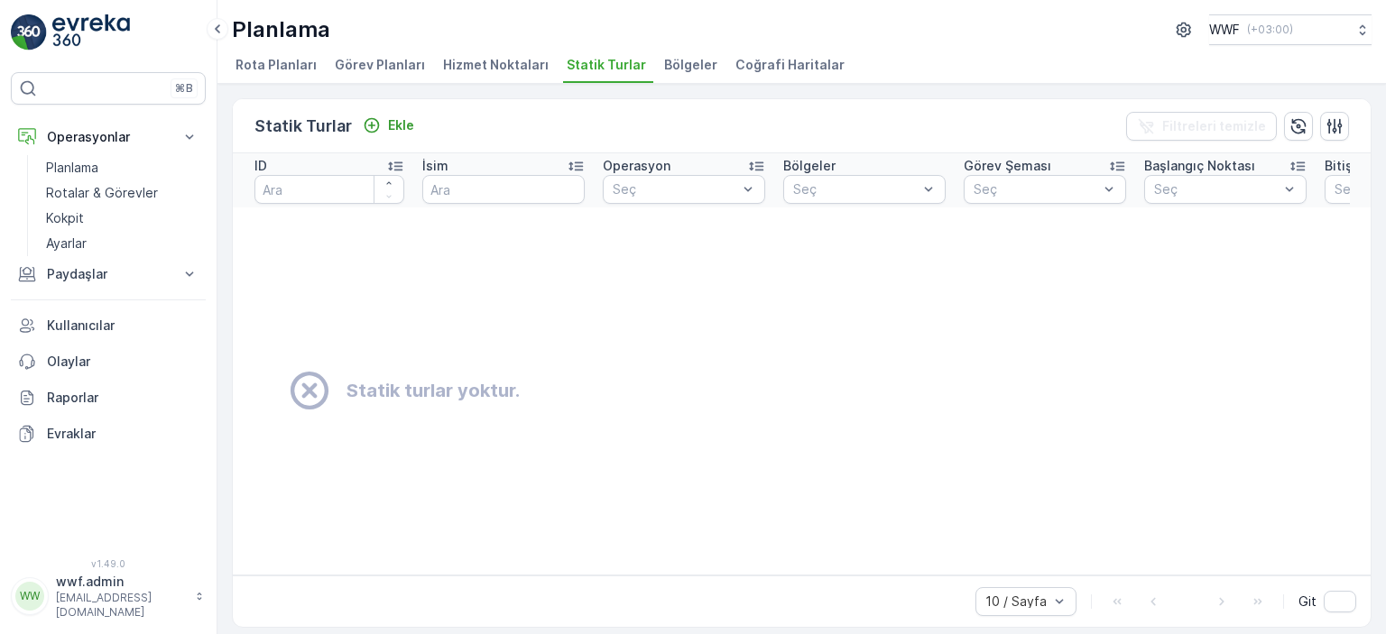
click at [668, 71] on span "Bölgeler" at bounding box center [690, 65] width 53 height 18
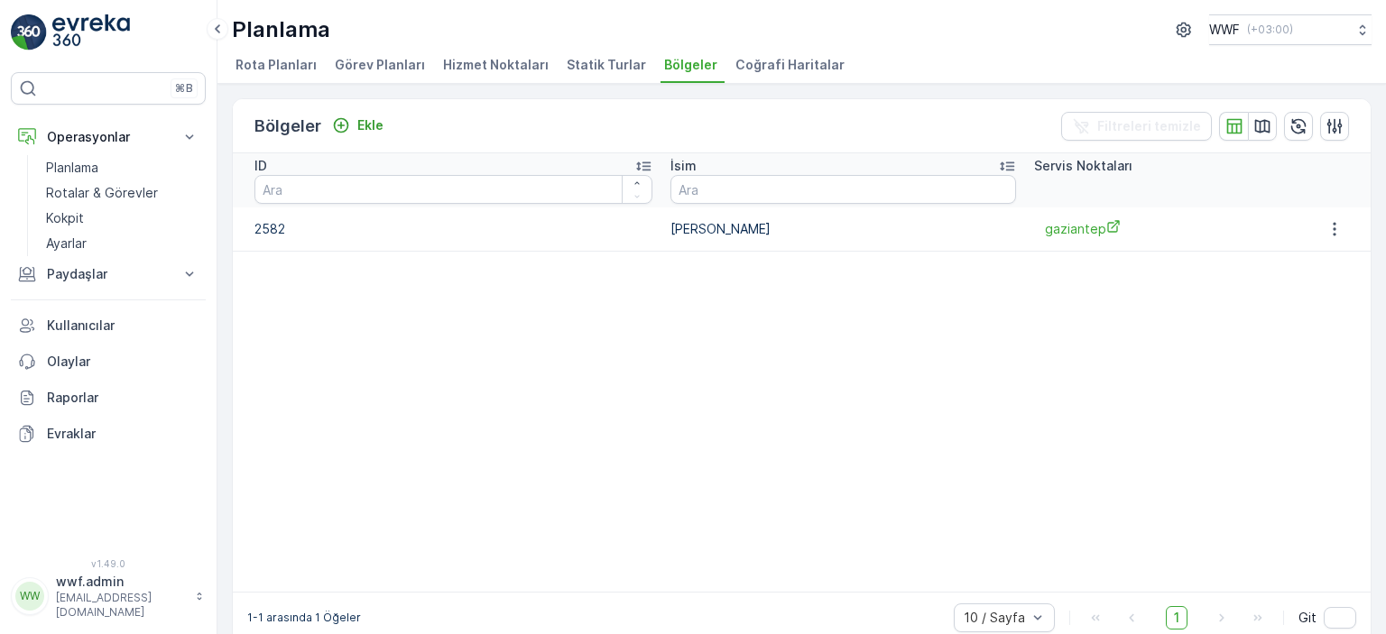
click at [361, 71] on span "Görev Planları" at bounding box center [380, 65] width 90 height 18
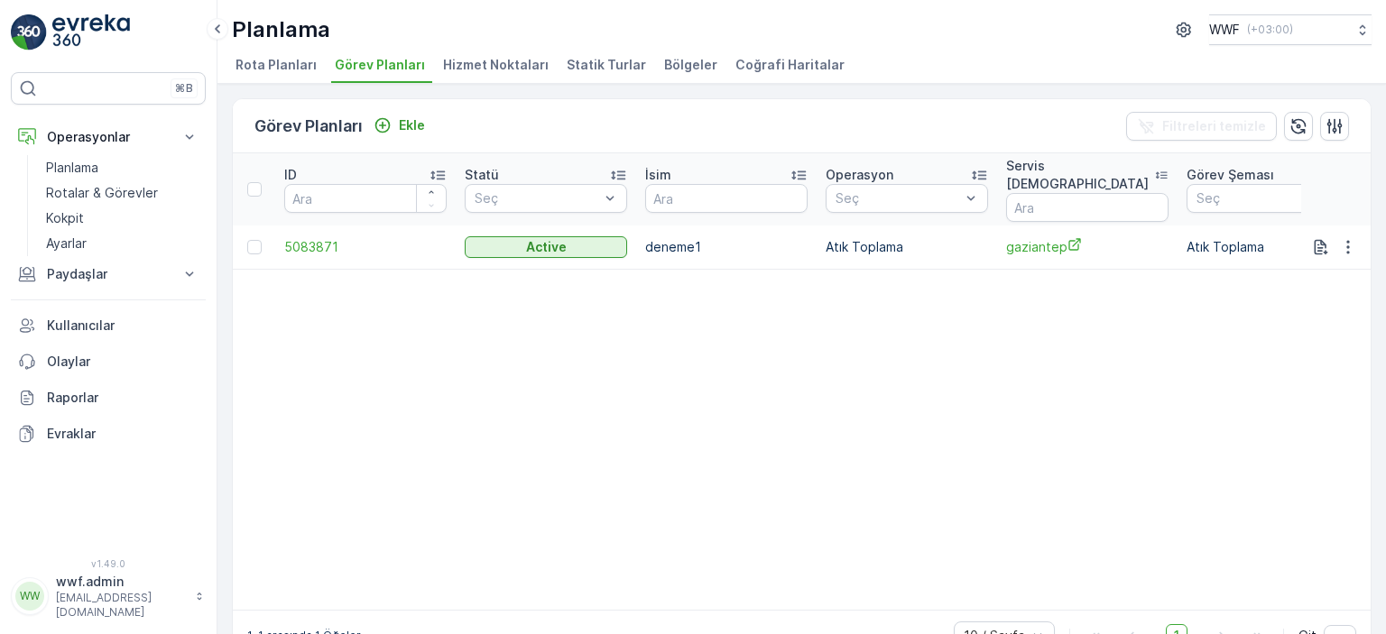
click at [278, 84] on div "Görev Planları Ekle Filtreleri temizle ID Statü Seç İsim Operasyon Seç Servis N…" at bounding box center [802, 359] width 1169 height 551
click at [279, 64] on span "Rota Planları" at bounding box center [276, 65] width 81 height 18
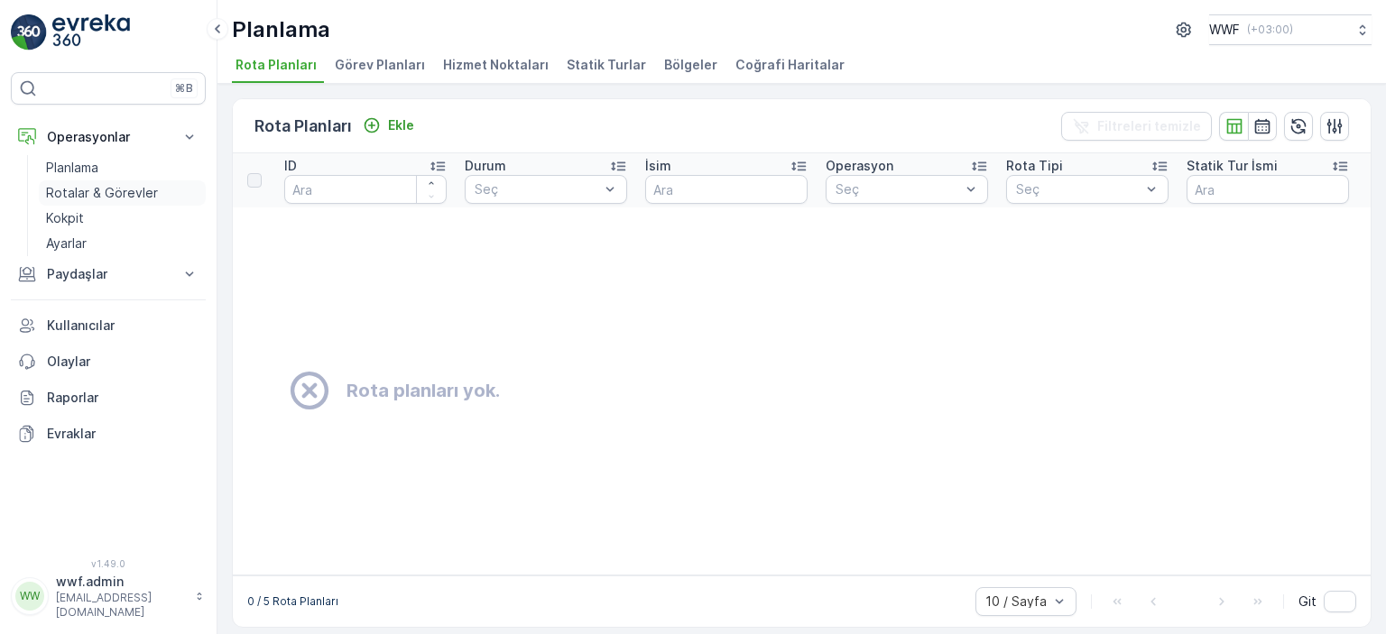
click at [103, 200] on p "Rotalar & Görevler" at bounding box center [102, 193] width 112 height 18
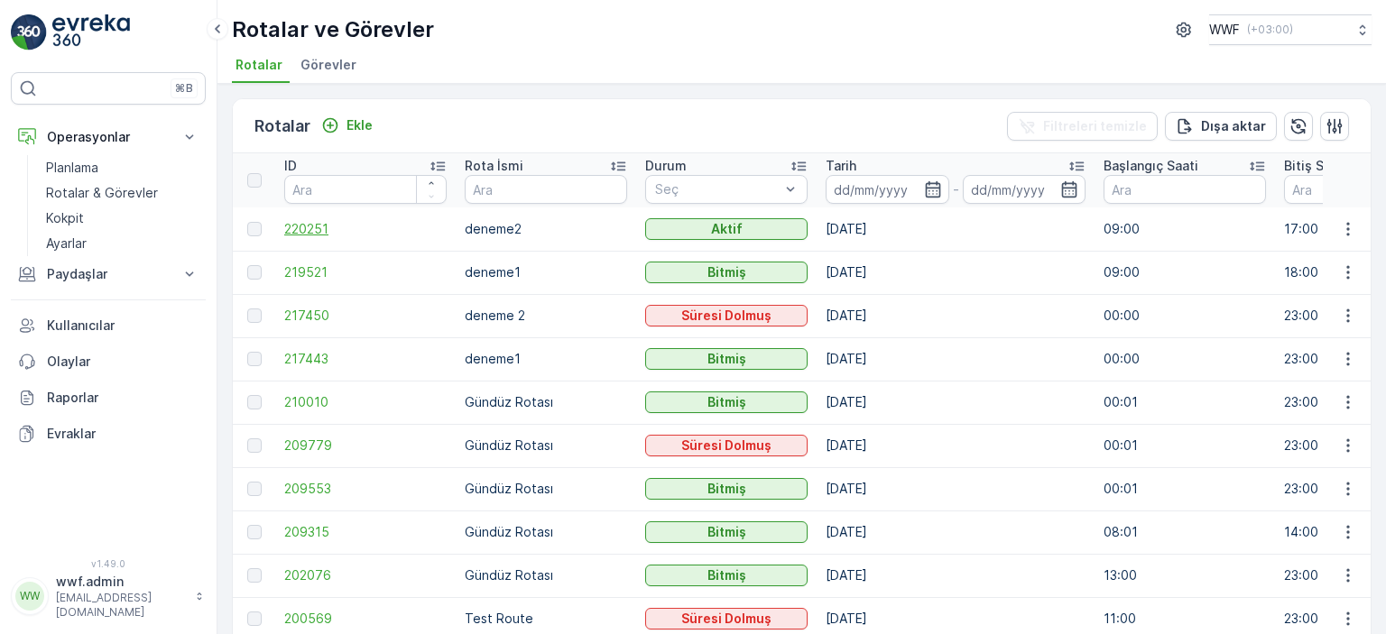
click at [323, 229] on span "220251" at bounding box center [365, 229] width 162 height 18
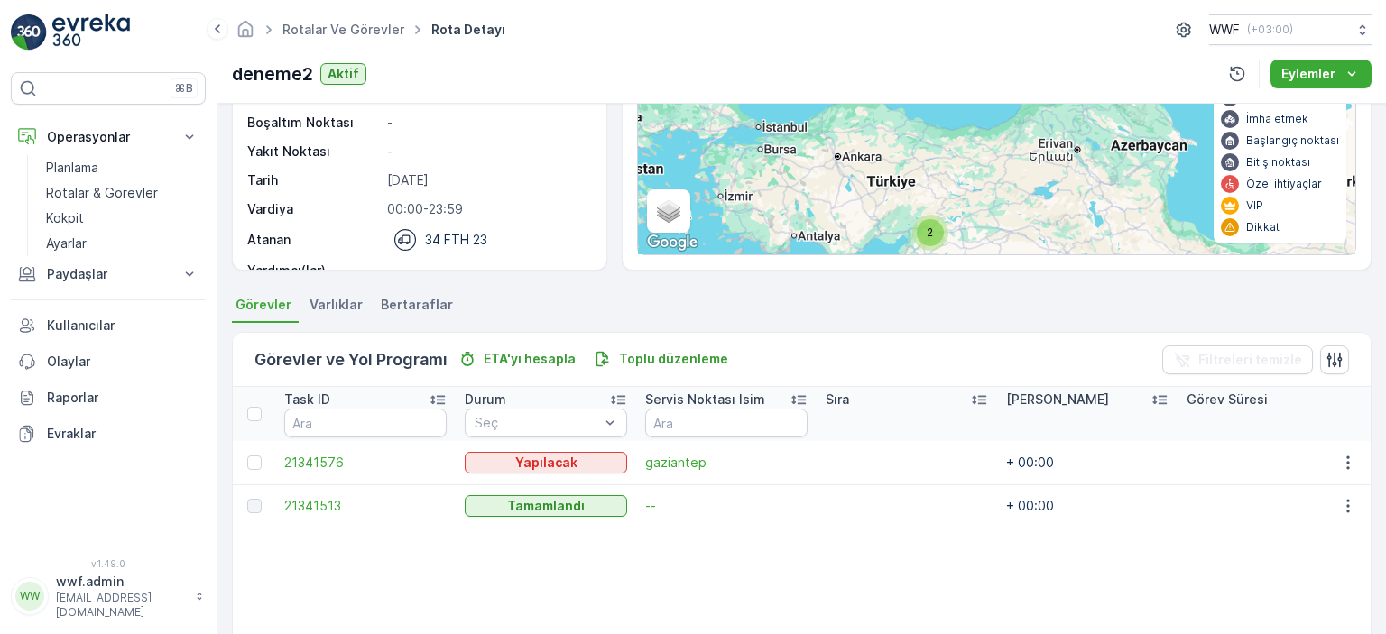
scroll to position [271, 0]
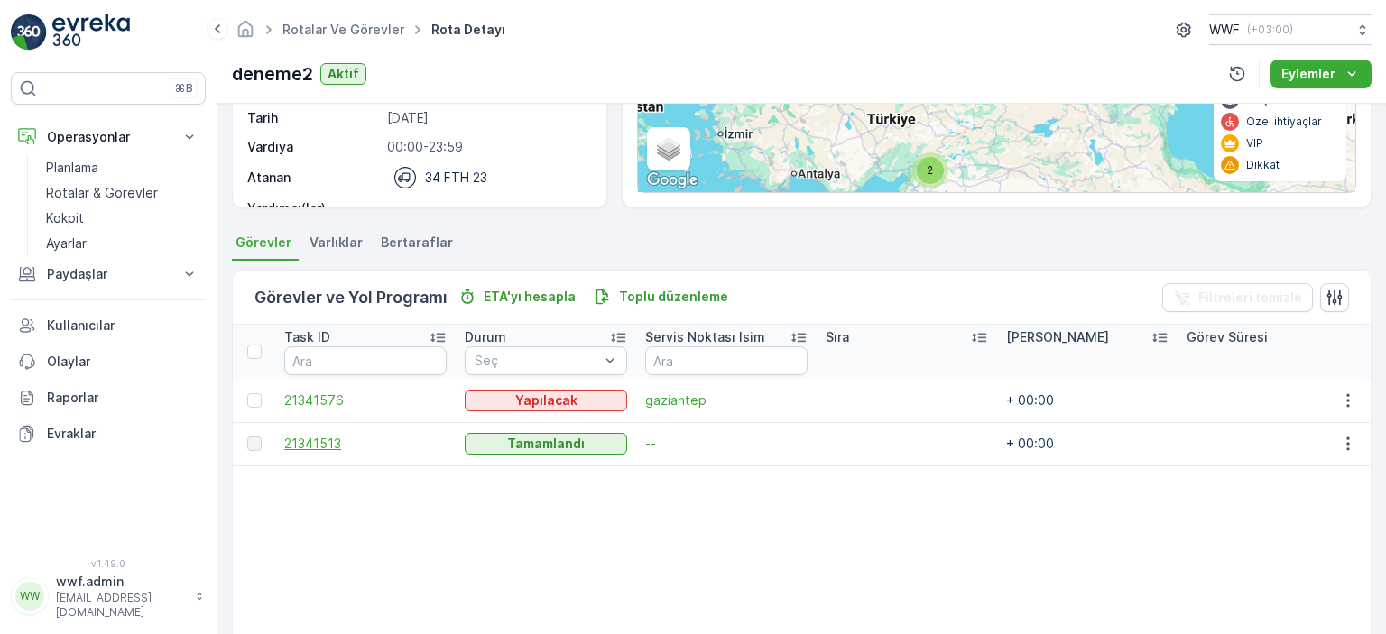
click at [311, 440] on span "21341513" at bounding box center [365, 444] width 162 height 18
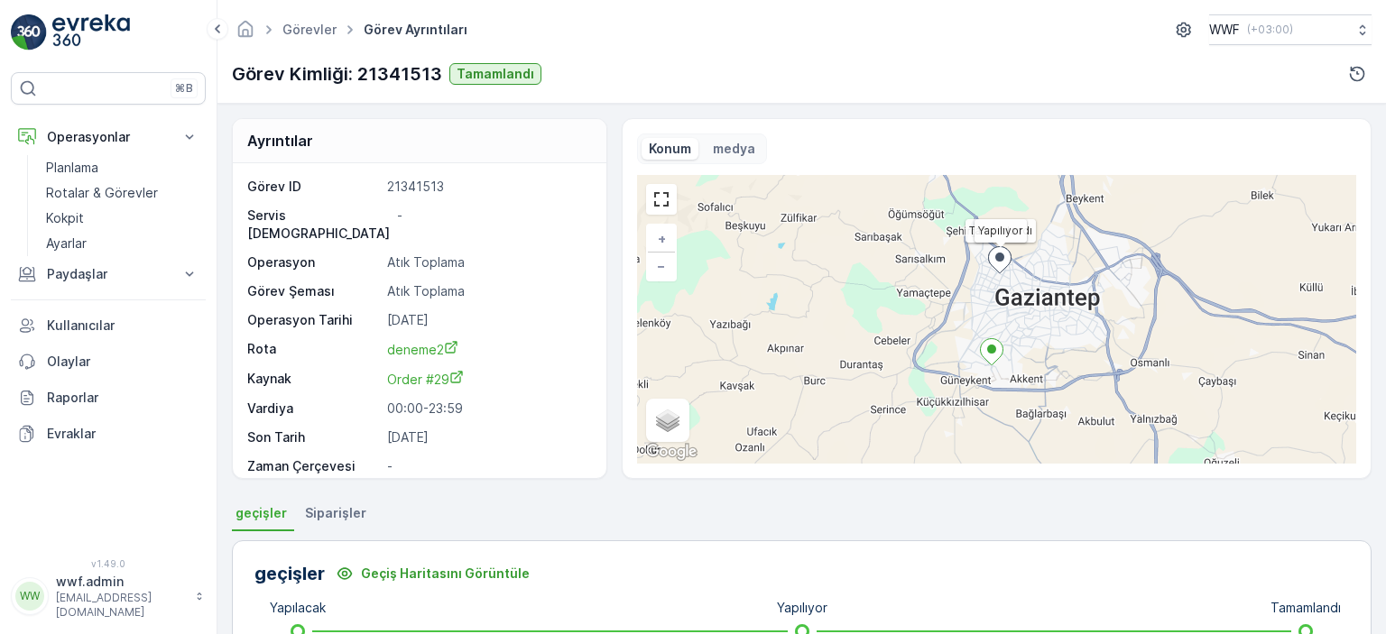
click at [745, 153] on p "medya" at bounding box center [734, 149] width 42 height 18
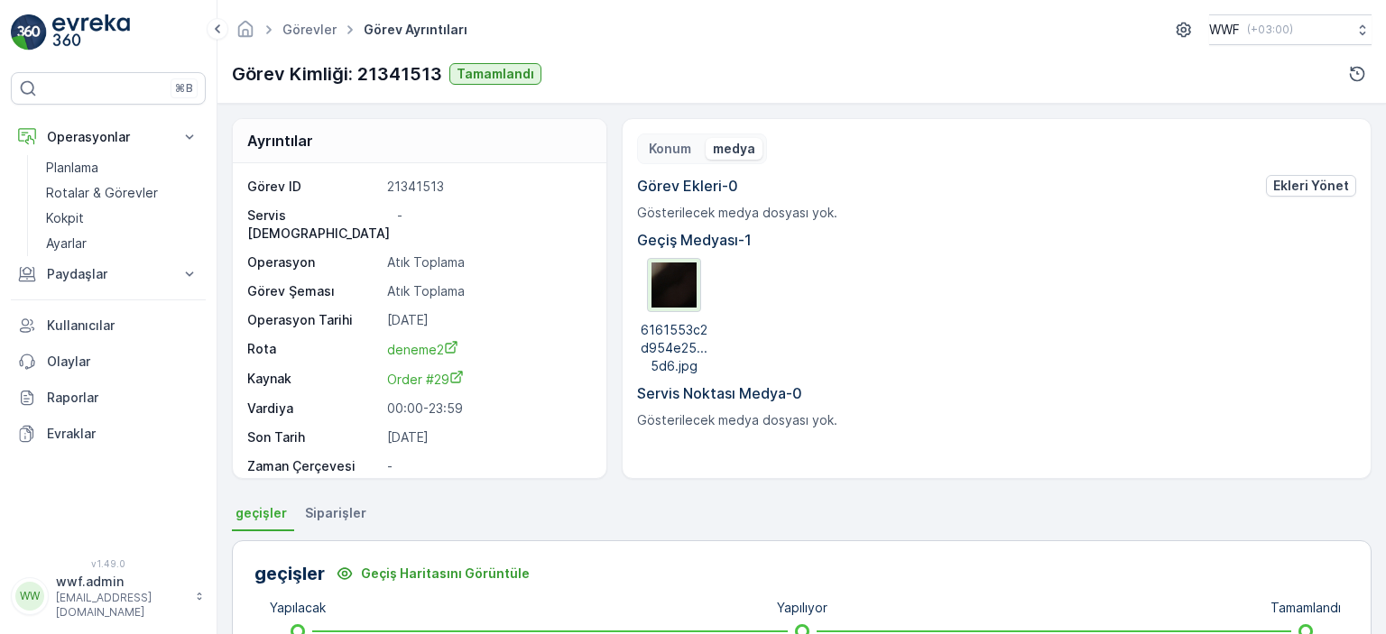
click at [680, 290] on img at bounding box center [674, 285] width 45 height 45
click at [1227, 187] on div "Görev Ekleri - 0 Ekleri Yönet" at bounding box center [996, 186] width 719 height 22
